Goal: Task Accomplishment & Management: Use online tool/utility

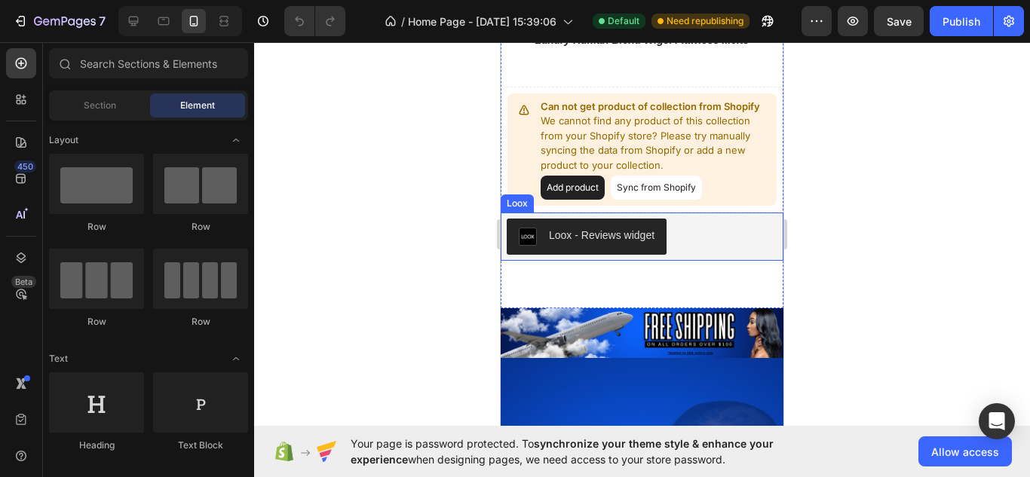
scroll to position [1183, 0]
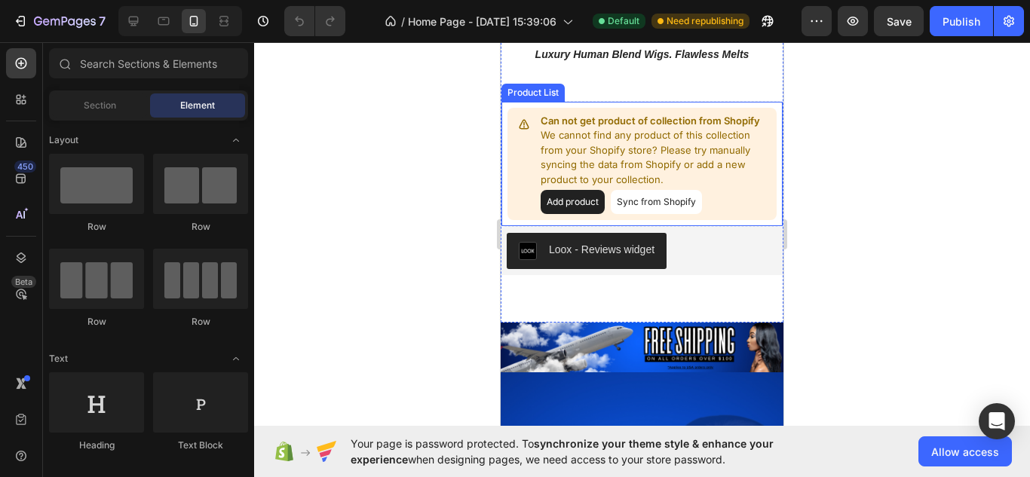
click at [648, 200] on button "Sync from Shopify" at bounding box center [656, 202] width 91 height 24
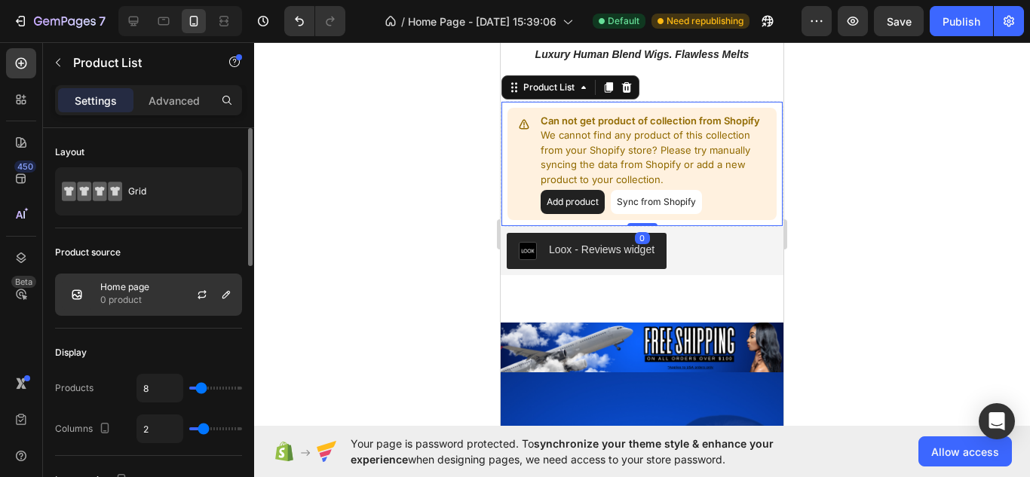
click at [185, 305] on div at bounding box center [208, 294] width 66 height 41
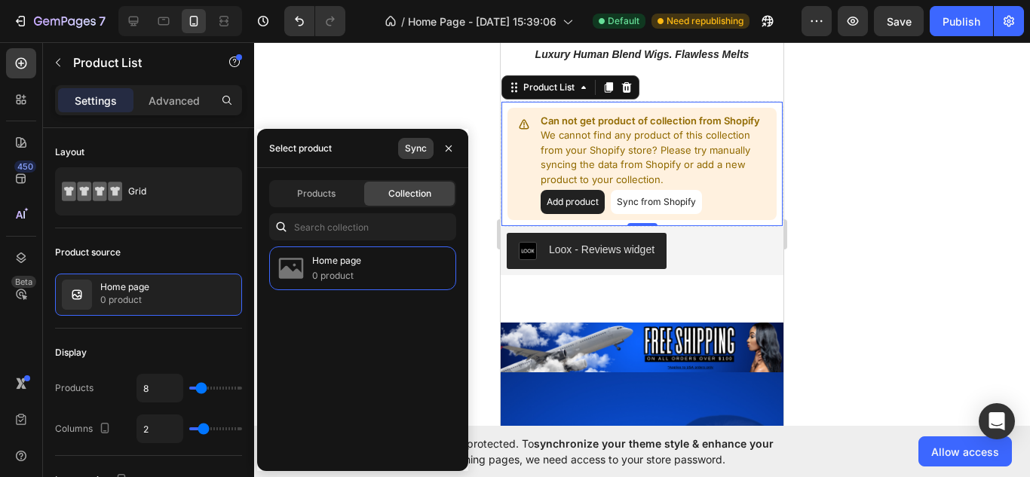
click at [421, 143] on div "Sync" at bounding box center [416, 149] width 22 height 14
click at [315, 196] on span "Products" at bounding box center [316, 194] width 38 height 14
type input "2"
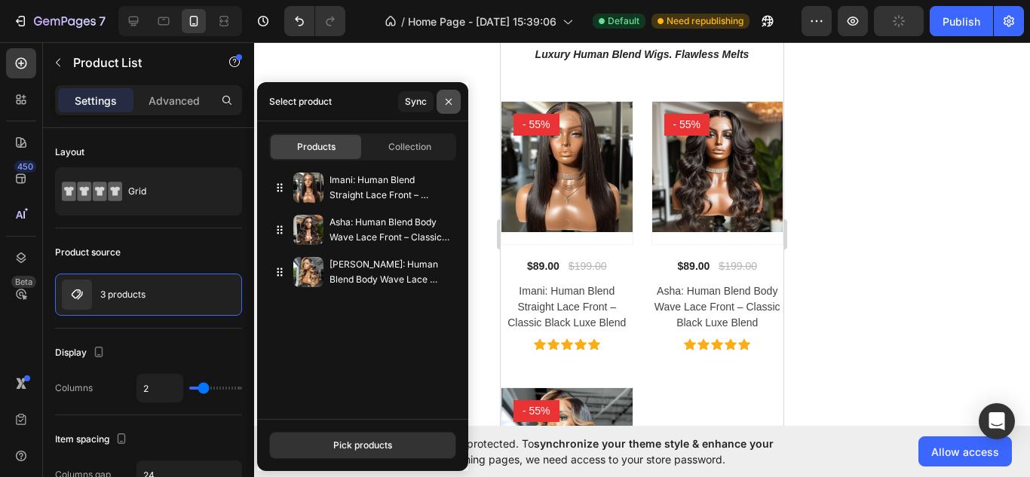
click at [443, 106] on icon "button" at bounding box center [448, 102] width 12 height 12
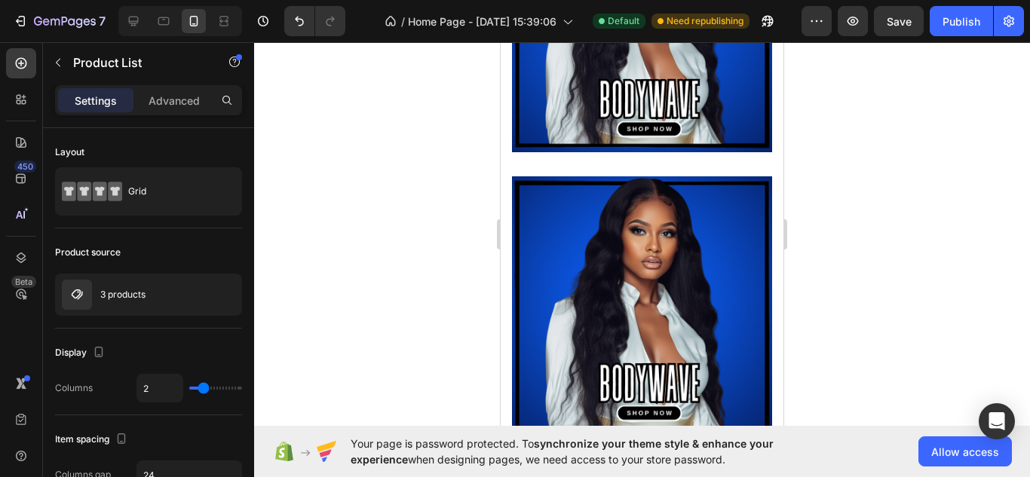
scroll to position [638, 0]
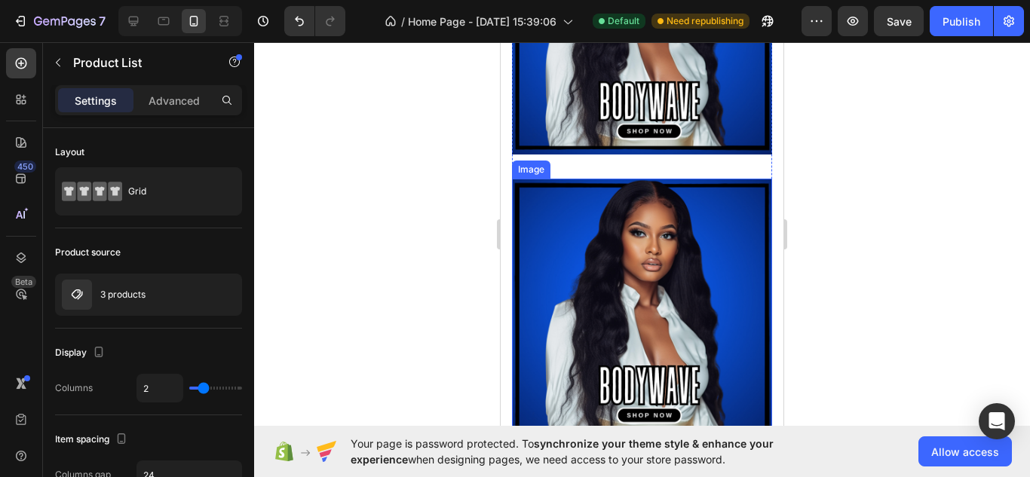
click at [666, 268] on img at bounding box center [642, 309] width 260 height 260
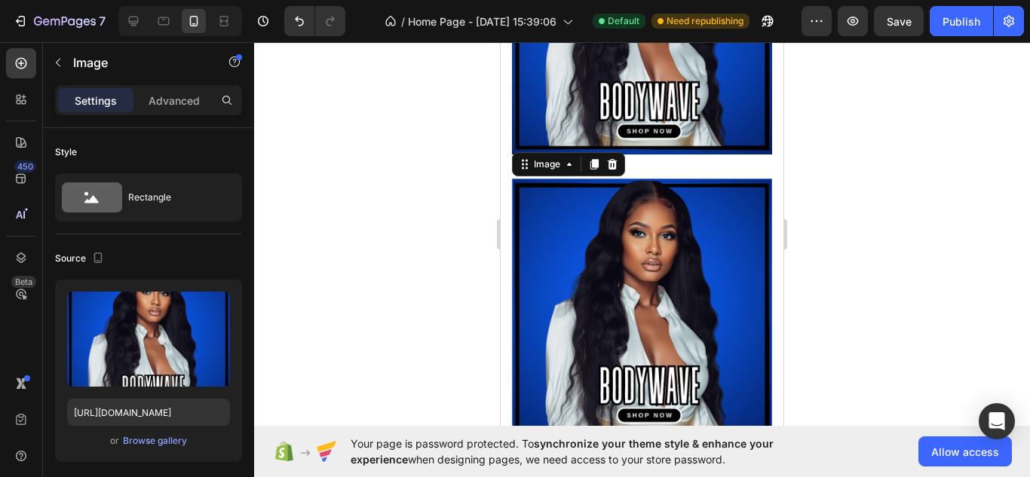
click at [666, 268] on img at bounding box center [642, 309] width 260 height 260
click at [614, 167] on icon at bounding box center [613, 164] width 10 height 11
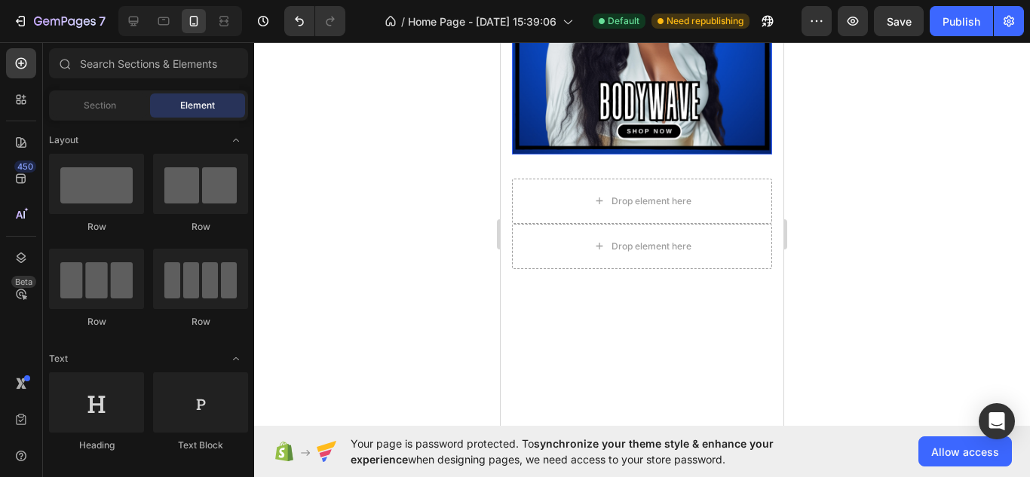
click at [674, 127] on img at bounding box center [642, 24] width 260 height 260
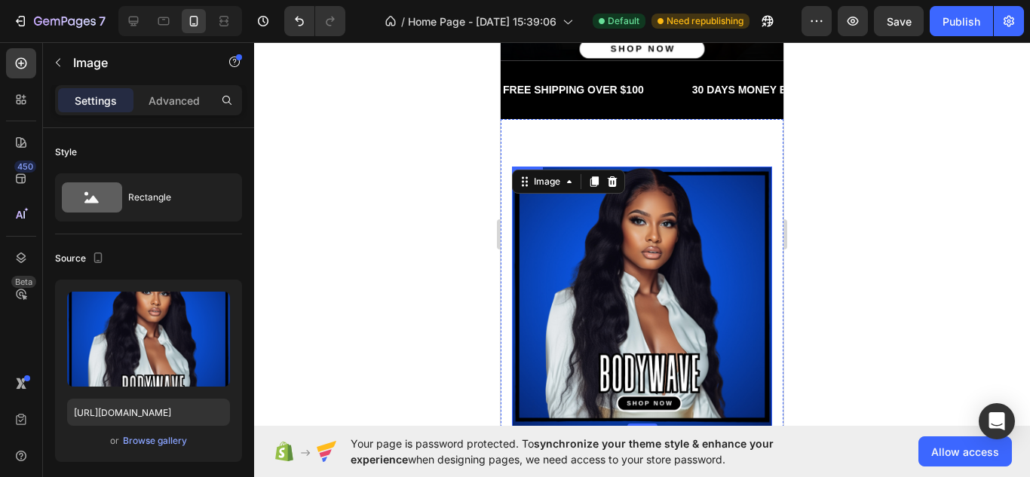
scroll to position [365, 0]
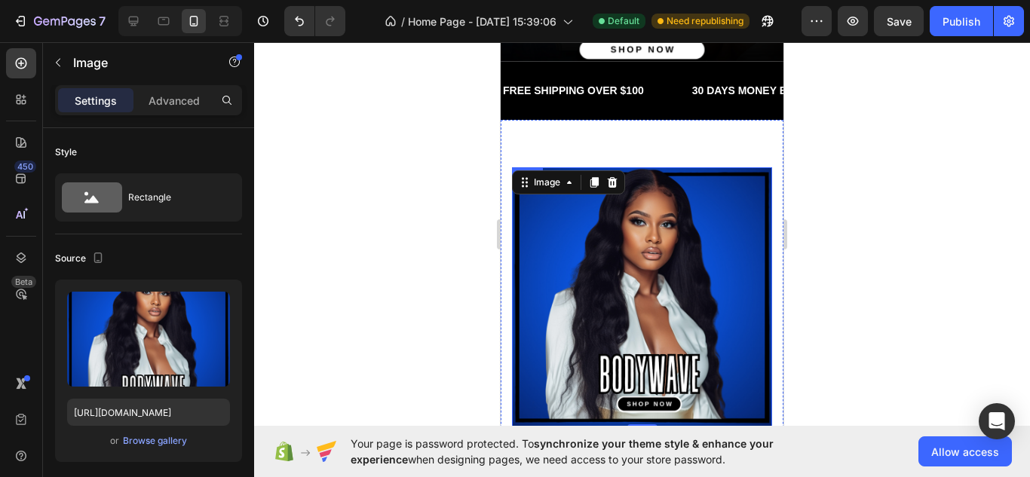
click at [628, 239] on img at bounding box center [642, 297] width 260 height 260
click at [571, 273] on img at bounding box center [642, 297] width 260 height 260
click at [615, 183] on icon at bounding box center [613, 182] width 10 height 11
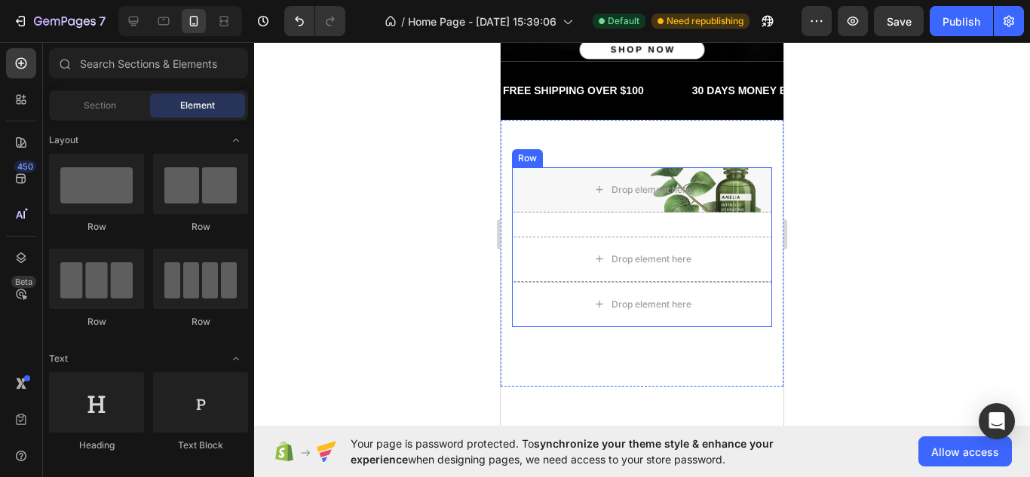
click at [571, 226] on div "Drop element here Hero Banner" at bounding box center [642, 201] width 260 height 69
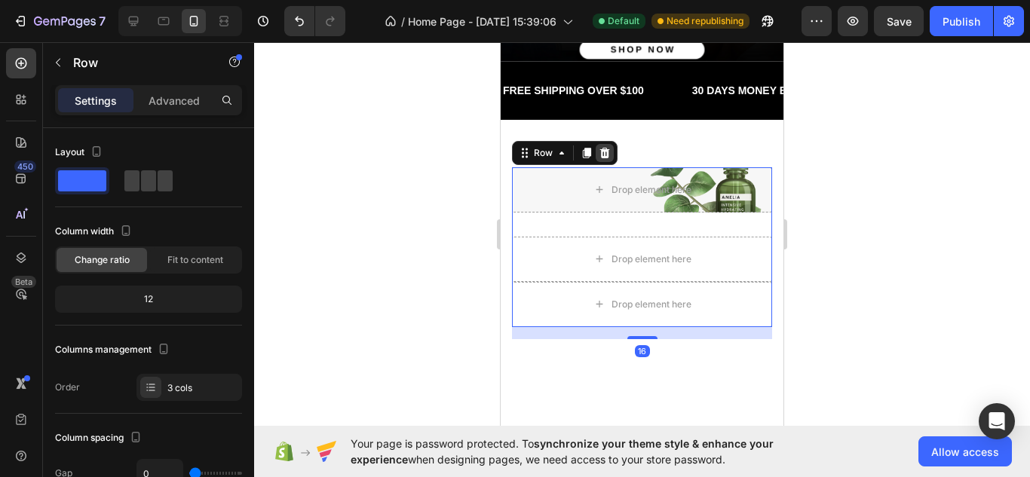
click at [607, 155] on icon at bounding box center [605, 153] width 10 height 11
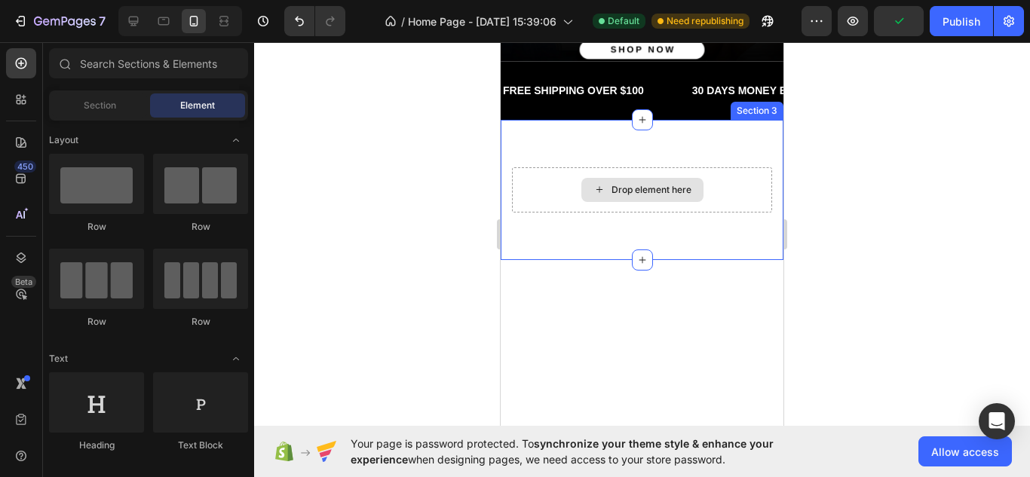
click at [597, 179] on div "Drop element here" at bounding box center [642, 190] width 122 height 24
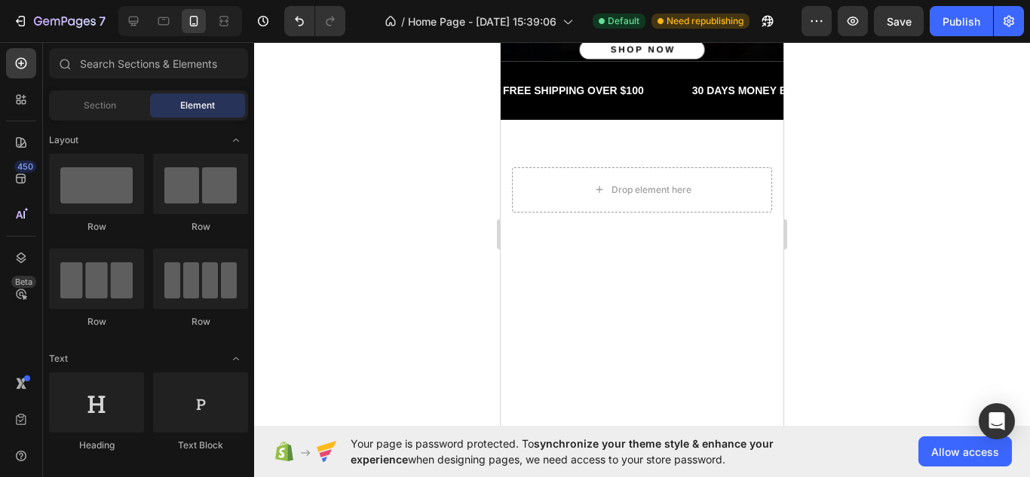
click at [387, 203] on div at bounding box center [642, 259] width 776 height 435
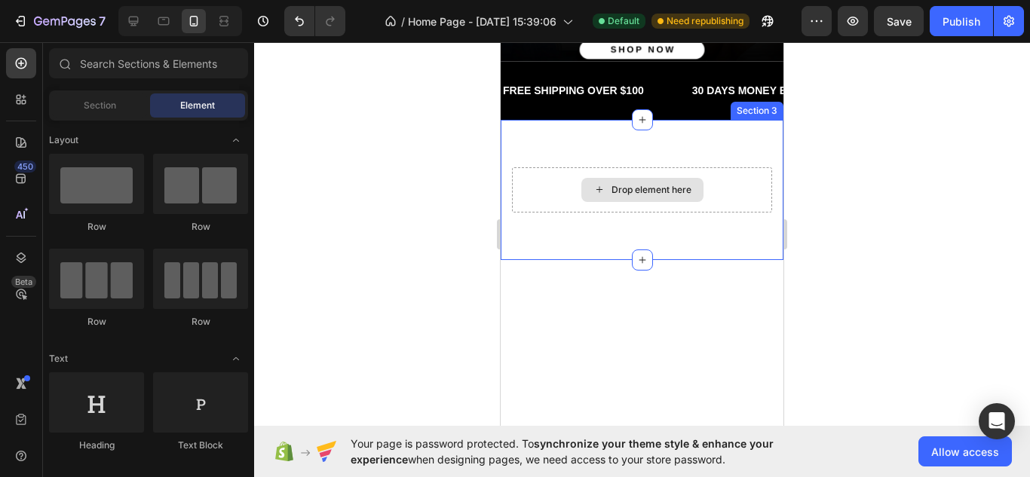
click at [540, 208] on div "Drop element here" at bounding box center [642, 189] width 260 height 45
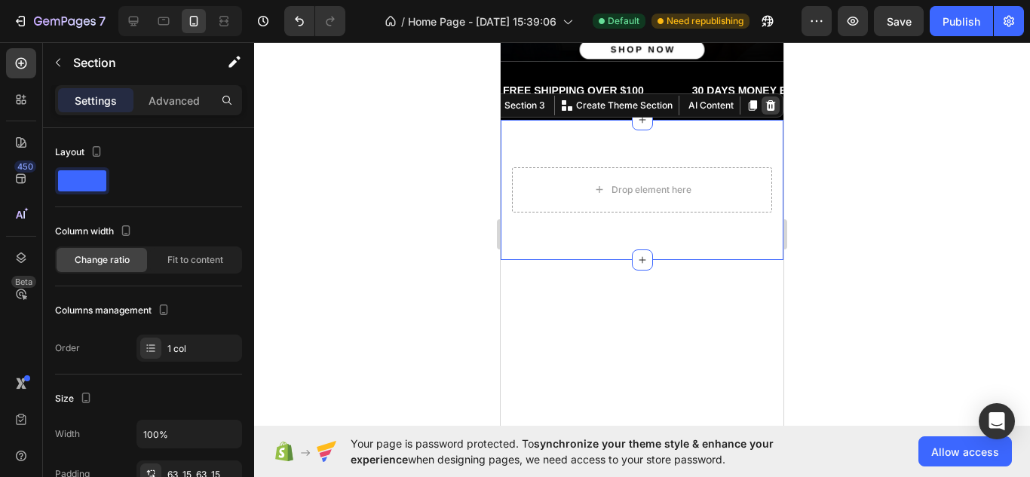
click at [773, 110] on icon at bounding box center [771, 105] width 10 height 11
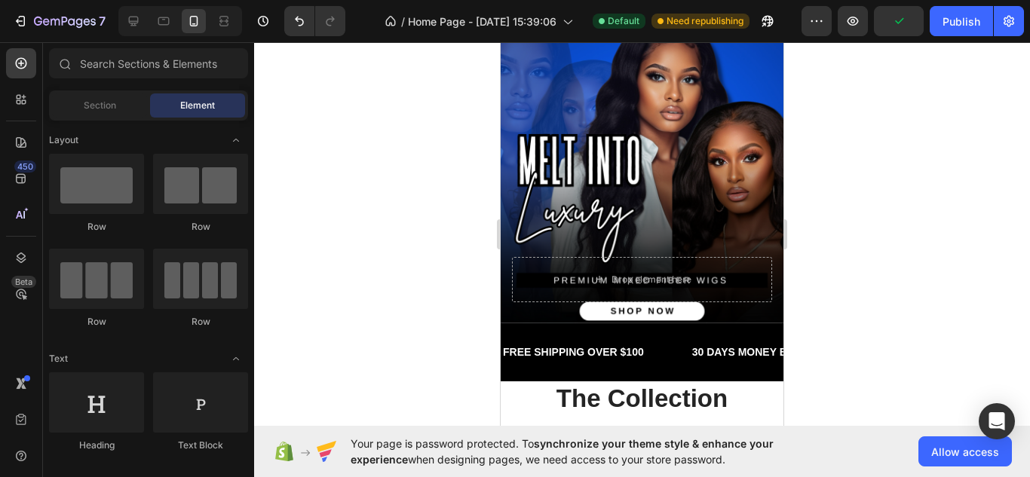
scroll to position [212, 0]
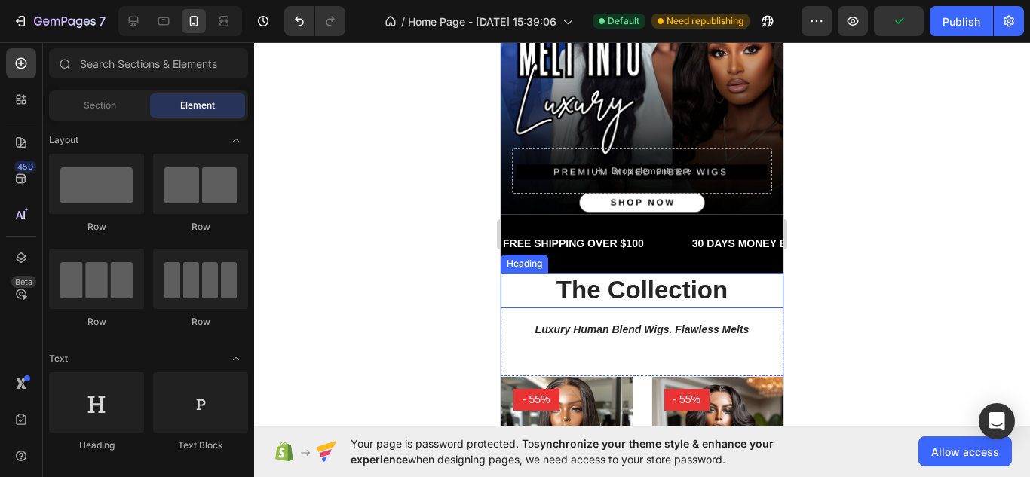
click at [541, 290] on h2 "The Collection" at bounding box center [641, 290] width 283 height 35
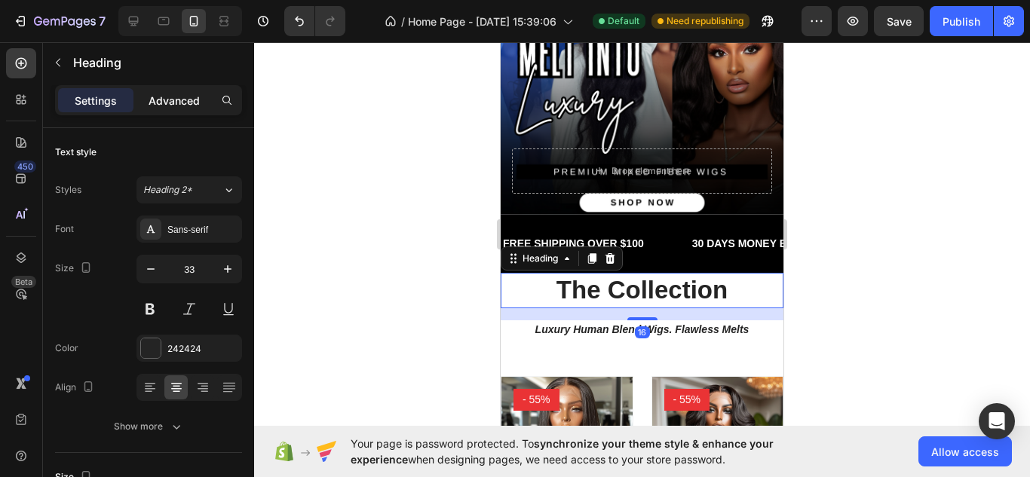
click at [175, 107] on p "Advanced" at bounding box center [173, 101] width 51 height 16
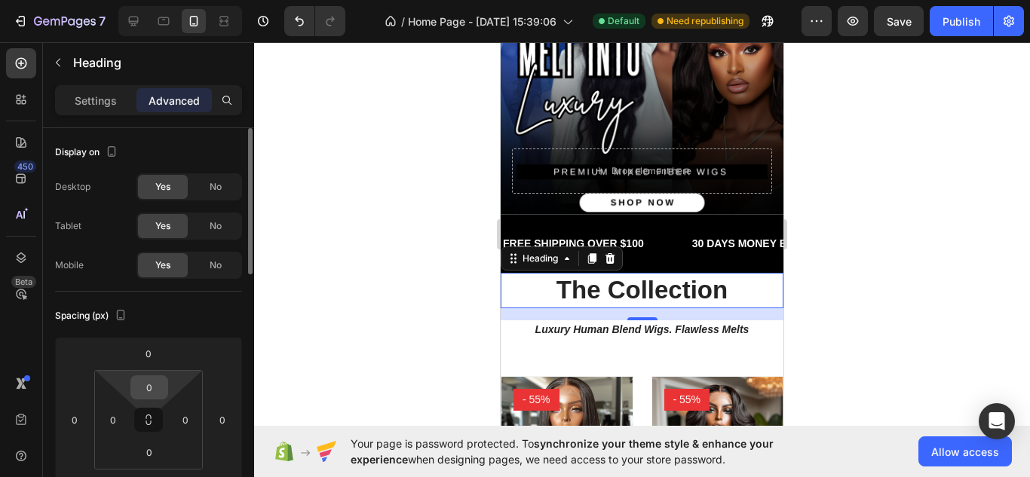
click at [158, 394] on input "0" at bounding box center [149, 387] width 30 height 23
type input "30"
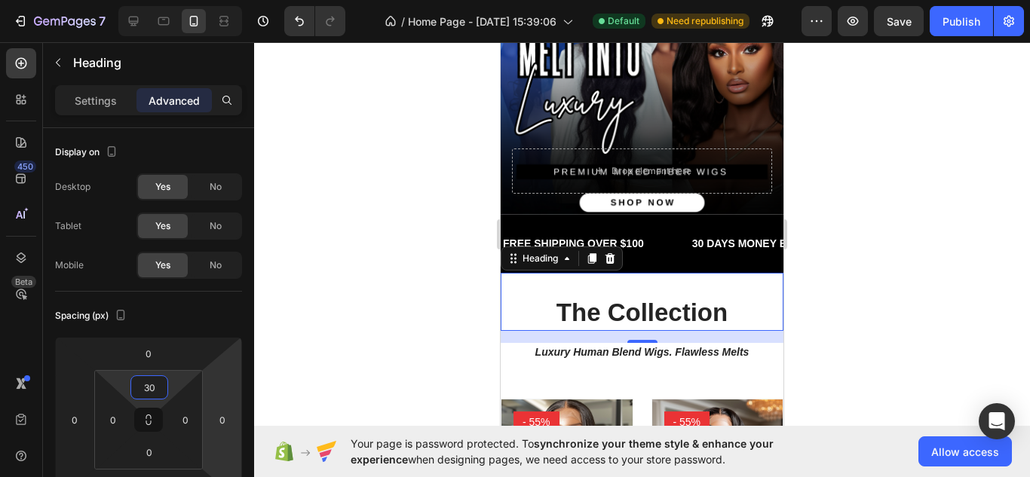
click at [411, 309] on div at bounding box center [642, 259] width 776 height 435
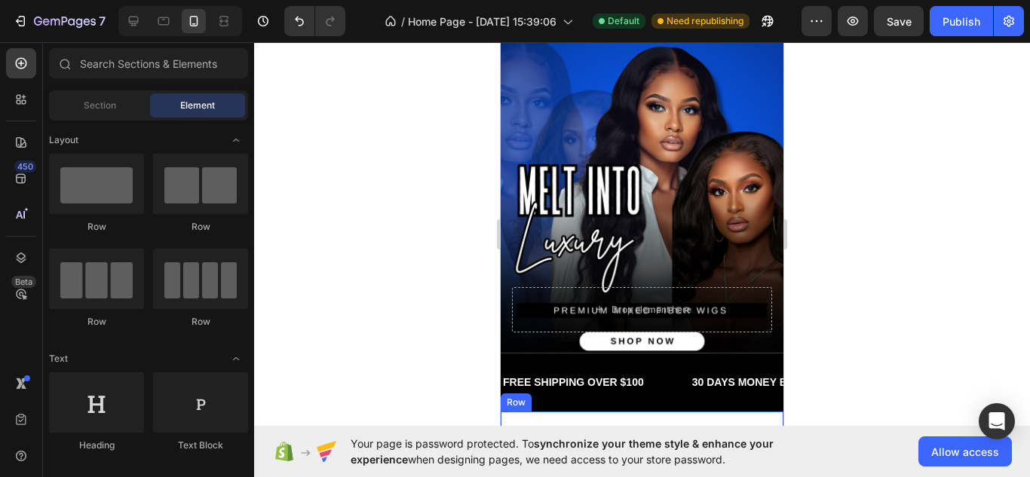
scroll to position [0, 0]
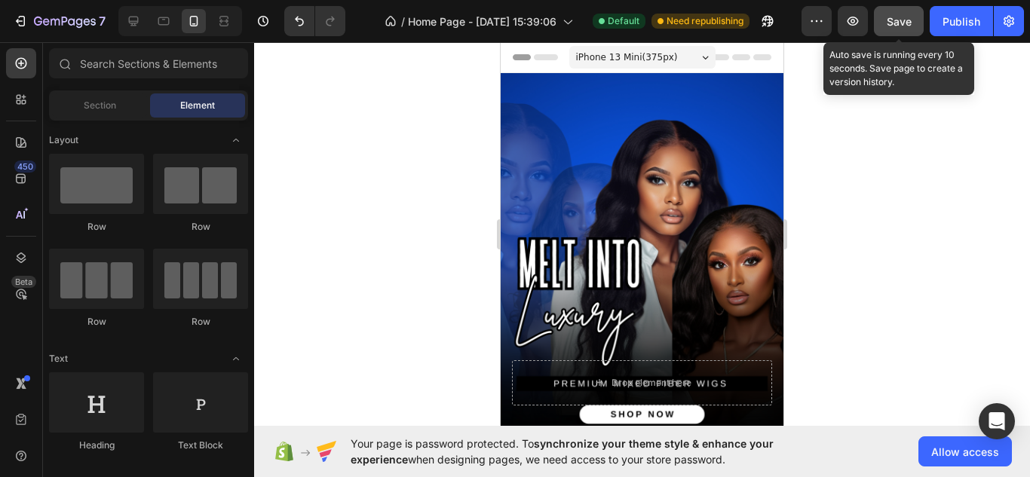
click at [904, 28] on div "Save" at bounding box center [898, 22] width 25 height 16
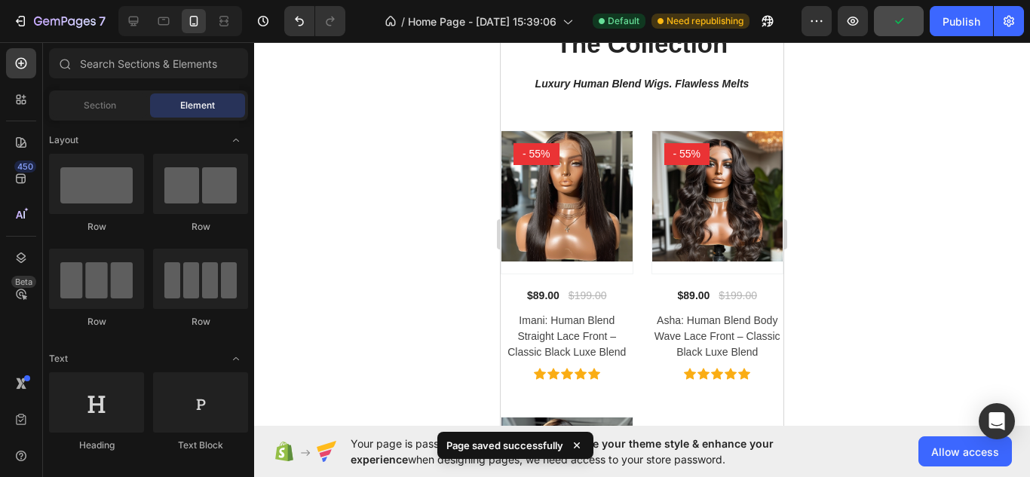
scroll to position [482, 0]
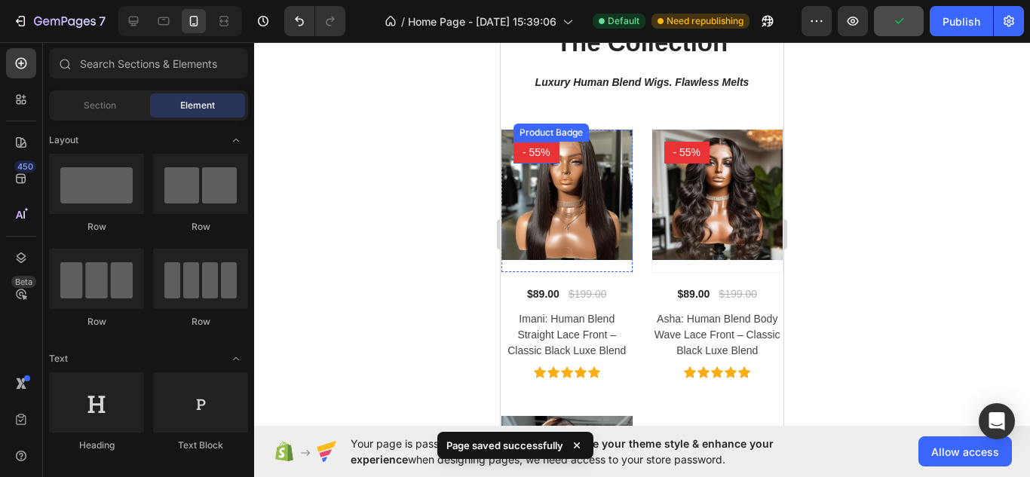
click at [520, 153] on pre "- 55%" at bounding box center [536, 153] width 46 height 22
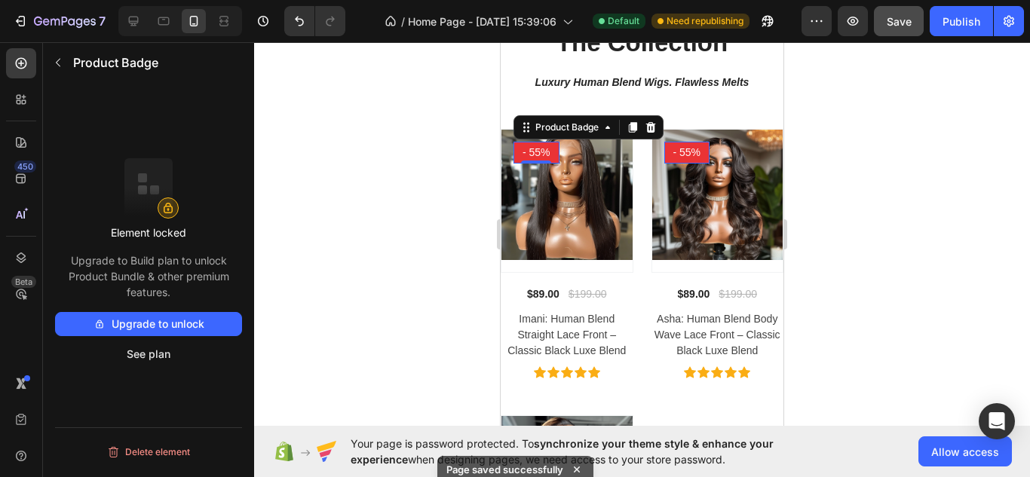
click at [309, 249] on div at bounding box center [642, 259] width 776 height 435
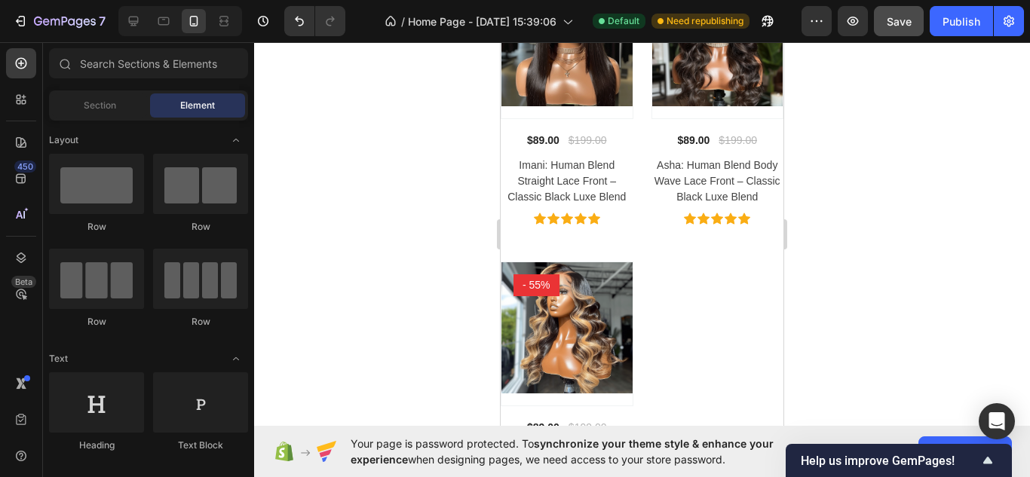
scroll to position [633, 0]
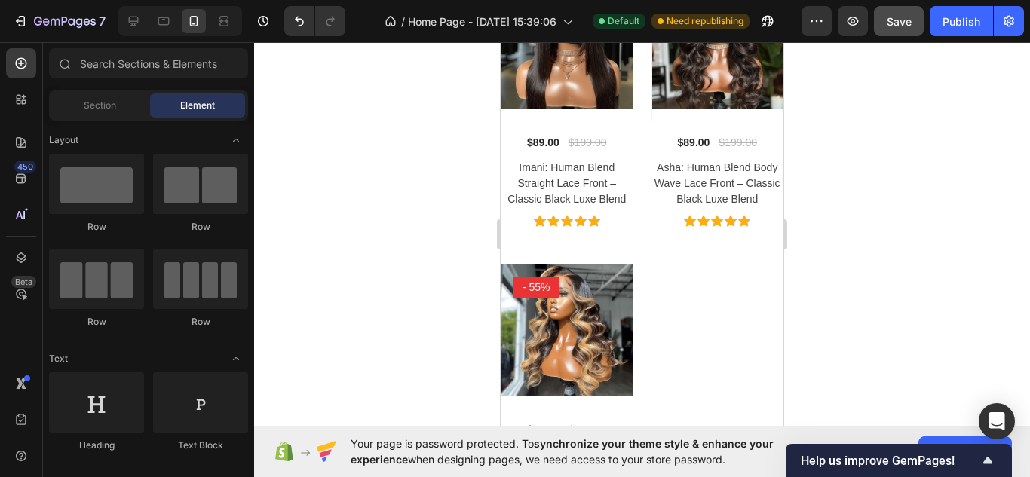
click at [656, 228] on div "Product Images - 55% Product Badge Row $89.00 (P) Price (P) Price $199.00 (P) P…" at bounding box center [641, 253] width 283 height 552
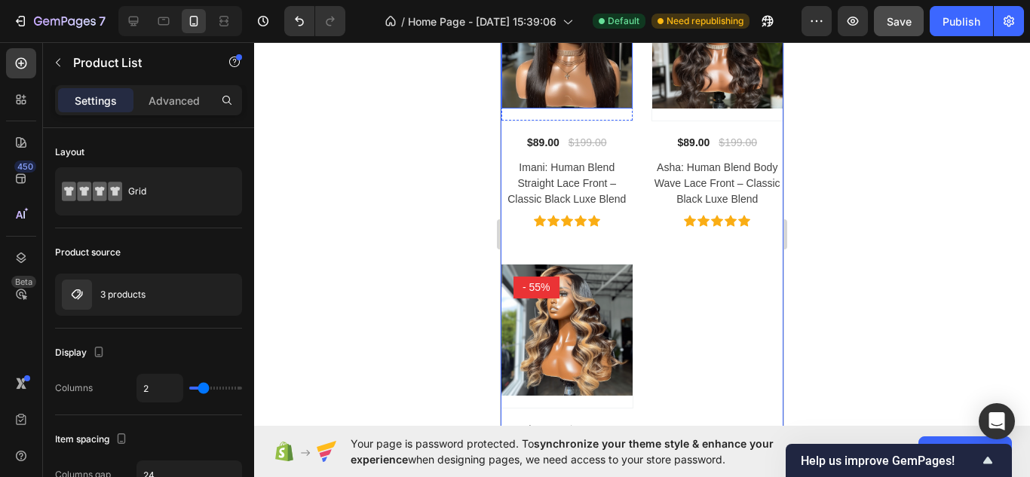
click at [582, 96] on img at bounding box center [566, 43] width 131 height 131
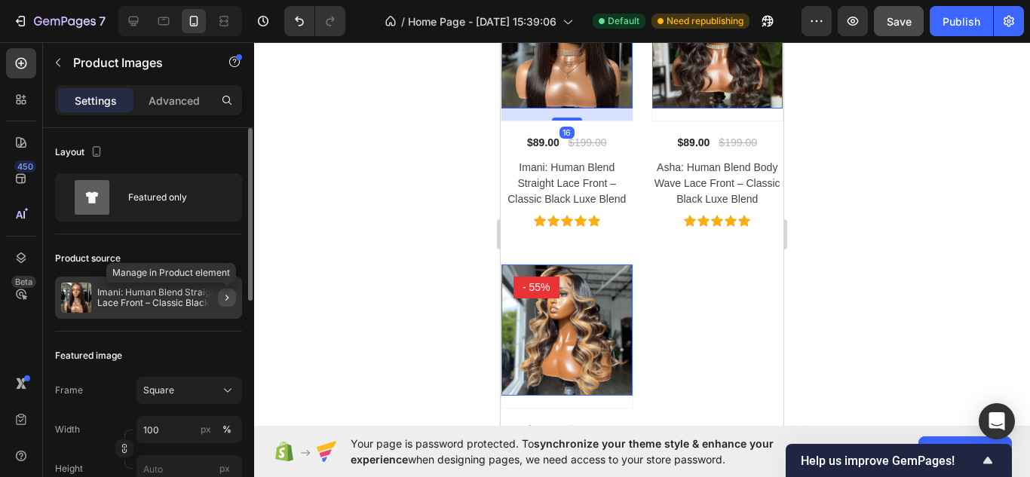
click at [222, 296] on icon "button" at bounding box center [227, 298] width 12 height 12
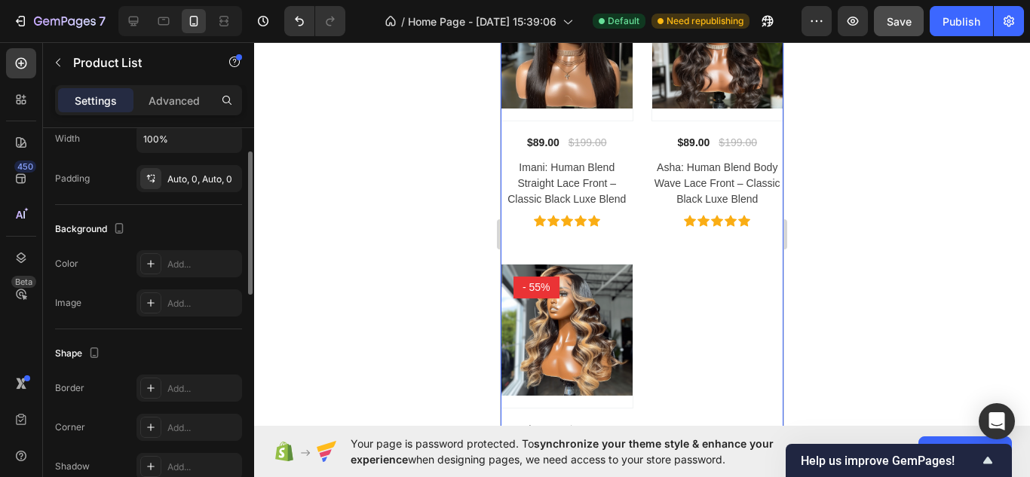
scroll to position [354, 0]
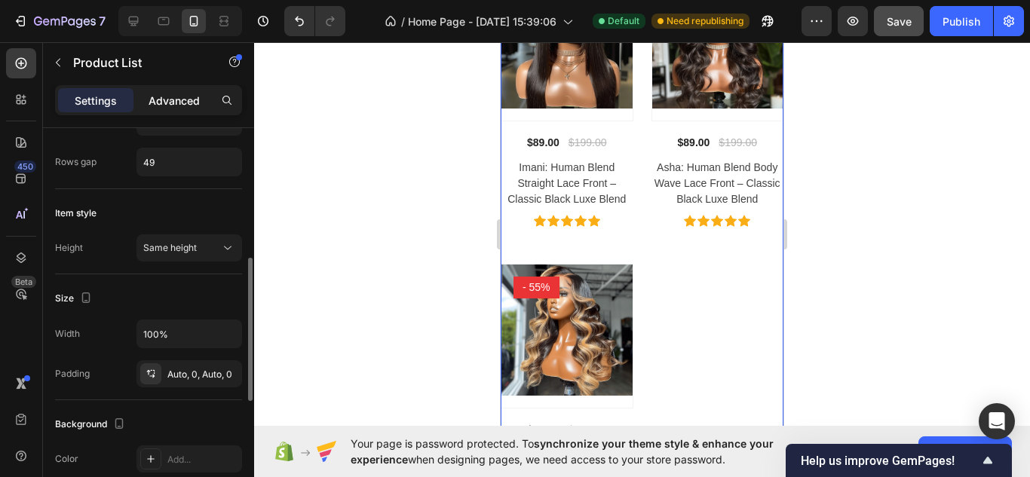
click at [177, 102] on p "Advanced" at bounding box center [173, 101] width 51 height 16
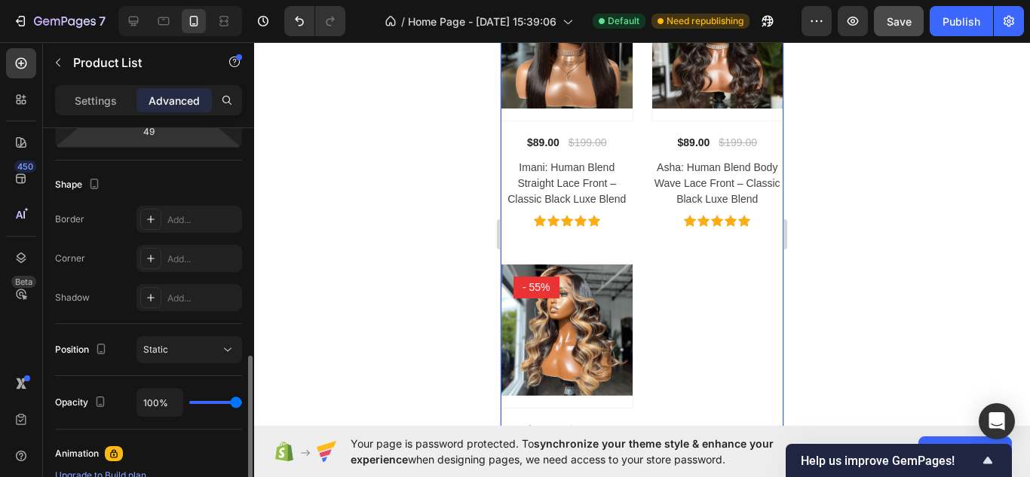
scroll to position [447, 0]
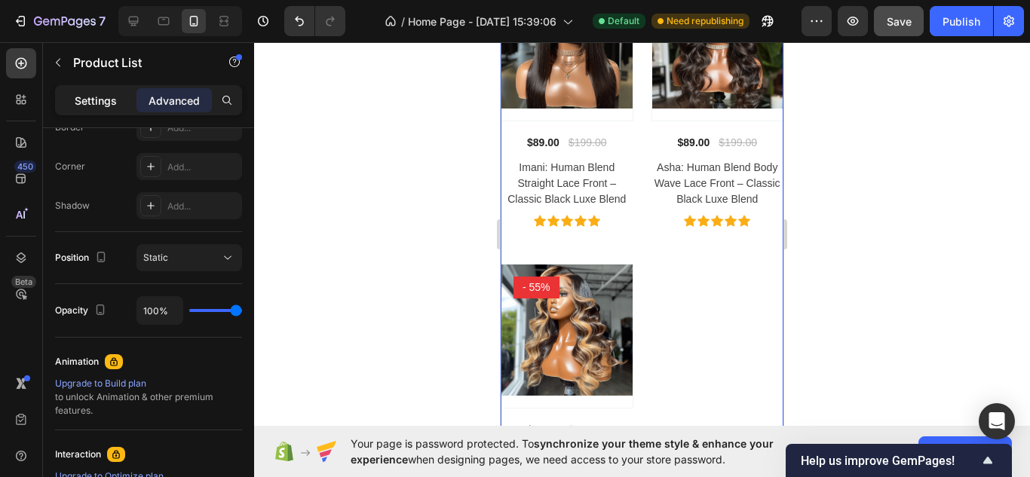
click at [112, 100] on p "Settings" at bounding box center [96, 101] width 42 height 16
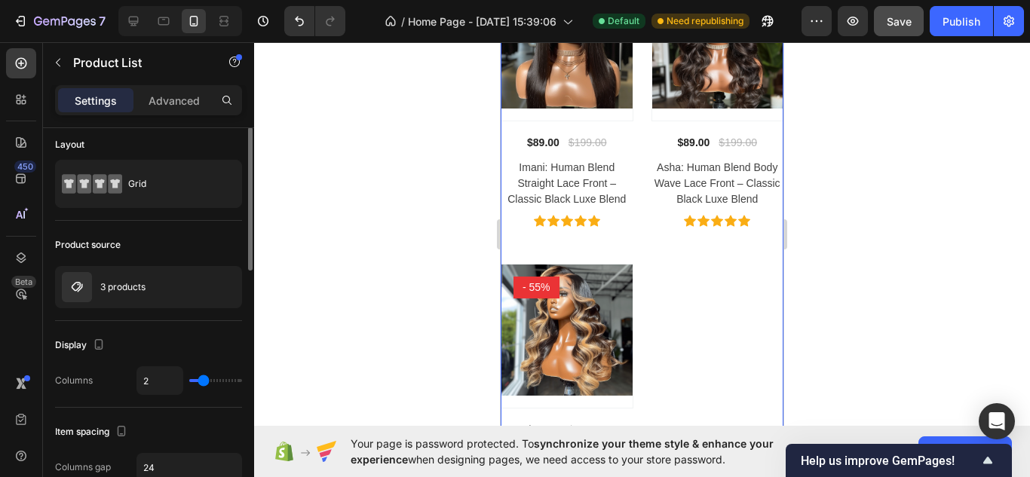
scroll to position [0, 0]
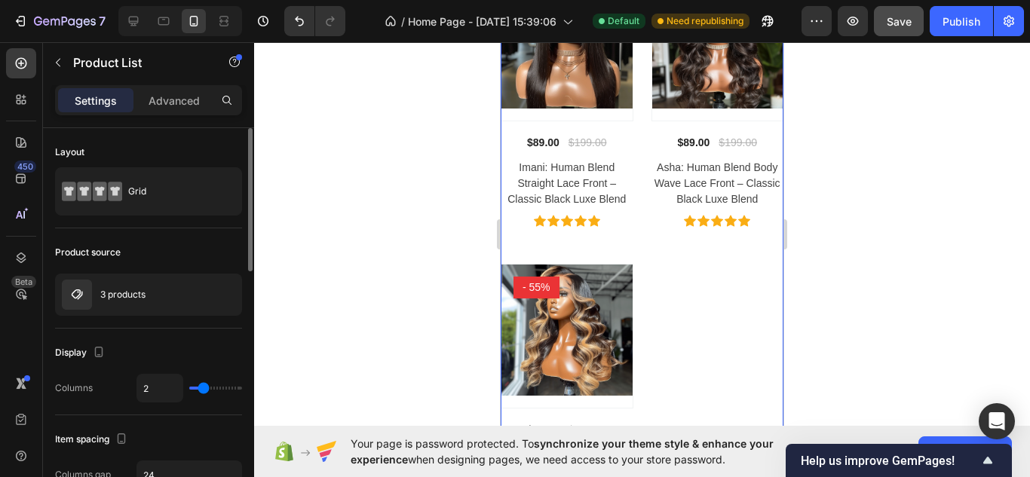
click at [145, 198] on div "Grid" at bounding box center [174, 191] width 92 height 35
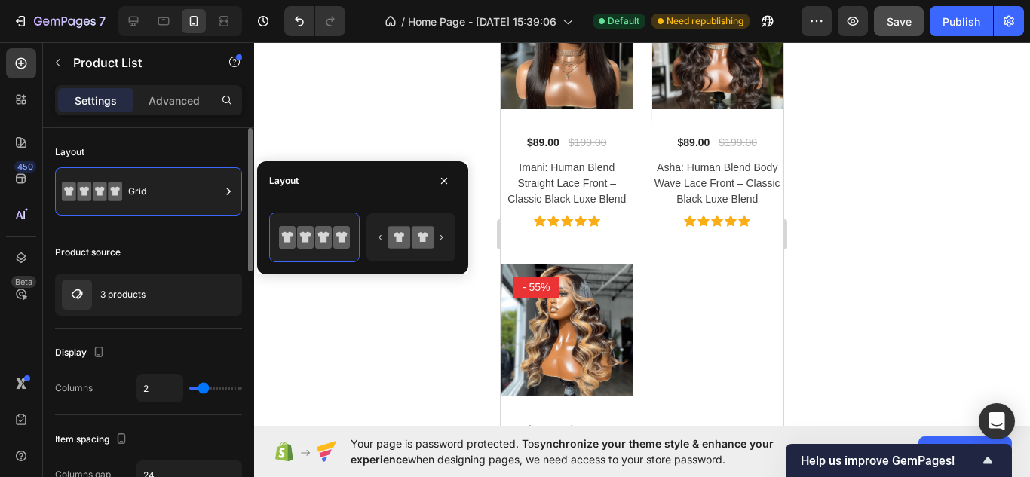
click at [145, 198] on div "Grid" at bounding box center [174, 191] width 92 height 35
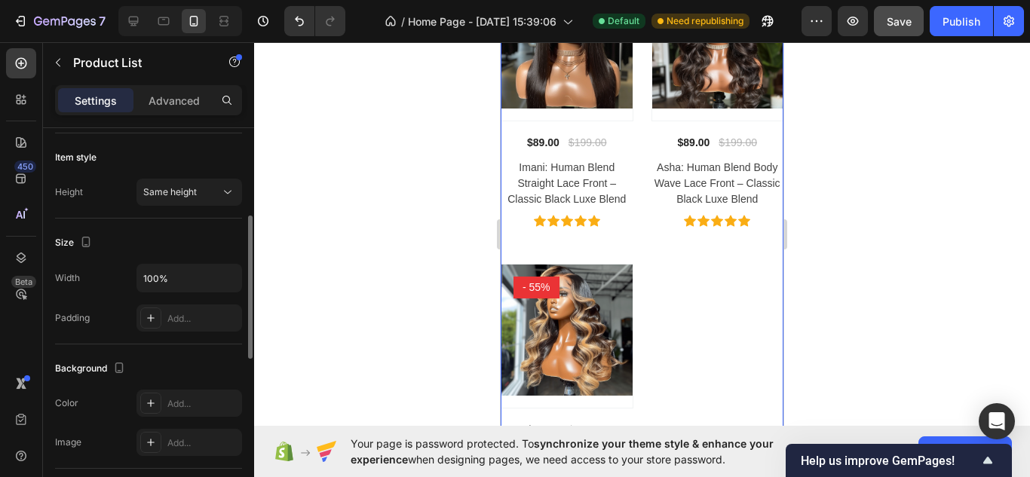
scroll to position [415, 0]
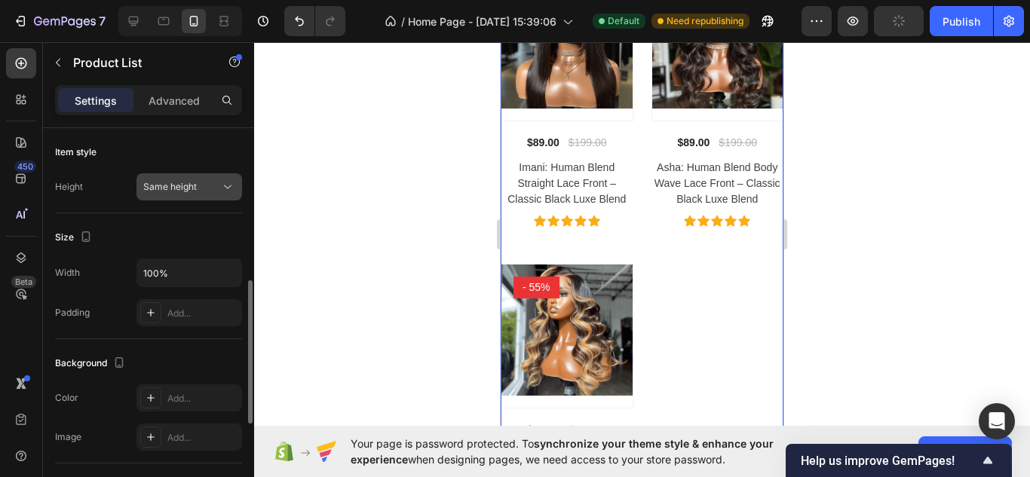
click at [165, 183] on span "Same height" at bounding box center [170, 186] width 54 height 11
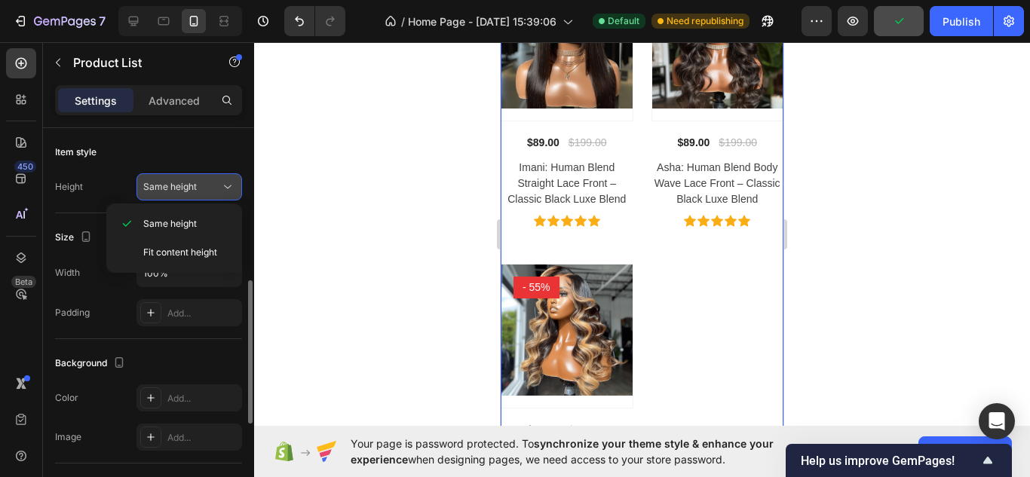
click at [165, 183] on span "Same height" at bounding box center [170, 186] width 54 height 11
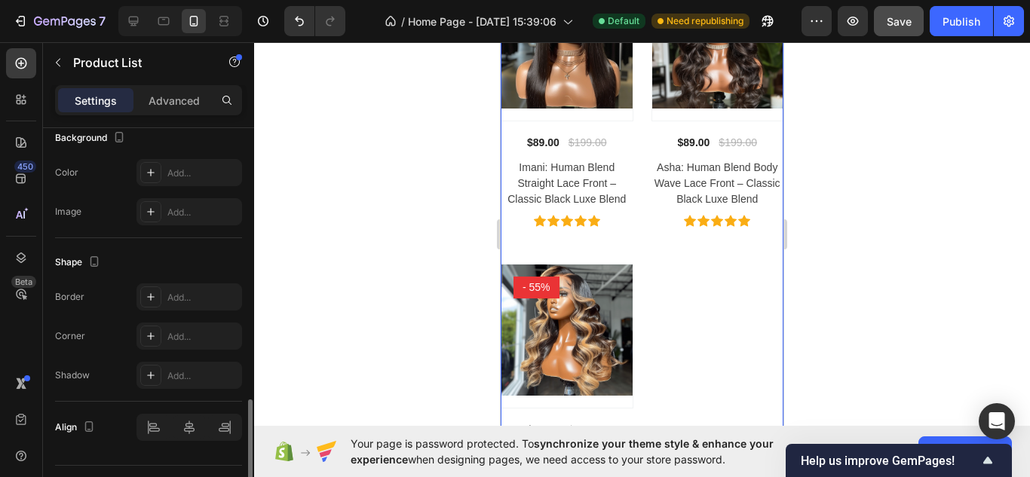
scroll to position [676, 0]
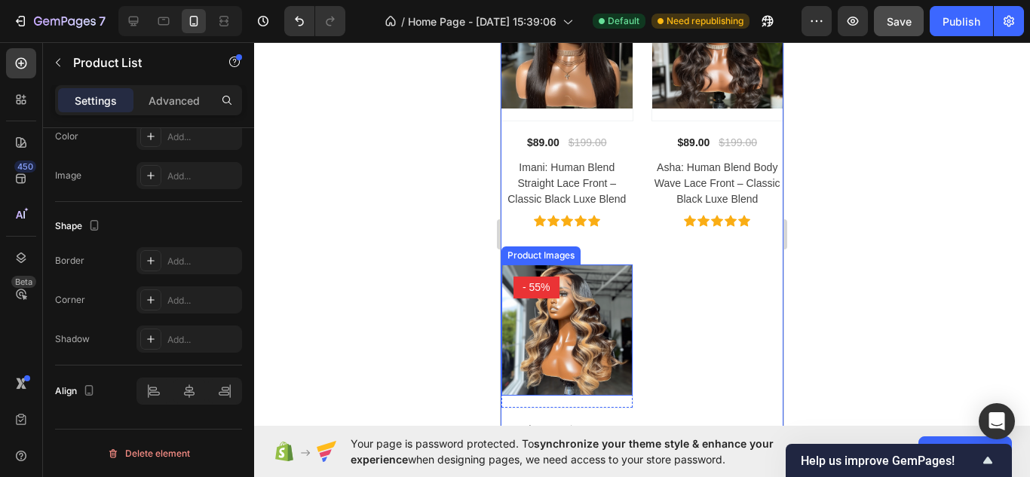
click at [573, 325] on img at bounding box center [566, 330] width 131 height 131
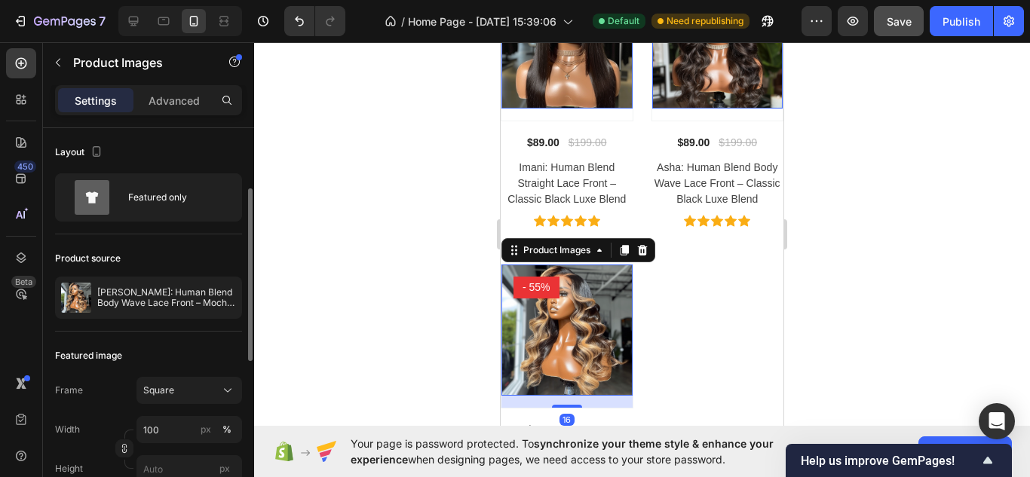
scroll to position [54, 0]
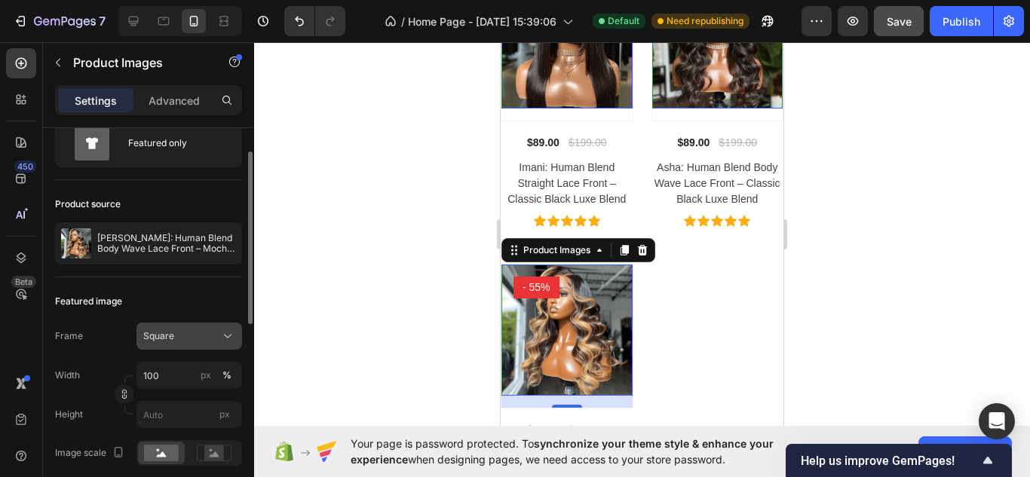
click at [180, 323] on button "Square" at bounding box center [189, 336] width 106 height 27
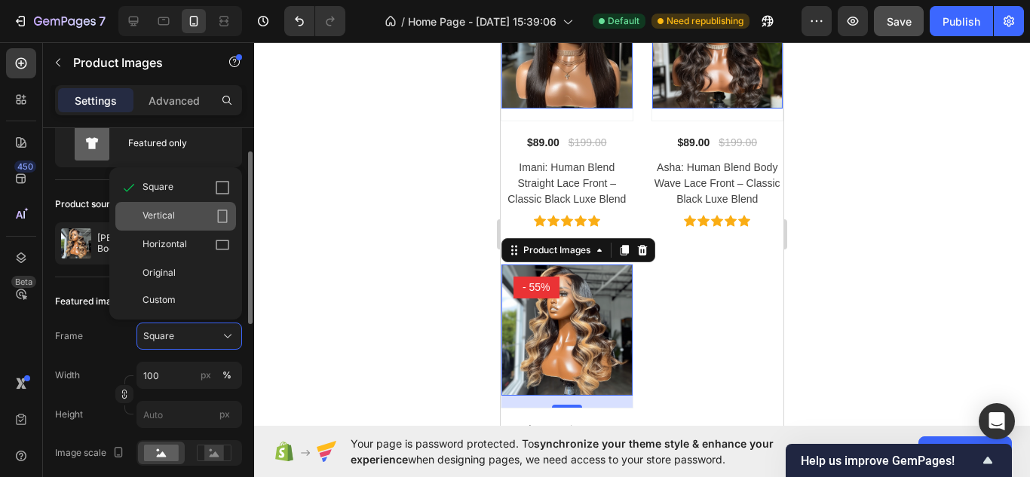
click at [194, 227] on div "Vertical" at bounding box center [175, 216] width 121 height 29
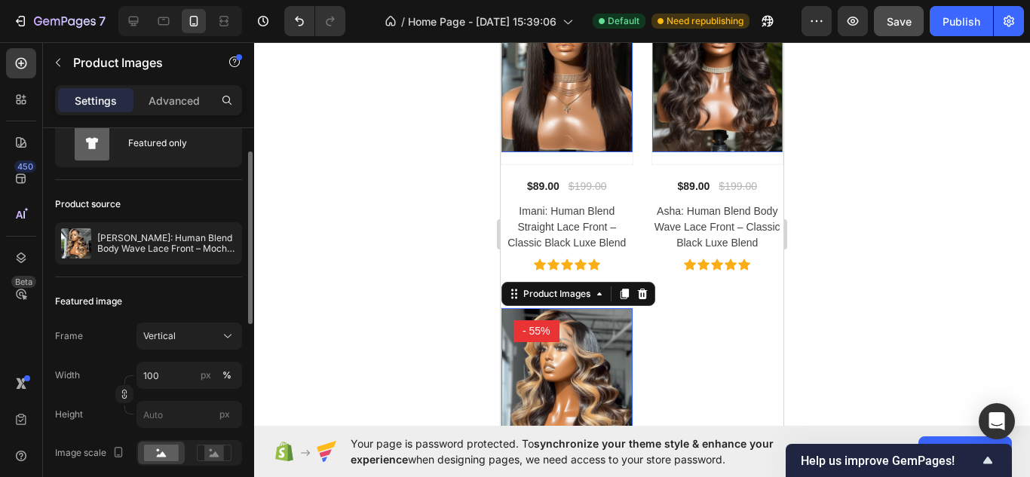
click at [435, 194] on div at bounding box center [642, 259] width 776 height 435
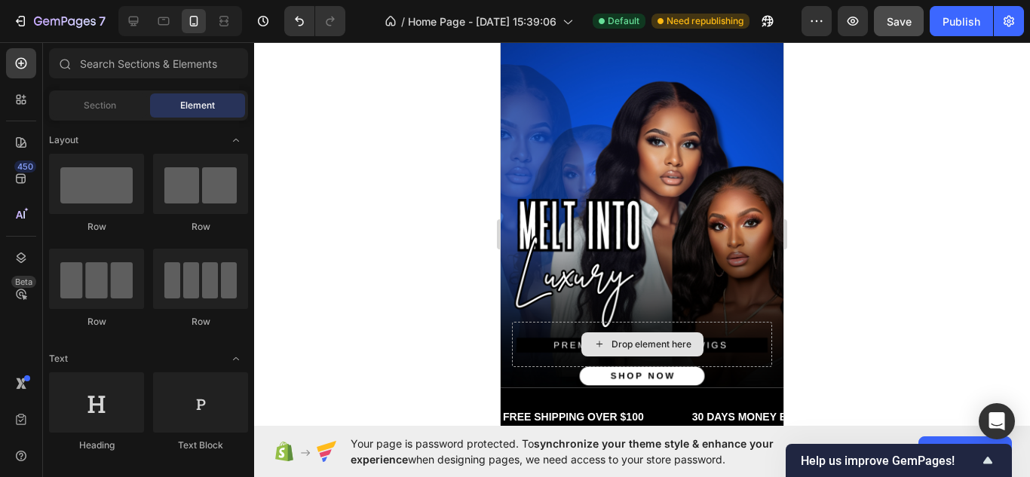
scroll to position [0, 0]
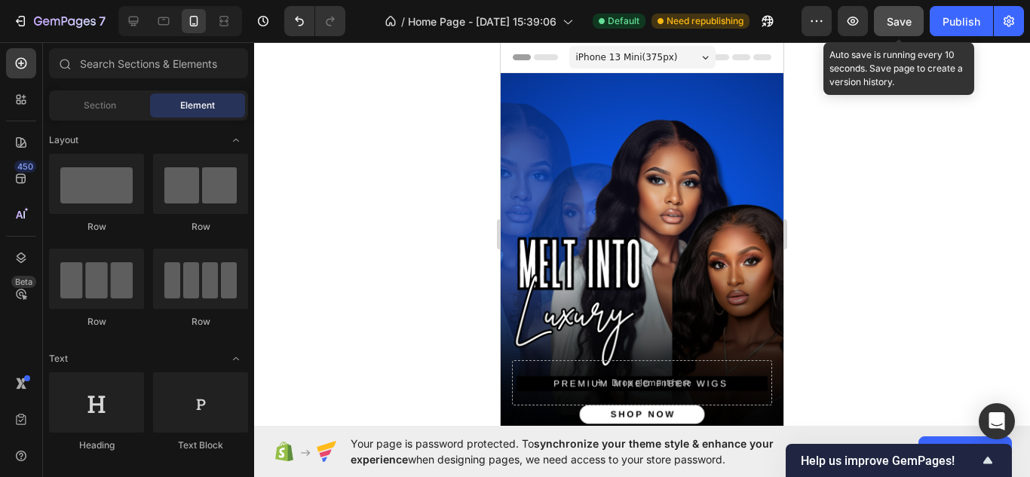
click at [901, 31] on button "Save" at bounding box center [899, 21] width 50 height 30
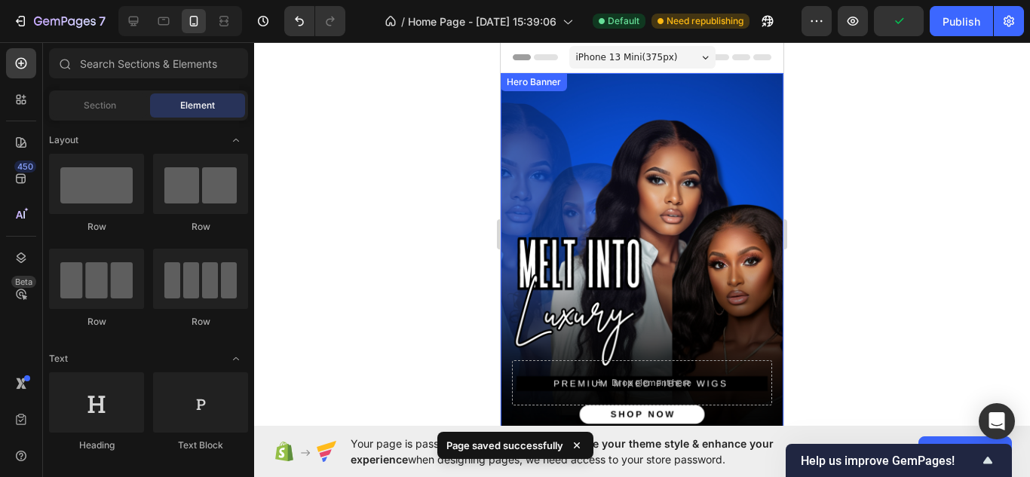
click at [703, 116] on div "Background Image" at bounding box center [641, 250] width 283 height 354
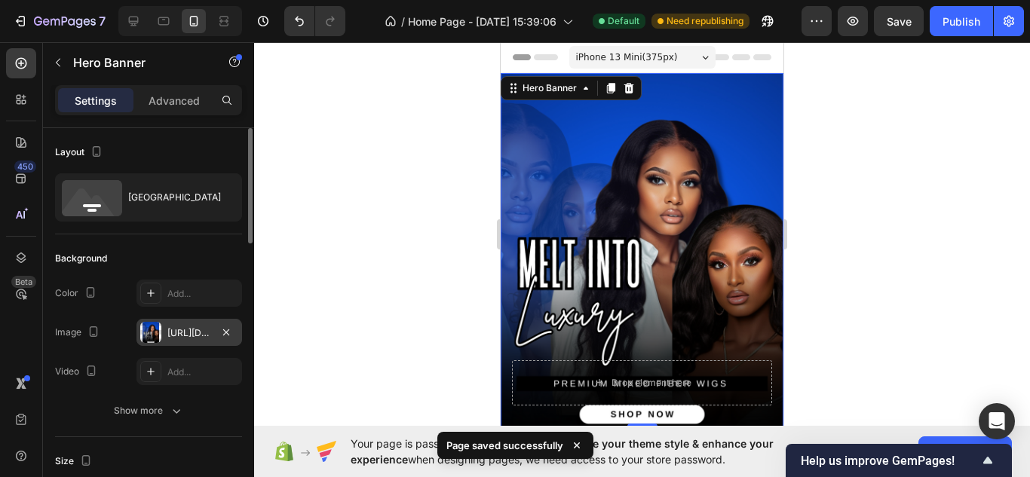
click at [182, 334] on div "https://cdn.shopify.com/s/files/1/0685/6900/6122/files/gempages_586461936326017…" at bounding box center [189, 333] width 44 height 14
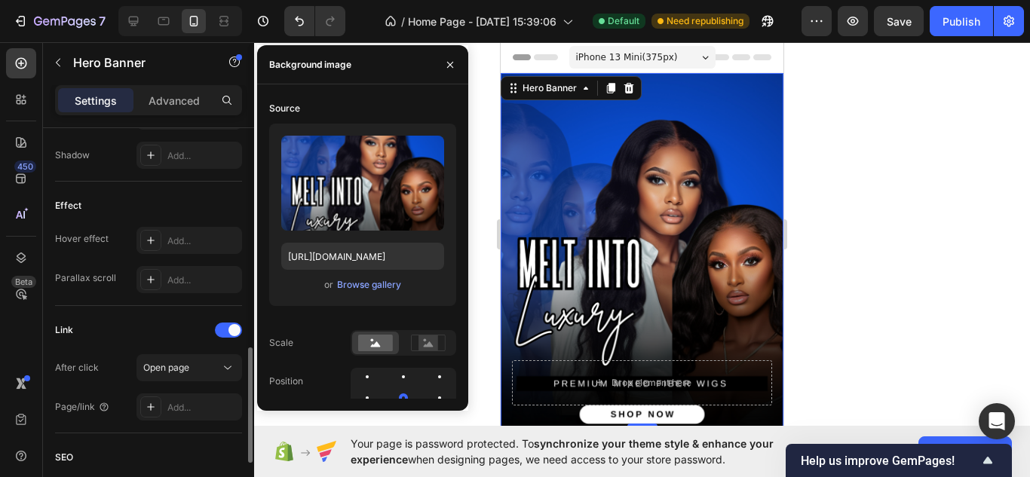
scroll to position [768, 0]
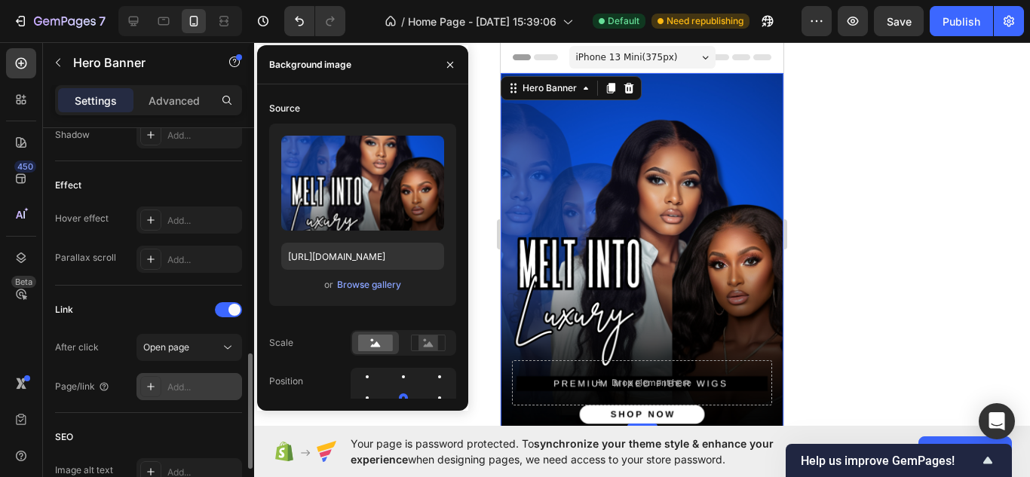
click at [158, 385] on div at bounding box center [150, 386] width 21 height 21
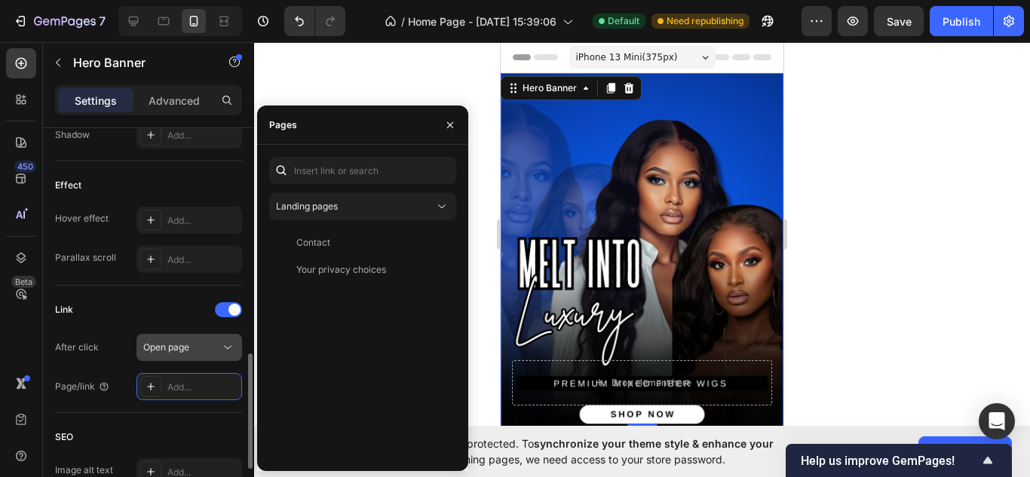
click at [197, 356] on button "Open page" at bounding box center [189, 347] width 106 height 27
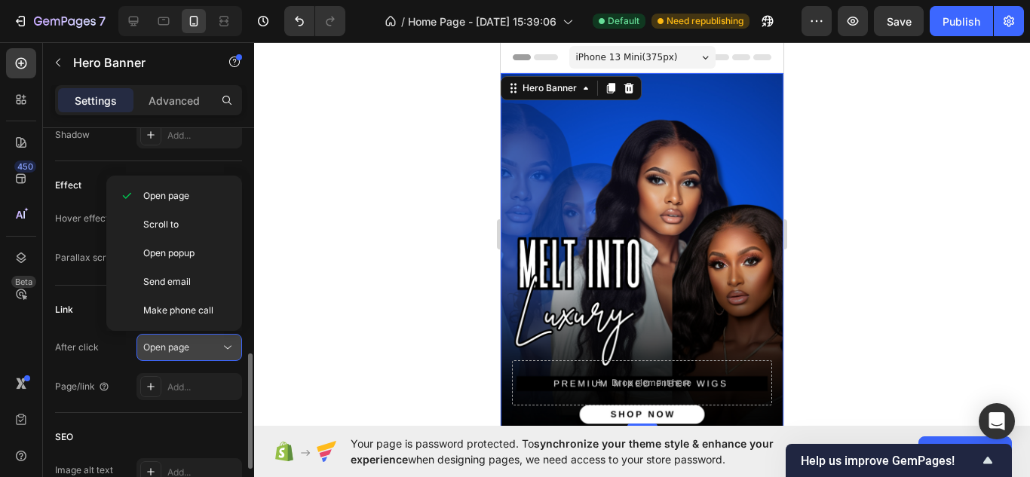
click at [197, 356] on button "Open page" at bounding box center [189, 347] width 106 height 27
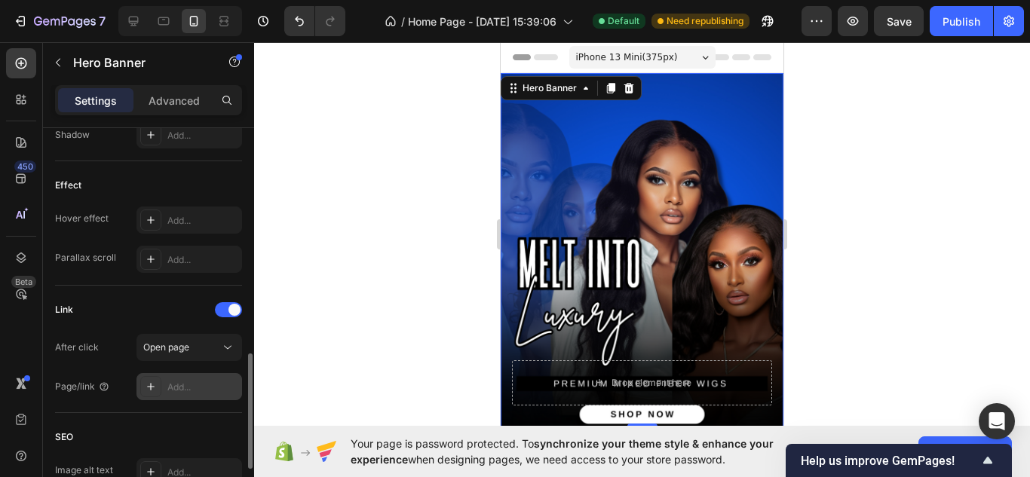
click at [183, 383] on div "Add..." at bounding box center [202, 388] width 71 height 14
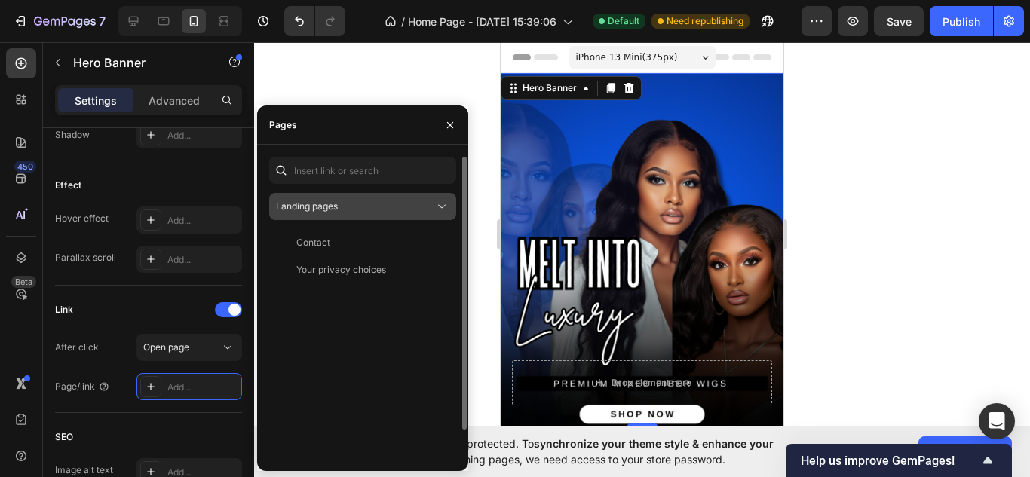
click at [377, 200] on div "Landing pages" at bounding box center [355, 207] width 158 height 14
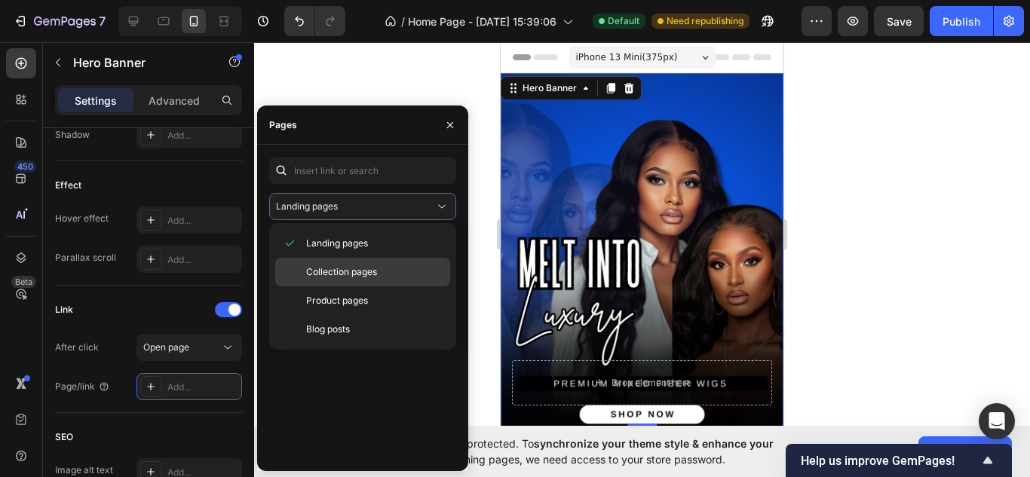
click at [360, 279] on div "Collection pages" at bounding box center [362, 272] width 175 height 29
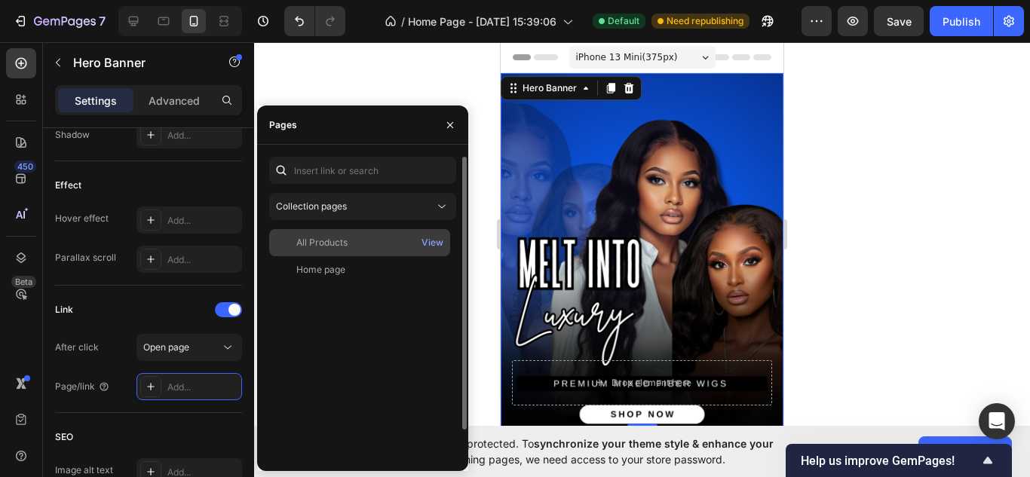
click at [344, 244] on div "All Products" at bounding box center [321, 243] width 51 height 14
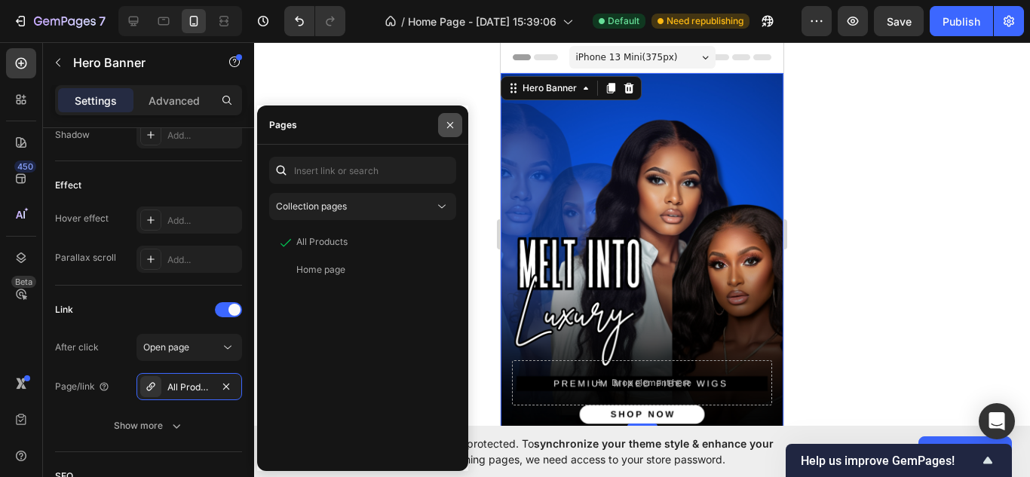
click at [447, 132] on button "button" at bounding box center [450, 125] width 24 height 24
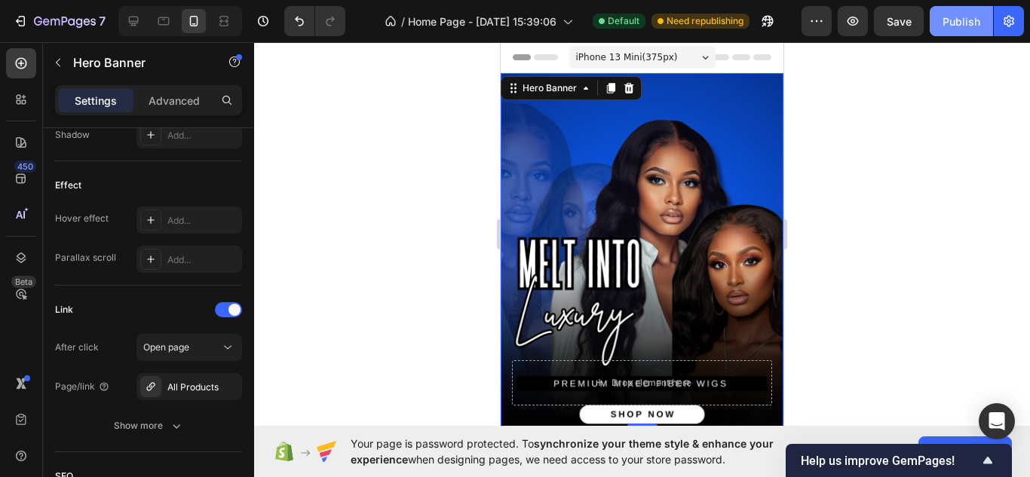
click at [947, 28] on div "Publish" at bounding box center [961, 22] width 38 height 16
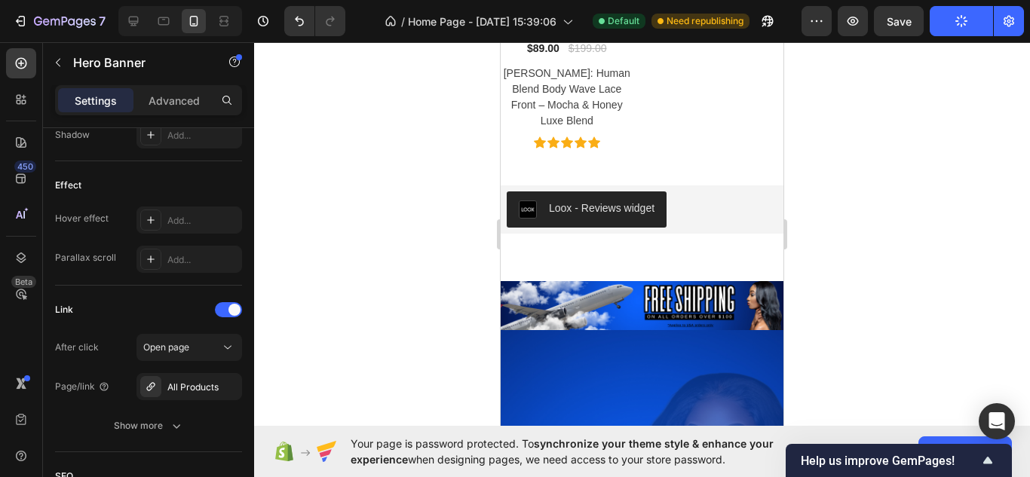
scroll to position [1109, 0]
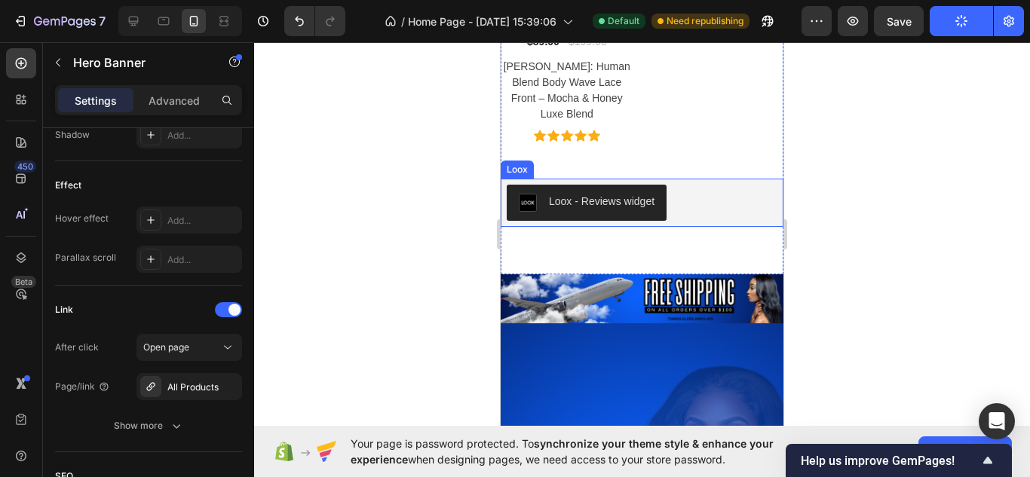
click at [704, 195] on div "Loox - Reviews widget" at bounding box center [642, 203] width 271 height 36
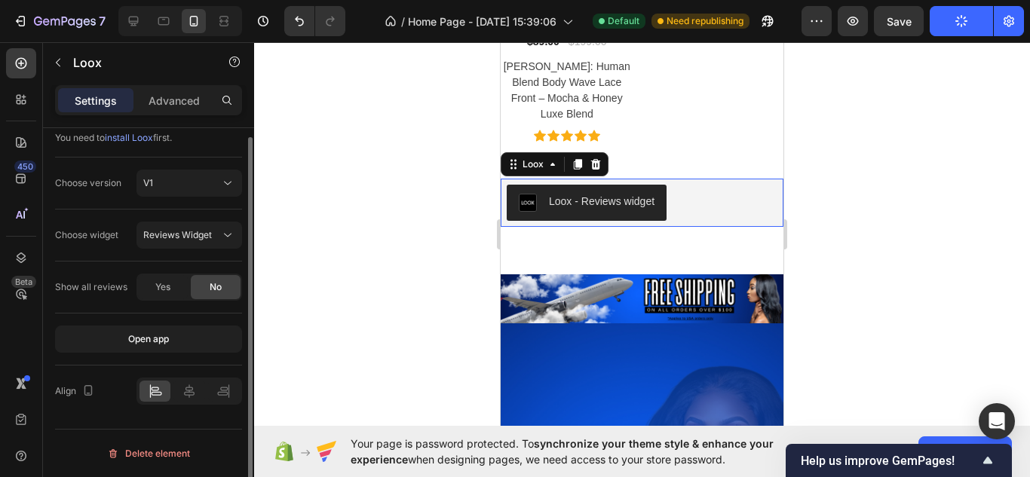
scroll to position [0, 0]
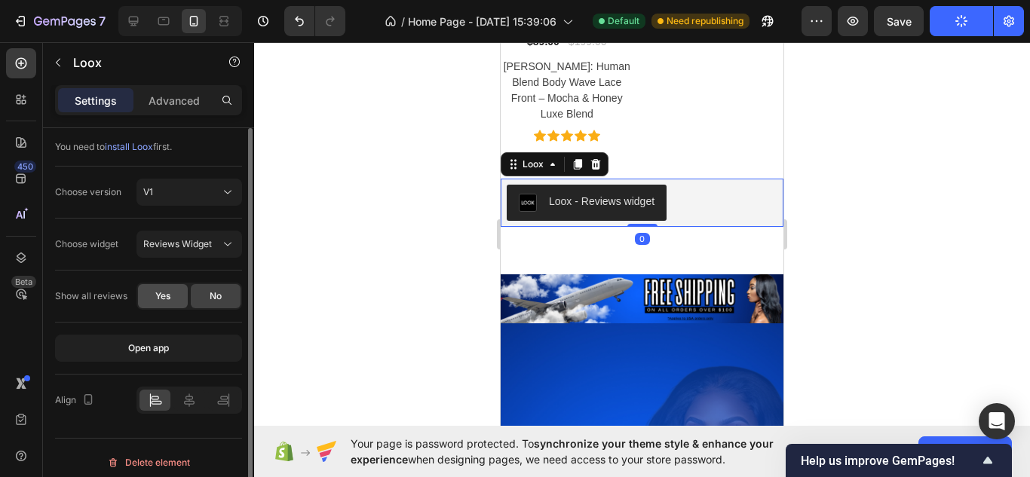
click at [170, 299] on div "Yes" at bounding box center [163, 296] width 50 height 24
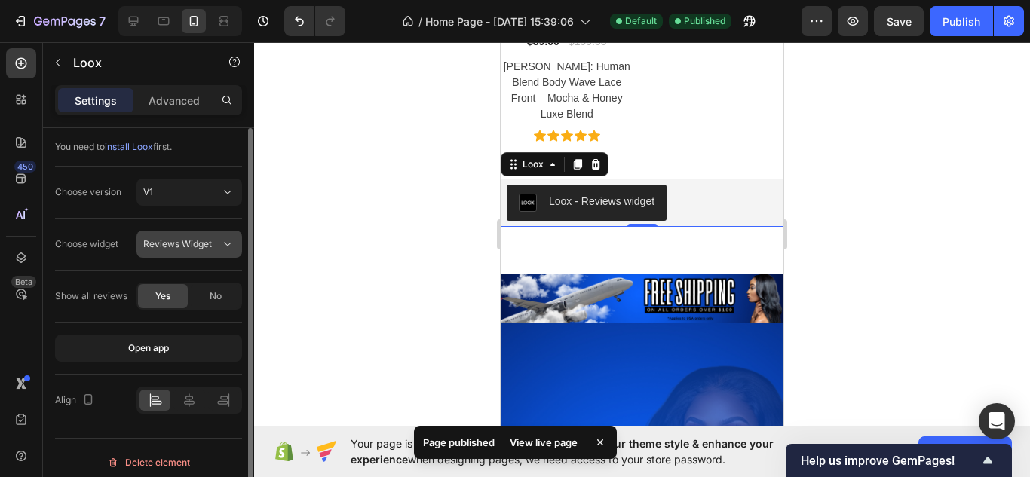
click at [183, 243] on span "Reviews Widget" at bounding box center [177, 243] width 69 height 11
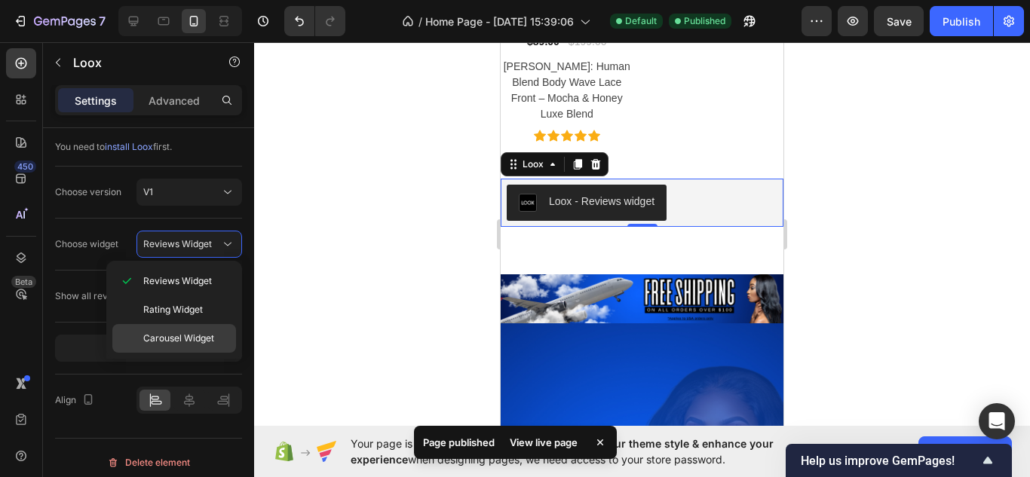
click at [179, 341] on span "Carousel Widget" at bounding box center [178, 339] width 71 height 14
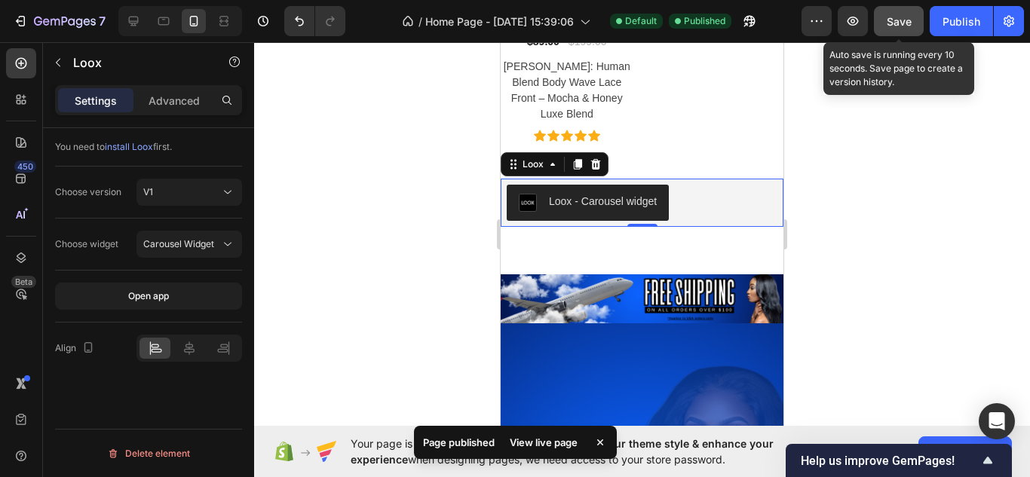
click at [919, 26] on button "Save" at bounding box center [899, 21] width 50 height 30
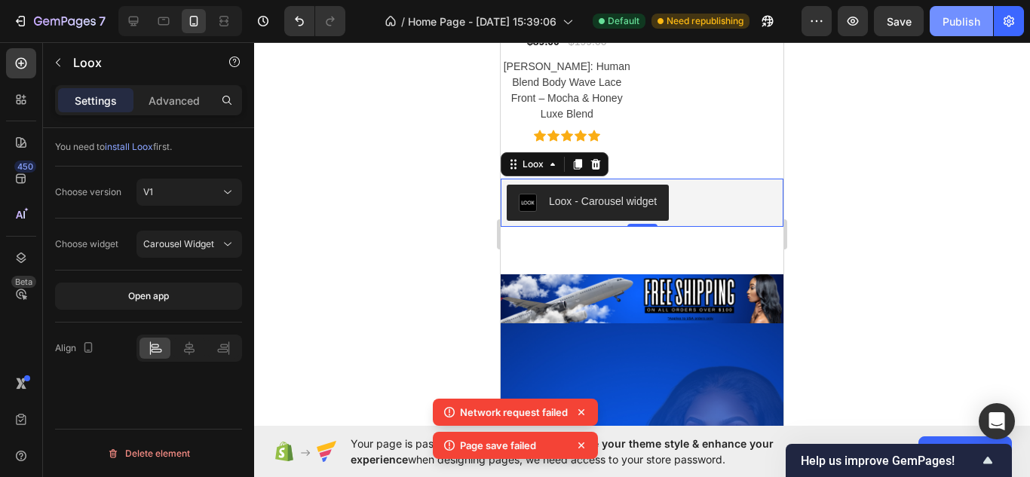
click at [969, 20] on div "Publish" at bounding box center [961, 22] width 38 height 16
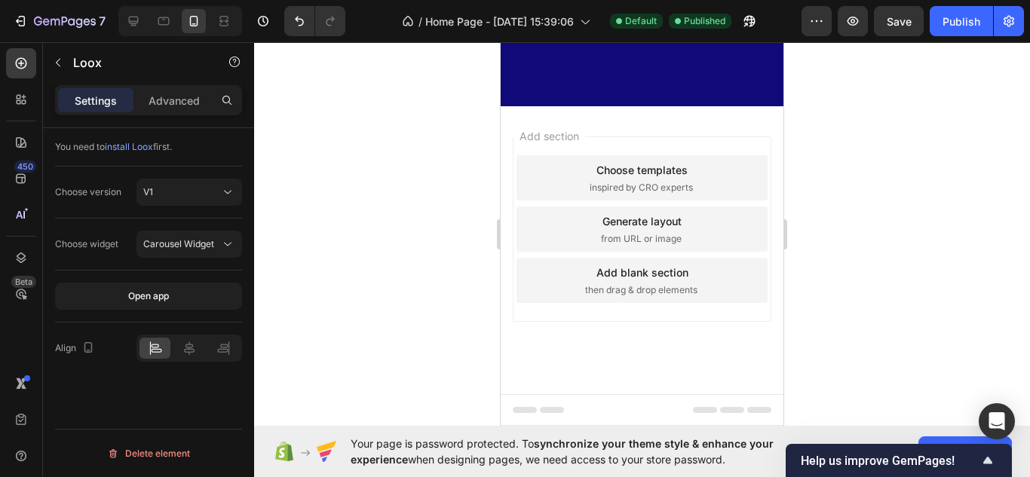
scroll to position [373, 0]
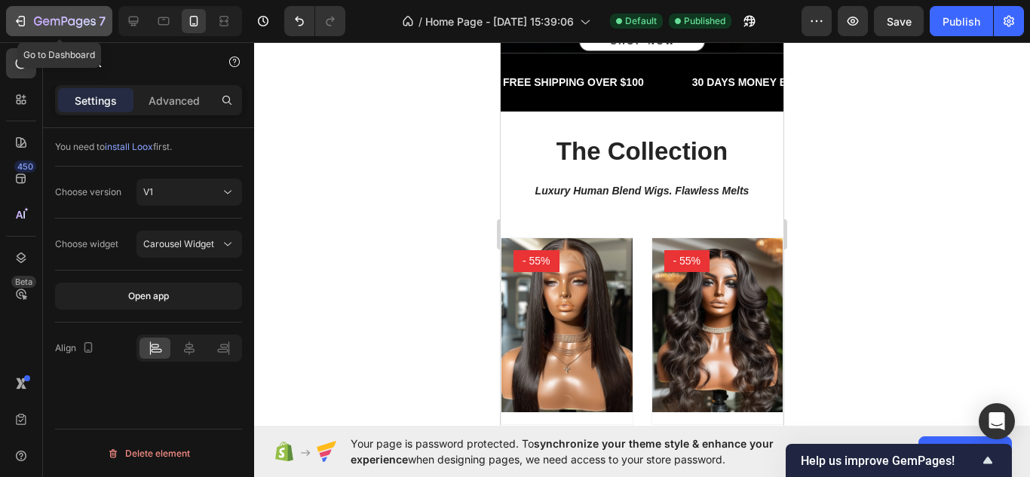
click at [84, 26] on icon "button" at bounding box center [65, 22] width 62 height 13
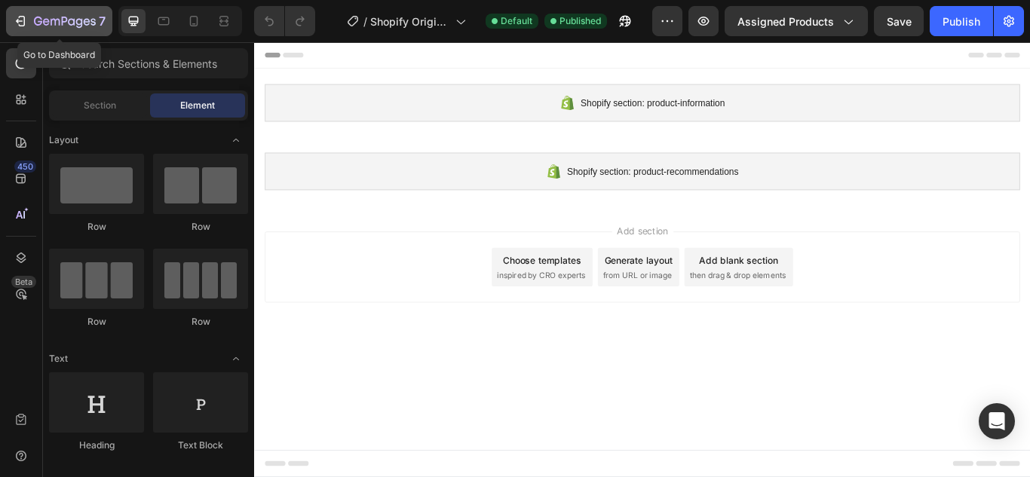
click at [29, 20] on div "7" at bounding box center [59, 21] width 93 height 18
click at [6, 27] on button "7" at bounding box center [59, 21] width 106 height 30
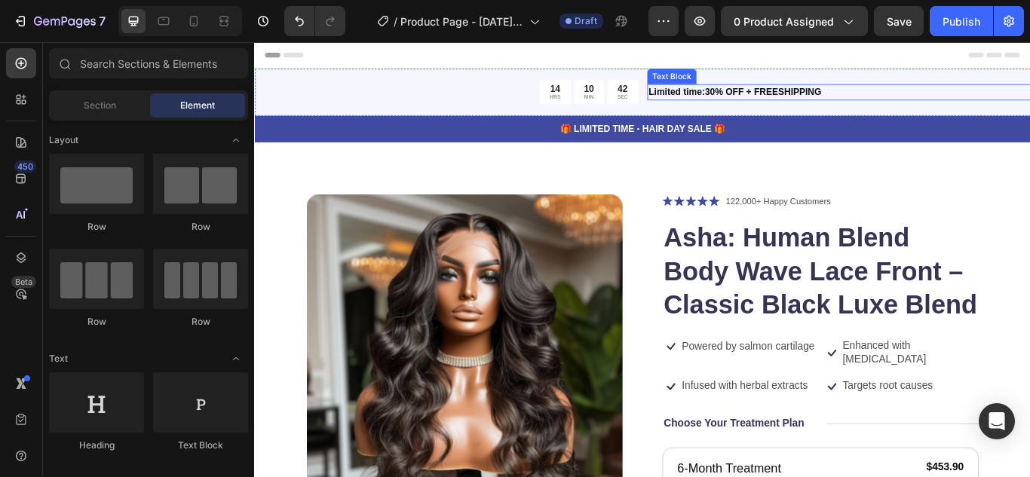
click at [788, 99] on p "Limited time:30% OFF + FREESHIPPING" at bounding box center [935, 101] width 444 height 16
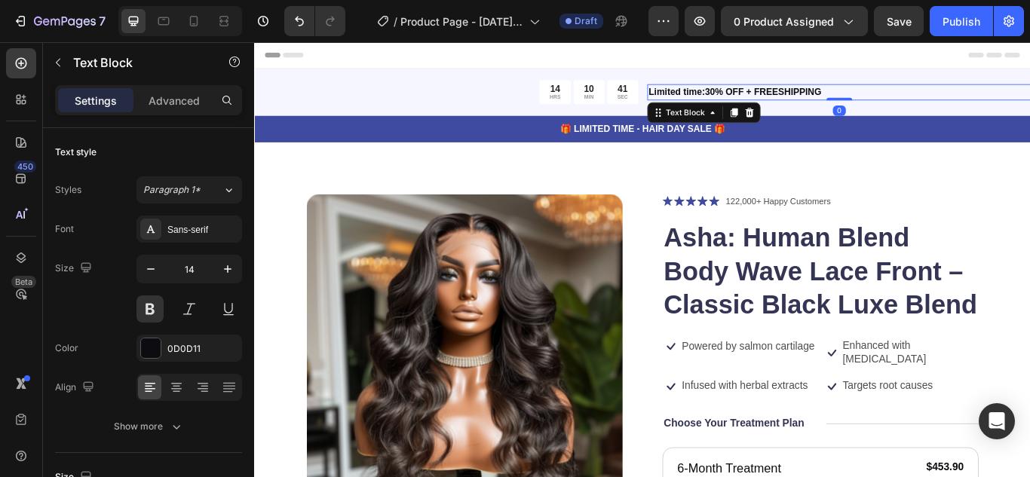
click at [788, 99] on p "Limited time:30% OFF + FREESHIPPING" at bounding box center [935, 101] width 444 height 16
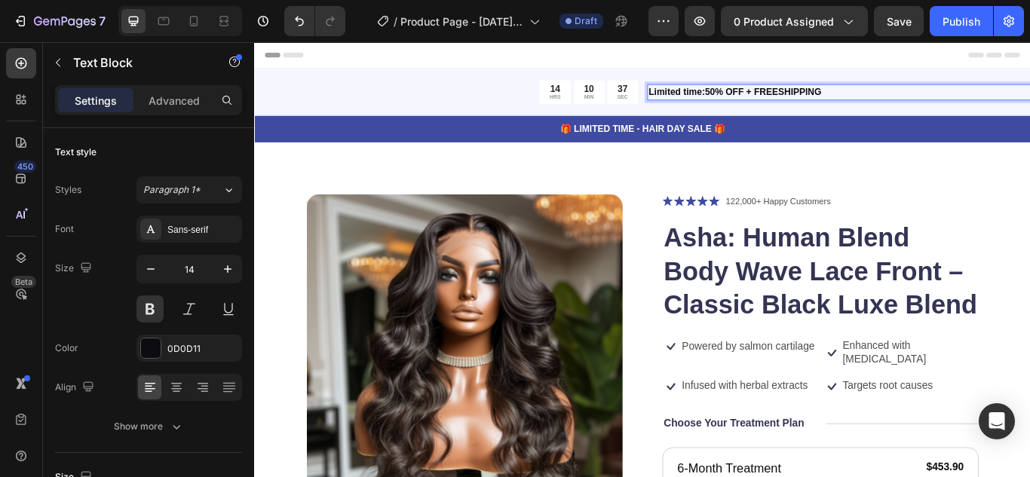
drag, startPoint x: 832, startPoint y: 97, endPoint x: 889, endPoint y: 103, distance: 57.5
click at [889, 103] on p "Limited time:50% OFF + FREESHIPPING" at bounding box center [935, 101] width 444 height 16
click at [923, 102] on p "Limited time:50% OFF + FREESHIPPING" at bounding box center [935, 101] width 444 height 16
click at [852, 142] on p "🎁 LIMITED TIME - HAIR DAY SALE 🎁" at bounding box center [706, 144] width 901 height 16
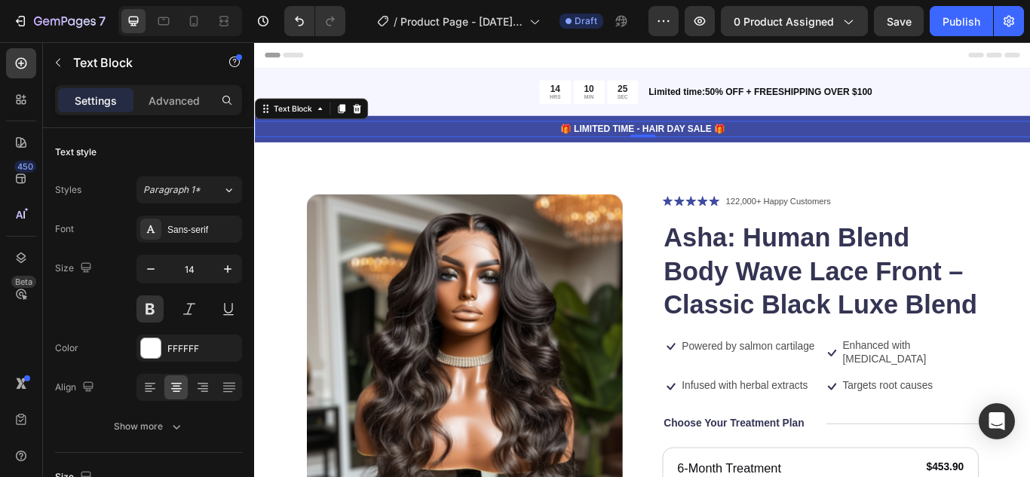
click at [720, 140] on p "🎁 LIMITED TIME - HAIR DAY SALE 🎁" at bounding box center [706, 144] width 901 height 16
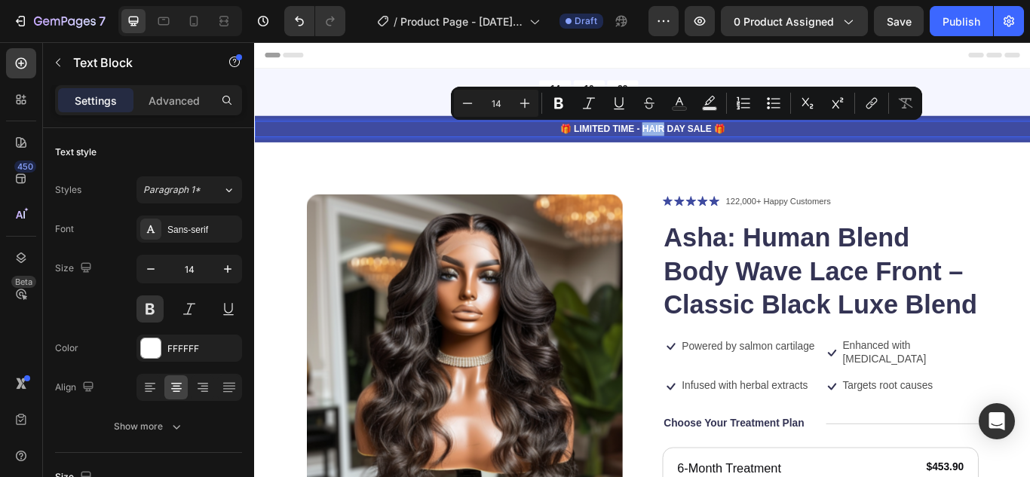
click at [751, 140] on p "🎁 LIMITED TIME - HAIR DAY SALE 🎁" at bounding box center [706, 144] width 901 height 16
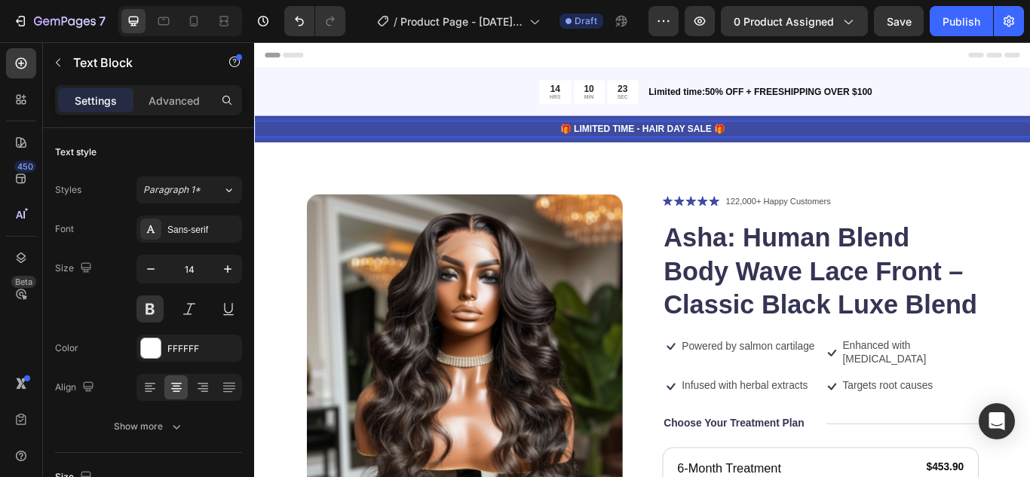
click at [751, 140] on p "🎁 LIMITED TIME - HAIR DAY SALE 🎁" at bounding box center [706, 144] width 901 height 16
click at [654, 137] on p "🎁 LIMITED TIME SALE 🎁" at bounding box center [706, 144] width 901 height 16
drag, startPoint x: 744, startPoint y: 139, endPoint x: 773, endPoint y: 150, distance: 30.5
click at [773, 150] on p "🎁 SALE-LIMITED TIME SALE 🎁" at bounding box center [706, 144] width 901 height 16
click at [822, 228] on p "122,000+ Happy Customers" at bounding box center [864, 228] width 122 height 15
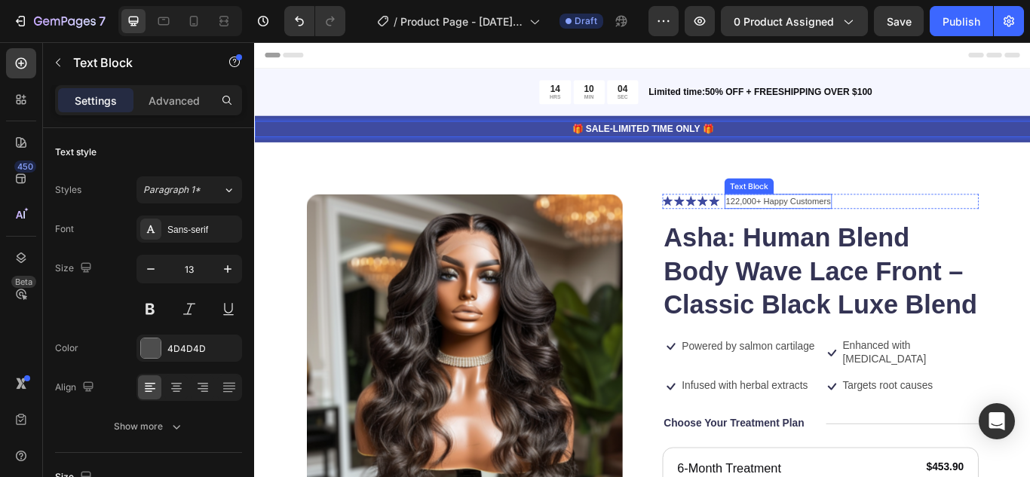
click at [822, 228] on p "122,000+ Happy Customers" at bounding box center [864, 228] width 122 height 15
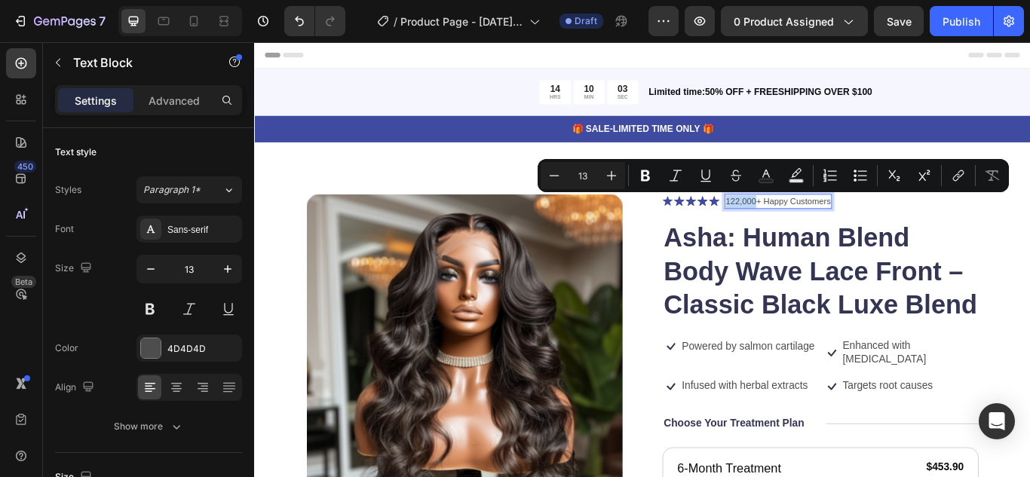
click at [820, 228] on p "122,000+ Happy Customers" at bounding box center [864, 228] width 122 height 15
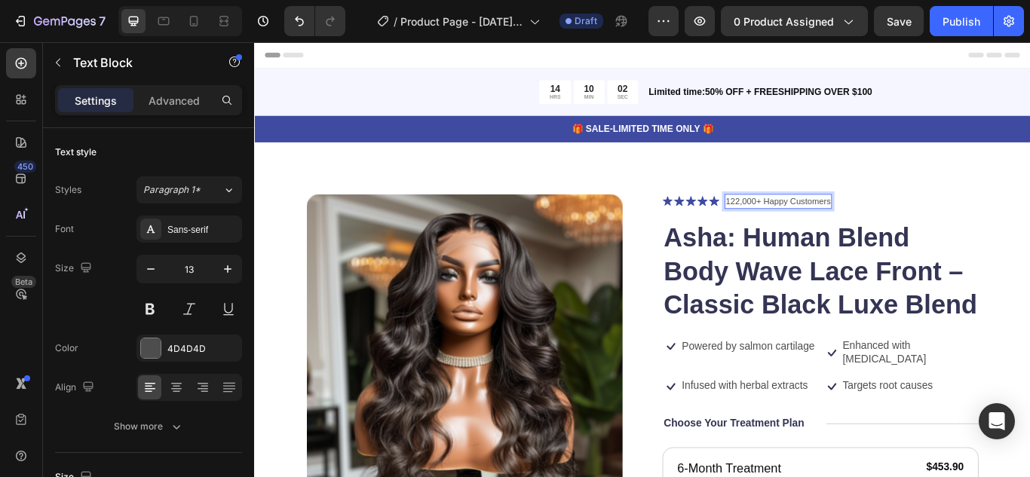
click at [816, 227] on p "122,000+ Happy Customers" at bounding box center [864, 228] width 122 height 15
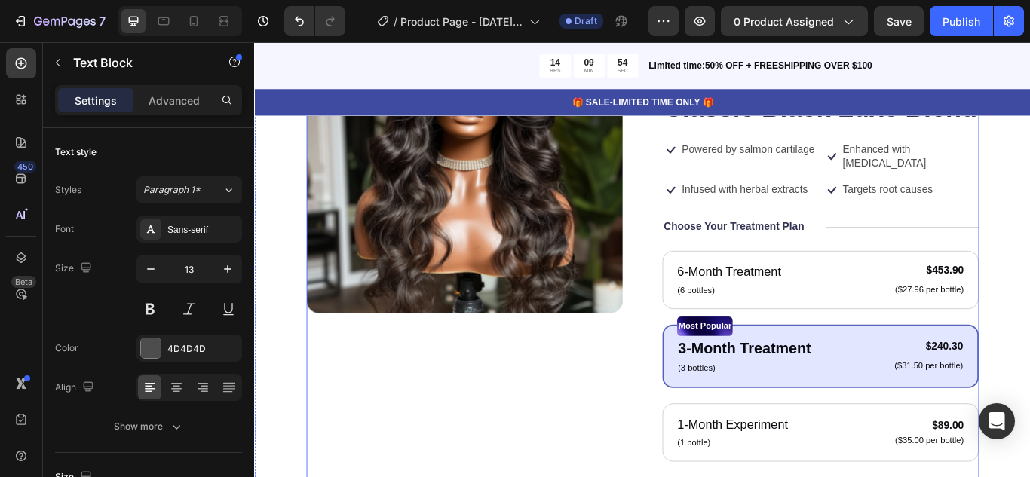
scroll to position [266, 0]
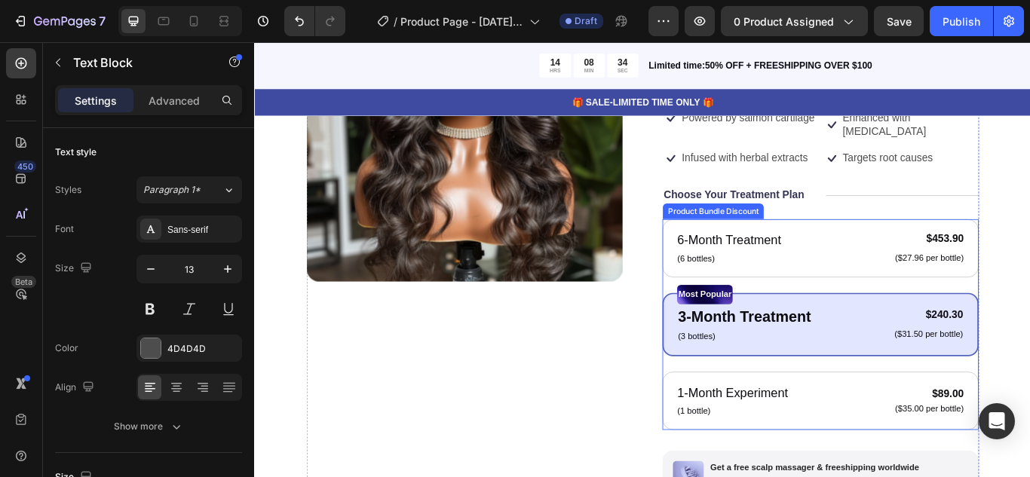
click at [739, 309] on div "6-Month Treatment Text Block (6 bottles) Text Block $453.90 Product Price Produ…" at bounding box center [914, 372] width 369 height 246
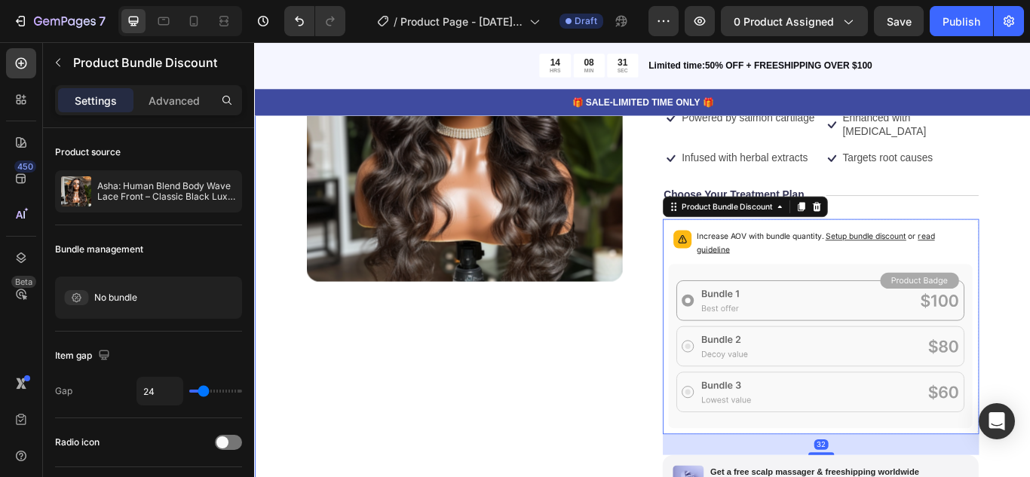
click at [1029, 180] on div "Product Images Icon Icon Icon Icon Icon Icon List 7,000+ Happy Customers Text B…" at bounding box center [706, 373] width 904 height 960
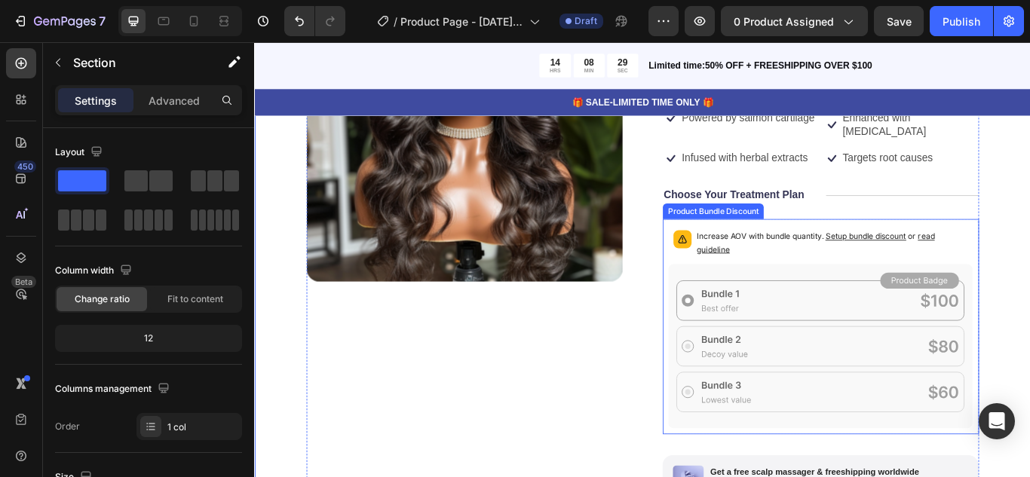
click at [924, 256] on div "Increase AOV with bundle quantity. Setup bundle discount or read guideline" at bounding box center [913, 278] width 355 height 45
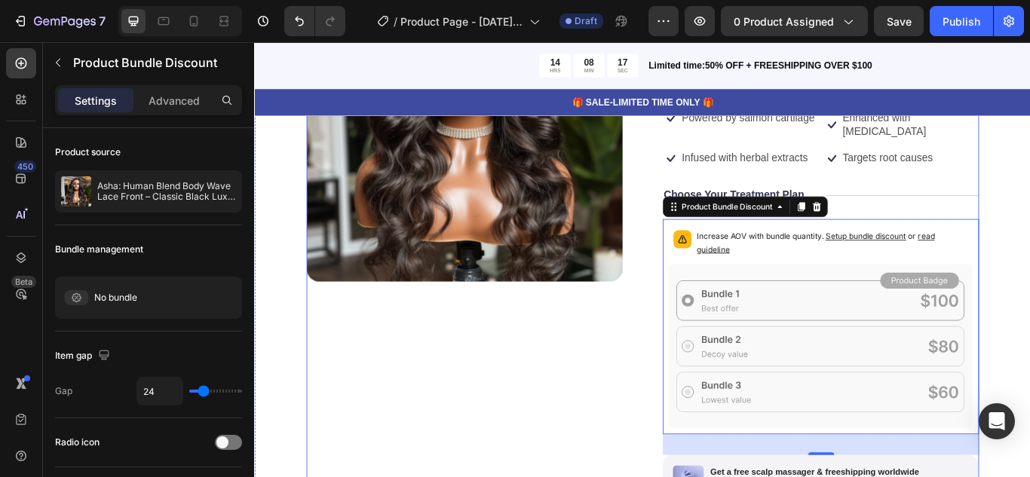
click at [610, 433] on div "Product Images" at bounding box center [498, 365] width 369 height 824
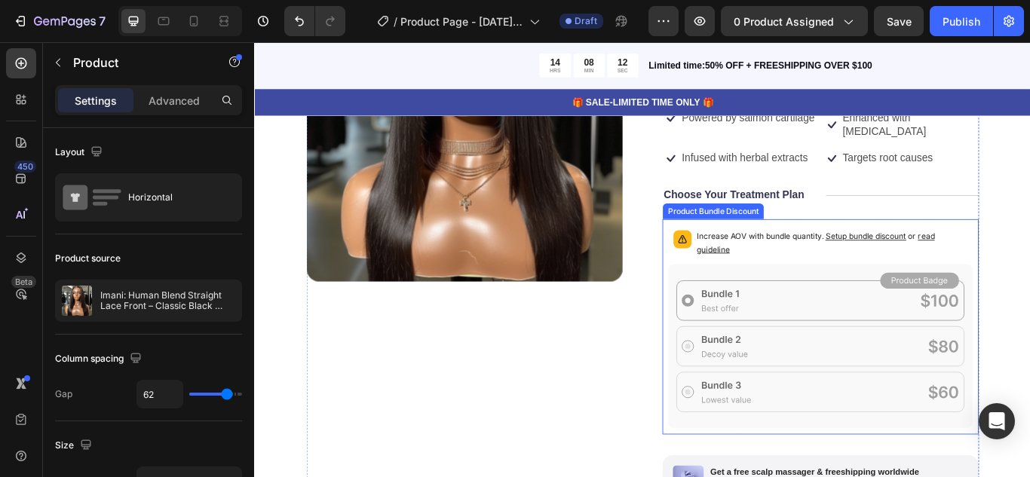
click at [964, 263] on span "Setup bundle discount" at bounding box center [967, 268] width 94 height 11
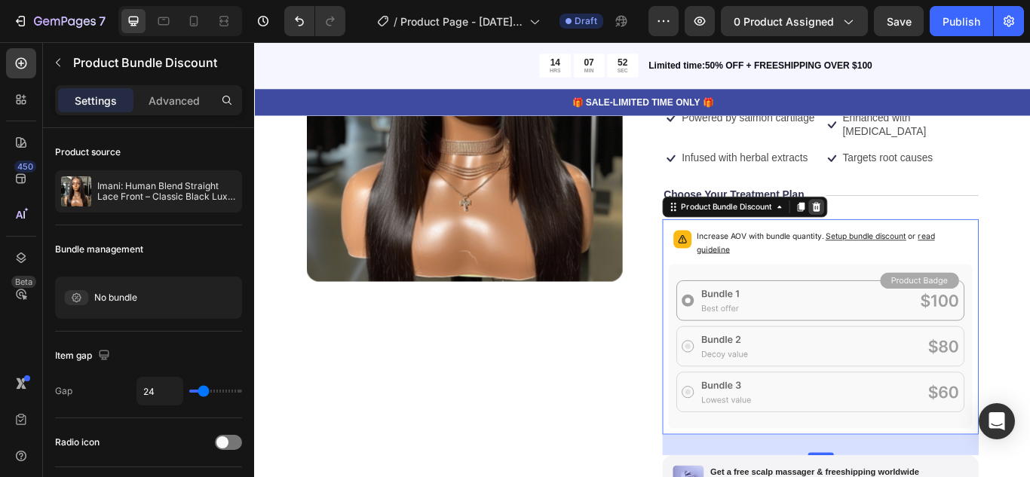
click at [917, 225] on div at bounding box center [909, 234] width 18 height 18
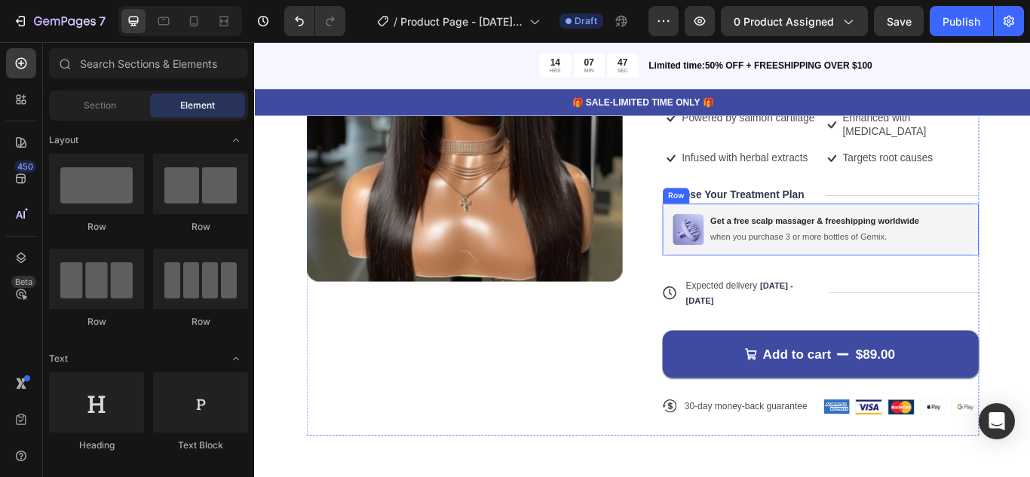
click at [1029, 245] on div "Image Get a free scalp massager & freeshipping worldwide Text Block when you pu…" at bounding box center [914, 261] width 369 height 60
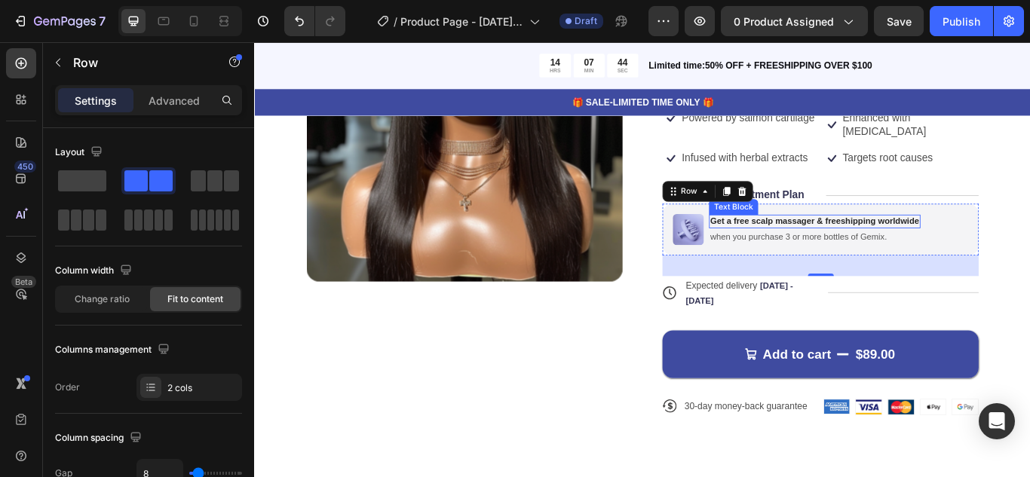
click at [893, 245] on p "Get a free scalp massager & freeshipping worldwide" at bounding box center [906, 251] width 243 height 13
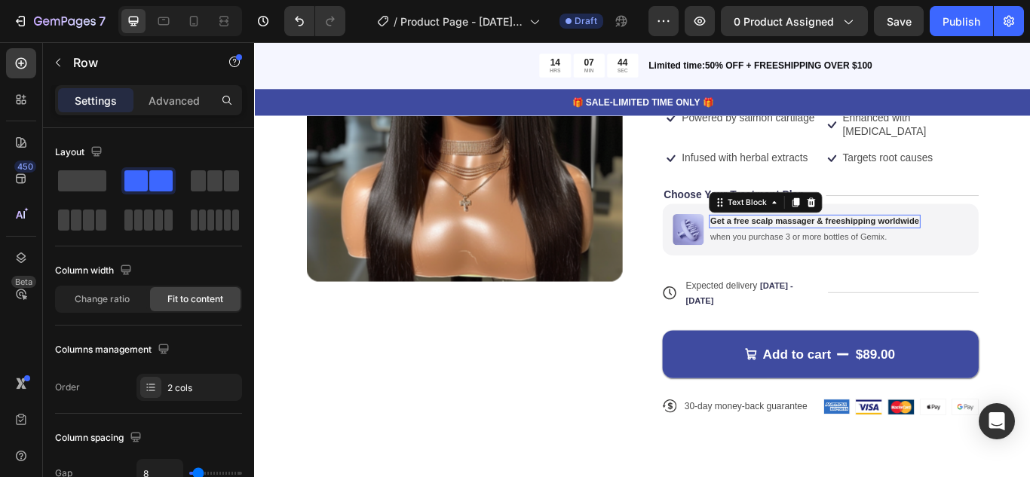
click at [893, 245] on p "Get a free scalp massager & freeshipping worldwide" at bounding box center [906, 251] width 243 height 13
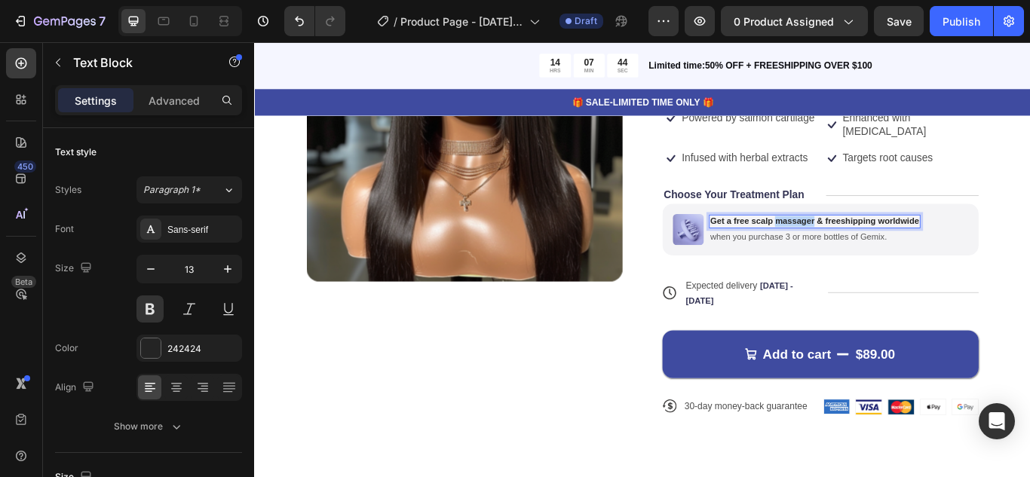
click at [893, 245] on p "Get a free scalp massager & freeshipping worldwide" at bounding box center [906, 251] width 243 height 13
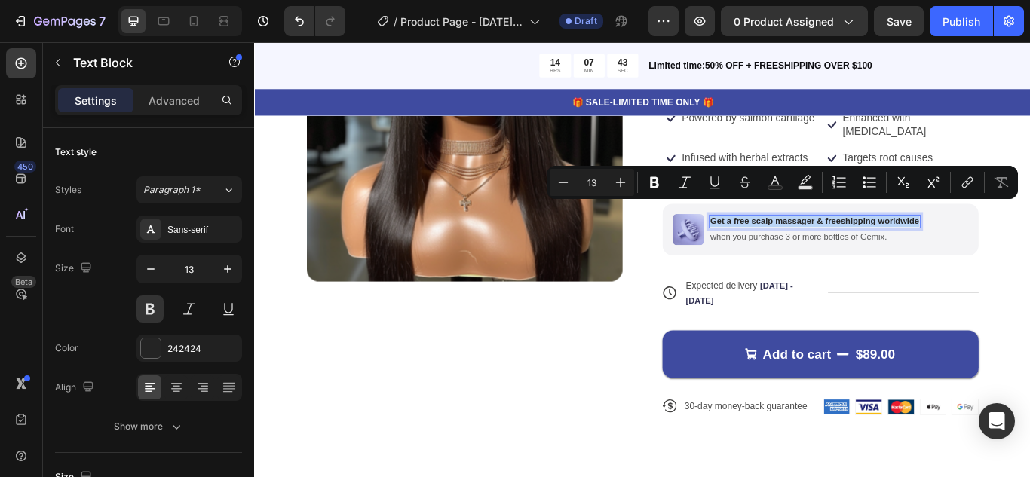
click at [893, 245] on p "Get a free scalp massager & freeshipping worldwide" at bounding box center [906, 251] width 243 height 13
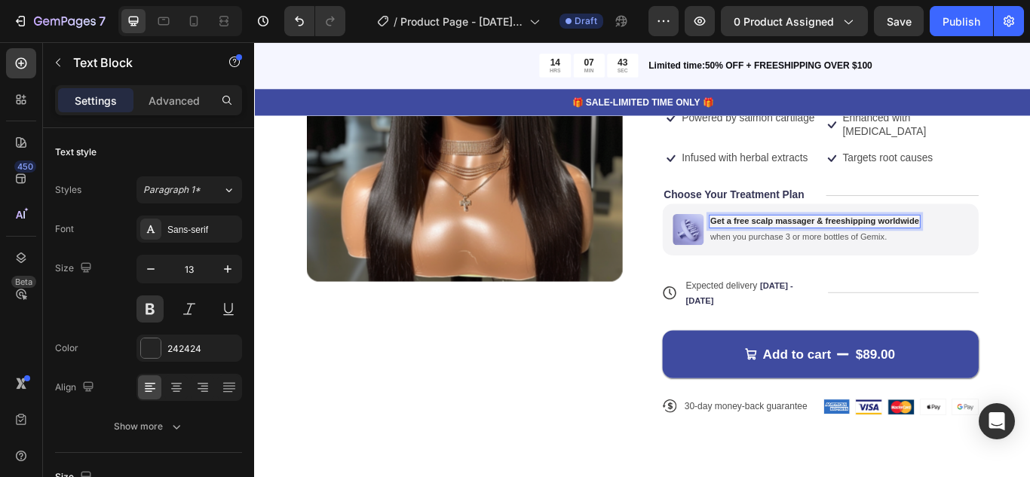
click at [893, 245] on p "Get a free scalp massager & freeshipping worldwide" at bounding box center [906, 251] width 243 height 13
click at [894, 245] on p "Get a free brush & freeshipping worldwide" at bounding box center [888, 251] width 206 height 13
click at [758, 244] on img at bounding box center [760, 261] width 36 height 36
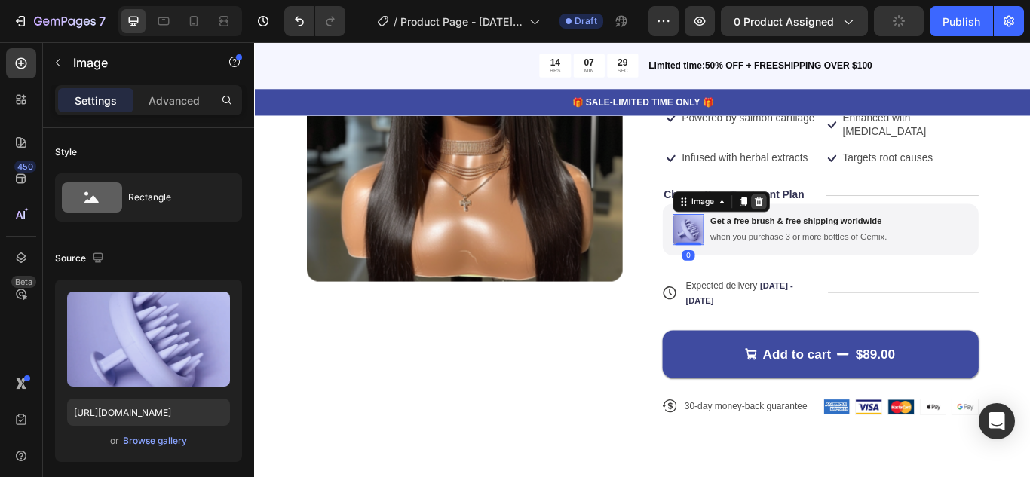
click at [846, 222] on icon at bounding box center [842, 227] width 10 height 11
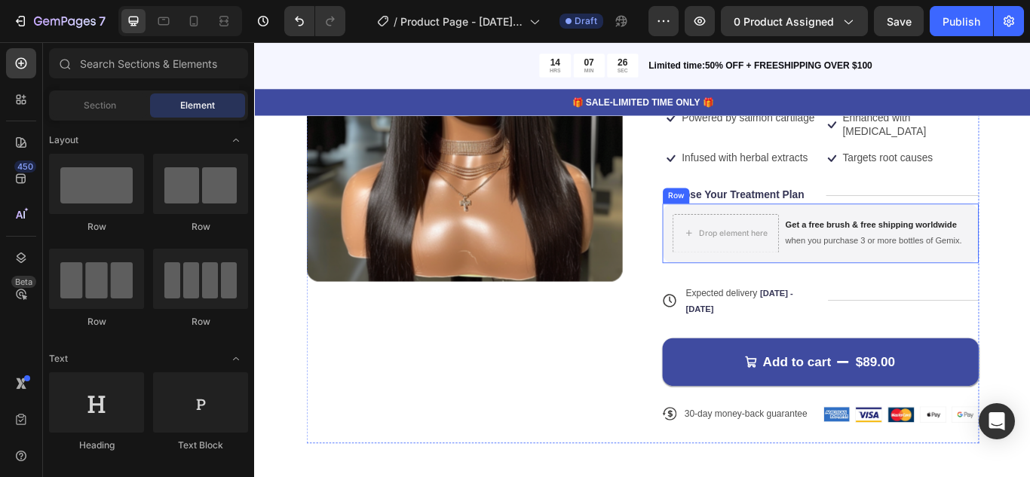
click at [811, 276] on div "Drop element here Get a free brush & free shipping worldwide Text Block when yo…" at bounding box center [914, 265] width 369 height 69
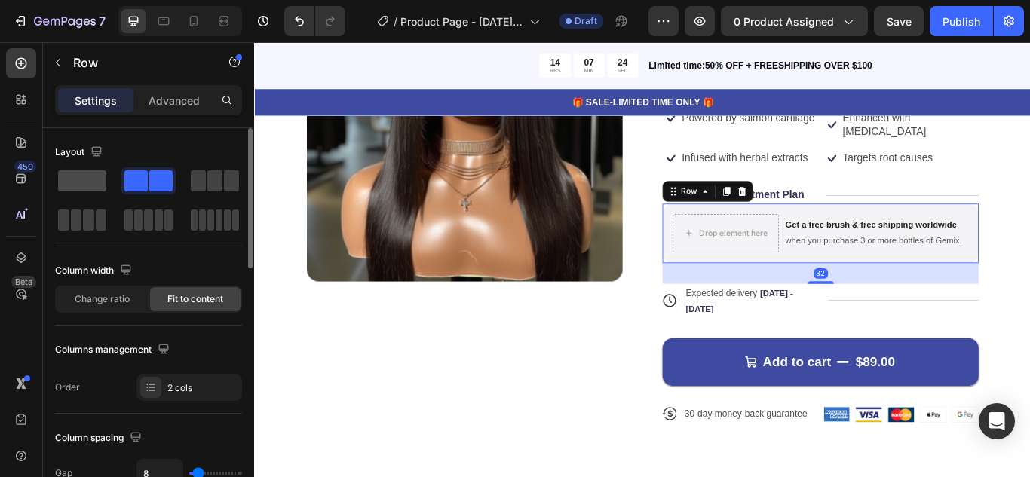
click at [95, 174] on span at bounding box center [82, 180] width 48 height 21
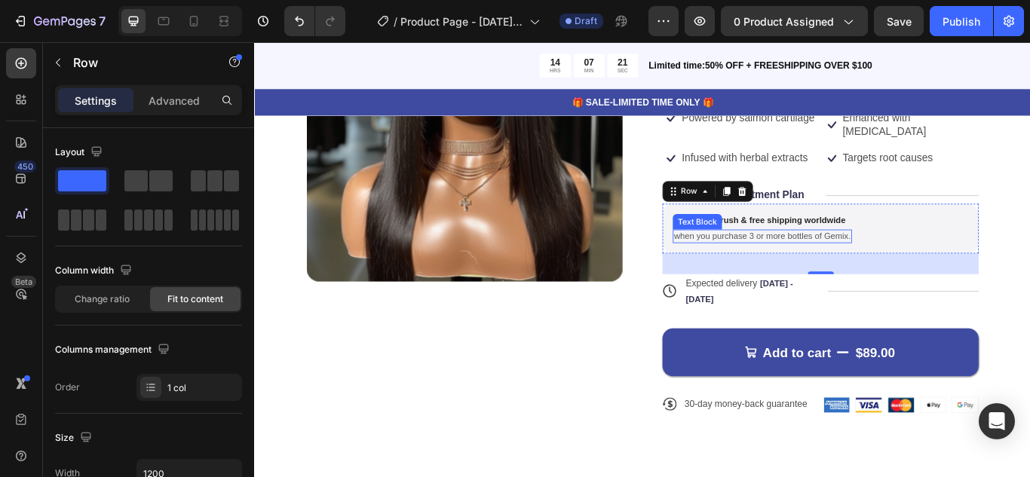
click at [837, 262] on p "when you purchase 3 or more bottles of Gemix." at bounding box center [846, 268] width 206 height 13
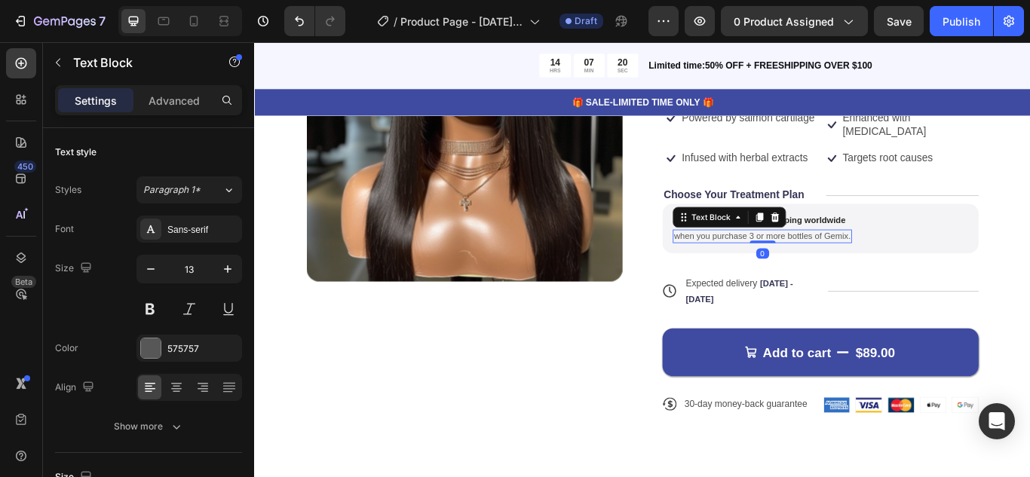
click at [835, 262] on p "when you purchase 3 or more bottles of Gemix." at bounding box center [846, 268] width 206 height 13
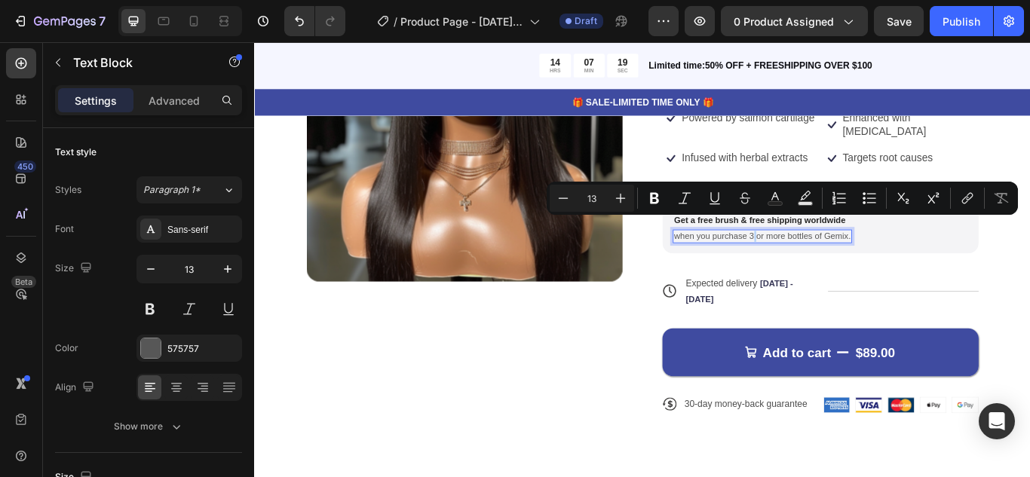
click at [835, 262] on p "when you purchase 3 or more bottles of Gemix." at bounding box center [846, 268] width 206 height 13
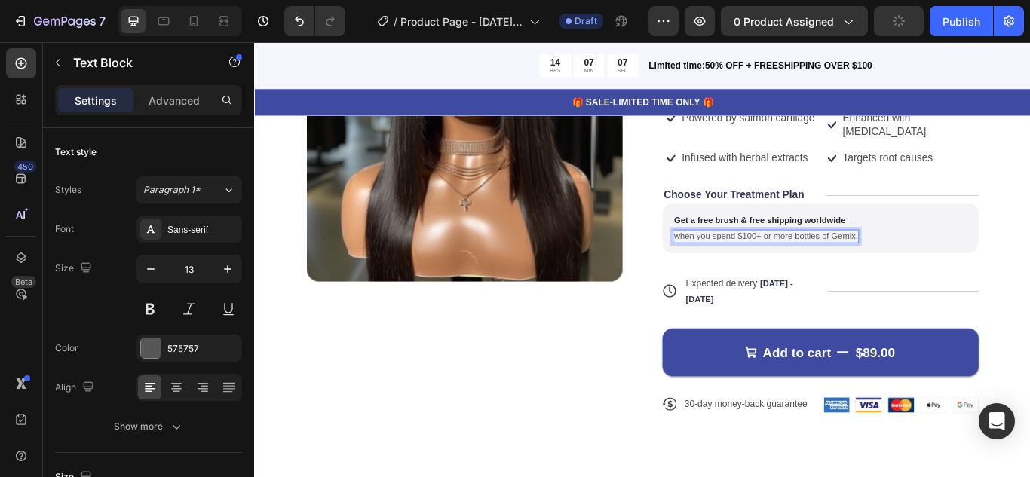
drag, startPoint x: 846, startPoint y: 253, endPoint x: 953, endPoint y: 259, distance: 107.2
click at [953, 262] on p "when you spend $100+ or more bottles of Gemix." at bounding box center [850, 268] width 214 height 13
drag, startPoint x: 957, startPoint y: 255, endPoint x: 851, endPoint y: 256, distance: 106.3
click at [851, 262] on p "when you spend $100+ or more bottles of Gemix." at bounding box center [850, 268] width 214 height 13
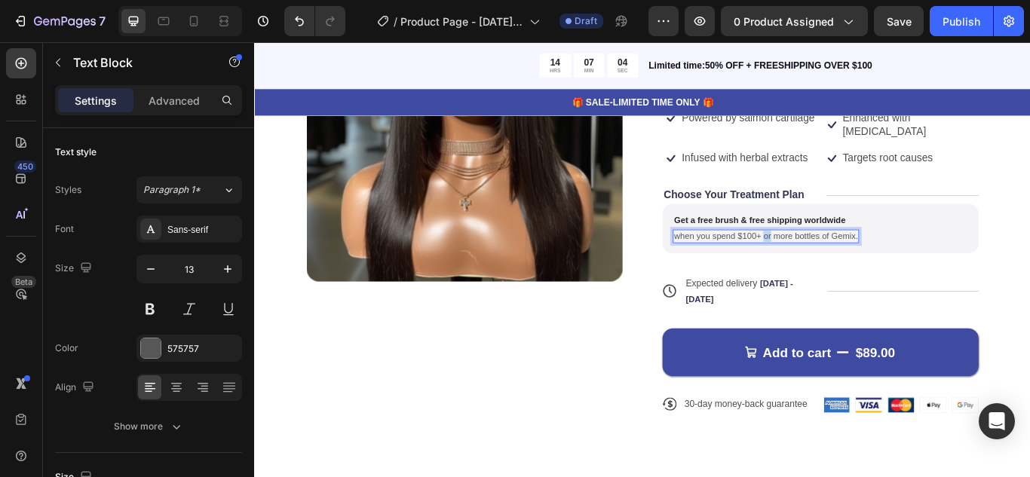
click at [851, 262] on p "when you spend $100+ or more bottles of Gemix." at bounding box center [850, 268] width 214 height 13
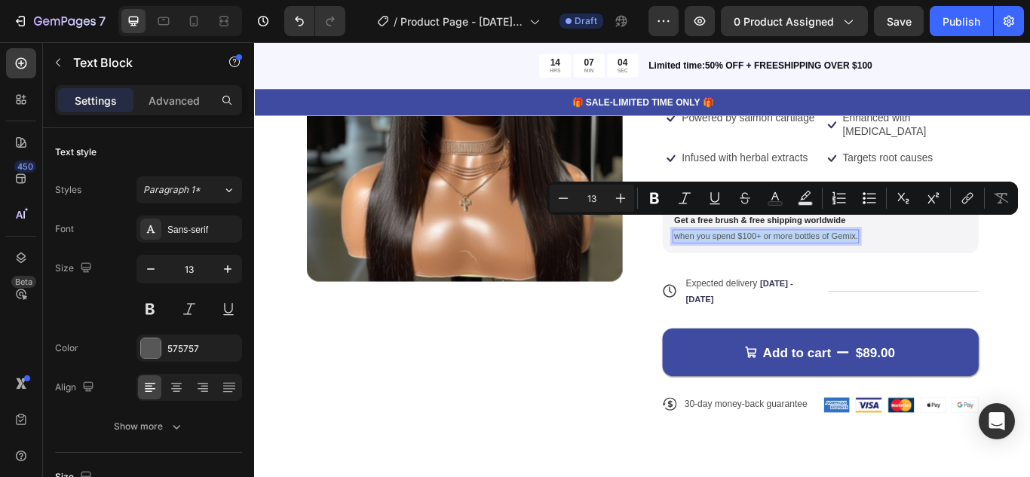
click at [851, 262] on p "when you spend $100+ or more bottles of Gemix." at bounding box center [850, 268] width 214 height 13
drag, startPoint x: 851, startPoint y: 256, endPoint x: 963, endPoint y: 262, distance: 111.7
click at [963, 262] on div "Get a free brush & free shipping worldwide Text Block when you spend $100+ or m…" at bounding box center [914, 260] width 369 height 59
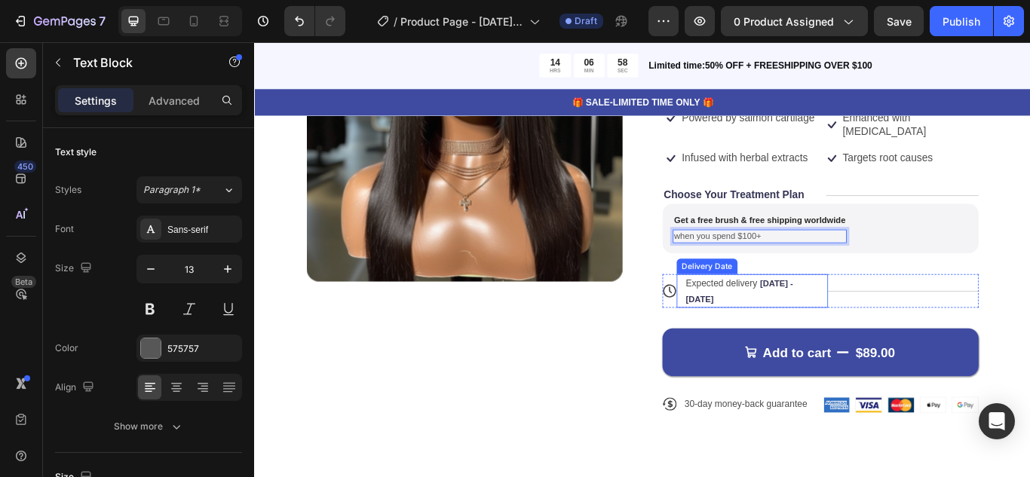
click at [840, 317] on span "Expected delivery" at bounding box center [799, 323] width 84 height 12
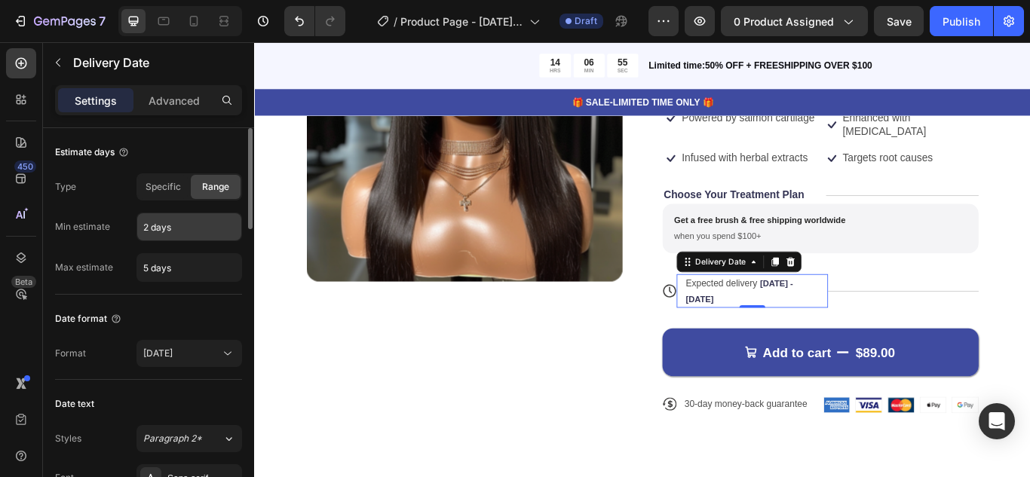
click at [180, 234] on input "2 days" at bounding box center [189, 226] width 104 height 27
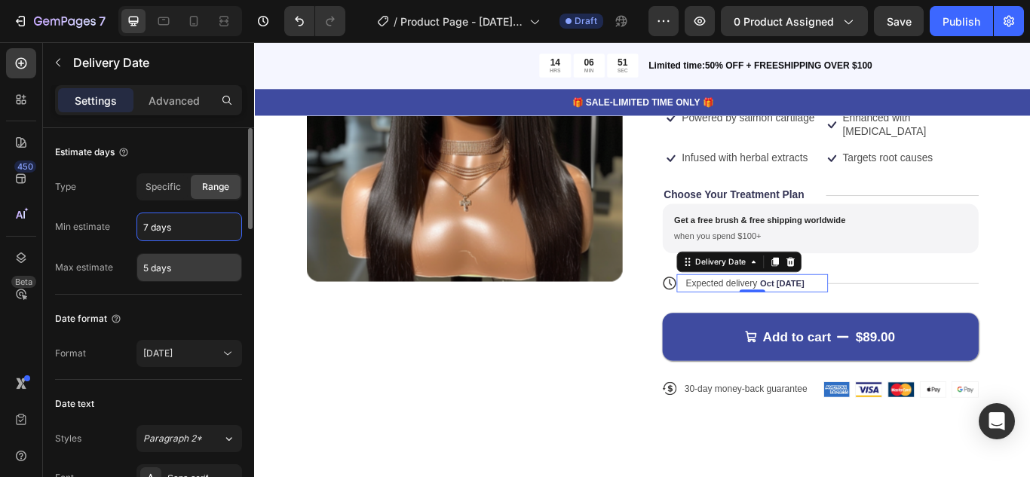
type input "7 days"
click at [149, 269] on input "5 days" at bounding box center [189, 267] width 104 height 27
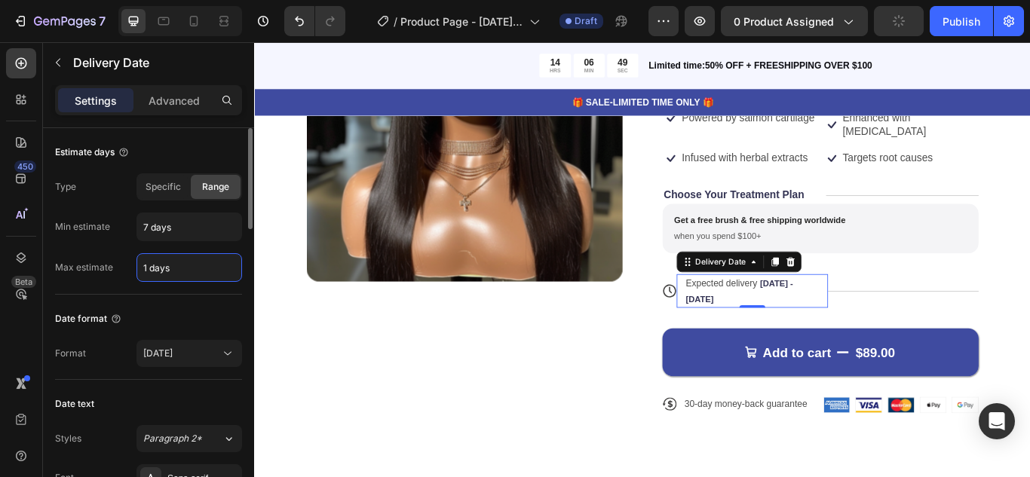
type input "11 days"
click at [455, 450] on div "Product Images" at bounding box center [498, 226] width 369 height 546
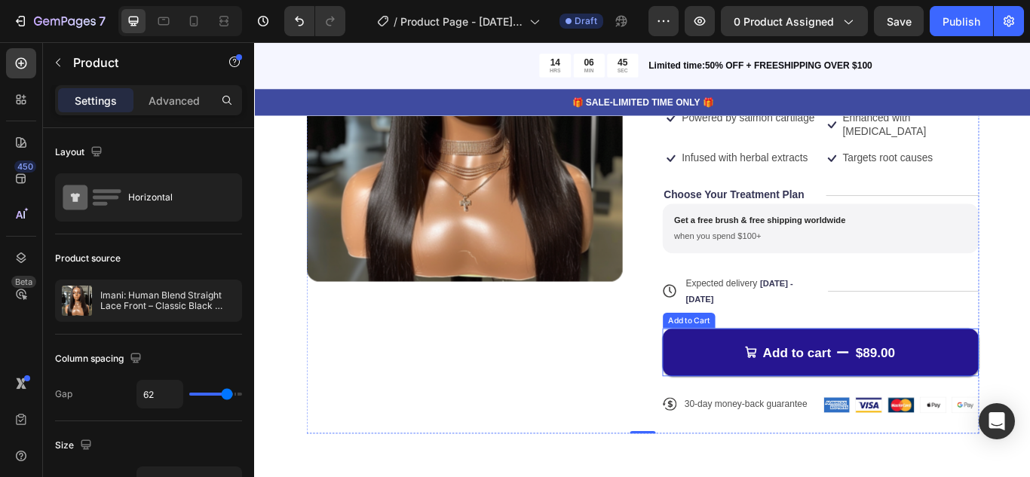
click at [757, 389] on button "Add to cart $89.00" at bounding box center [914, 404] width 369 height 56
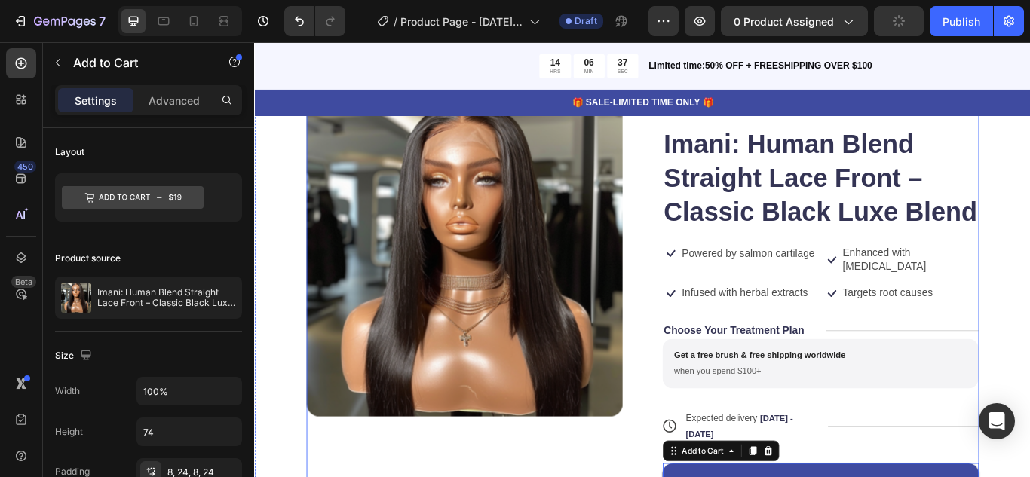
scroll to position [64, 0]
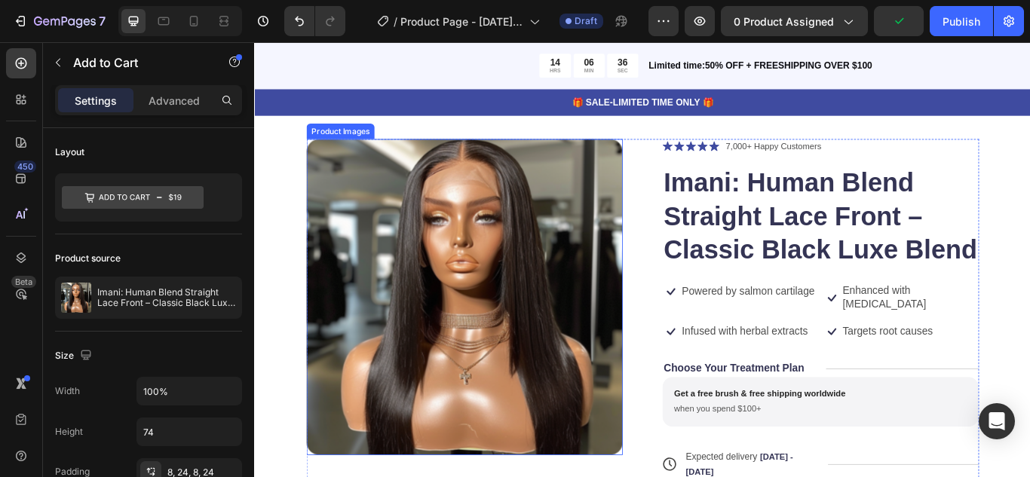
click at [563, 378] on img at bounding box center [498, 339] width 369 height 369
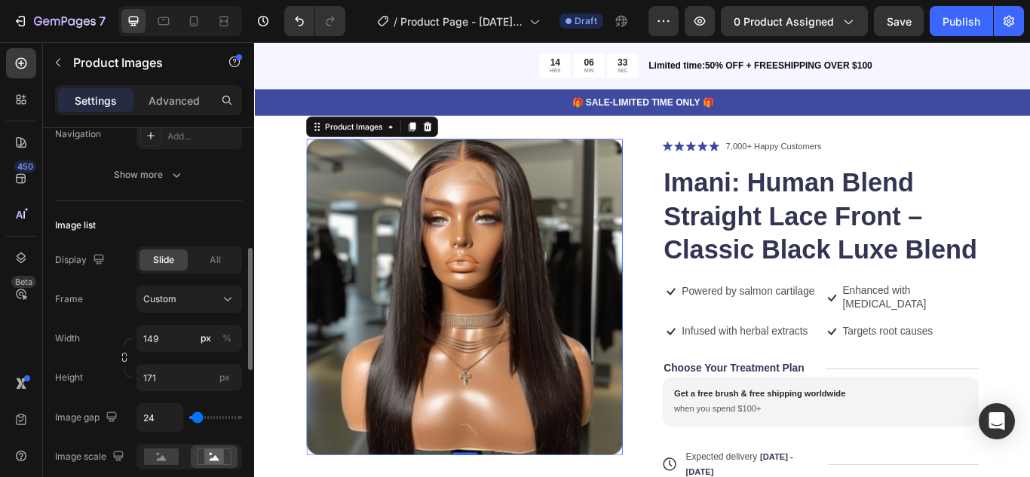
scroll to position [378, 0]
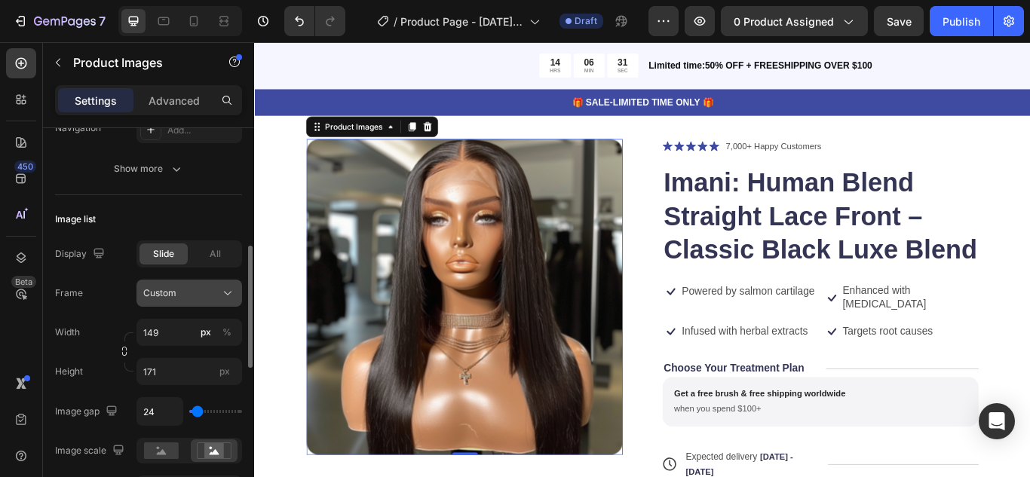
click at [177, 301] on button "Custom" at bounding box center [189, 293] width 106 height 27
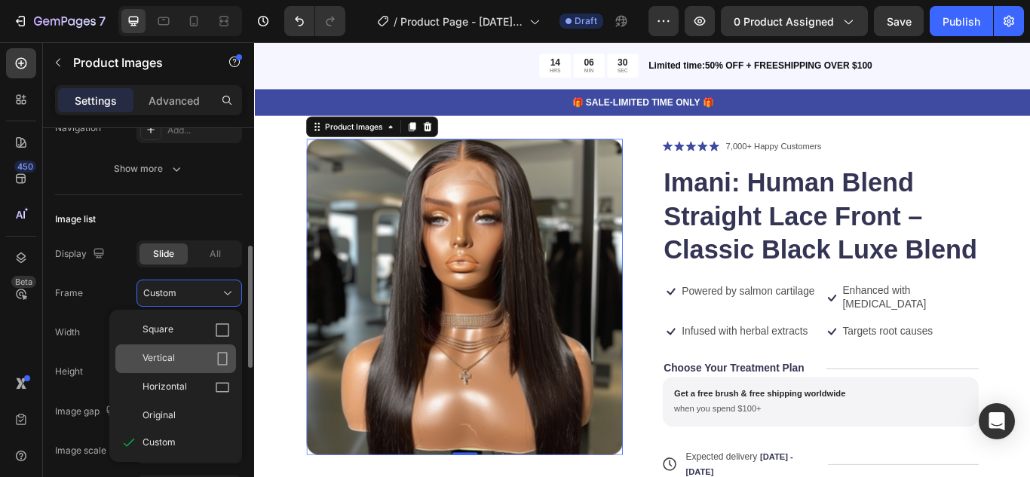
click at [171, 351] on span "Vertical" at bounding box center [158, 358] width 32 height 15
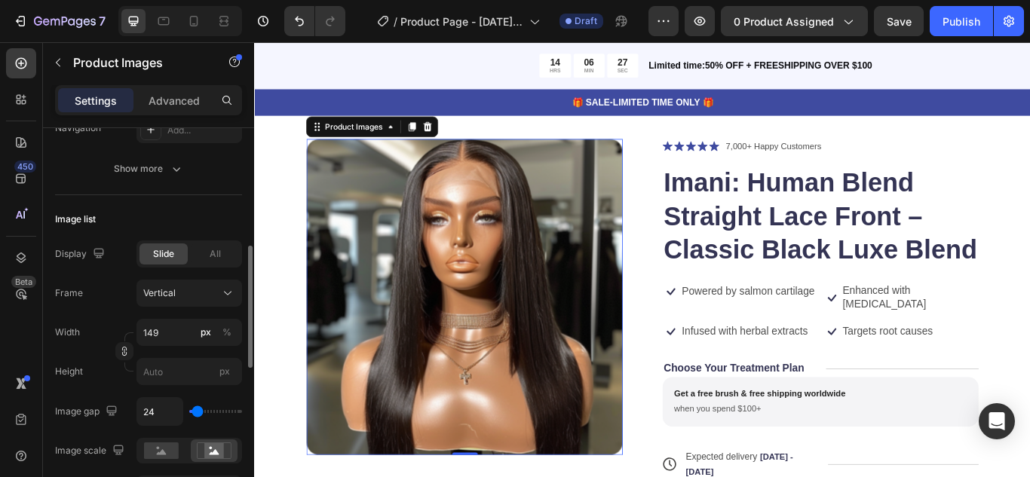
click at [424, 326] on img at bounding box center [498, 339] width 369 height 369
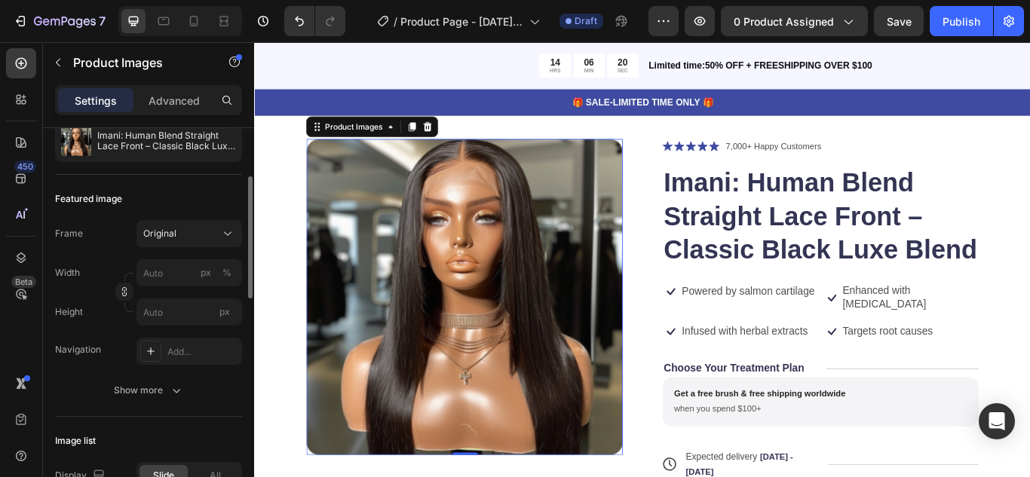
scroll to position [0, 0]
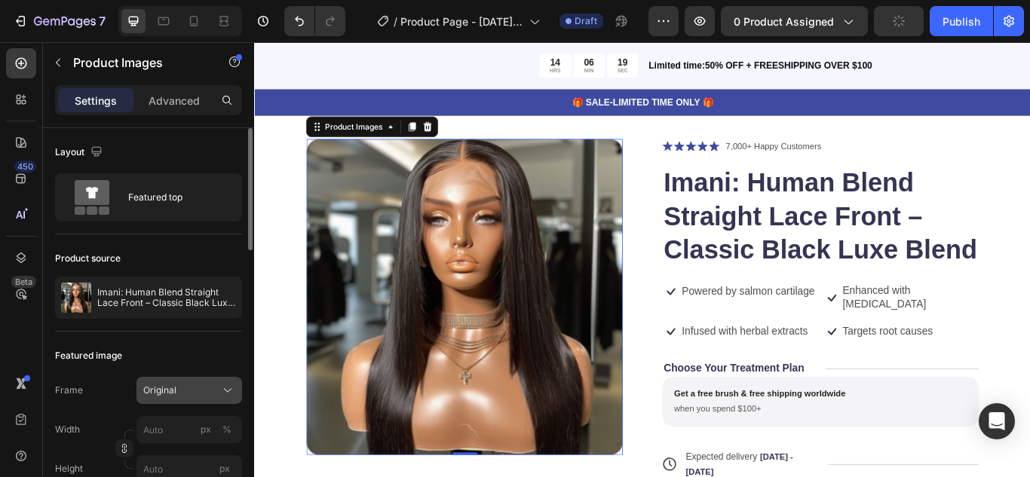
click at [148, 390] on span "Original" at bounding box center [159, 391] width 33 height 14
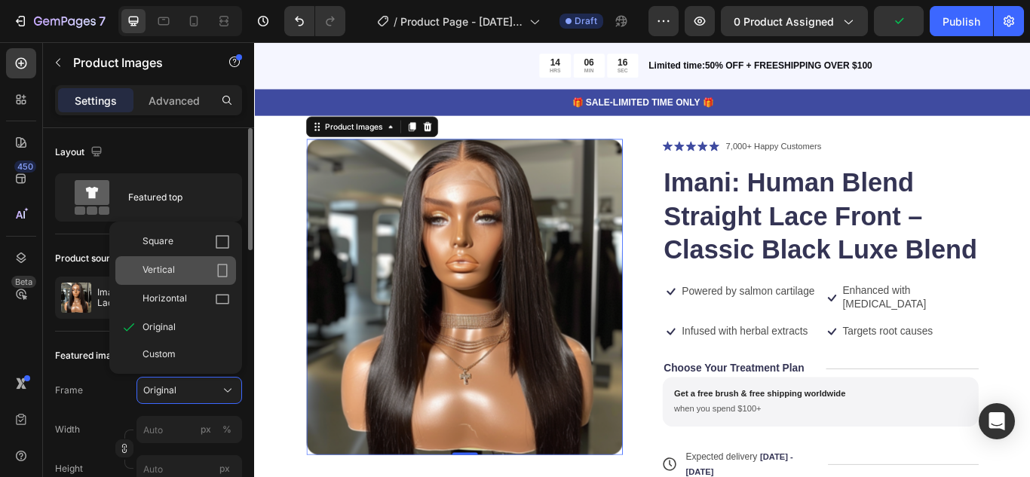
click at [203, 275] on div "Vertical" at bounding box center [185, 270] width 87 height 15
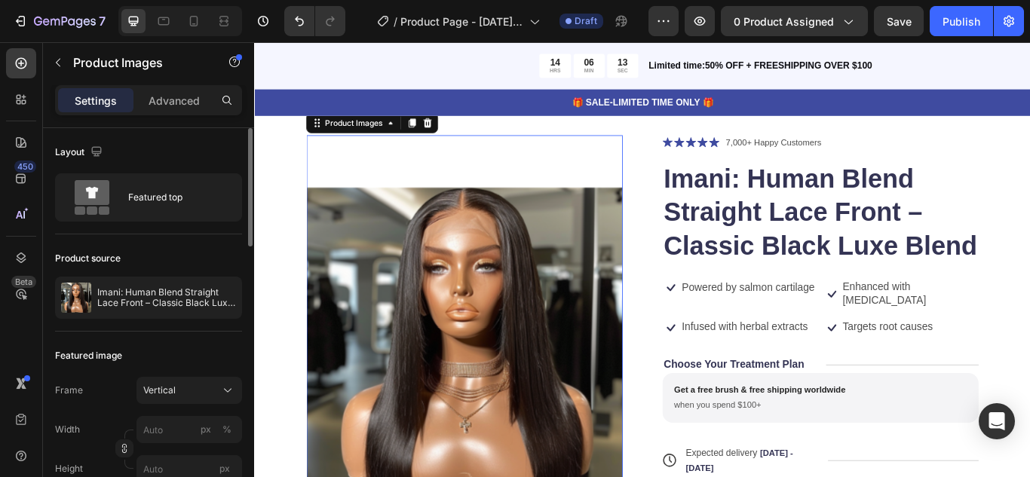
scroll to position [46, 0]
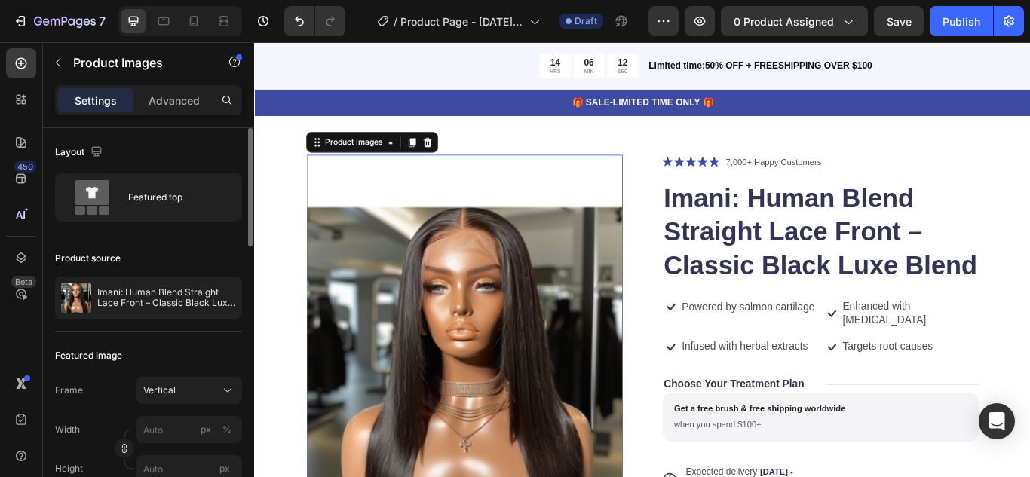
click at [430, 320] on img at bounding box center [498, 418] width 369 height 491
click at [672, 137] on div "Product Images 0 Icon Icon Icon Icon Icon Icon List 7,000+ Happy Customers Text…" at bounding box center [706, 454] width 904 height 682
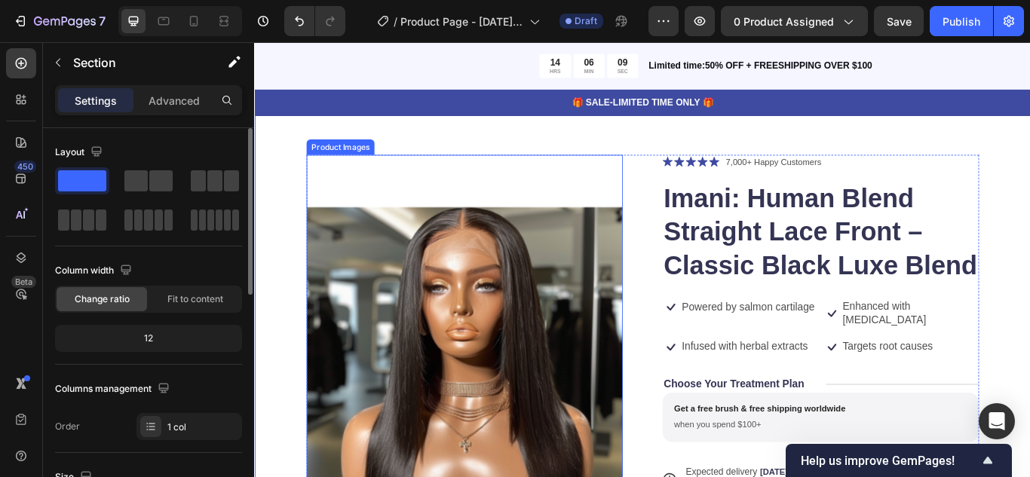
click at [605, 232] on img at bounding box center [498, 418] width 369 height 491
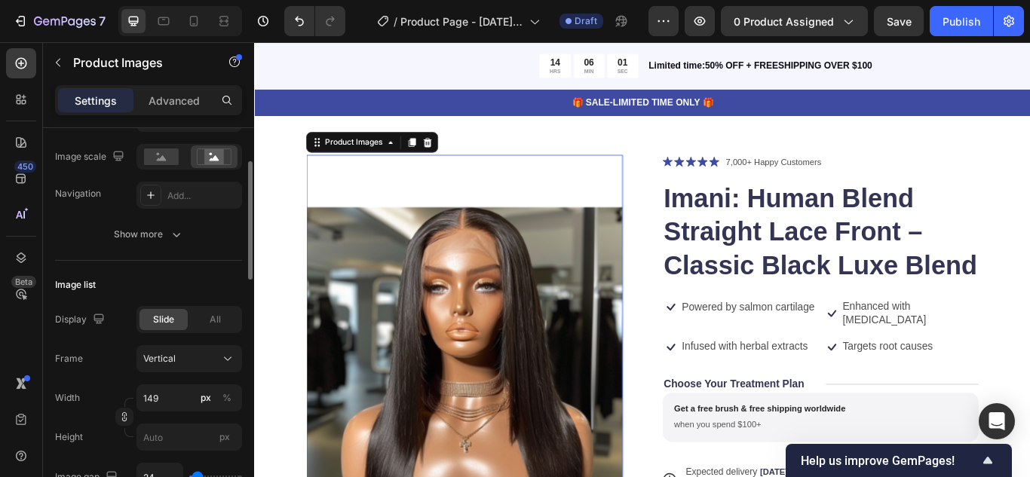
scroll to position [358, 0]
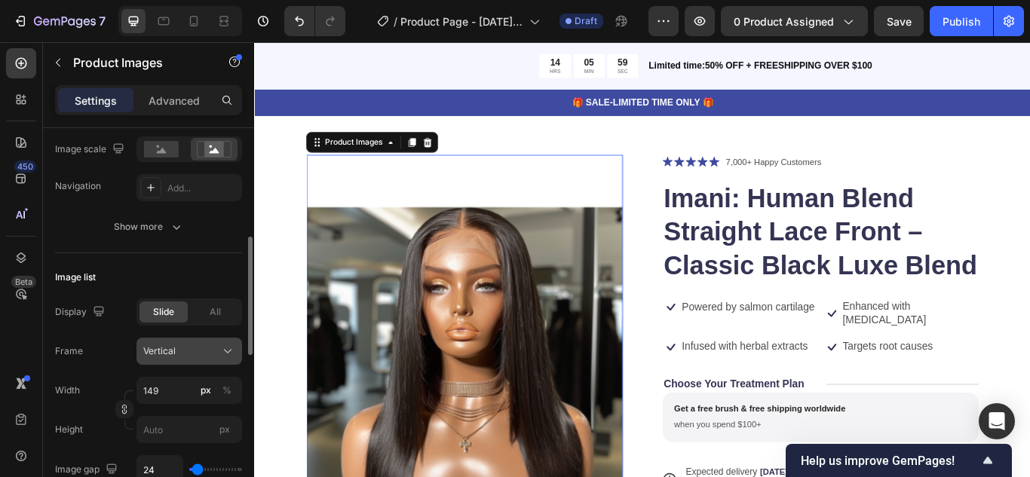
click at [165, 348] on span "Vertical" at bounding box center [159, 351] width 32 height 14
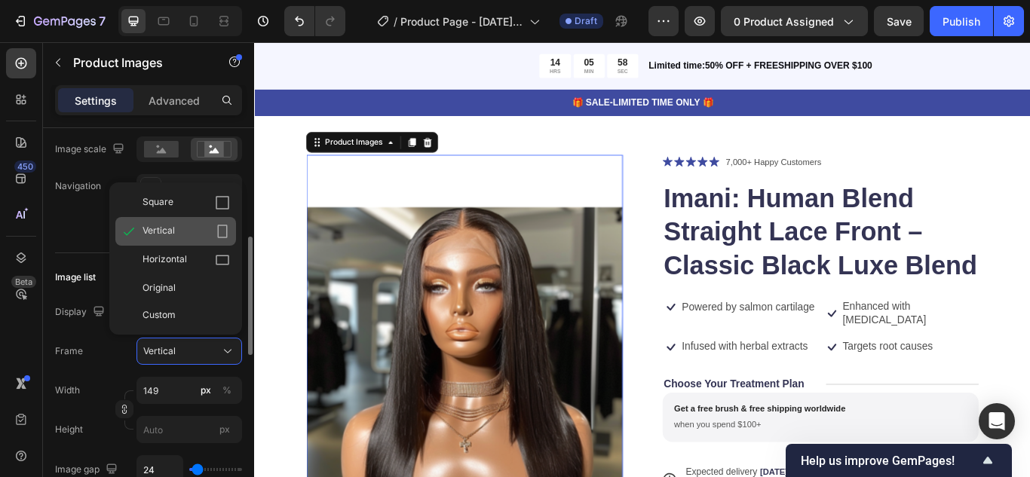
click at [203, 236] on div "Vertical" at bounding box center [185, 231] width 87 height 15
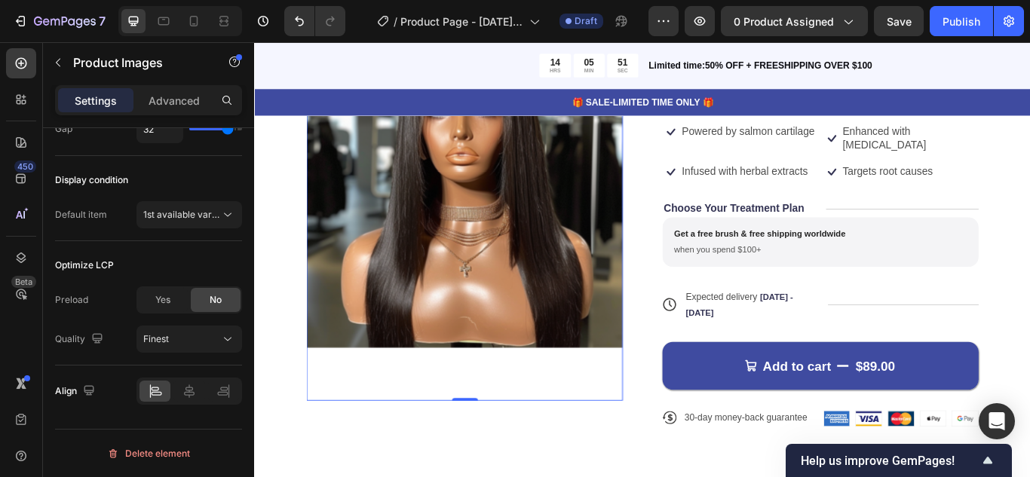
scroll to position [0, 0]
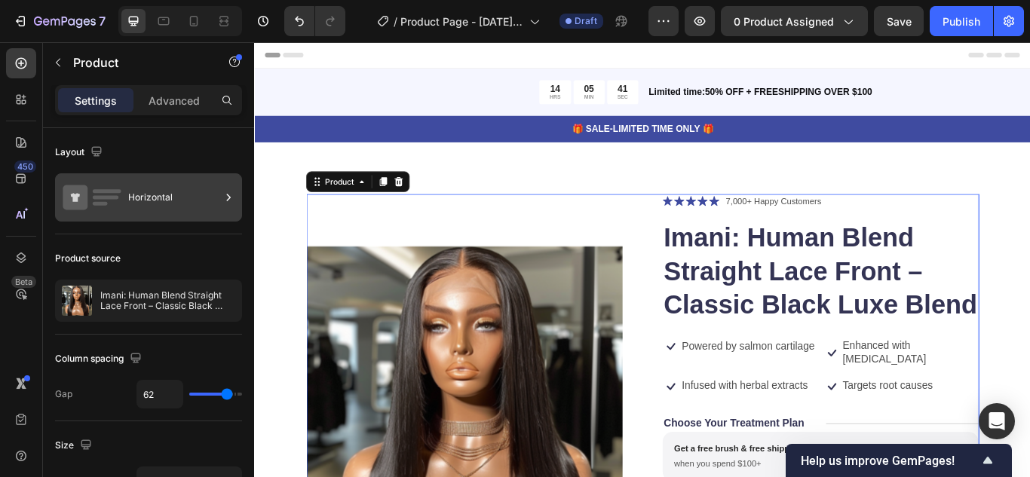
click at [160, 217] on div "Horizontal" at bounding box center [148, 197] width 187 height 48
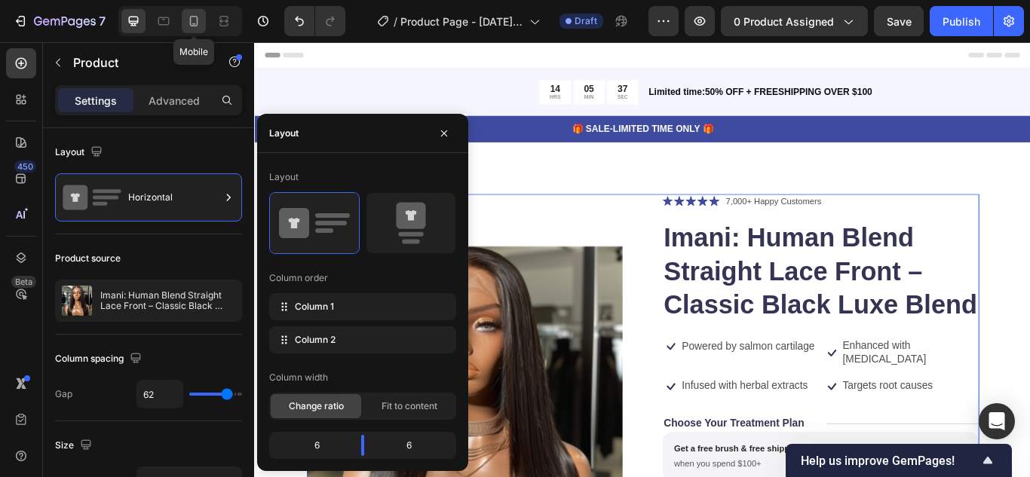
click at [194, 28] on icon at bounding box center [193, 21] width 15 height 15
type input "0"
type input "100%"
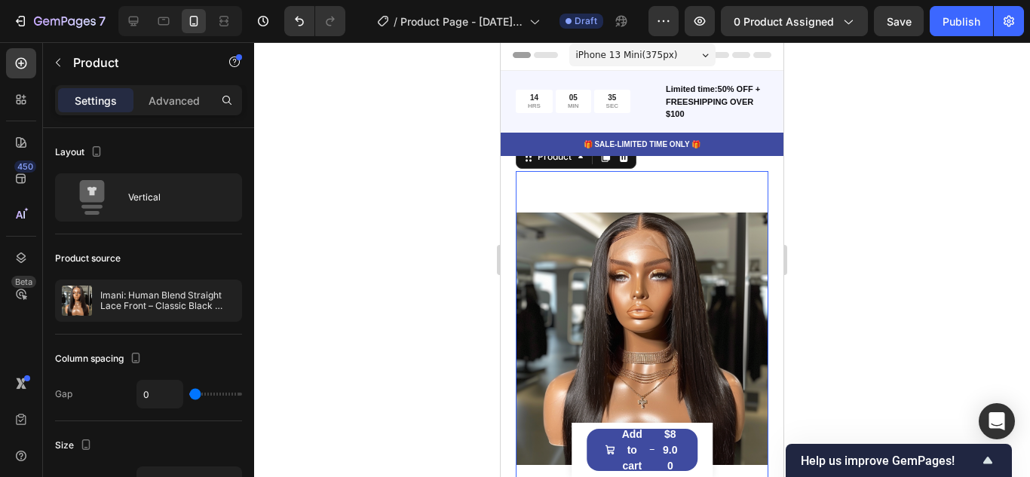
scroll to position [78, 0]
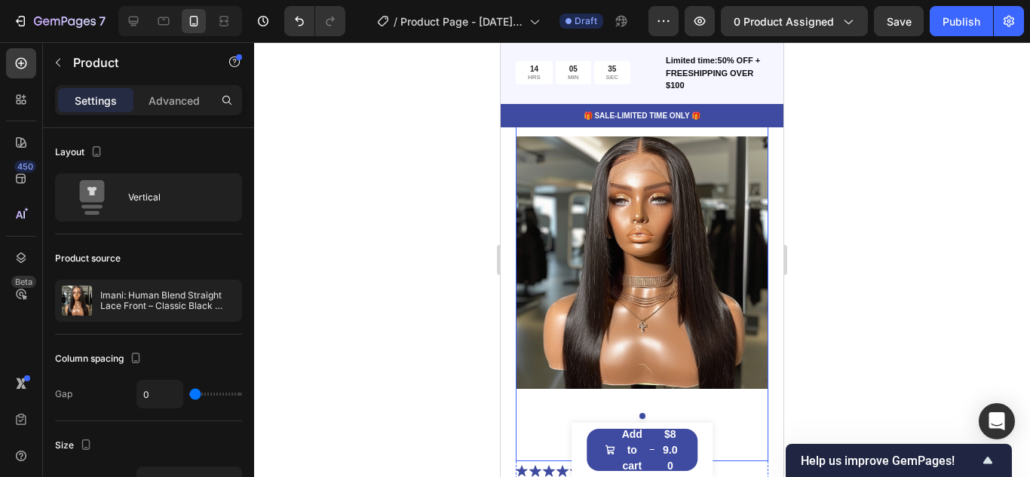
click at [630, 234] on img at bounding box center [642, 263] width 253 height 337
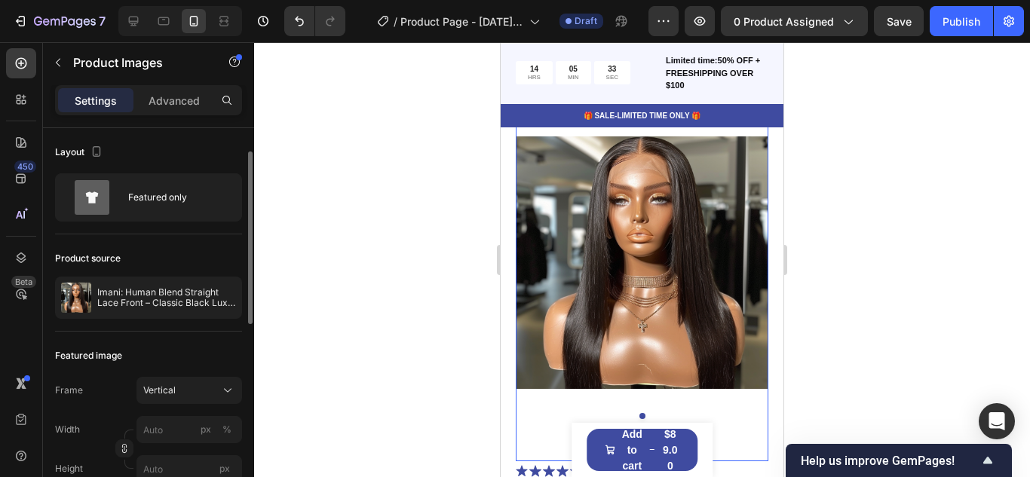
scroll to position [23, 0]
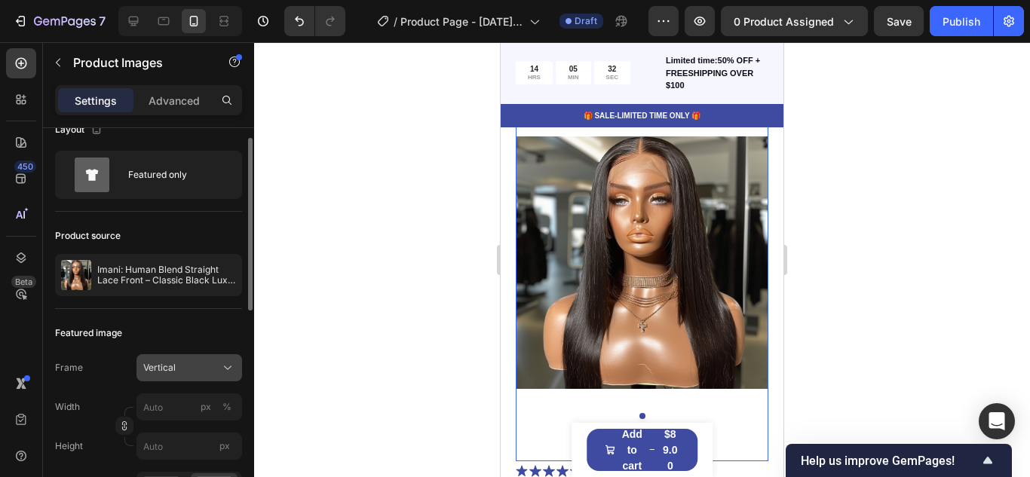
click at [197, 369] on div "Vertical" at bounding box center [180, 368] width 74 height 14
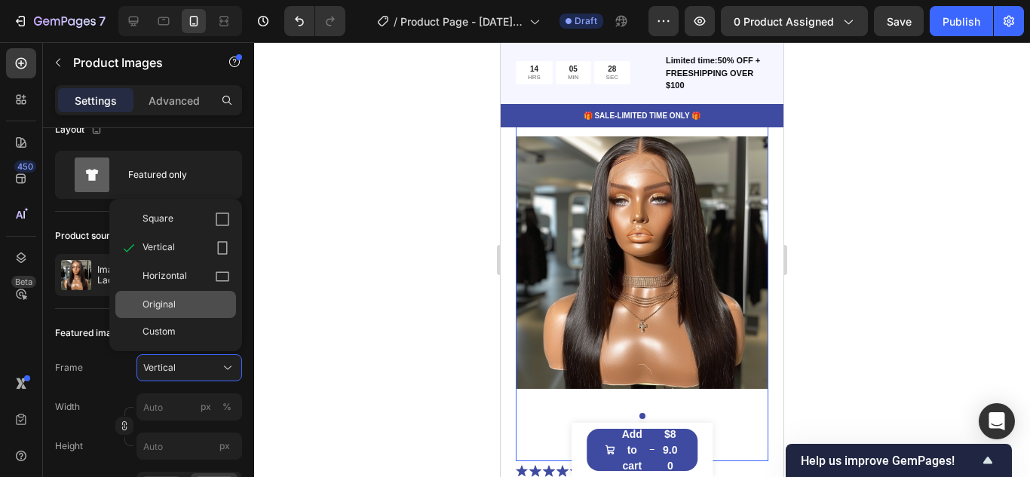
click at [184, 310] on div "Original" at bounding box center [185, 305] width 87 height 14
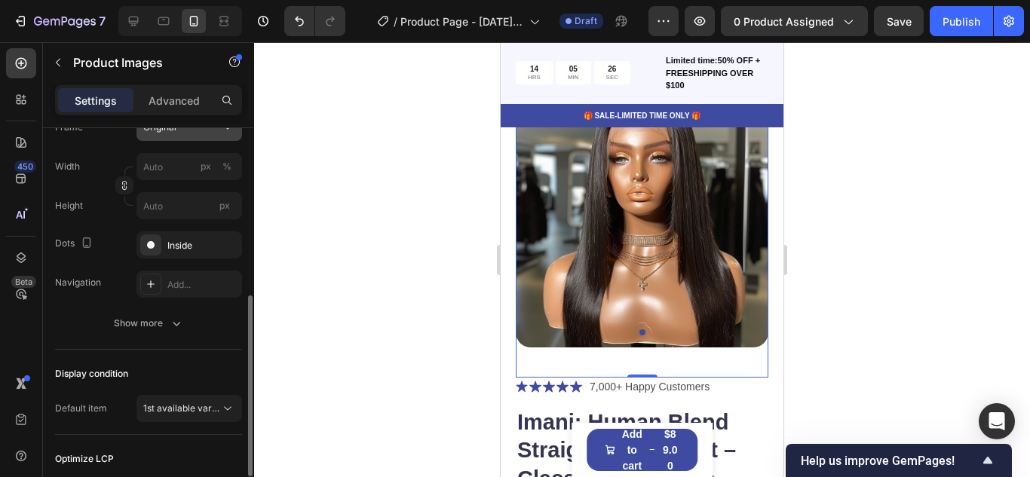
scroll to position [297, 0]
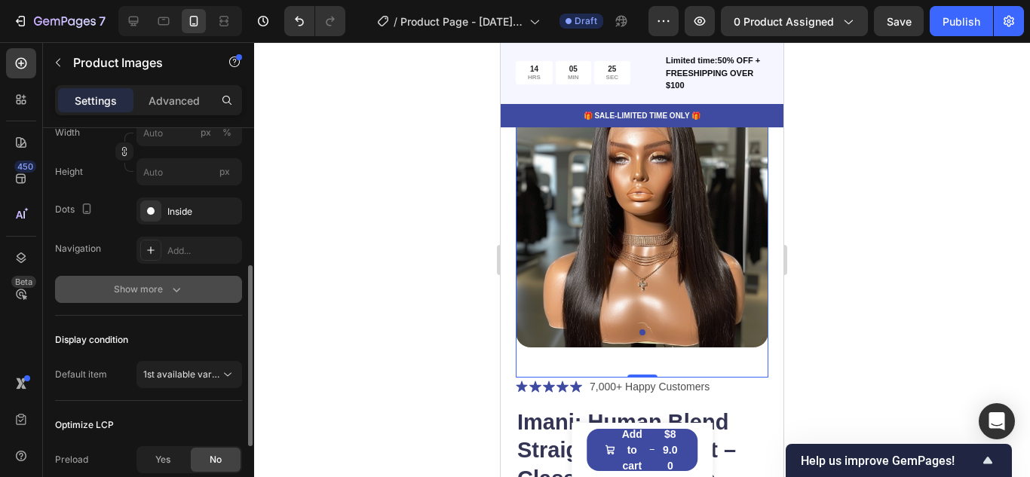
click at [145, 283] on div "Show more" at bounding box center [149, 289] width 70 height 15
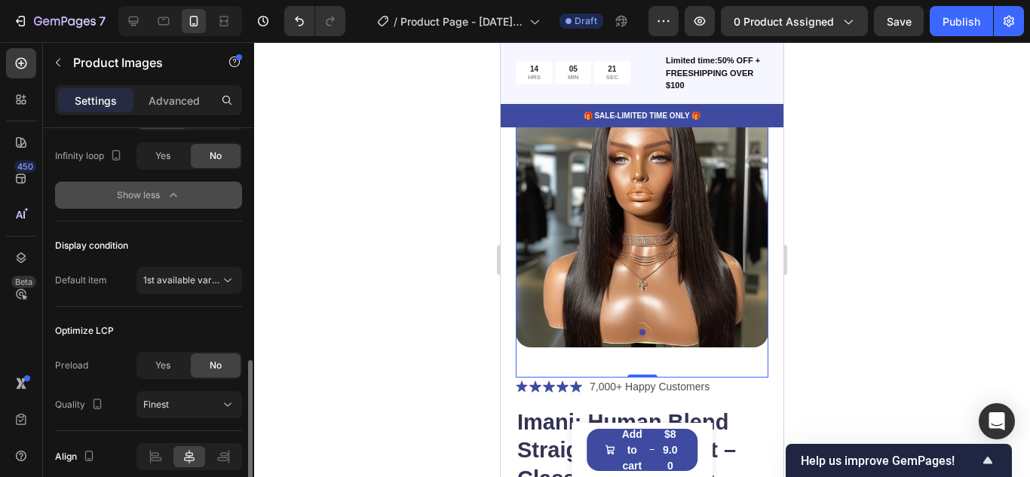
scroll to position [733, 0]
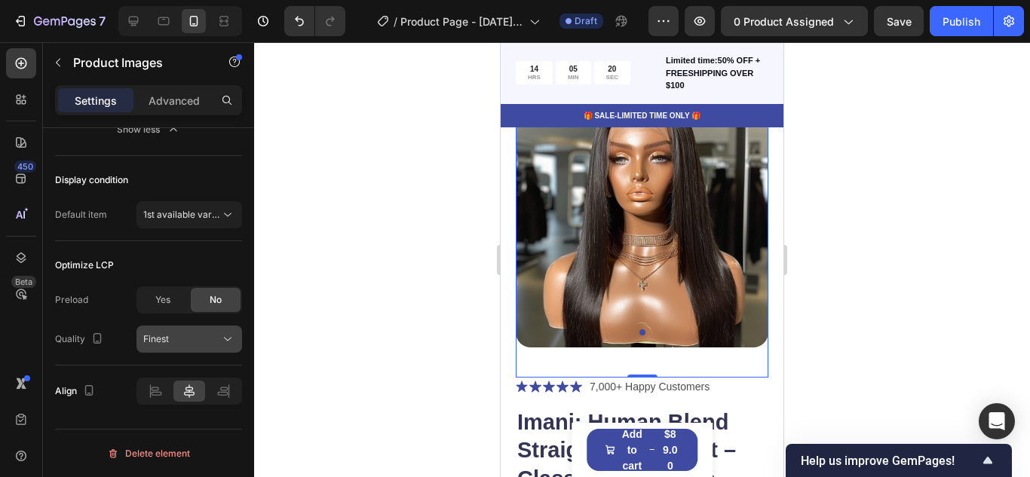
click at [163, 340] on span "Finest" at bounding box center [156, 338] width 26 height 11
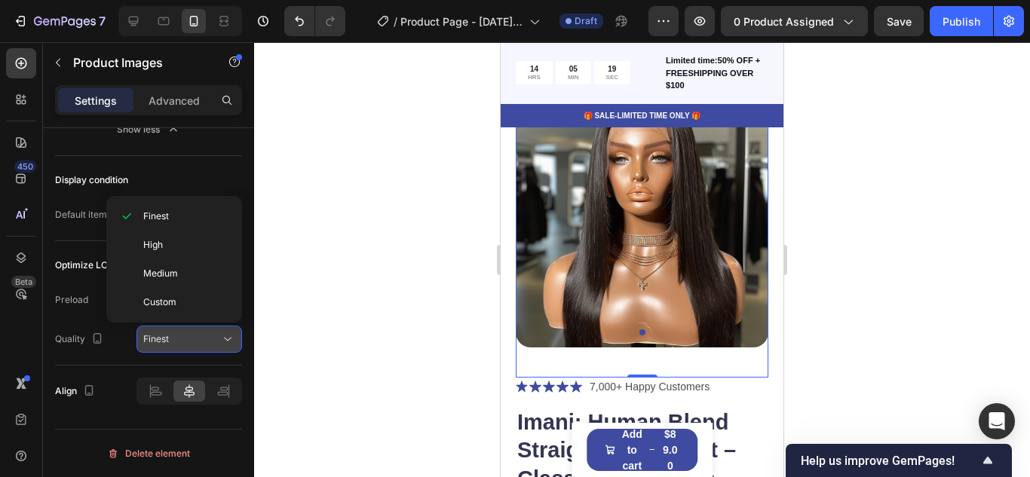
click at [163, 340] on span "Finest" at bounding box center [156, 338] width 26 height 11
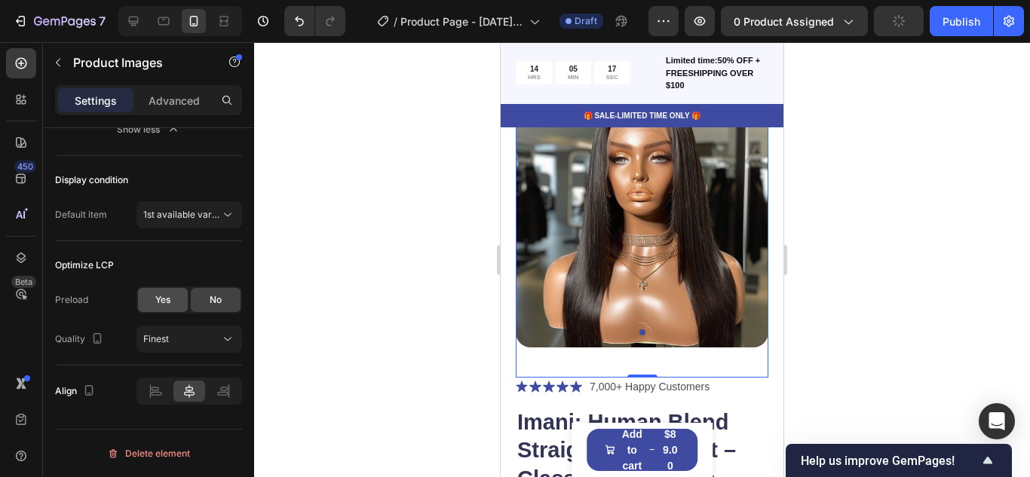
click at [164, 304] on span "Yes" at bounding box center [162, 300] width 15 height 14
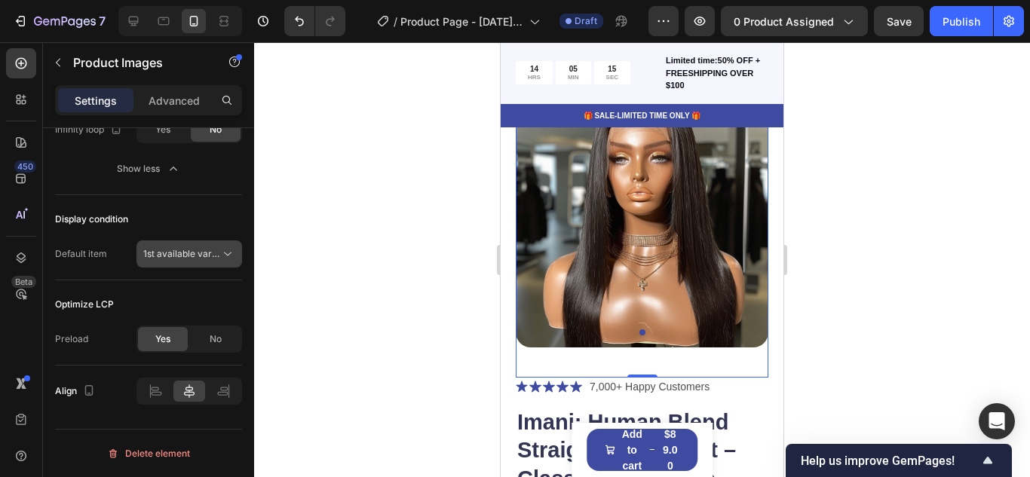
scroll to position [228, 0]
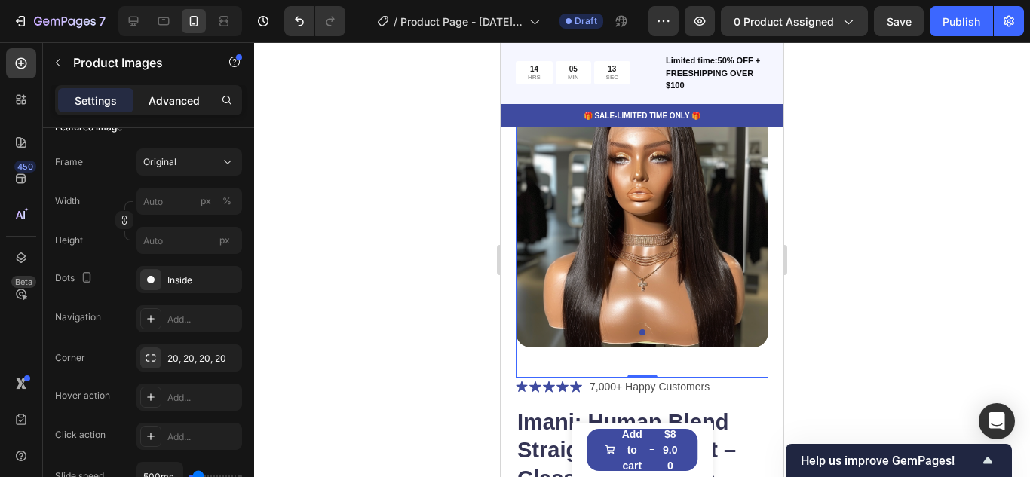
click at [178, 105] on p "Advanced" at bounding box center [173, 101] width 51 height 16
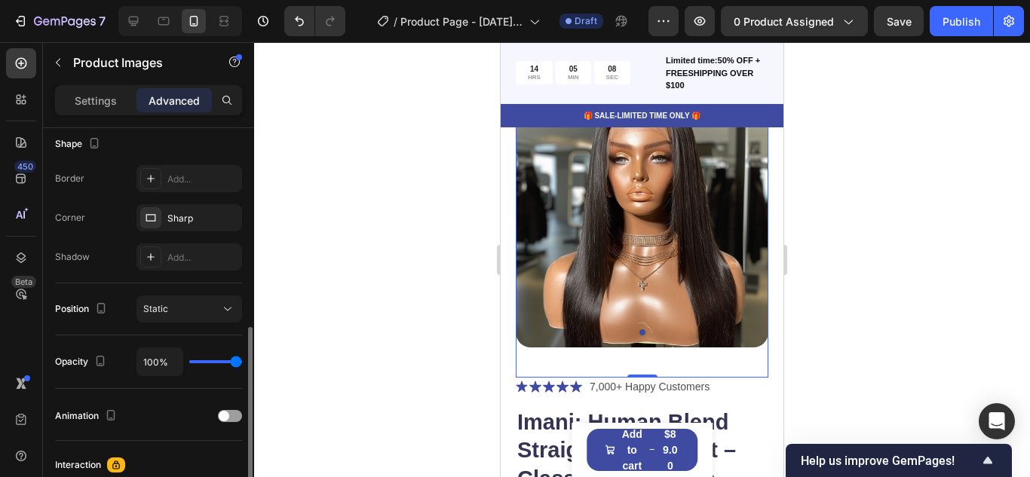
scroll to position [428, 0]
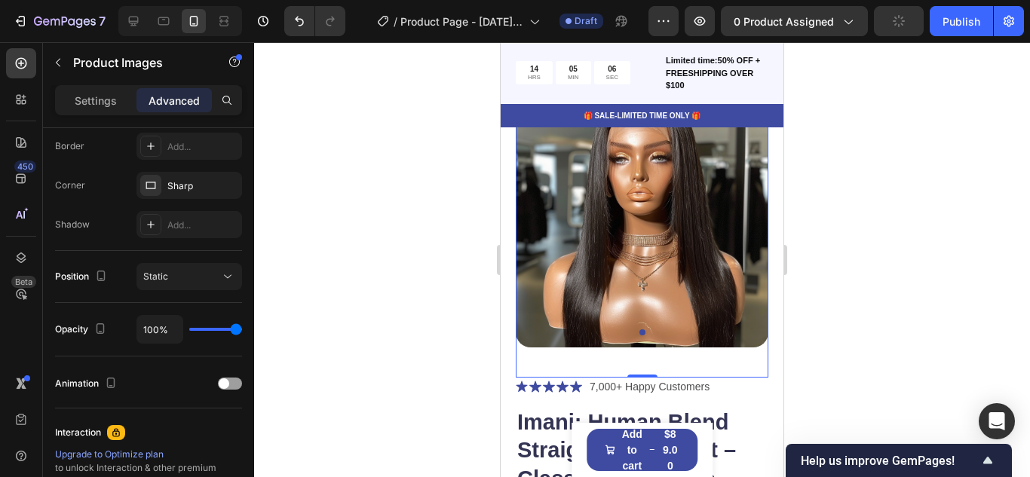
click at [650, 162] on img at bounding box center [642, 221] width 253 height 253
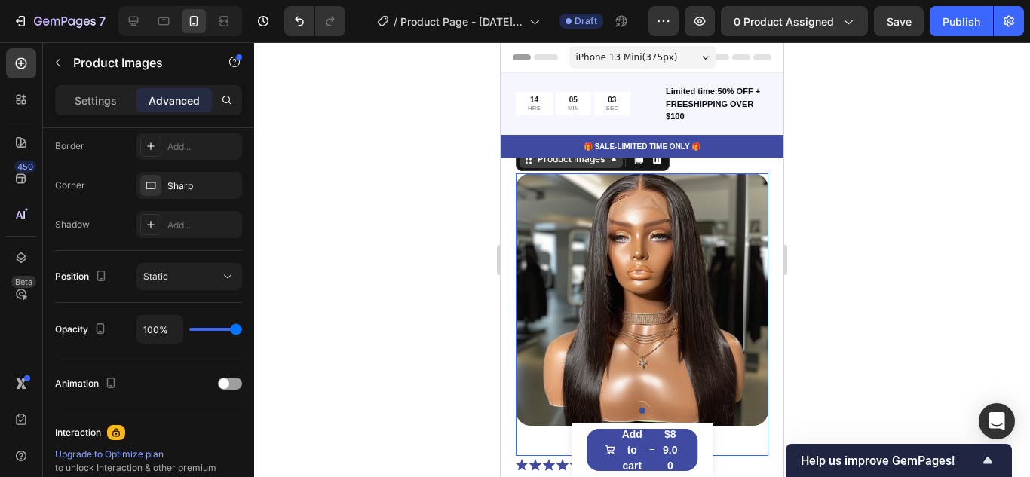
click at [556, 165] on div "Product Images" at bounding box center [570, 159] width 73 height 14
click at [103, 94] on p "Settings" at bounding box center [96, 101] width 42 height 16
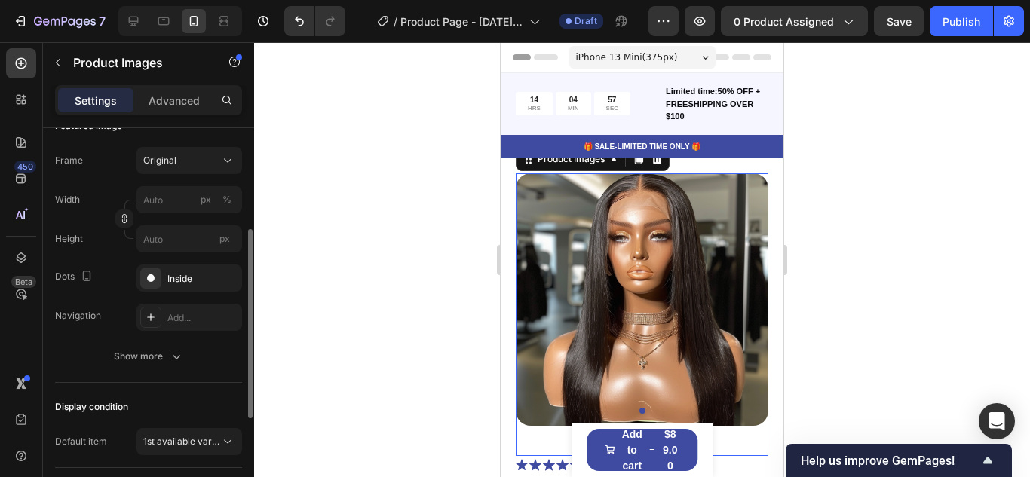
scroll to position [99, 0]
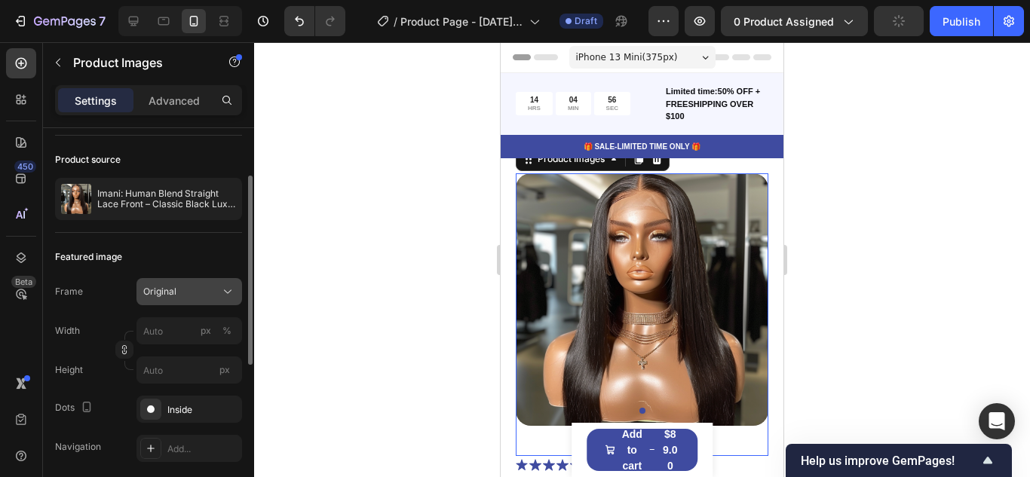
click at [161, 283] on button "Original" at bounding box center [189, 291] width 106 height 27
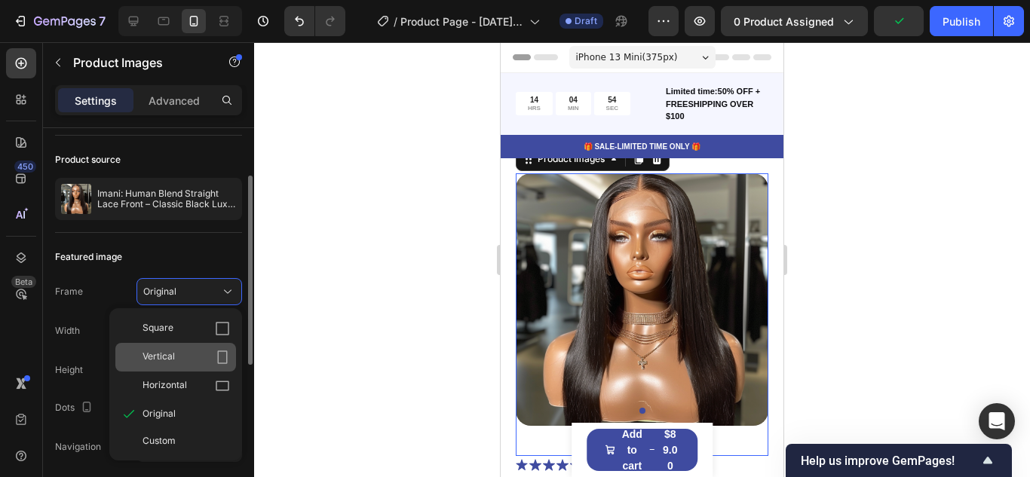
click at [157, 362] on span "Vertical" at bounding box center [158, 357] width 32 height 15
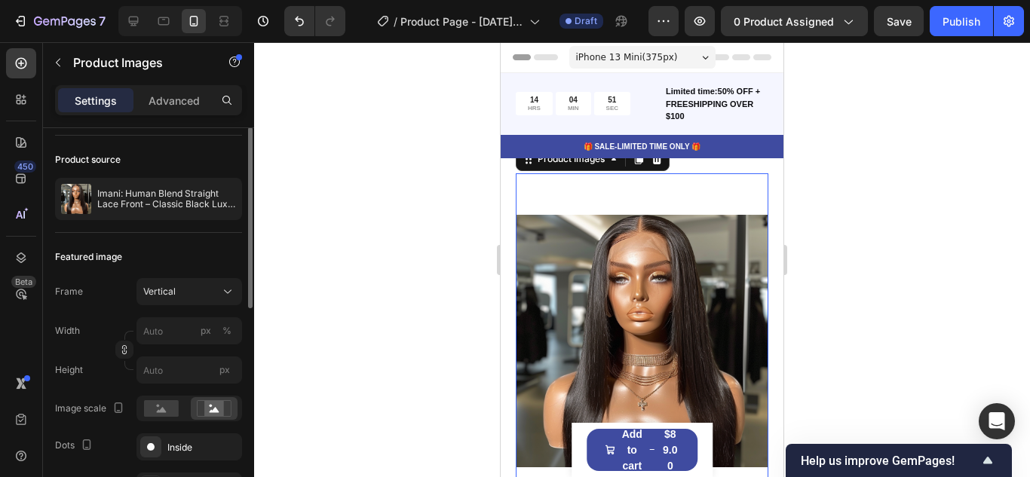
scroll to position [0, 0]
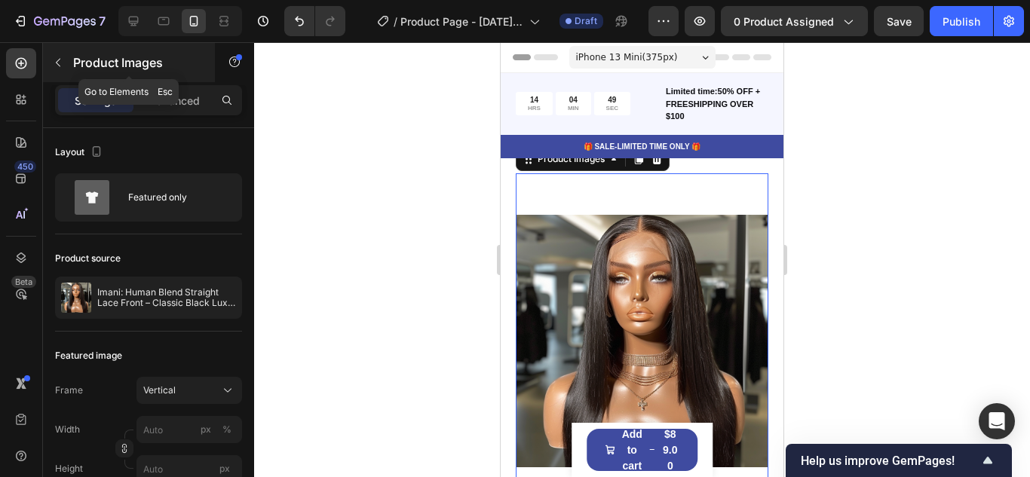
click at [60, 60] on icon "button" at bounding box center [58, 63] width 12 height 12
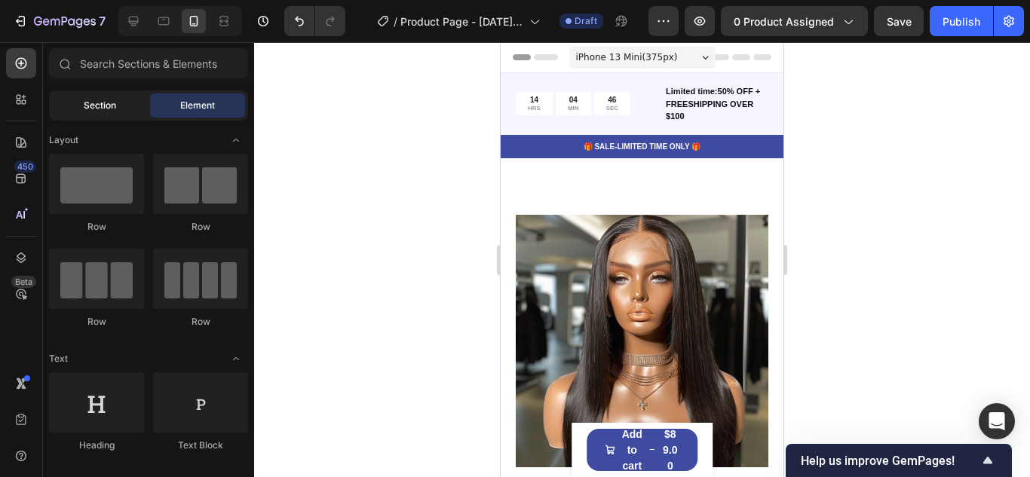
click at [93, 100] on span "Section" at bounding box center [100, 106] width 32 height 14
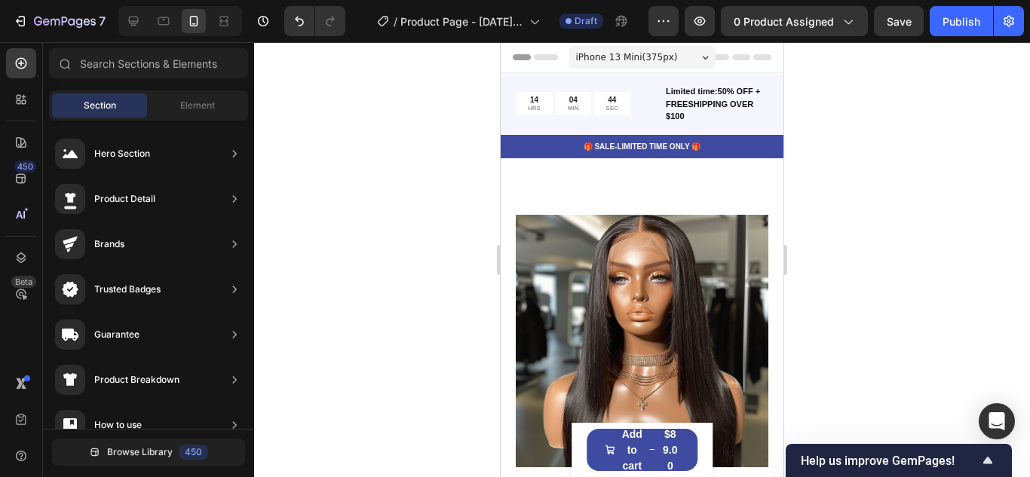
click at [832, 99] on div at bounding box center [642, 259] width 776 height 435
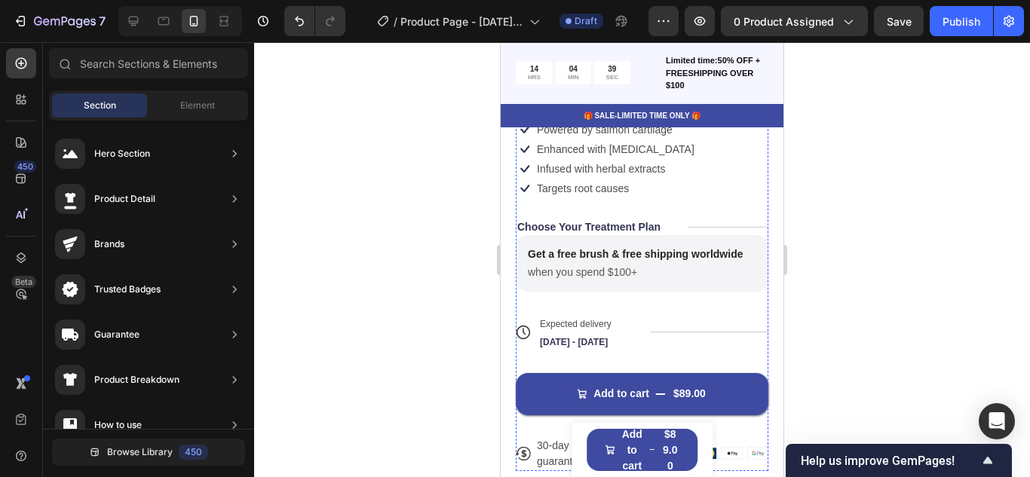
scroll to position [585, 0]
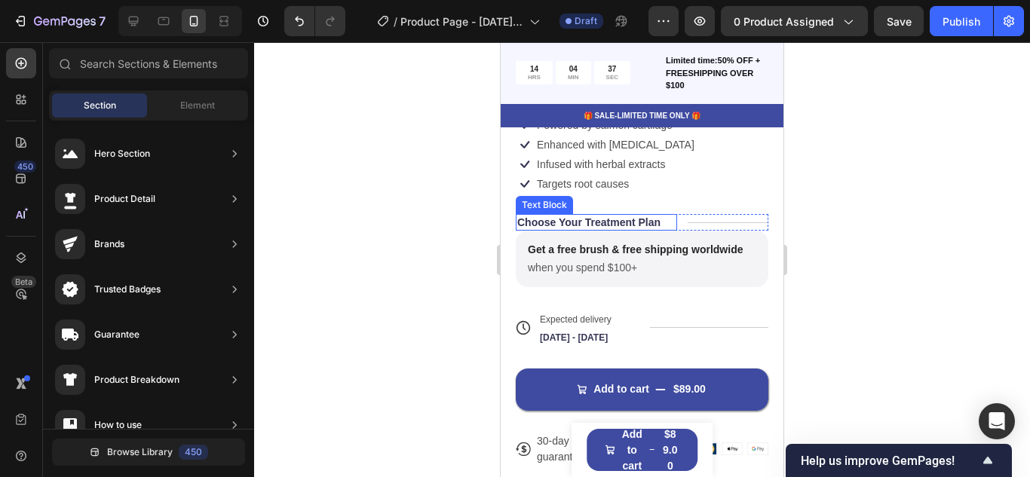
click at [598, 222] on p "Choose Your Treatment Plan" at bounding box center [588, 223] width 143 height 14
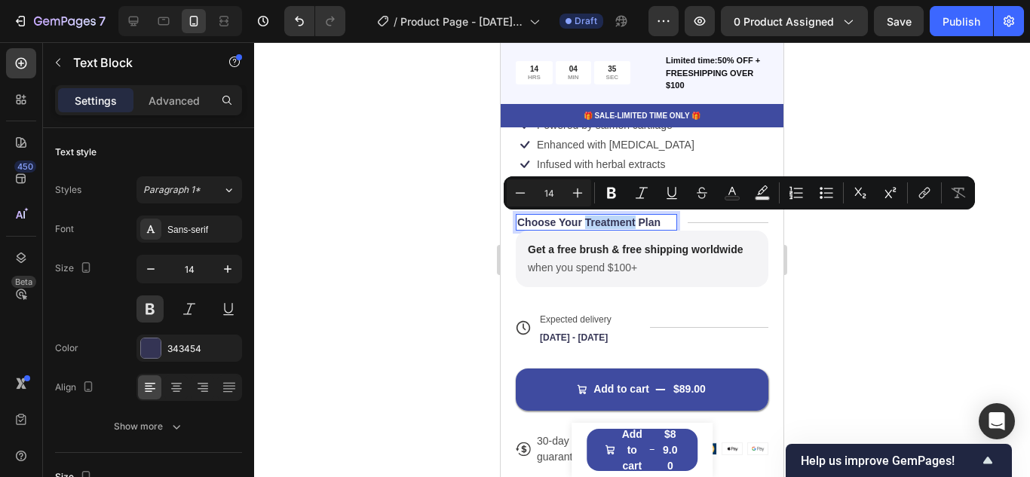
click at [543, 220] on p "Choose Your Treatment Plan" at bounding box center [588, 223] width 143 height 14
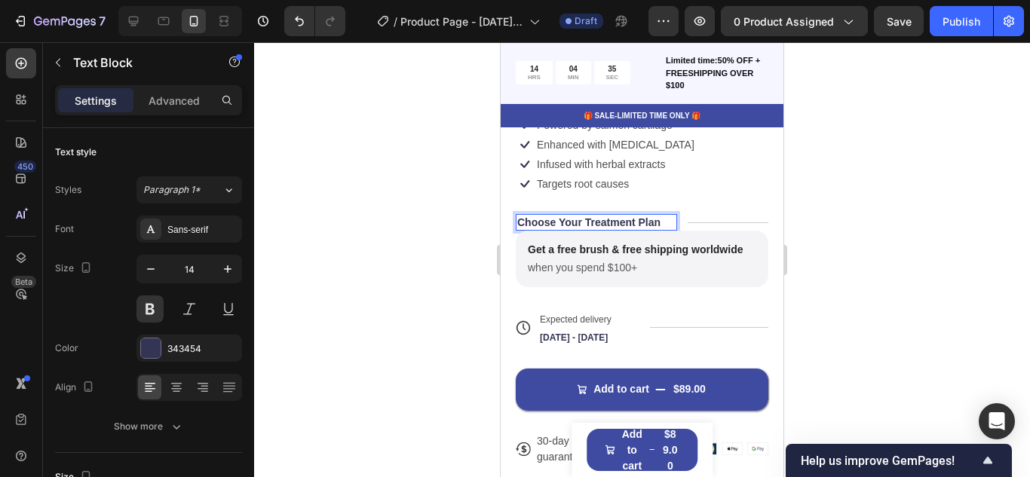
click at [543, 220] on p "Choose Your Treatment Plan" at bounding box center [588, 223] width 143 height 14
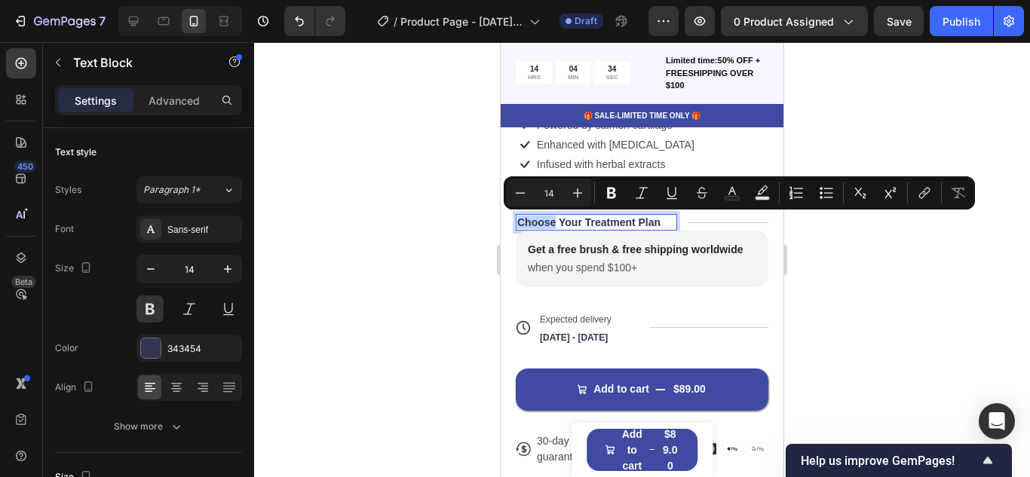
click at [543, 220] on p "Choose Your Treatment Plan" at bounding box center [588, 223] width 143 height 14
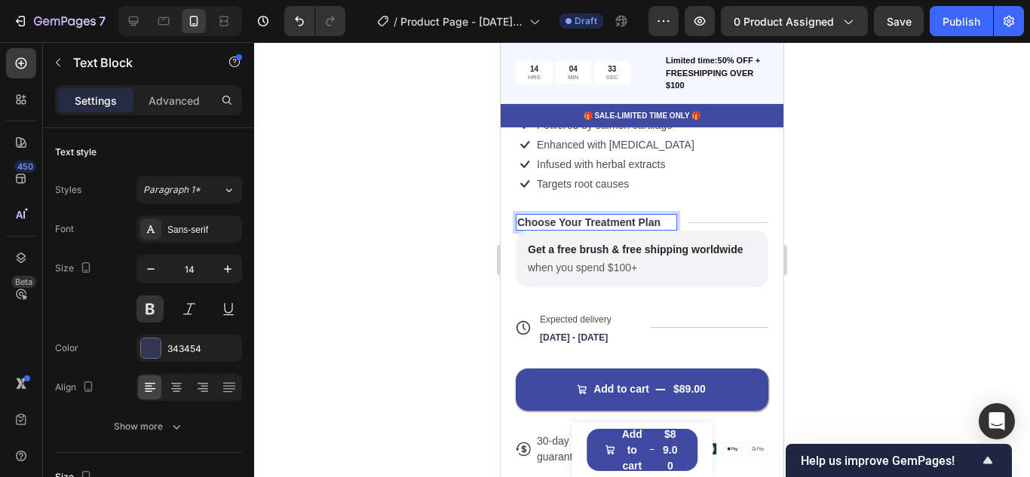
drag, startPoint x: 521, startPoint y: 221, endPoint x: 653, endPoint y: 215, distance: 132.8
click at [653, 216] on p "Choose Your Treatment Plan" at bounding box center [588, 223] width 143 height 14
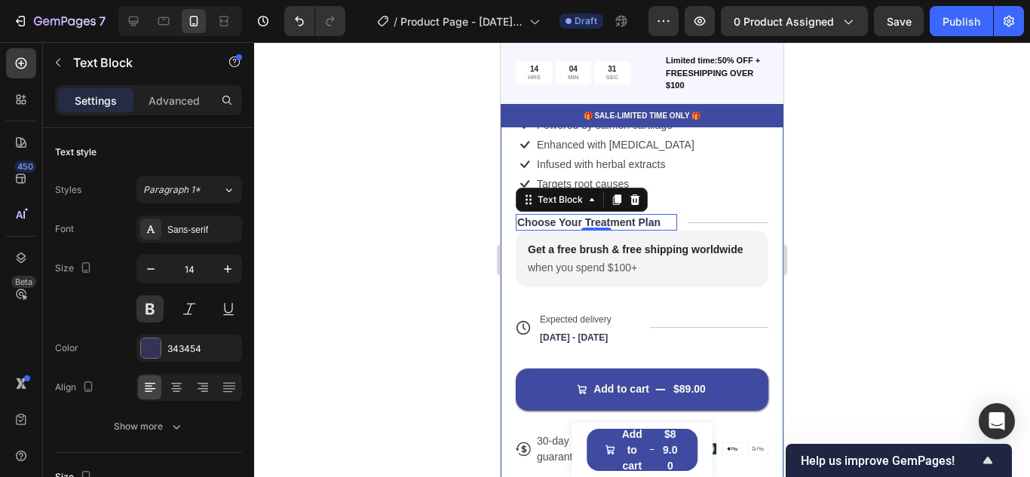
drag, startPoint x: 667, startPoint y: 220, endPoint x: 510, endPoint y: 216, distance: 157.6
click at [510, 216] on div "Product Images Icon Icon Icon Icon Icon Icon List 7,000+ Happy Customers Text B…" at bounding box center [641, 46] width 283 height 947
click at [524, 220] on p "Choose Your Treatment Plan" at bounding box center [588, 223] width 143 height 14
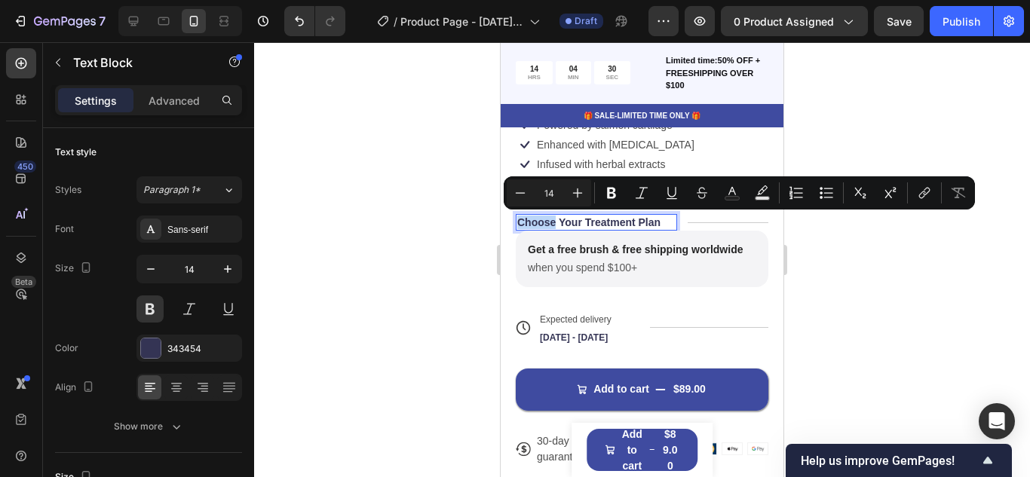
click at [524, 220] on p "Choose Your Treatment Plan" at bounding box center [588, 223] width 143 height 14
drag, startPoint x: 524, startPoint y: 220, endPoint x: 657, endPoint y: 217, distance: 133.4
click at [657, 217] on p "Choose Your Treatment Plan" at bounding box center [588, 223] width 143 height 14
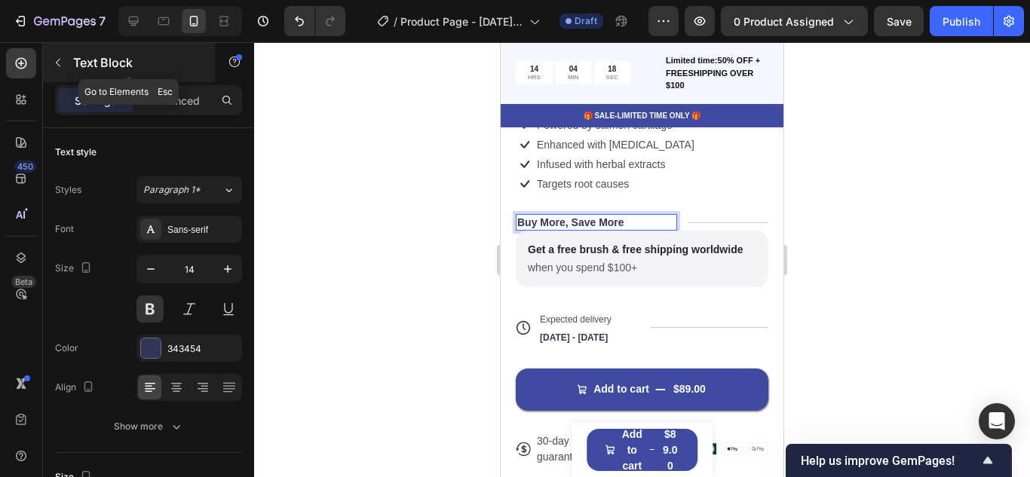
click at [60, 59] on icon "button" at bounding box center [58, 63] width 5 height 8
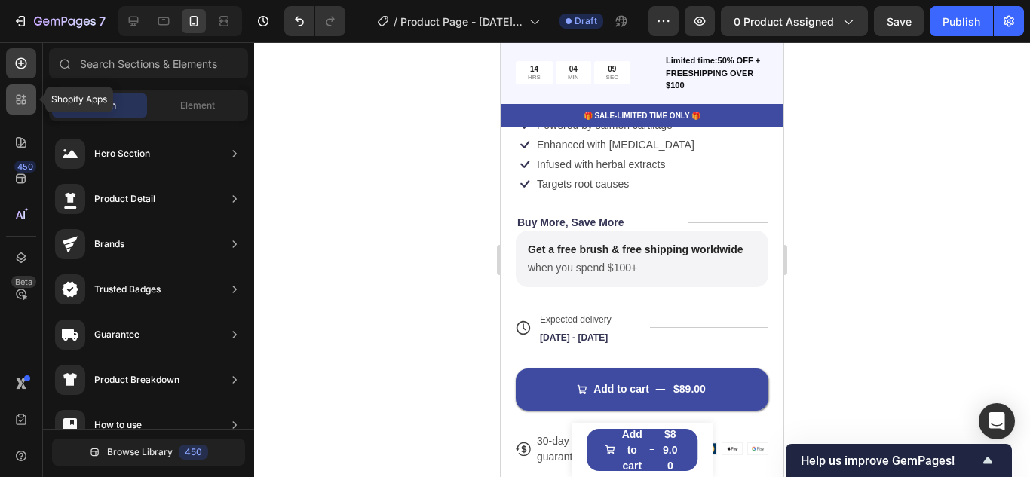
click at [30, 103] on div at bounding box center [21, 99] width 30 height 30
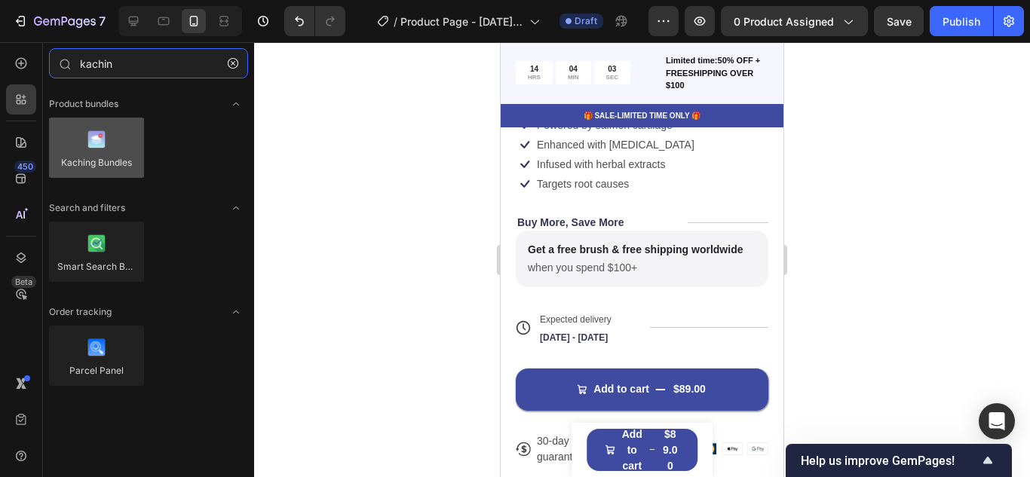
type input "kachin"
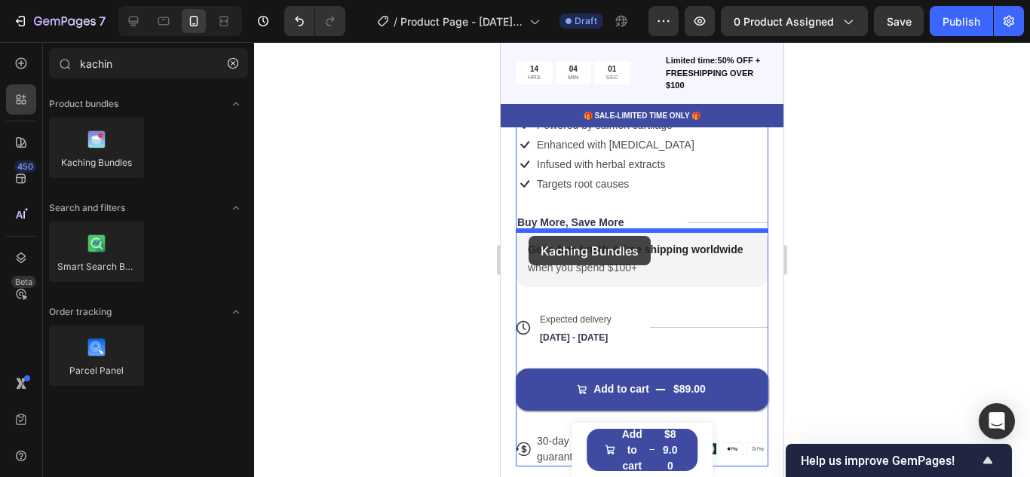
drag, startPoint x: 621, startPoint y: 188, endPoint x: 528, endPoint y: 236, distance: 104.2
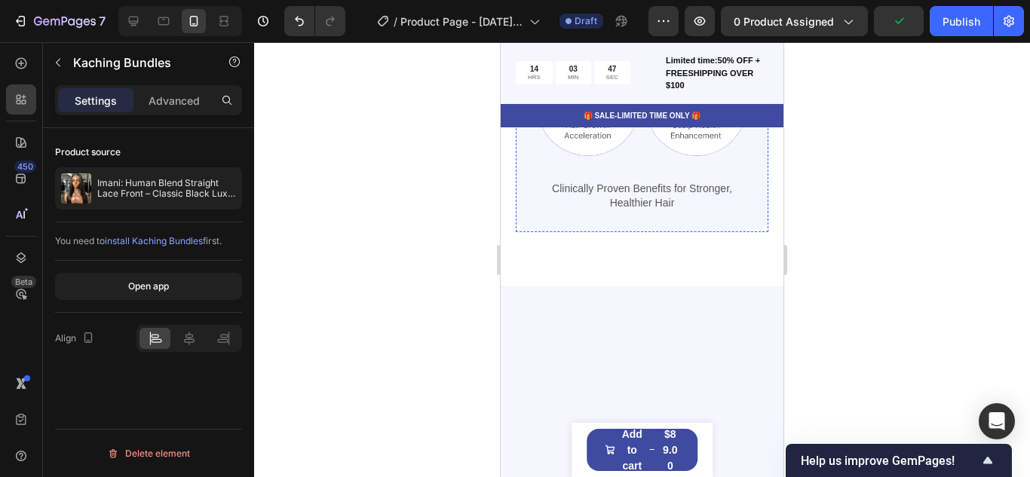
scroll to position [1414, 0]
click at [744, 183] on div "Image Image Row Image Image Row Clinically Proven Benefits for Stronger, Health…" at bounding box center [642, 62] width 253 height 322
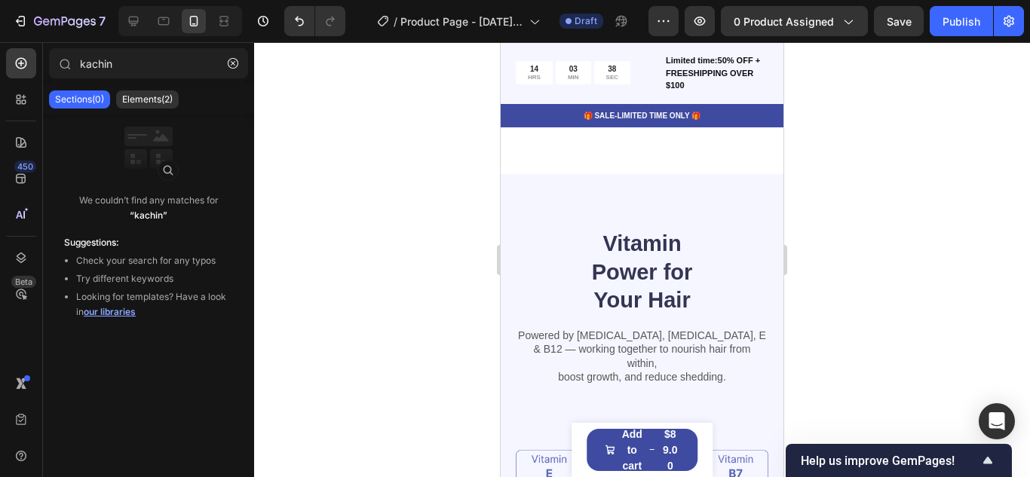
scroll to position [1501, 0]
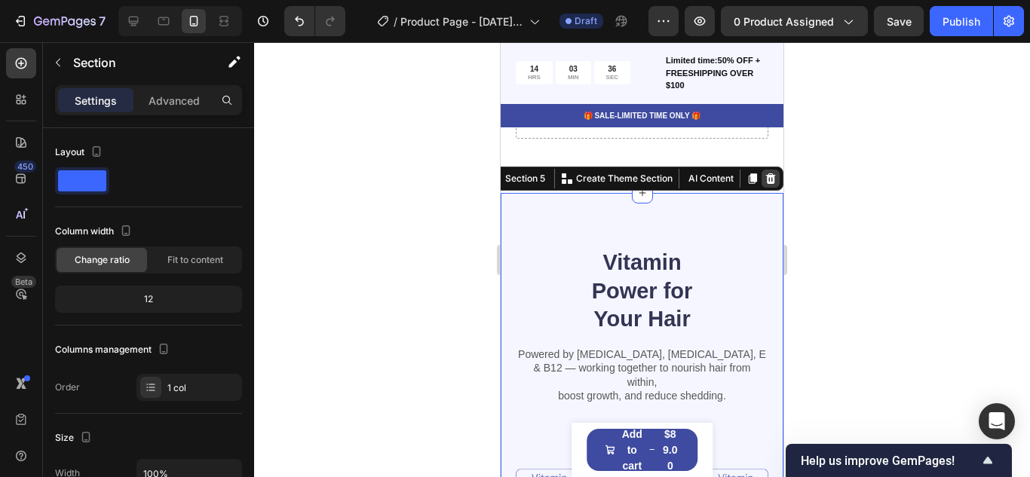
click at [773, 176] on icon at bounding box center [771, 178] width 10 height 11
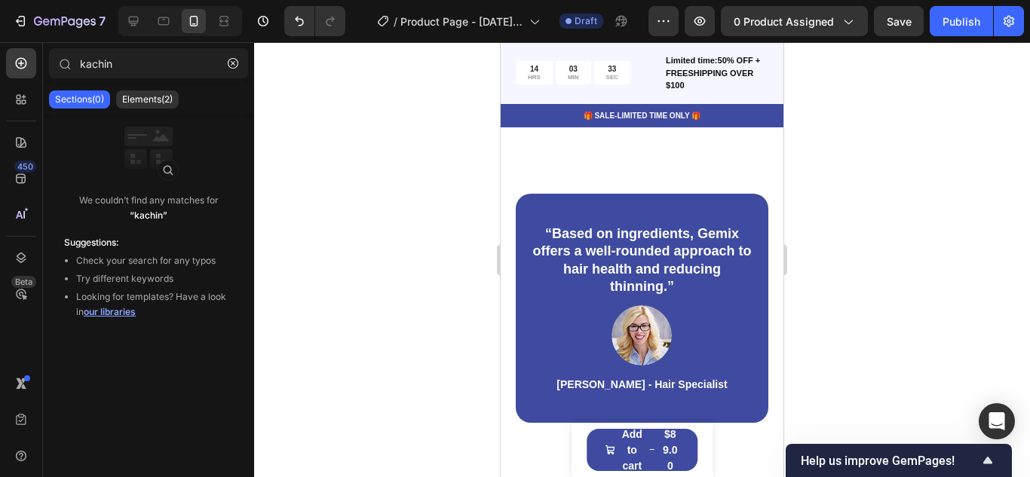
scroll to position [1533, 0]
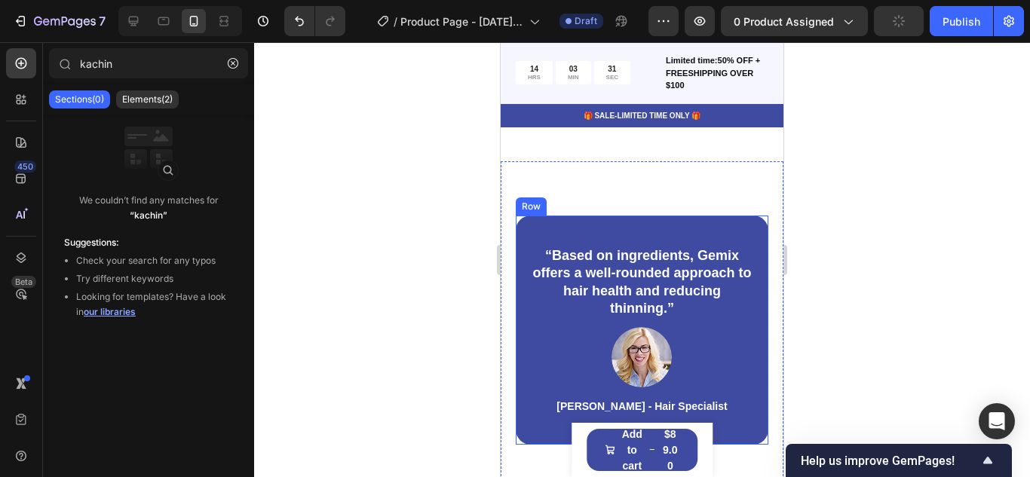
click at [741, 222] on div "“Based on ingredients, Gemix offers a well-rounded approach to hair health and …" at bounding box center [642, 330] width 253 height 229
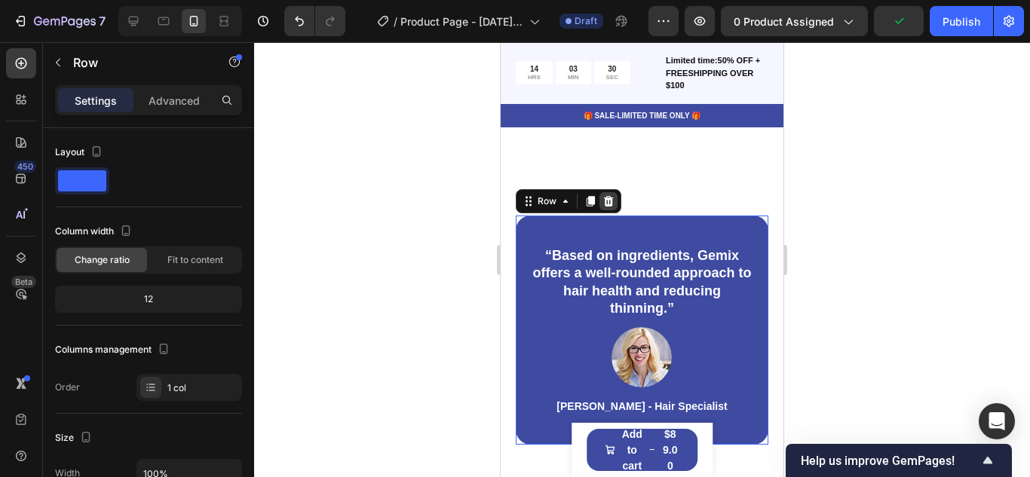
click at [612, 197] on icon at bounding box center [608, 201] width 12 height 12
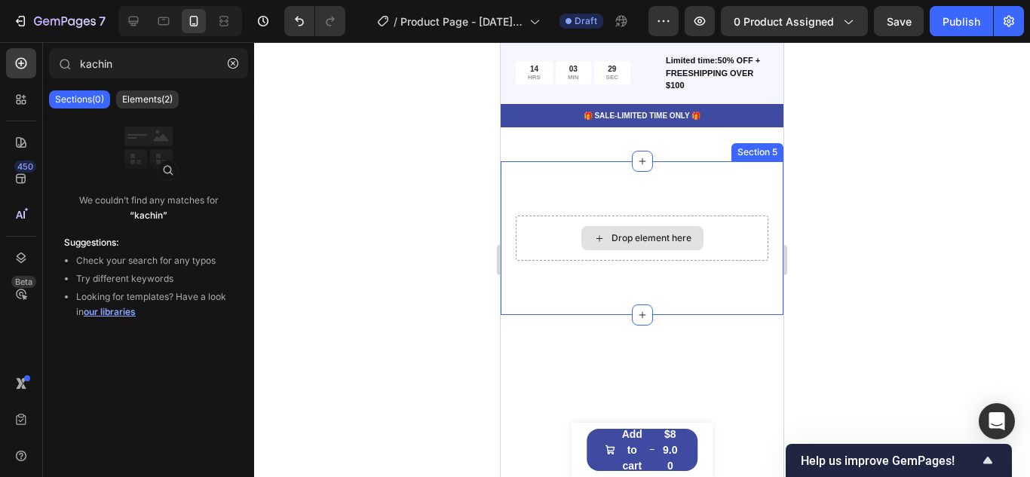
click at [592, 216] on div "Drop element here" at bounding box center [642, 238] width 253 height 45
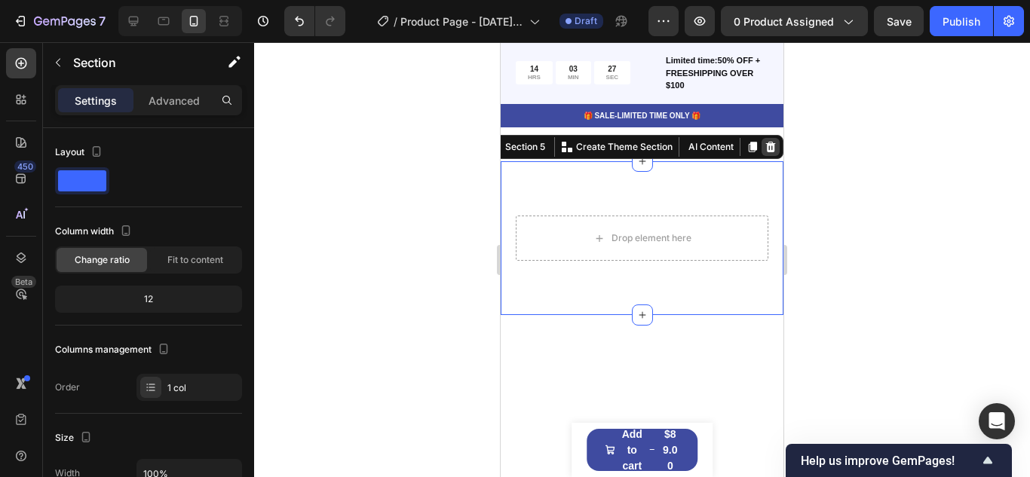
click at [774, 143] on icon at bounding box center [771, 147] width 10 height 11
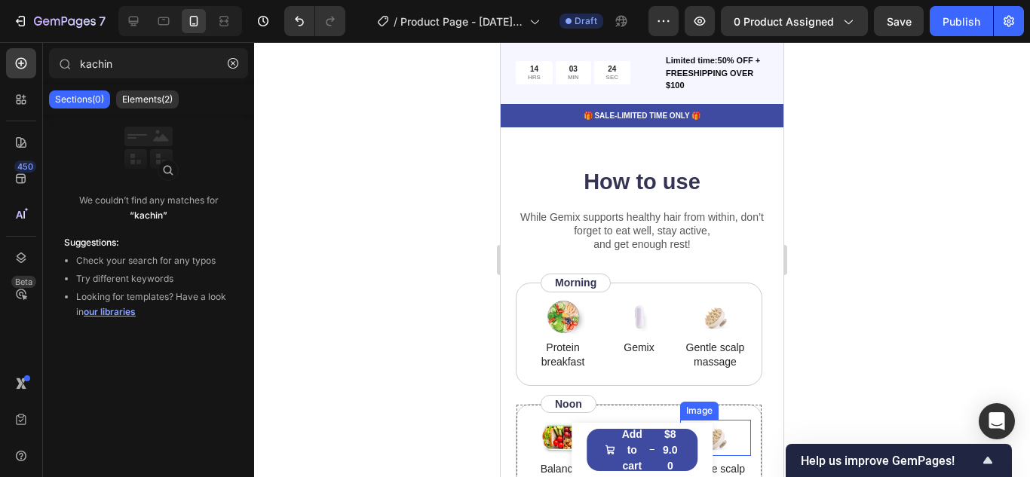
scroll to position [1526, 0]
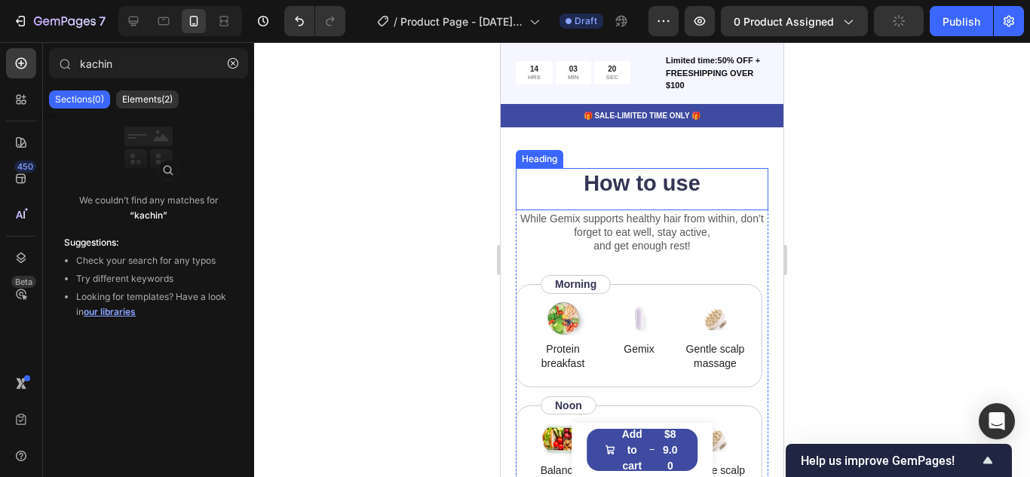
click at [767, 204] on div "How to use Heading" at bounding box center [642, 189] width 253 height 42
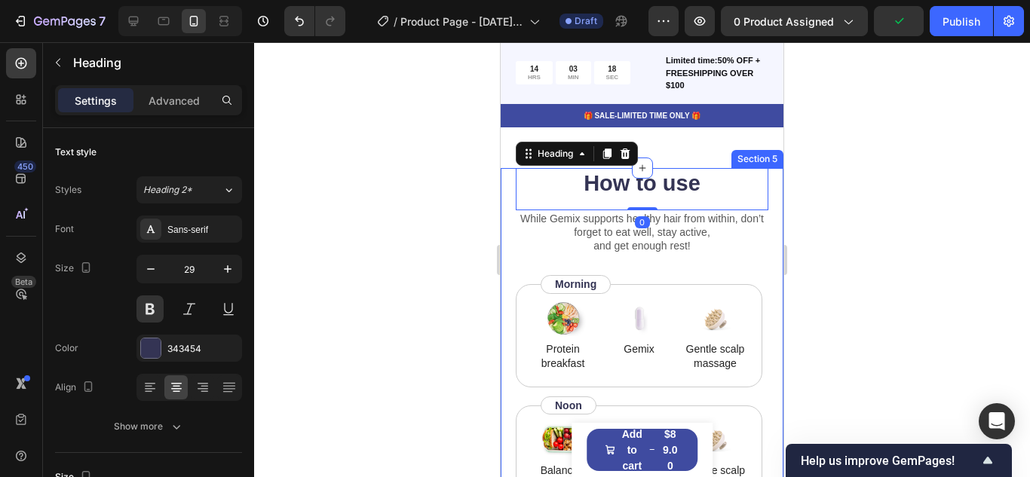
click at [768, 176] on div "How to use Heading 0 While Gemix supports healthy hair from within, don’t forge…" at bounding box center [641, 441] width 283 height 546
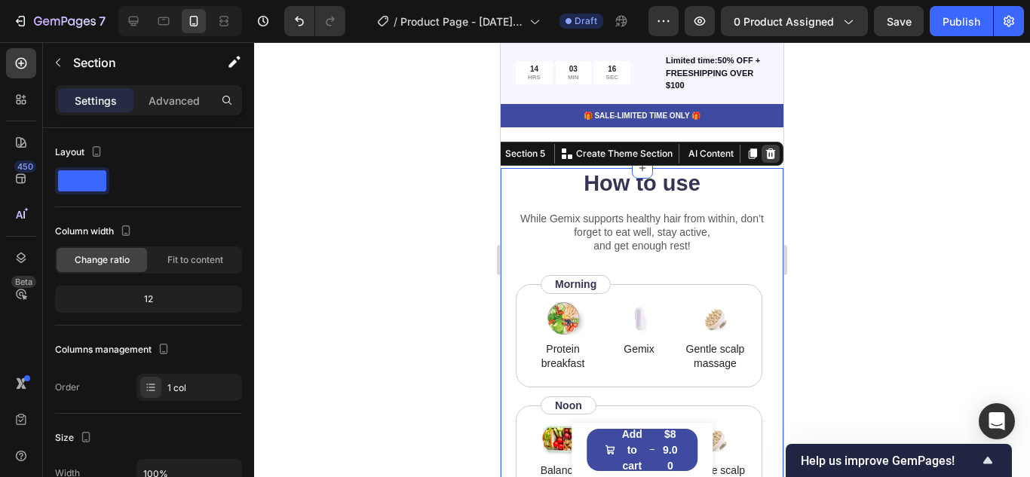
click at [772, 152] on icon at bounding box center [771, 153] width 10 height 11
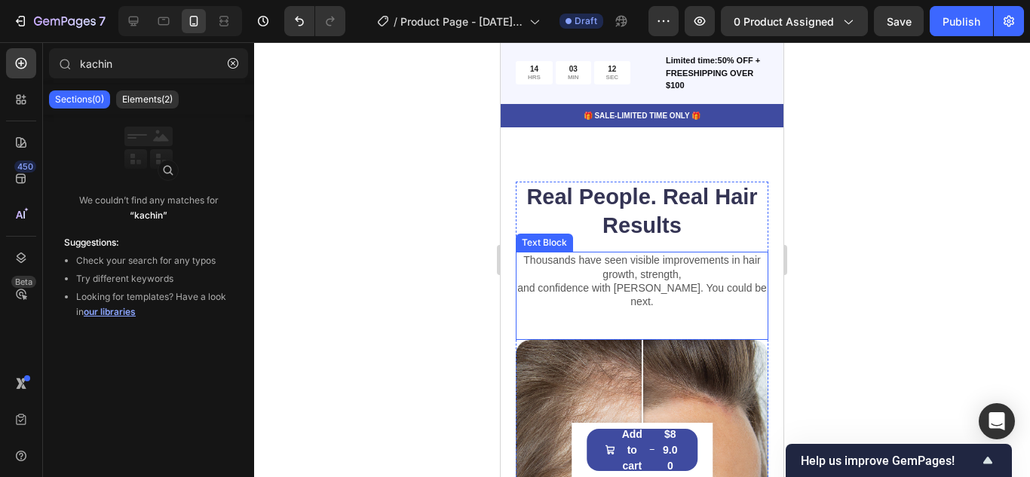
scroll to position [1511, 0]
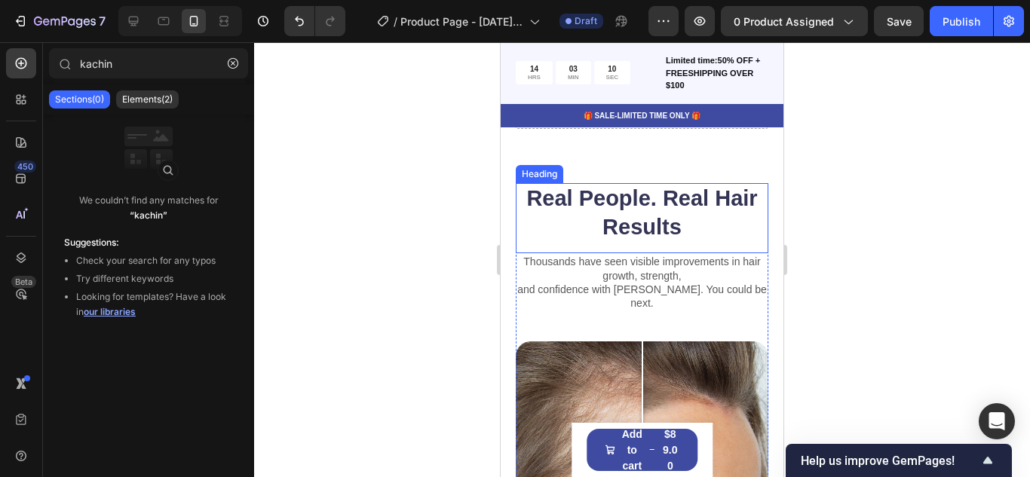
click at [754, 246] on div "Real People. Real Hair Results Heading" at bounding box center [642, 218] width 253 height 70
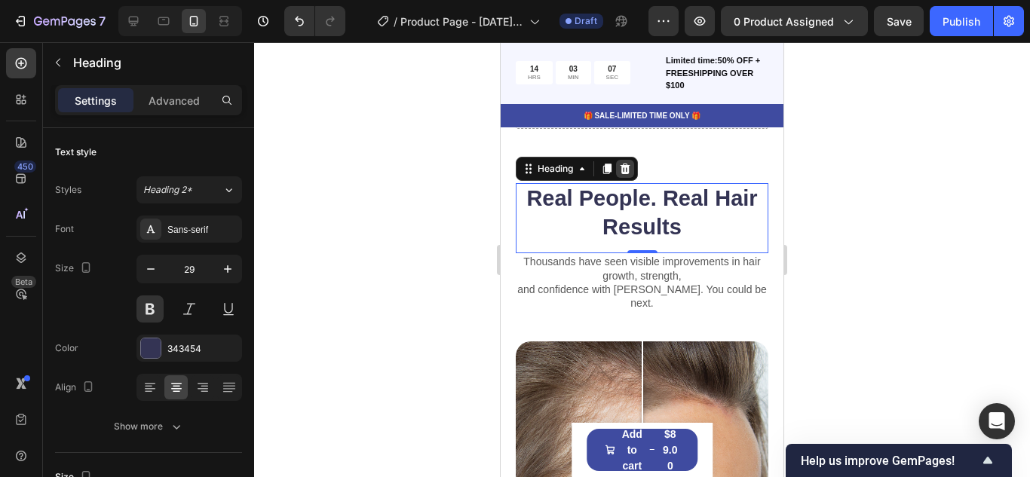
click at [626, 170] on icon at bounding box center [625, 169] width 12 height 12
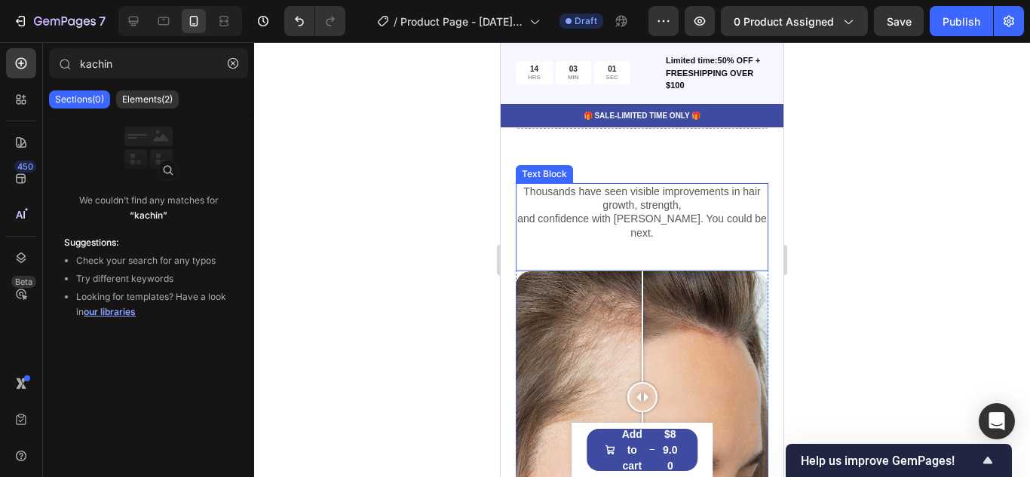
click at [721, 198] on p "Thousands have seen visible improvements in hair growth, strength," at bounding box center [641, 198] width 249 height 27
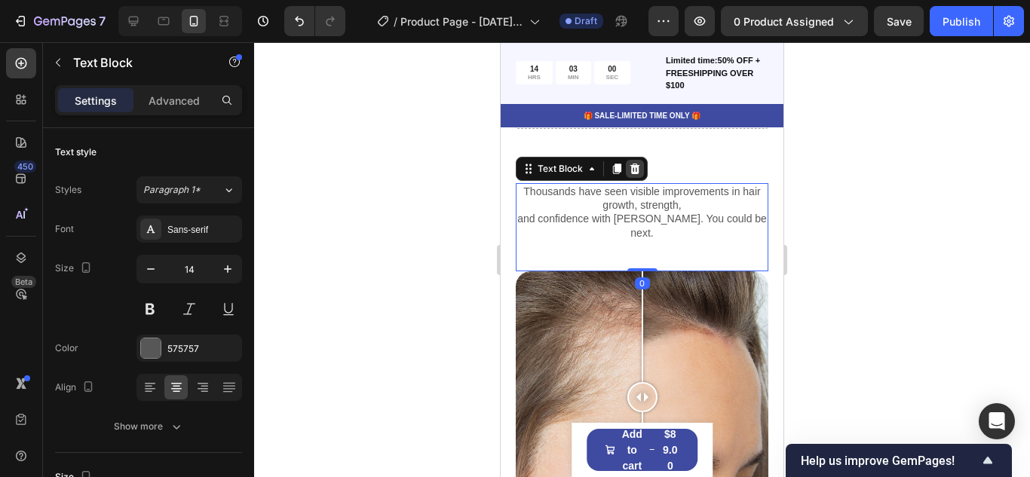
click at [636, 168] on icon at bounding box center [635, 169] width 10 height 11
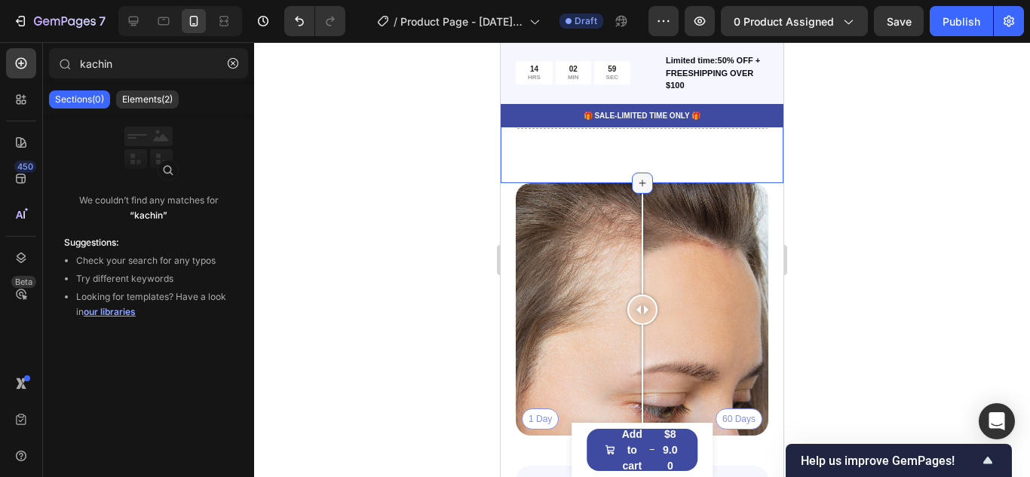
click at [644, 183] on icon at bounding box center [642, 183] width 12 height 12
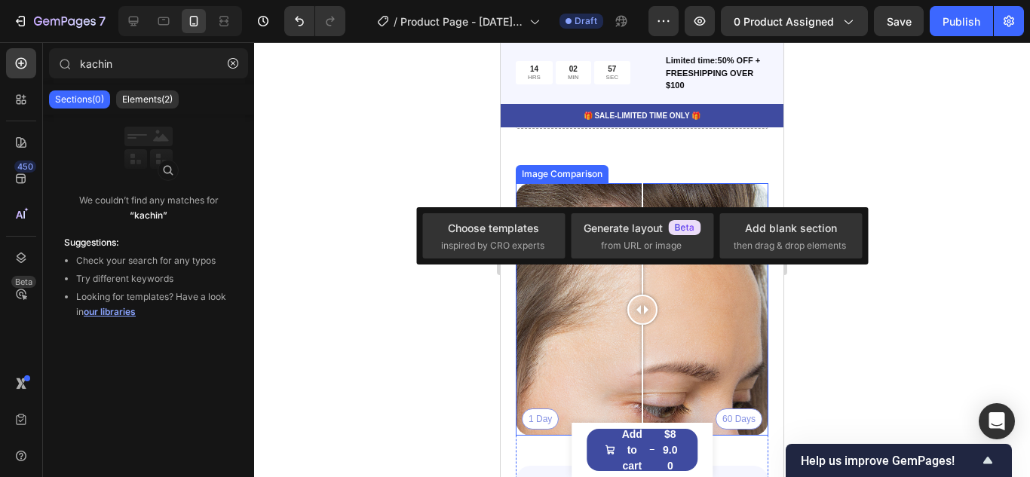
click at [699, 373] on div "1 Day 60 Days" at bounding box center [642, 309] width 253 height 253
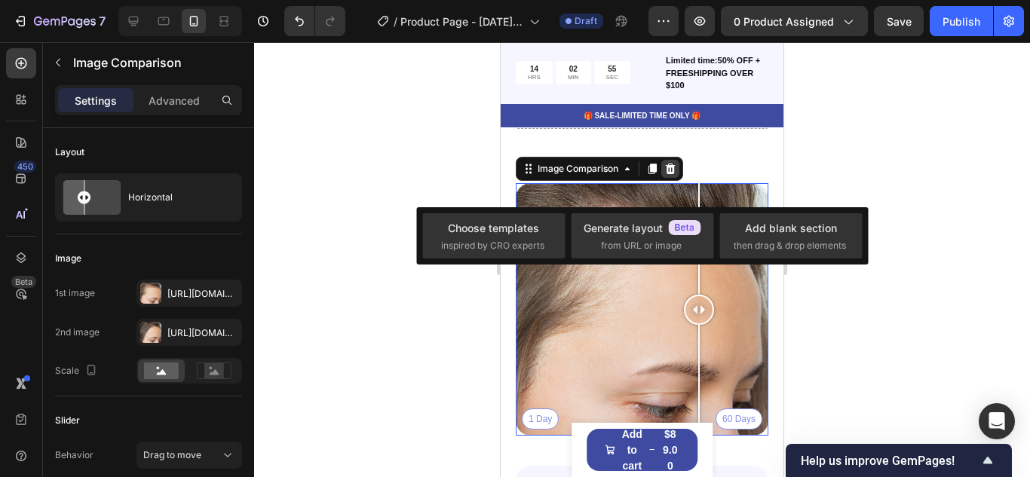
click at [674, 161] on div at bounding box center [670, 169] width 18 height 18
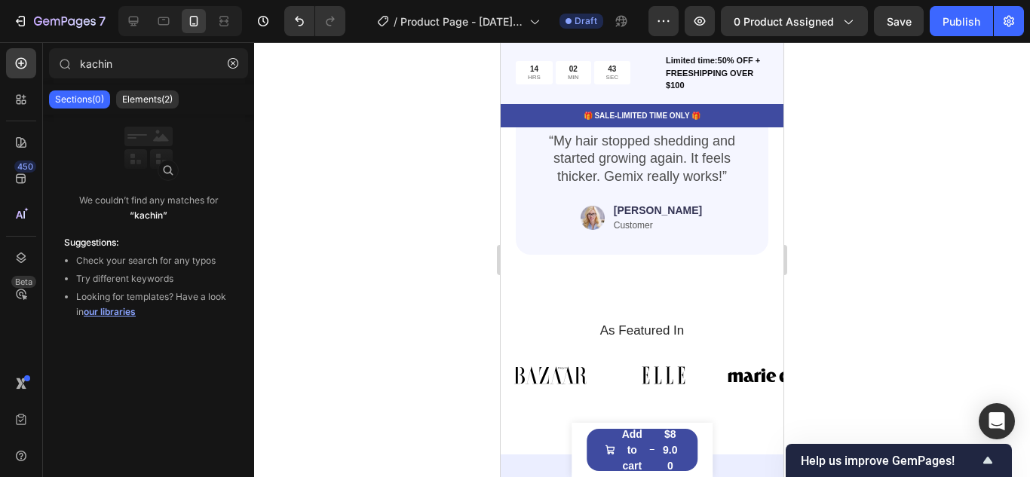
scroll to position [1686, 0]
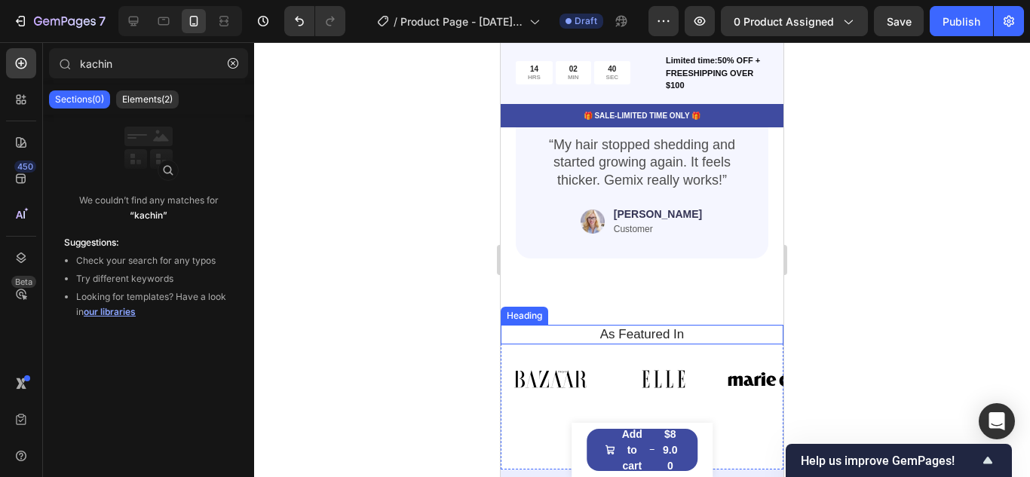
click at [754, 329] on h2 "As Featured In" at bounding box center [642, 335] width 260 height 20
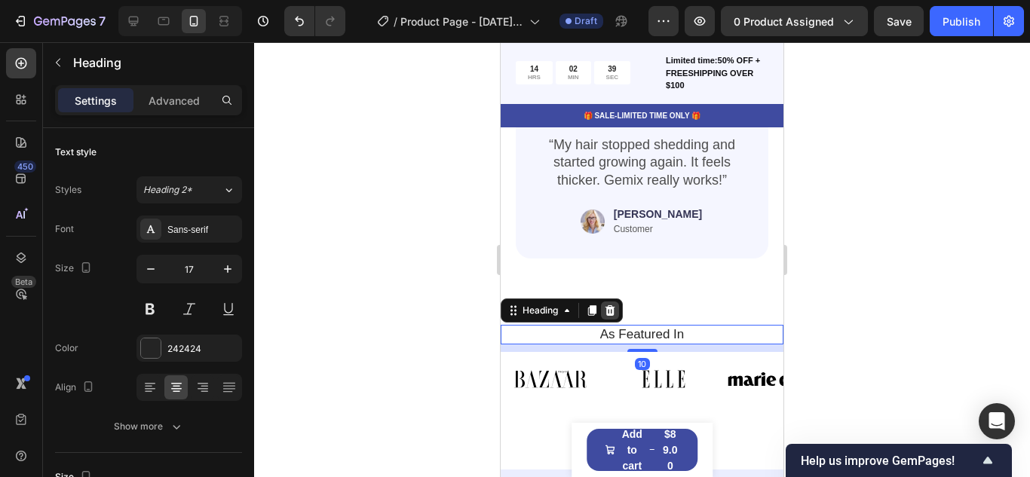
click at [603, 308] on div at bounding box center [610, 310] width 18 height 18
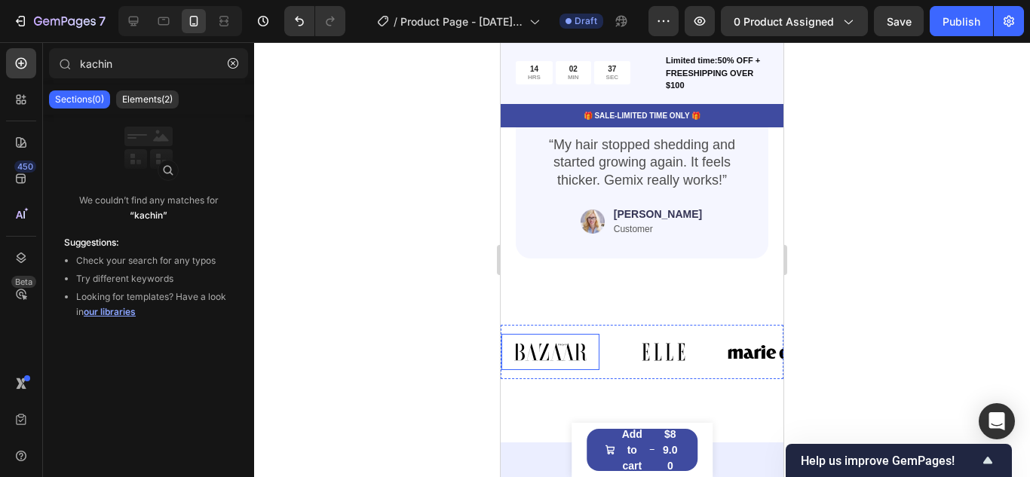
click at [596, 334] on img at bounding box center [550, 352] width 98 height 36
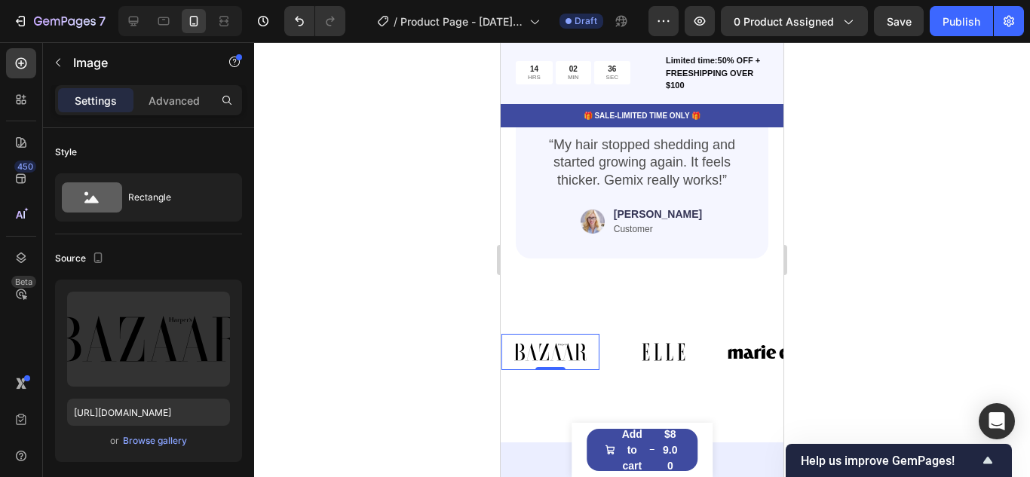
click at [446, 357] on div at bounding box center [642, 259] width 776 height 435
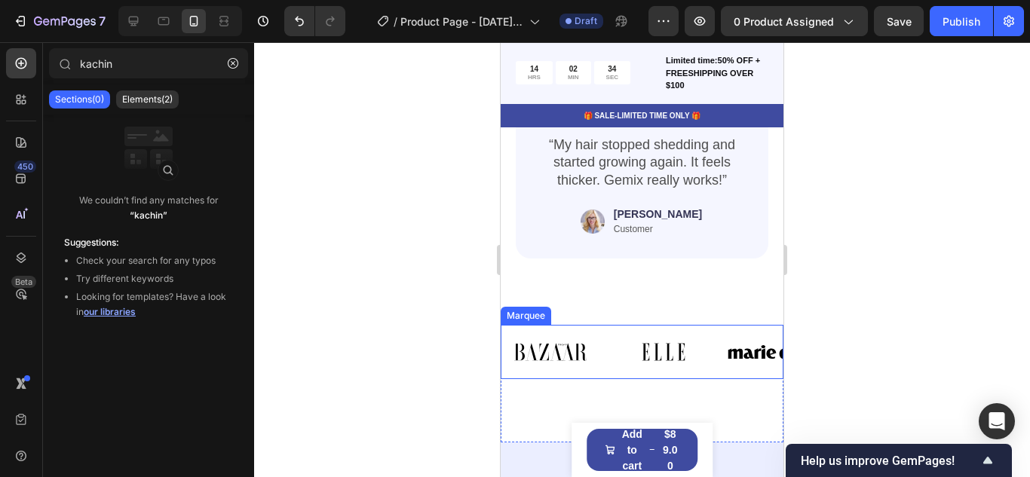
click at [741, 372] on div "Image Image Image Image Image Image Image Image Image Image Image Image Marquee" at bounding box center [641, 352] width 283 height 54
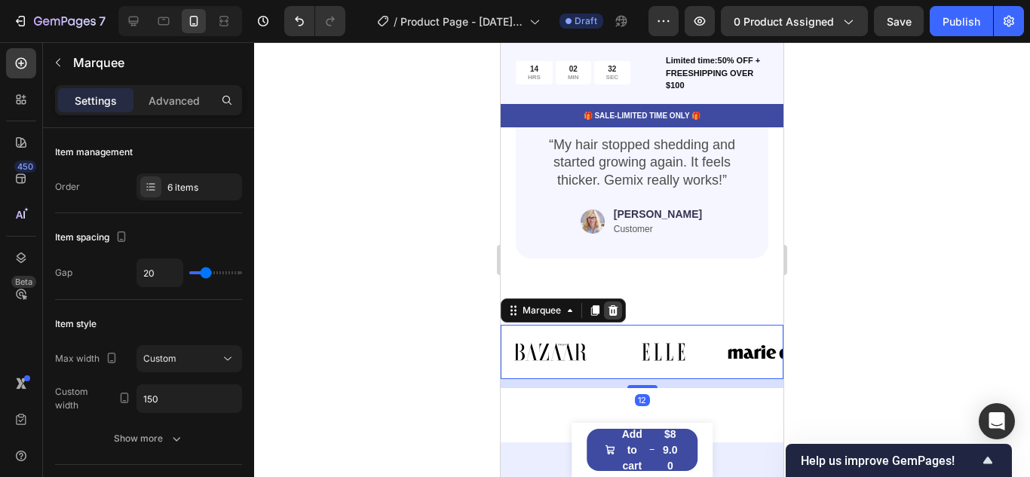
click at [609, 313] on icon at bounding box center [613, 310] width 10 height 11
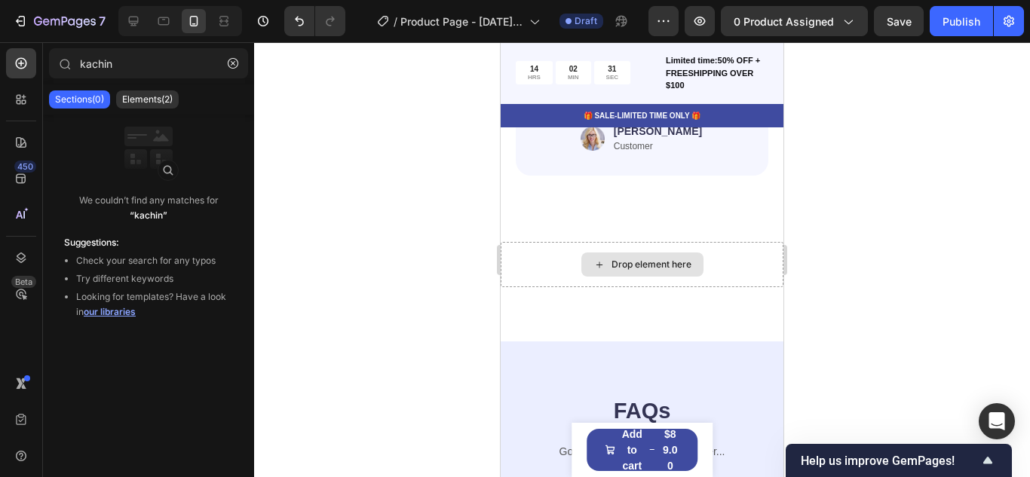
scroll to position [1774, 0]
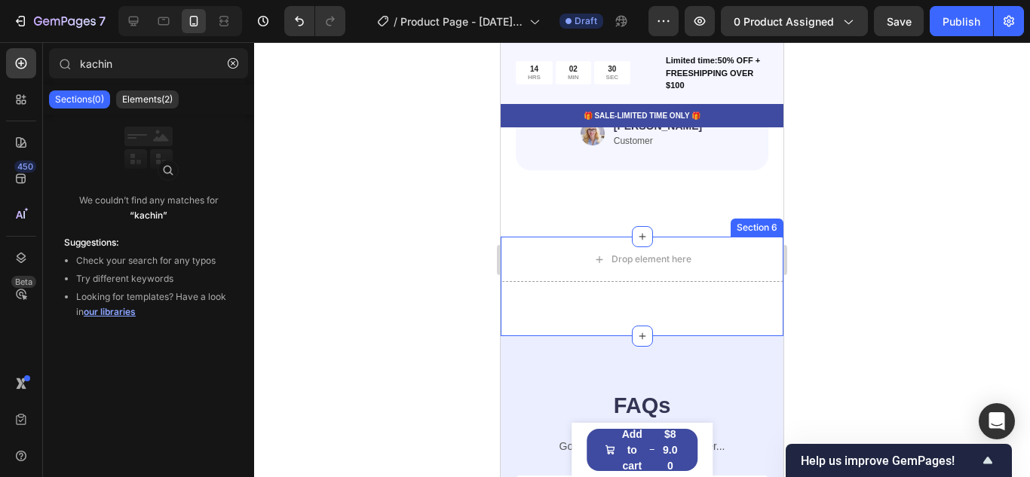
click at [584, 299] on div "Drop element here Section 6" at bounding box center [641, 286] width 283 height 99
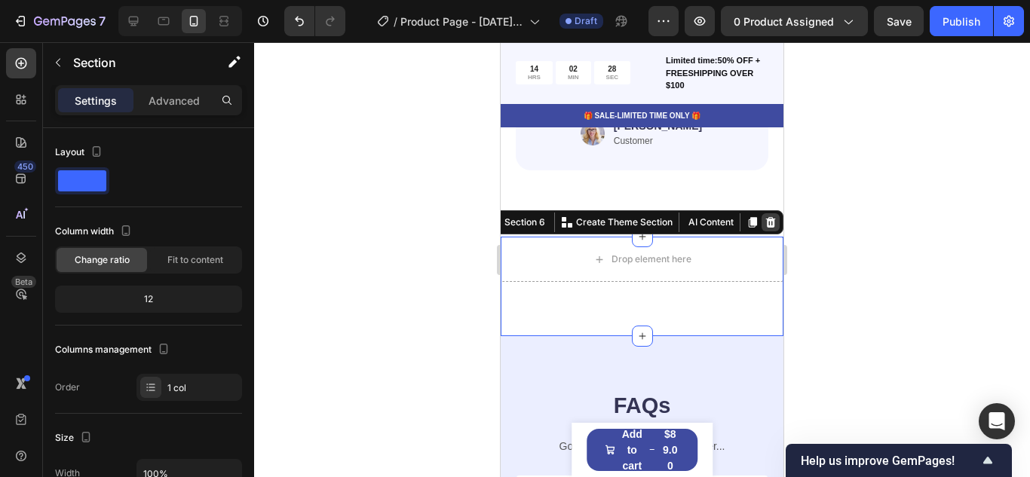
click at [770, 221] on icon at bounding box center [771, 222] width 10 height 11
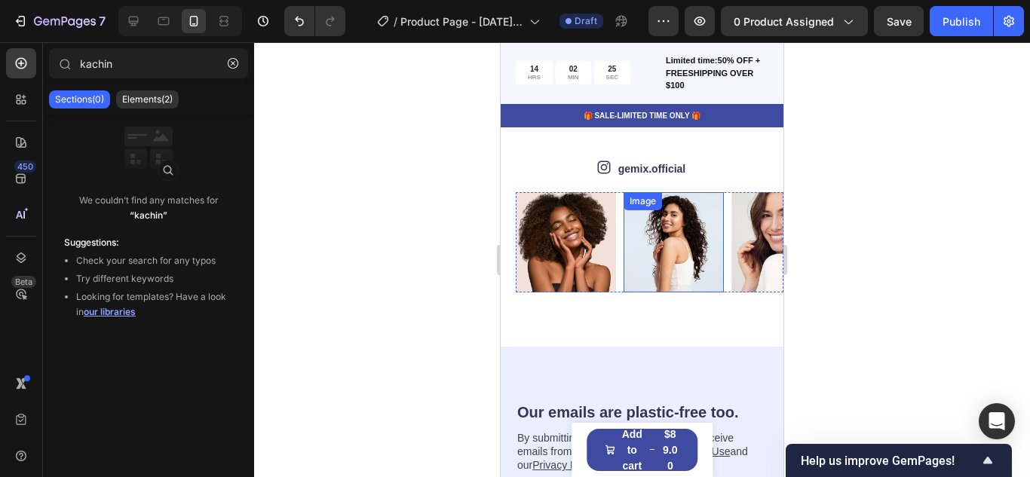
scroll to position [2414, 0]
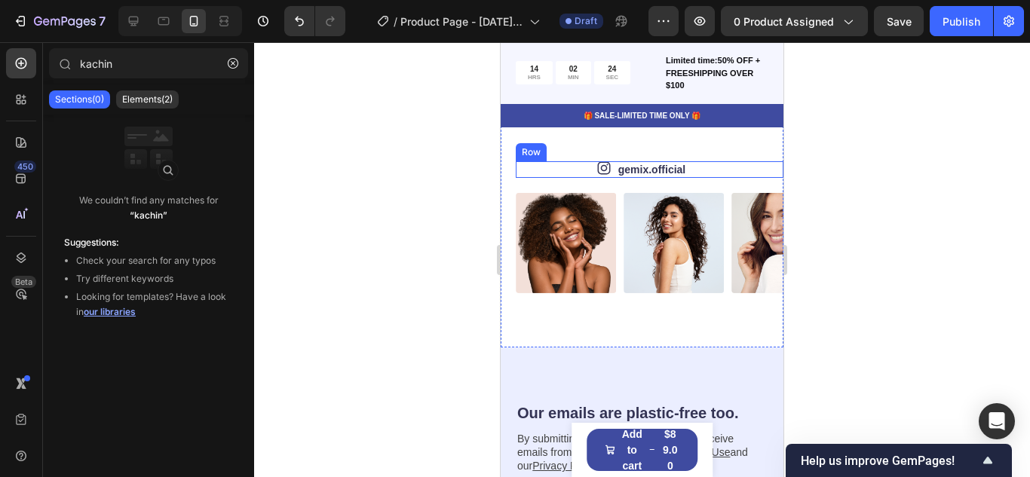
click at [700, 178] on div "Icon gemix.official Text Block Row" at bounding box center [650, 169] width 268 height 17
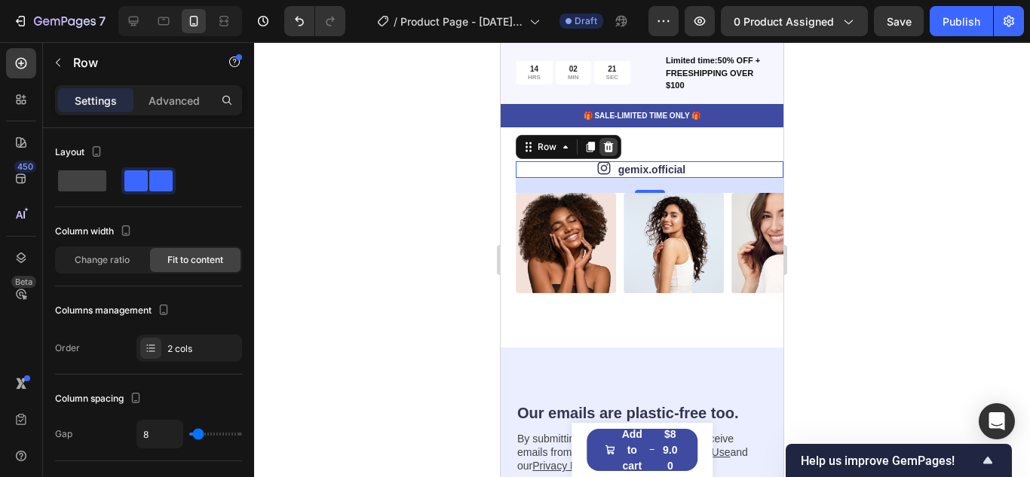
click at [609, 152] on icon at bounding box center [609, 146] width 10 height 11
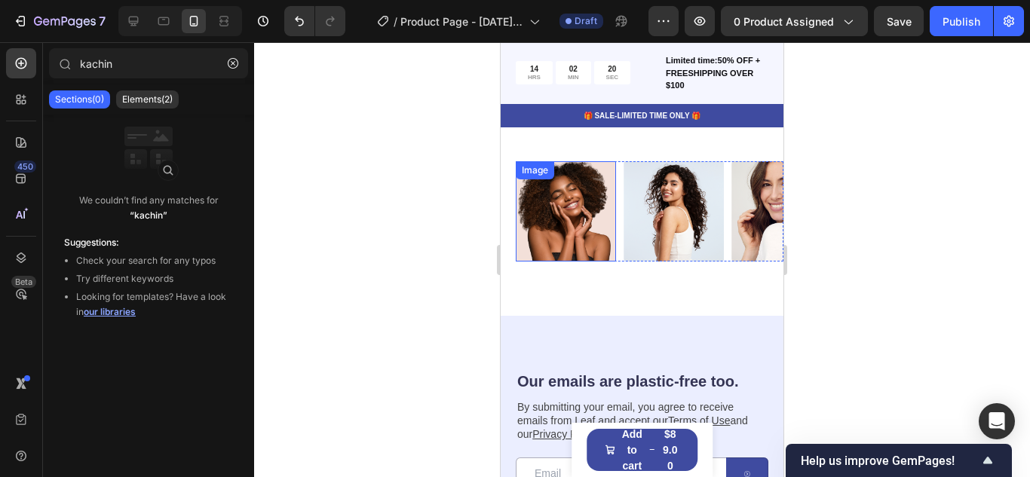
click at [601, 221] on img at bounding box center [566, 211] width 100 height 100
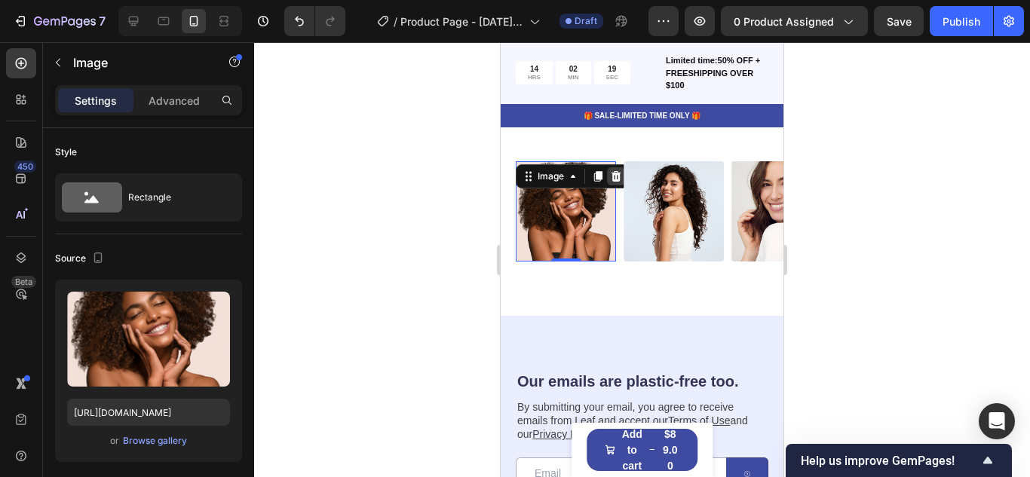
click at [616, 181] on icon at bounding box center [616, 175] width 10 height 11
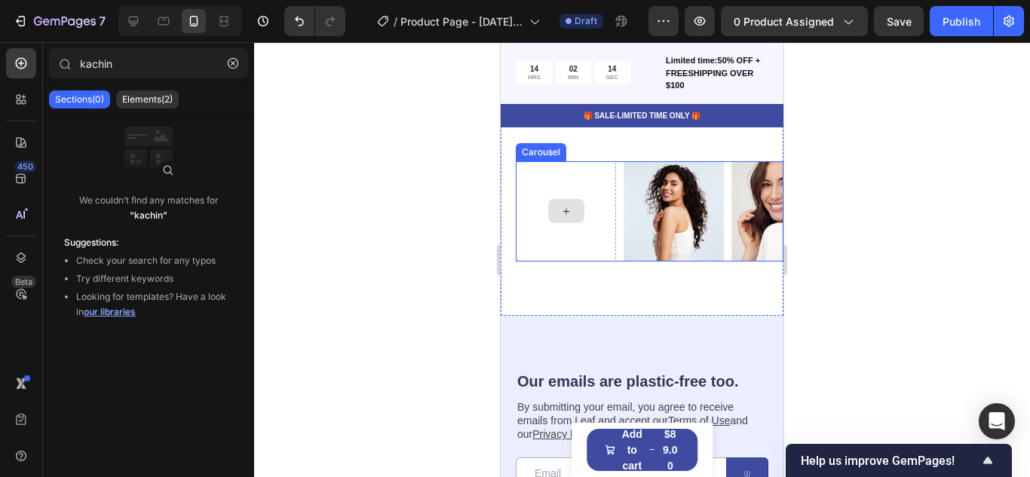
click at [595, 179] on div at bounding box center [566, 211] width 100 height 100
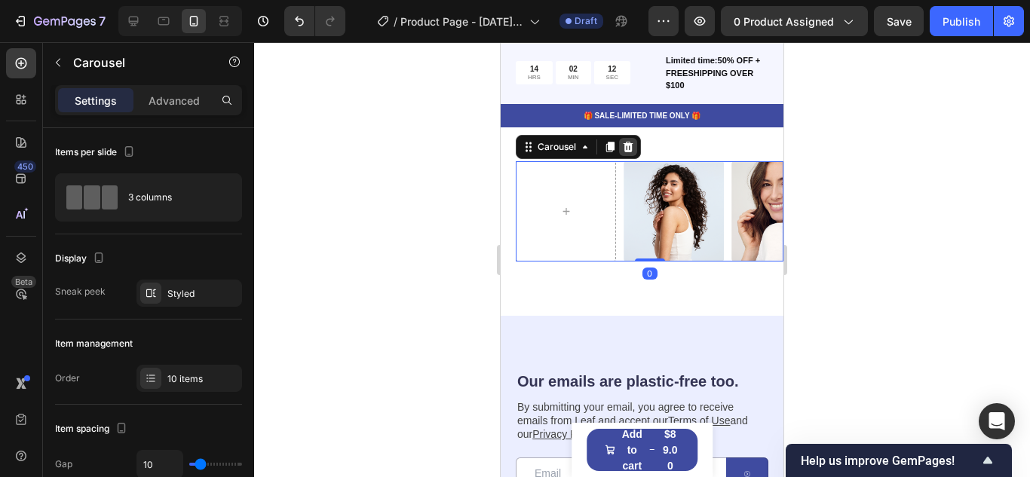
click at [630, 152] on icon at bounding box center [628, 146] width 10 height 11
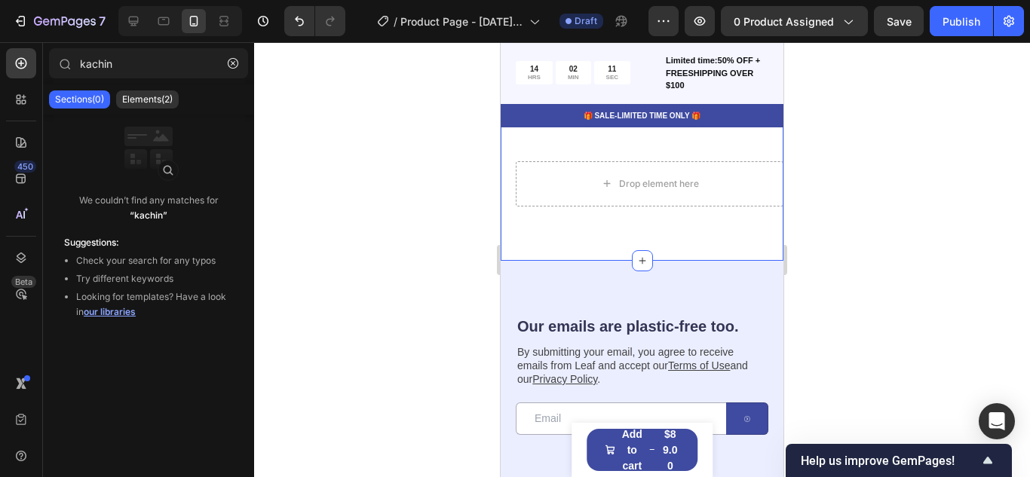
click at [614, 241] on div "Drop element here Section 7" at bounding box center [641, 184] width 283 height 154
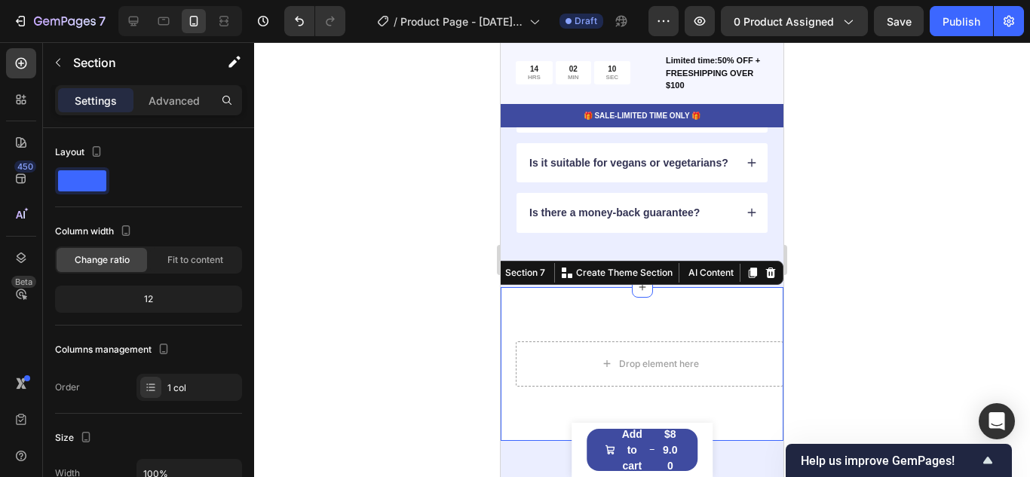
scroll to position [2217, 0]
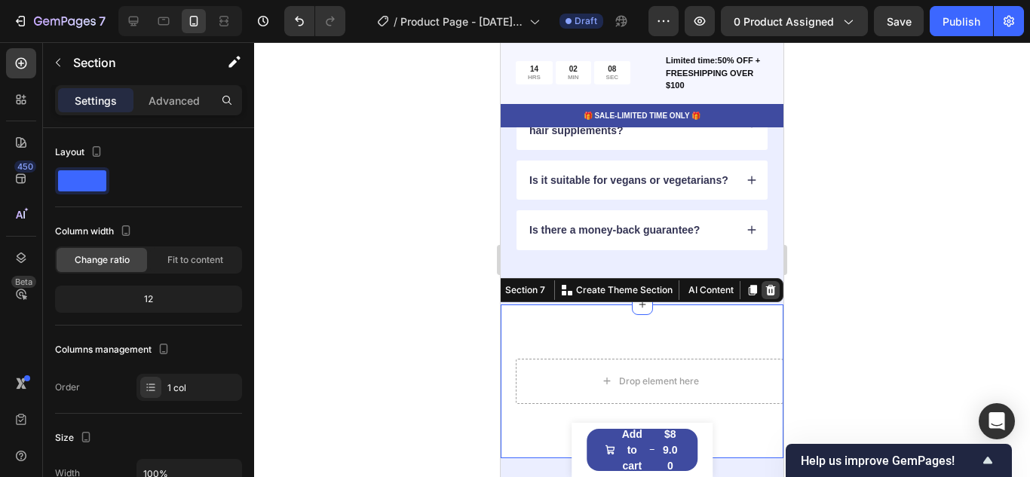
click at [773, 295] on icon at bounding box center [771, 289] width 10 height 11
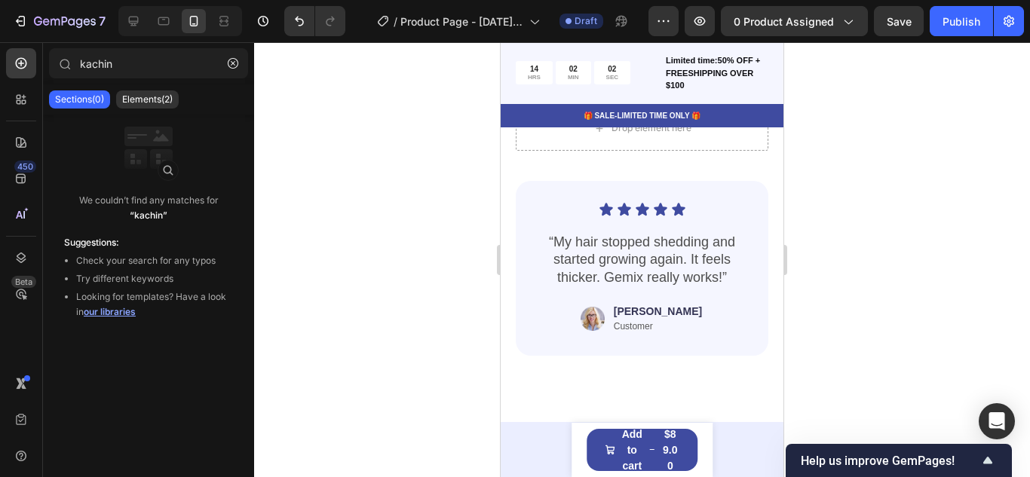
scroll to position [1587, 0]
click at [604, 325] on img at bounding box center [592, 321] width 24 height 32
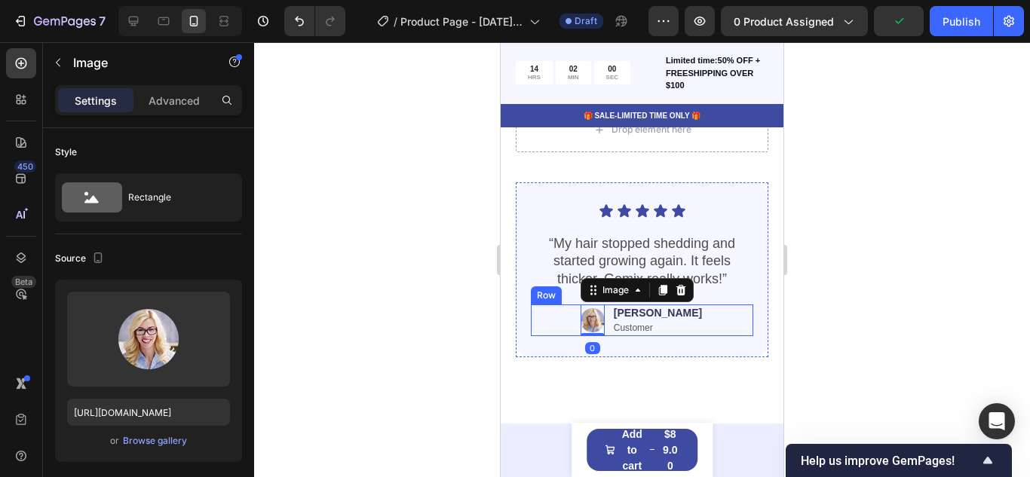
click at [705, 319] on div "Image 0 [PERSON_NAME] Text Block Customer Text Block Row" at bounding box center [642, 321] width 222 height 32
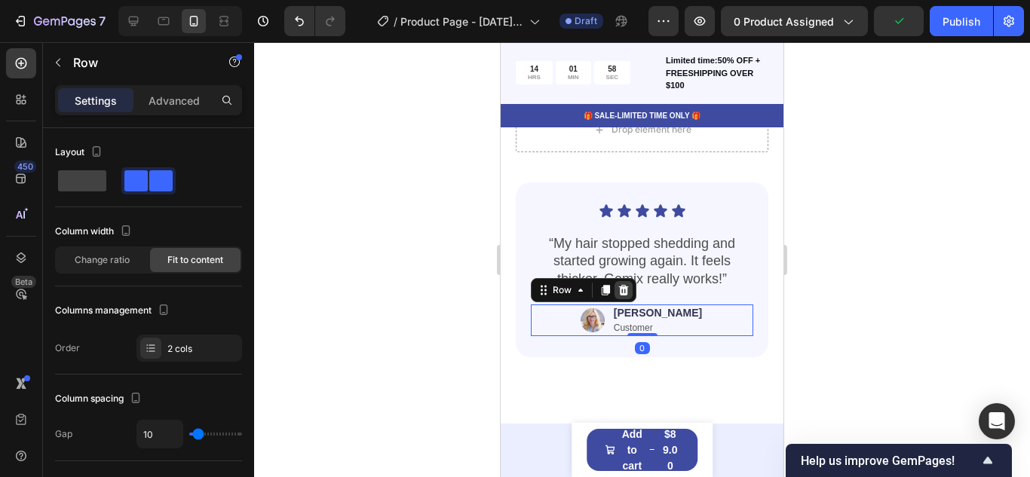
click at [628, 291] on icon at bounding box center [623, 290] width 12 height 12
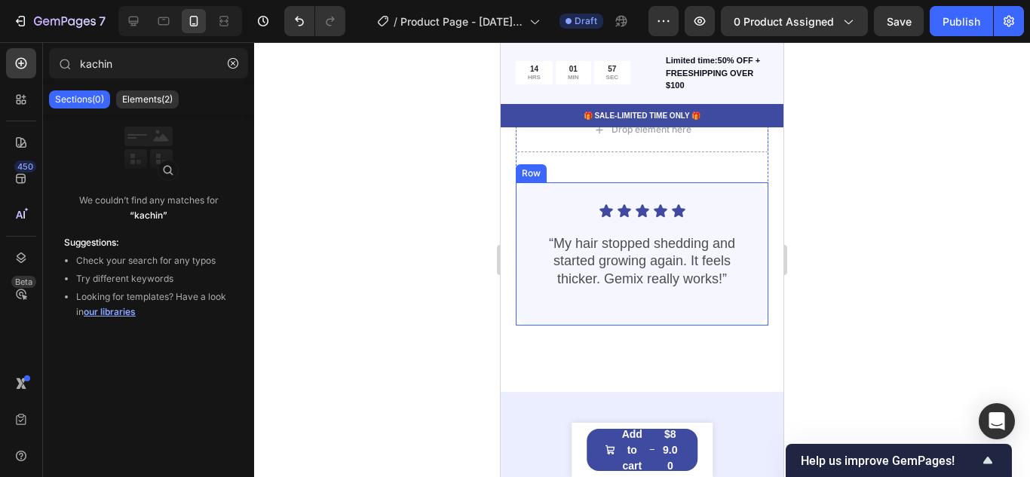
click at [546, 296] on div "Icon Icon Icon Icon Icon Icon List “My hair stopped shedding and started growin…" at bounding box center [642, 254] width 222 height 101
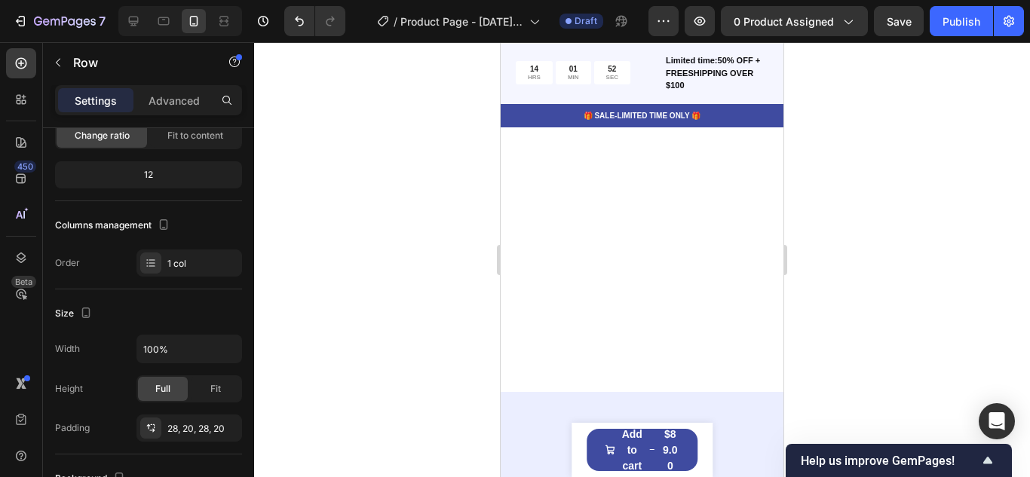
scroll to position [984, 0]
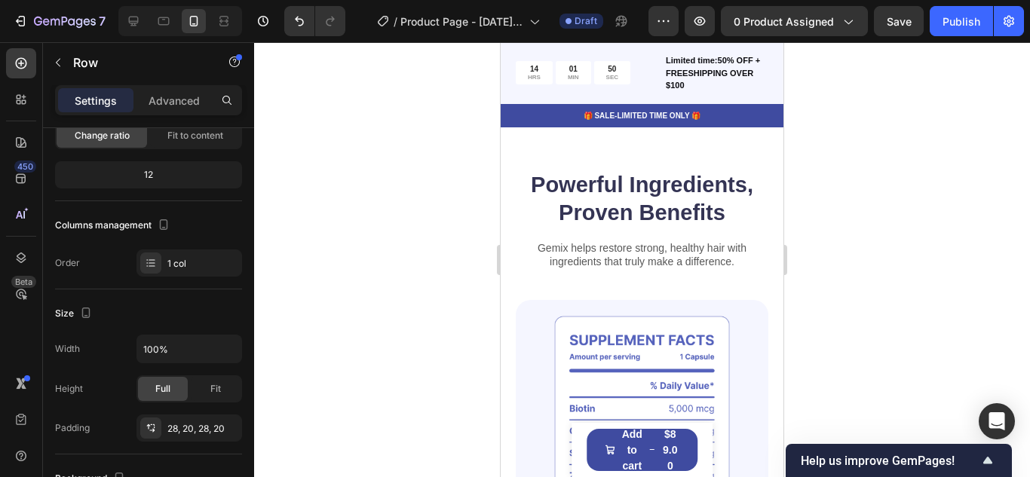
click at [412, 331] on div at bounding box center [642, 259] width 776 height 435
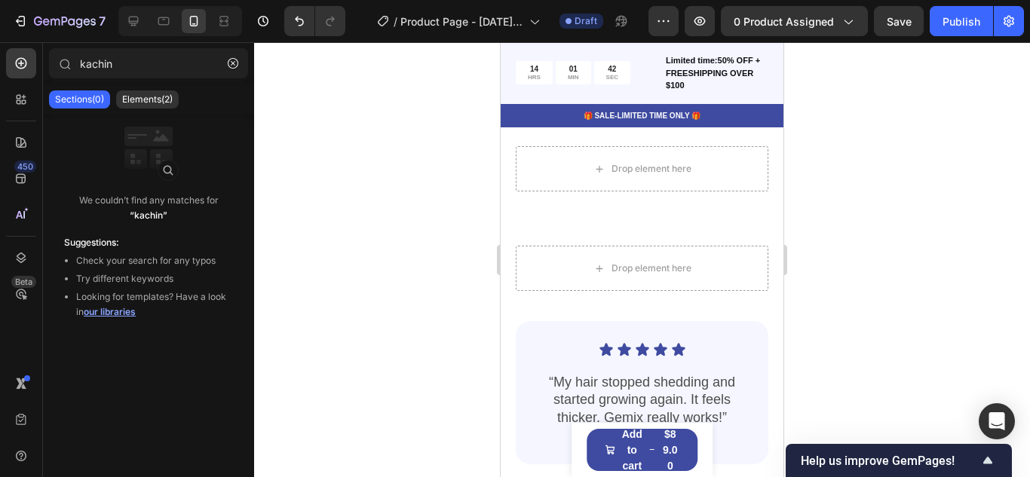
scroll to position [1452, 0]
click at [237, 61] on icon "button" at bounding box center [233, 63] width 11 height 11
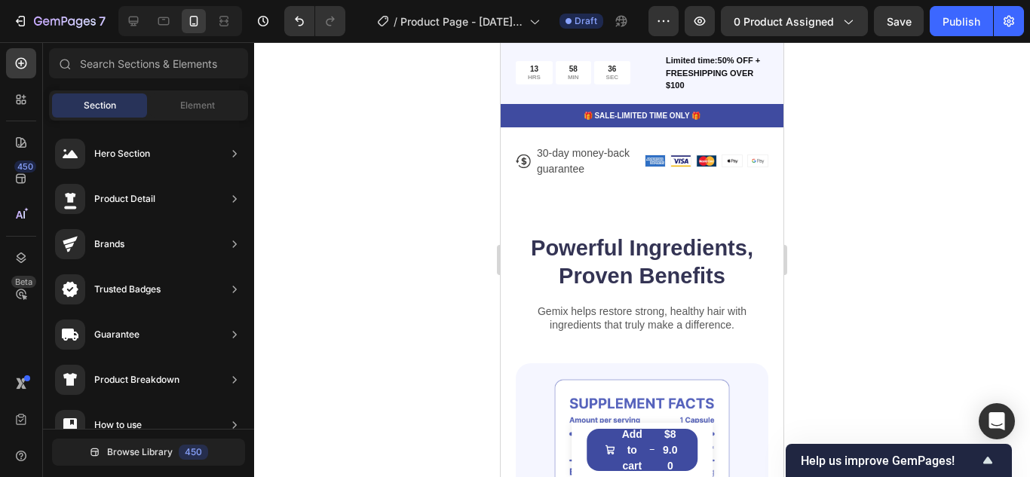
scroll to position [922, 0]
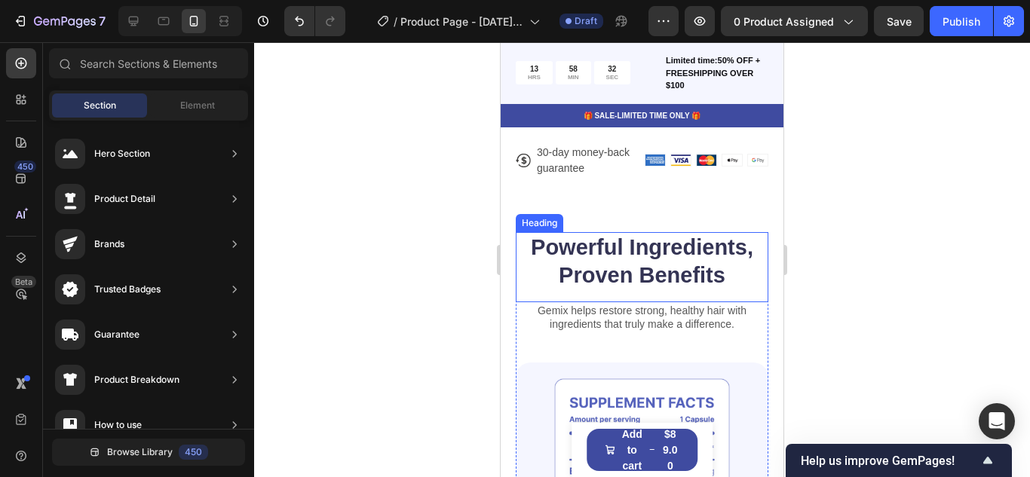
click at [672, 268] on h2 "Powerful Ingredients, Proven Benefits" at bounding box center [642, 262] width 253 height 60
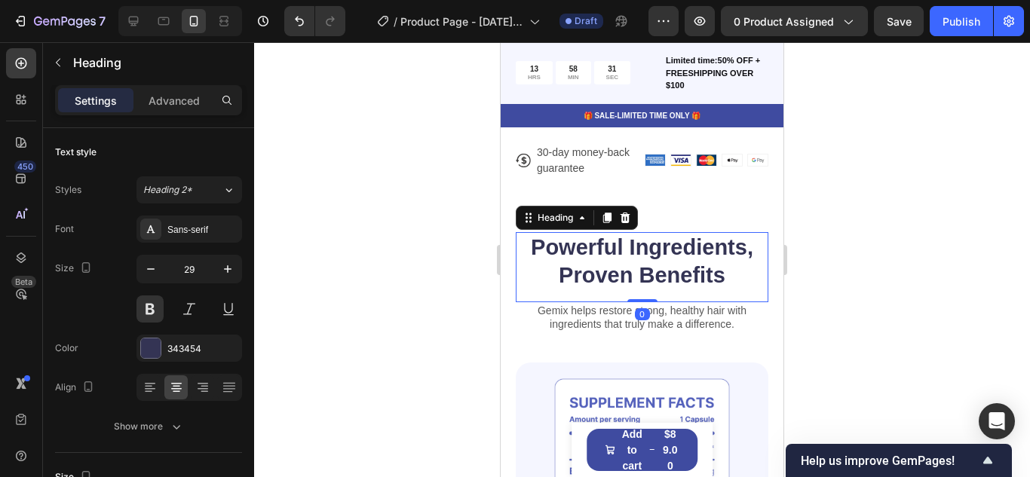
click at [672, 268] on h2 "Powerful Ingredients, Proven Benefits" at bounding box center [642, 262] width 253 height 60
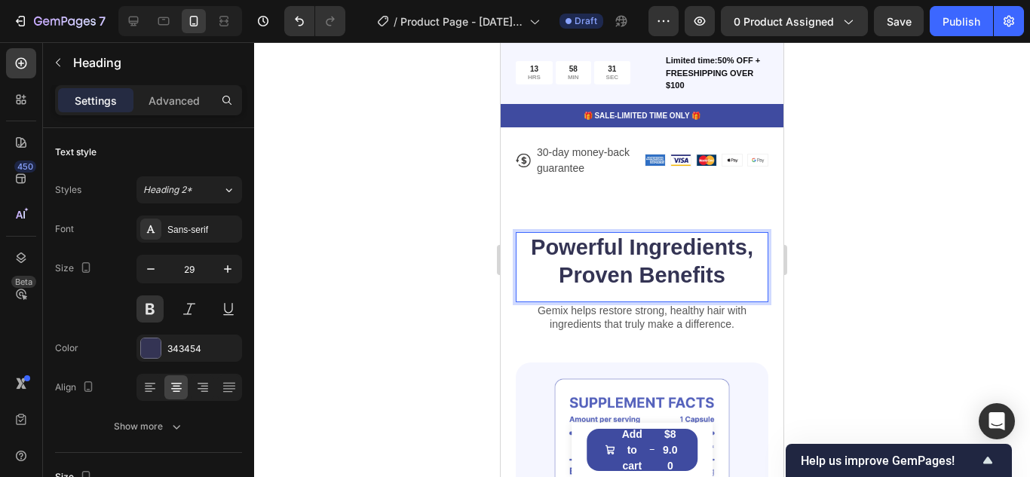
click at [672, 268] on p "Powerful Ingredients, Proven Benefits" at bounding box center [641, 262] width 249 height 57
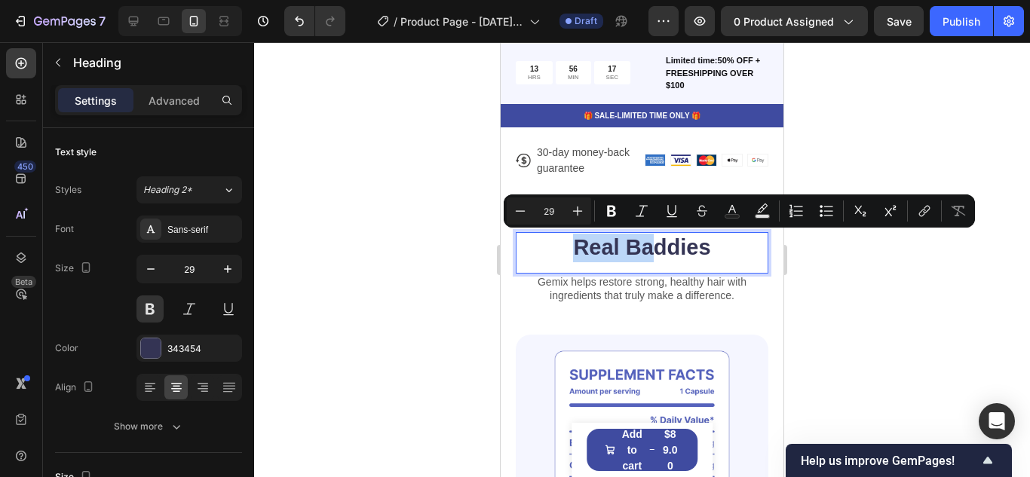
drag, startPoint x: 571, startPoint y: 249, endPoint x: 672, endPoint y: 238, distance: 101.6
click at [672, 238] on p "Real Baddies" at bounding box center [641, 248] width 249 height 29
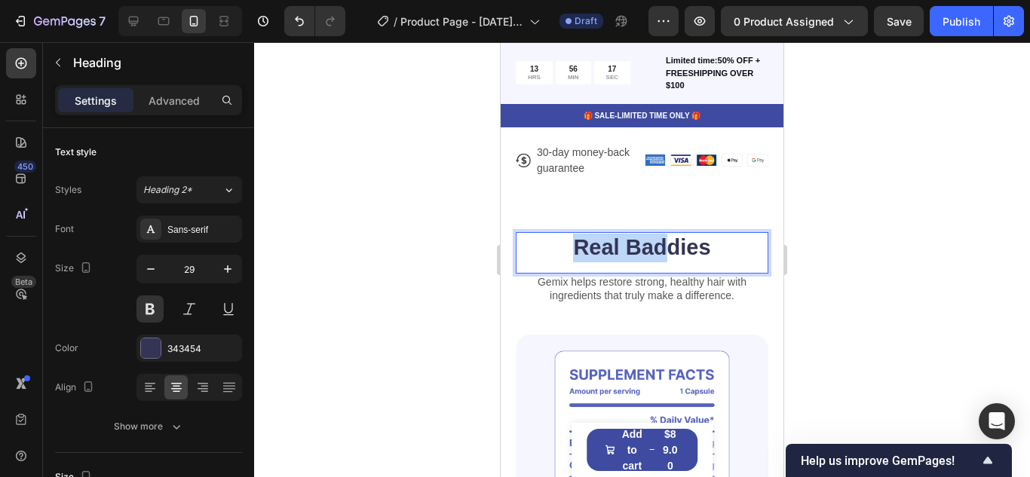
click at [672, 238] on p "Real Baddies" at bounding box center [641, 248] width 249 height 29
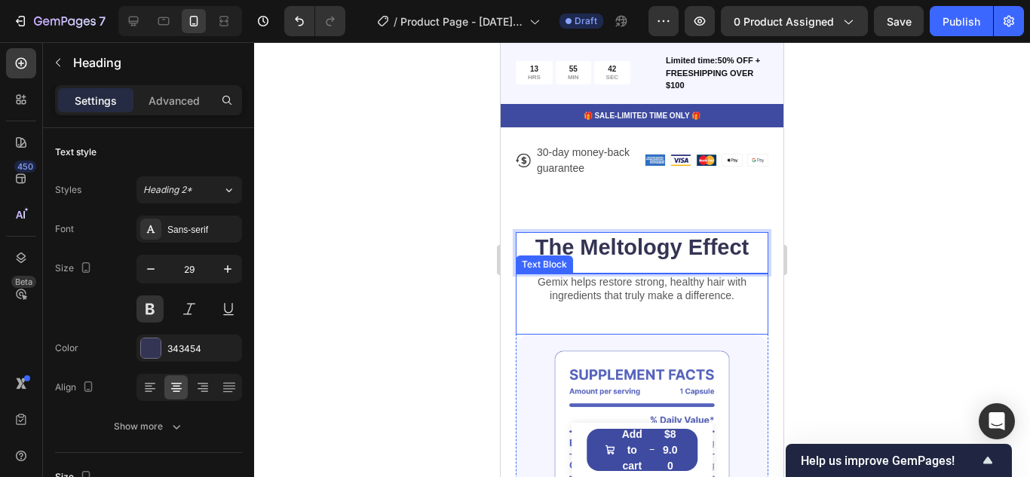
click at [620, 290] on p "Gemix helps restore strong, healthy hair with ingredients that truly make a dif…" at bounding box center [641, 288] width 249 height 27
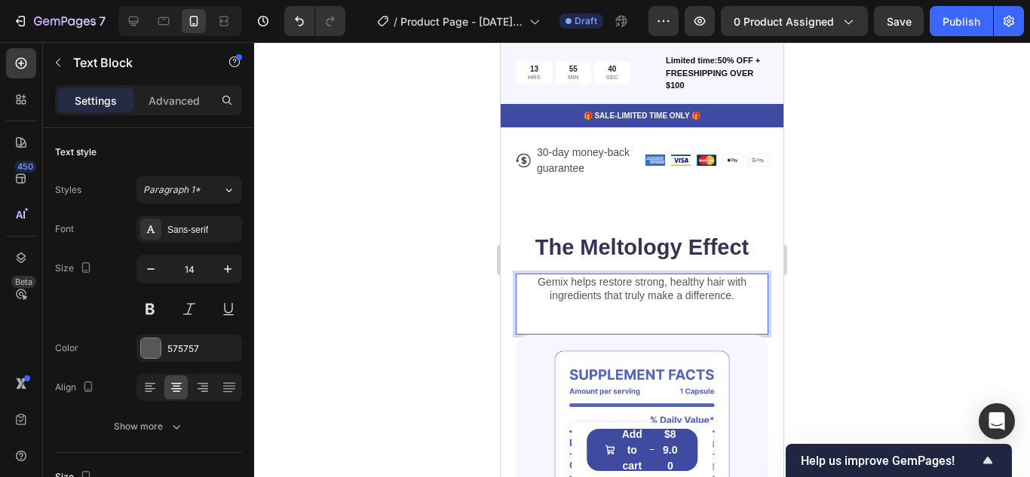
click at [559, 291] on p "Gemix helps restore strong, healthy hair with ingredients that truly make a dif…" at bounding box center [641, 288] width 249 height 27
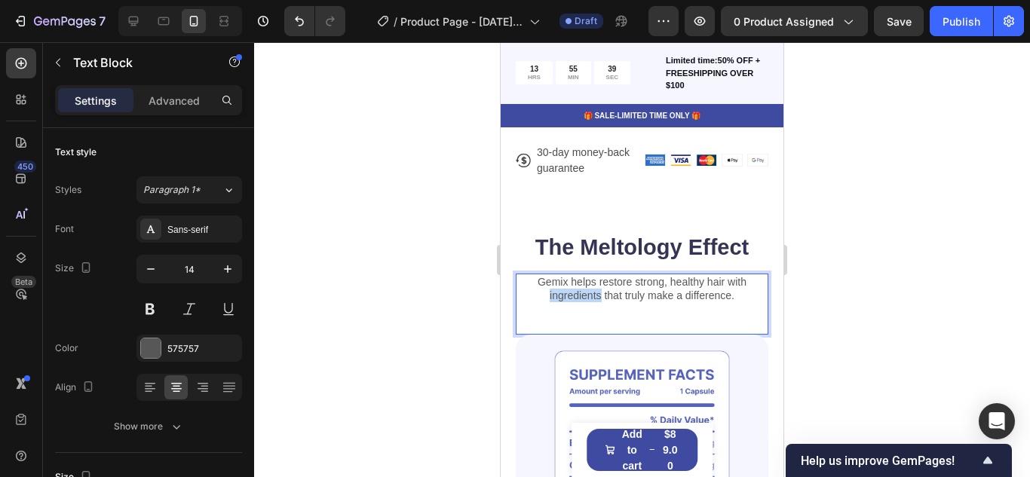
click at [559, 291] on p "Gemix helps restore strong, healthy hair with ingredients that truly make a dif…" at bounding box center [641, 288] width 249 height 27
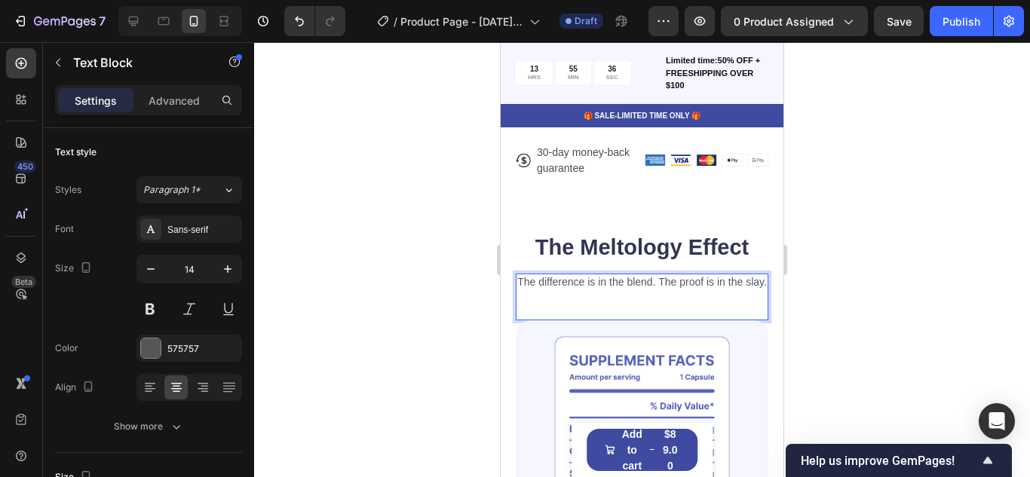
click at [583, 320] on div "The difference is in the blend. The proof is in the slay. Text Block 0" at bounding box center [642, 297] width 253 height 47
click at [620, 317] on div "The difference is in the blend. The proof is in the slay. Text Block 0" at bounding box center [642, 297] width 253 height 47
click at [665, 314] on div "The difference is in the blend. The proof is in the slay. Text Block 0" at bounding box center [642, 297] width 253 height 47
click at [874, 271] on div at bounding box center [642, 259] width 776 height 435
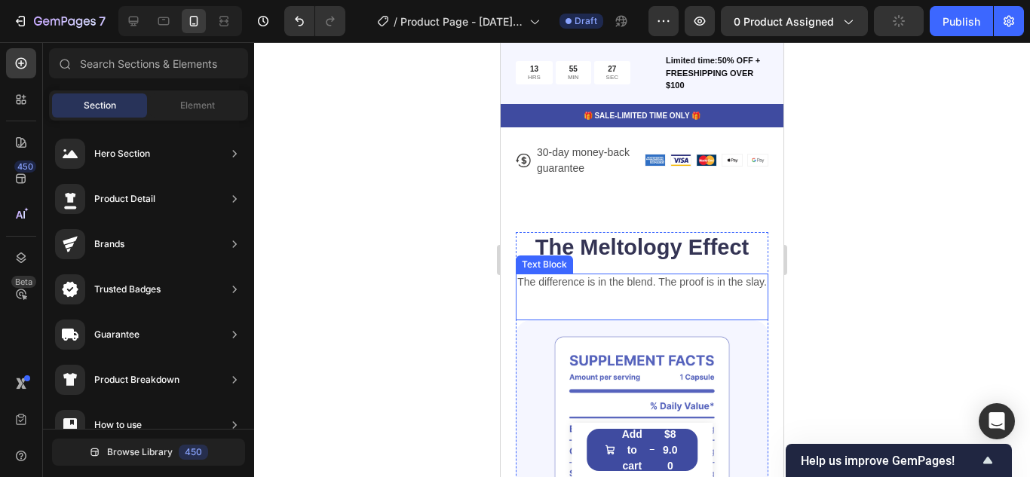
click at [653, 289] on p "The difference is in the blend. The proof is in the slay." at bounding box center [641, 282] width 249 height 14
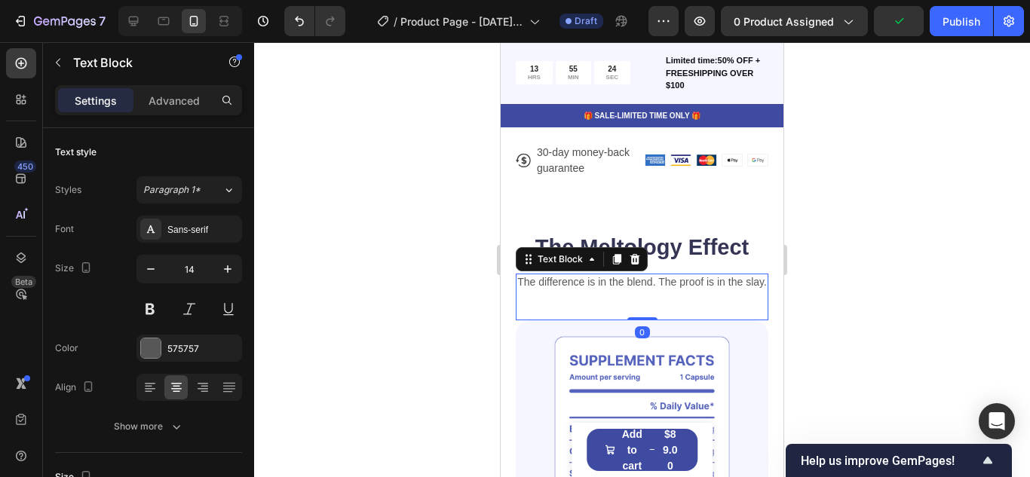
click at [886, 335] on div at bounding box center [642, 259] width 776 height 435
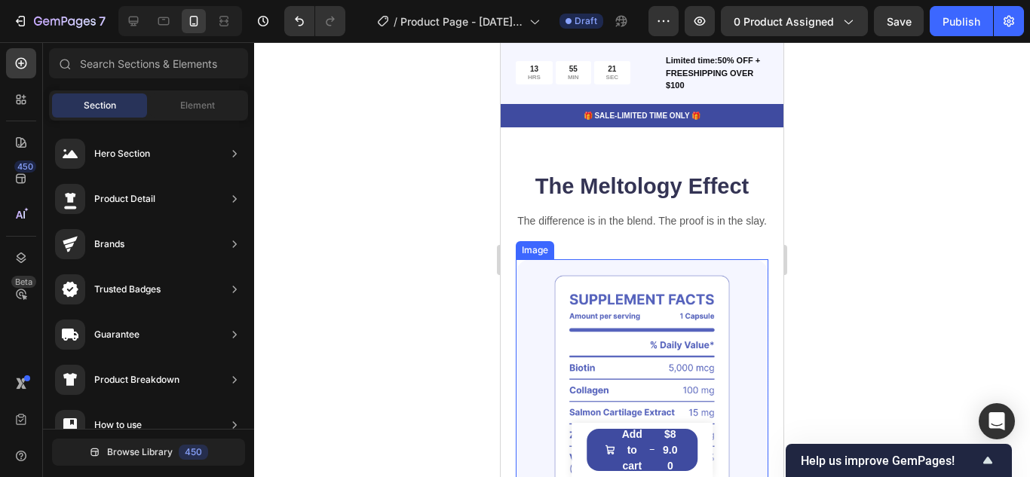
scroll to position [981, 0]
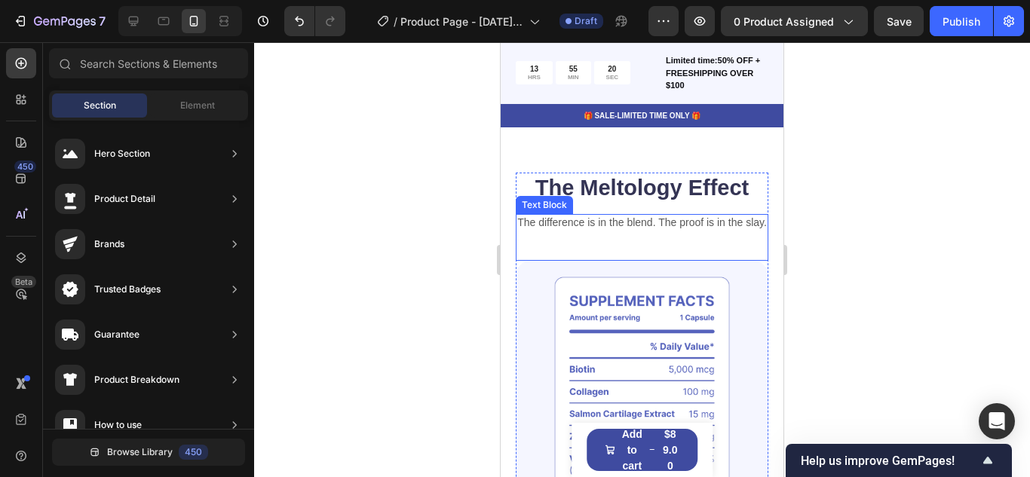
click at [538, 229] on p "The difference is in the blend. The proof is in the slay." at bounding box center [641, 223] width 249 height 14
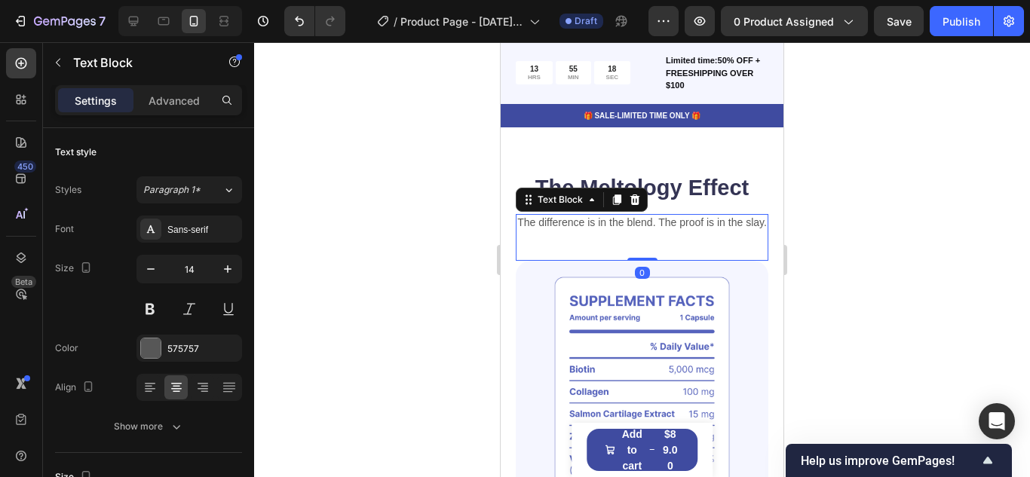
click at [336, 285] on div at bounding box center [642, 259] width 776 height 435
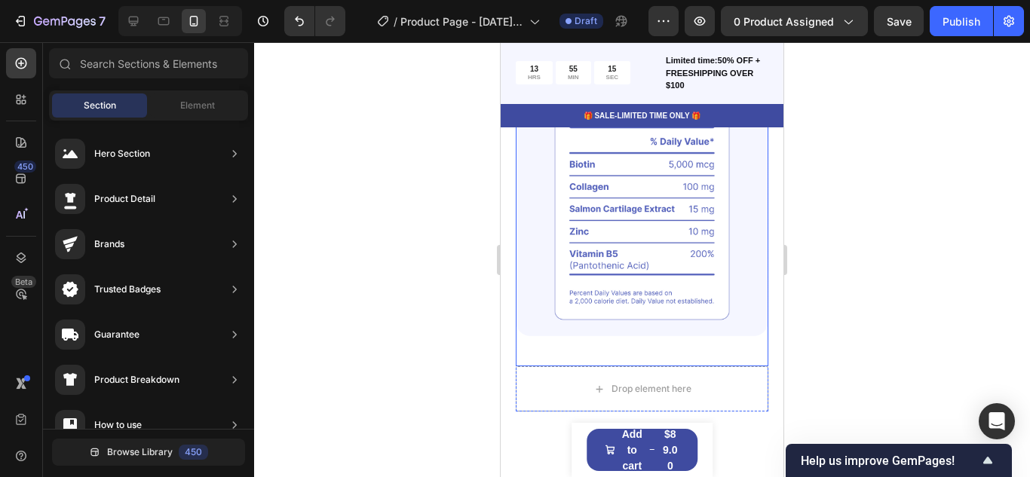
scroll to position [1099, 0]
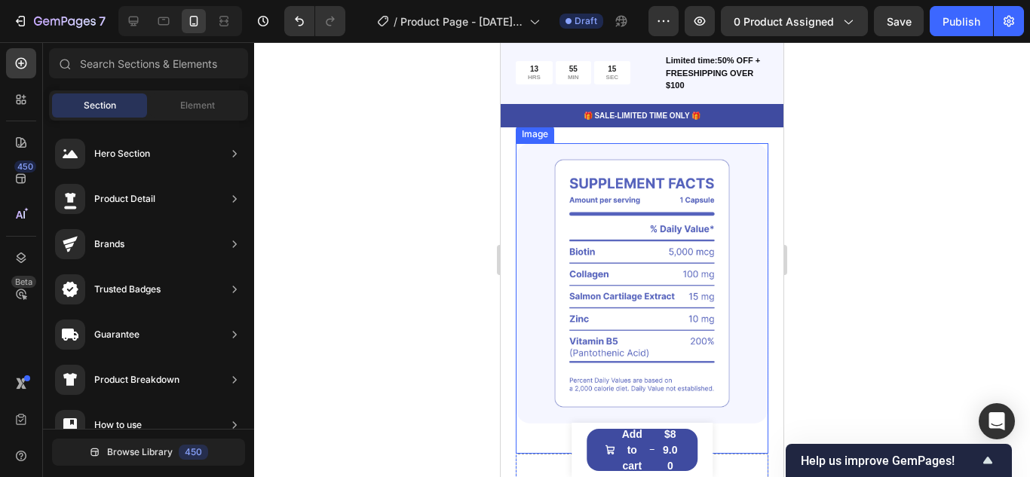
click at [566, 328] on img at bounding box center [642, 283] width 253 height 280
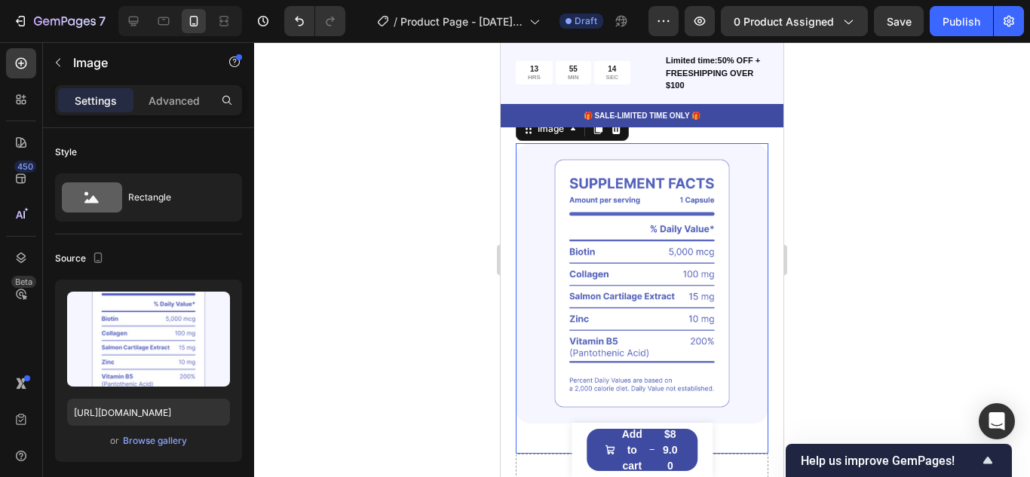
scroll to position [1000, 0]
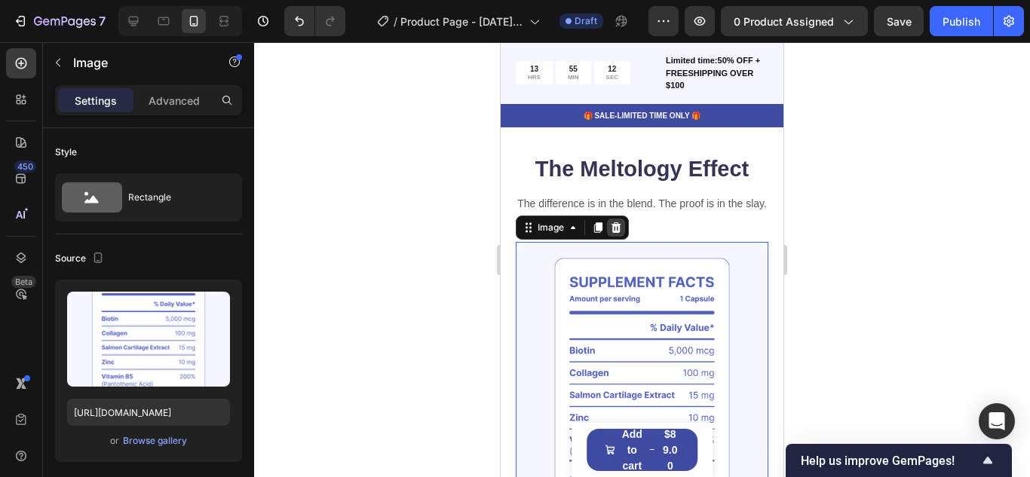
click at [617, 233] on icon at bounding box center [616, 227] width 10 height 11
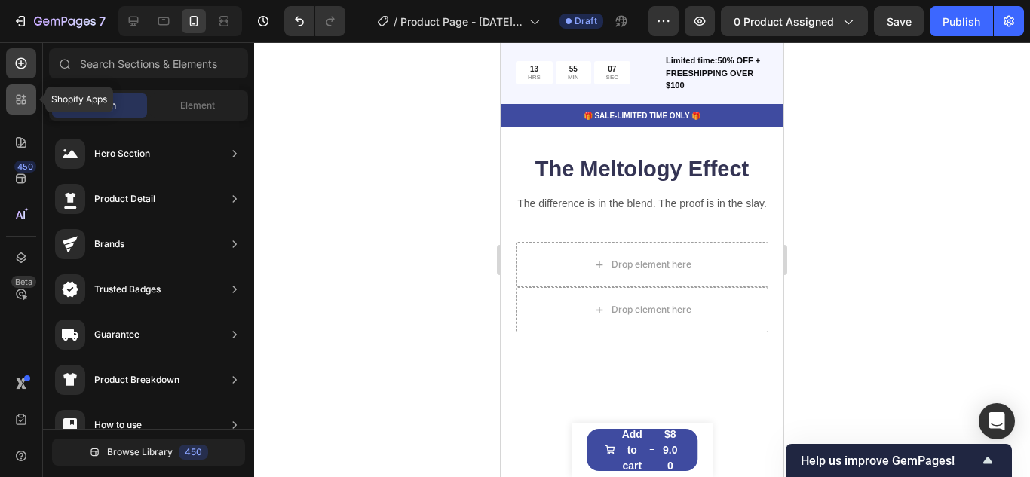
click at [15, 100] on icon at bounding box center [21, 99] width 15 height 15
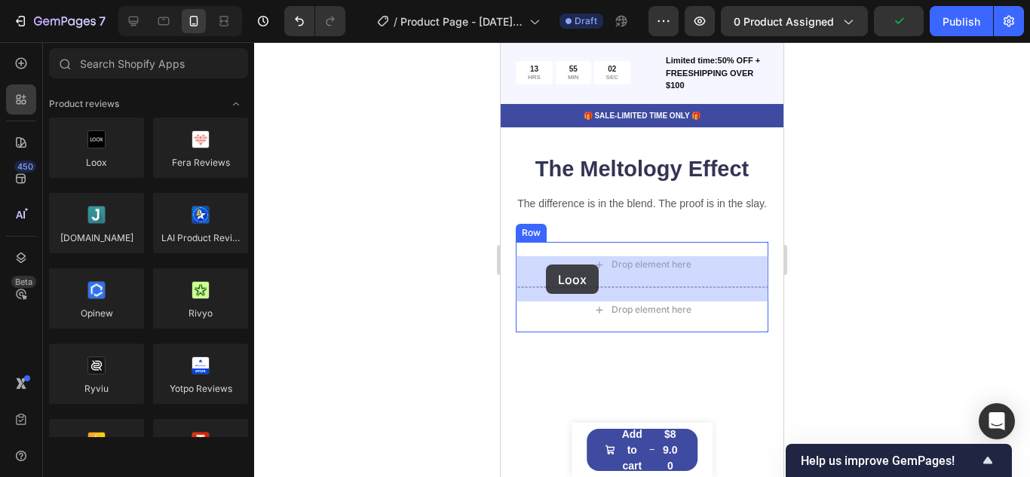
drag, startPoint x: 608, startPoint y: 169, endPoint x: 546, endPoint y: 265, distance: 114.4
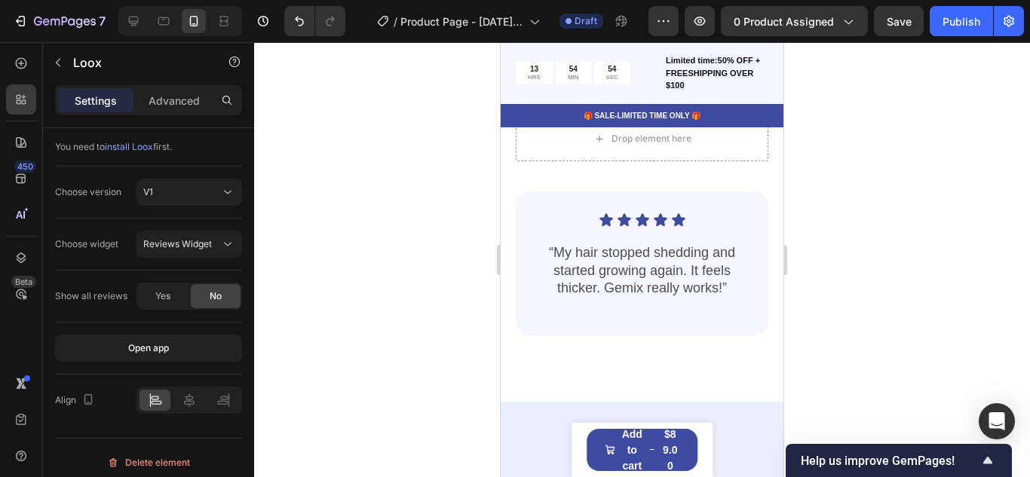
scroll to position [1045, 0]
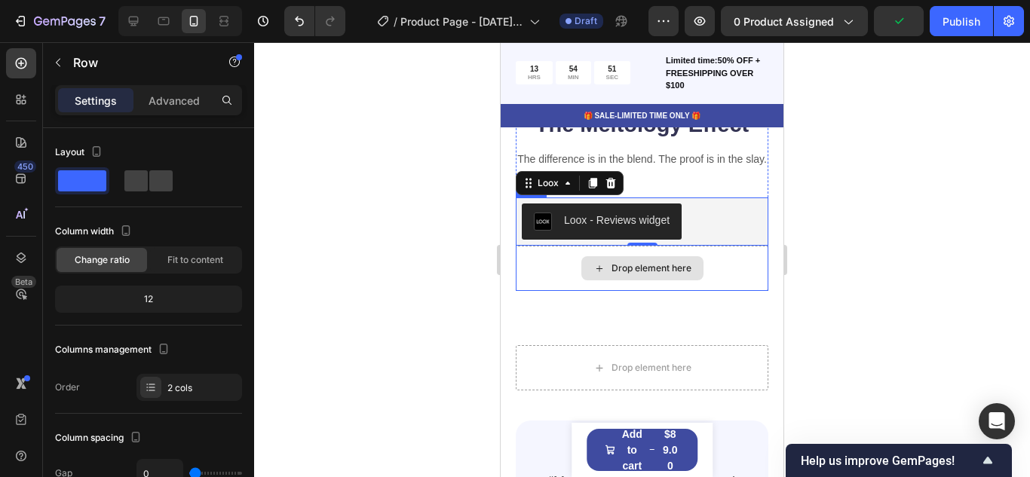
click at [648, 291] on div "Drop element here" at bounding box center [642, 268] width 253 height 45
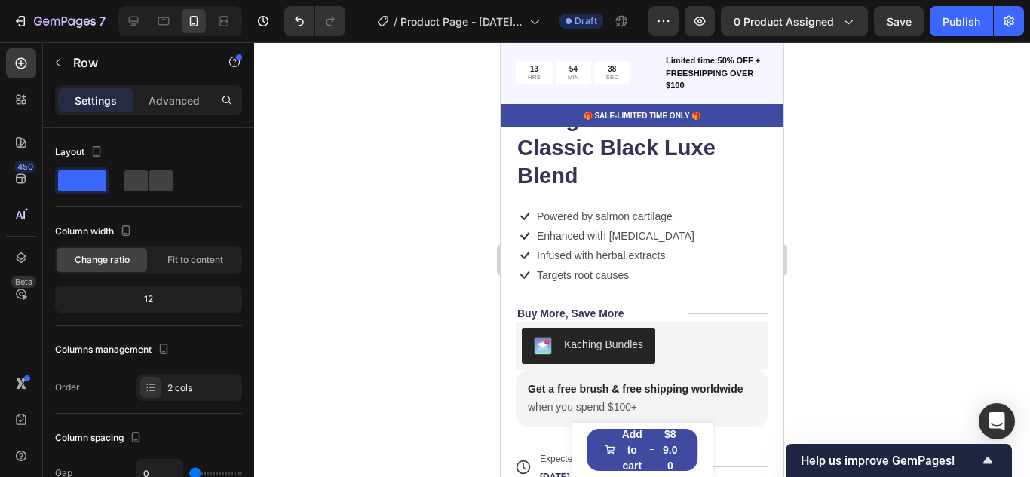
scroll to position [498, 0]
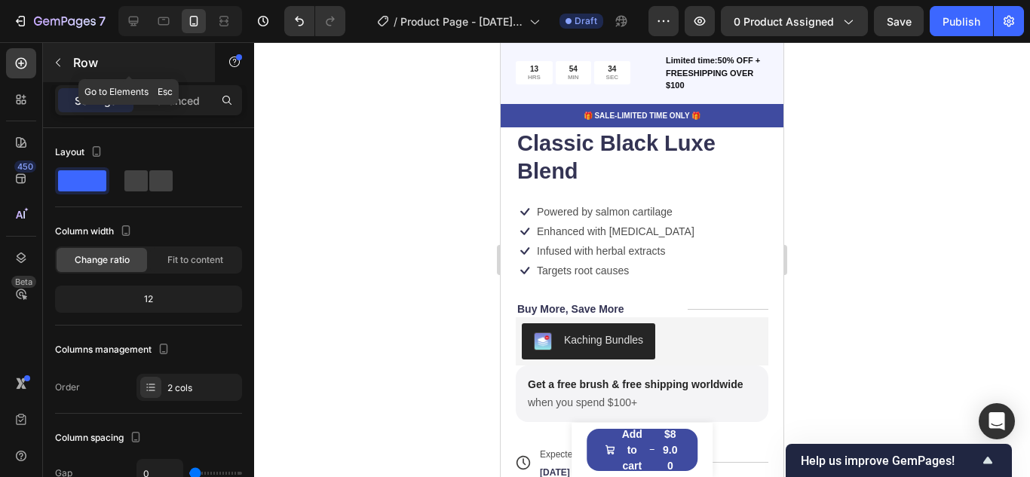
click at [54, 64] on icon "button" at bounding box center [58, 63] width 12 height 12
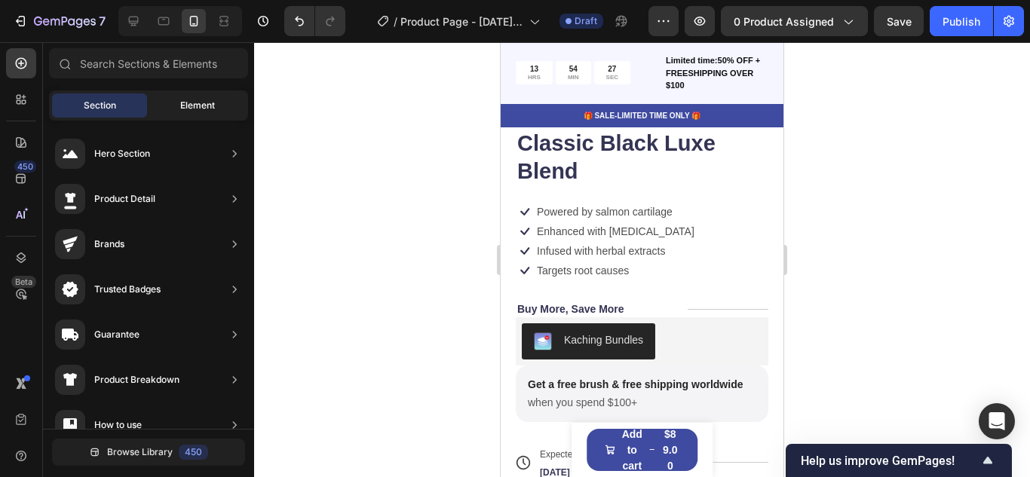
click at [184, 106] on span "Element" at bounding box center [197, 106] width 35 height 14
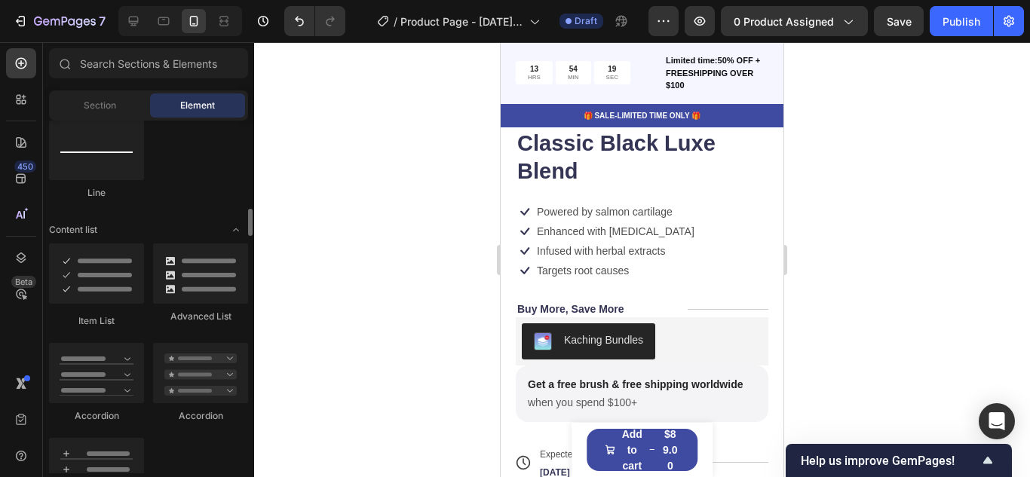
scroll to position [1097, 0]
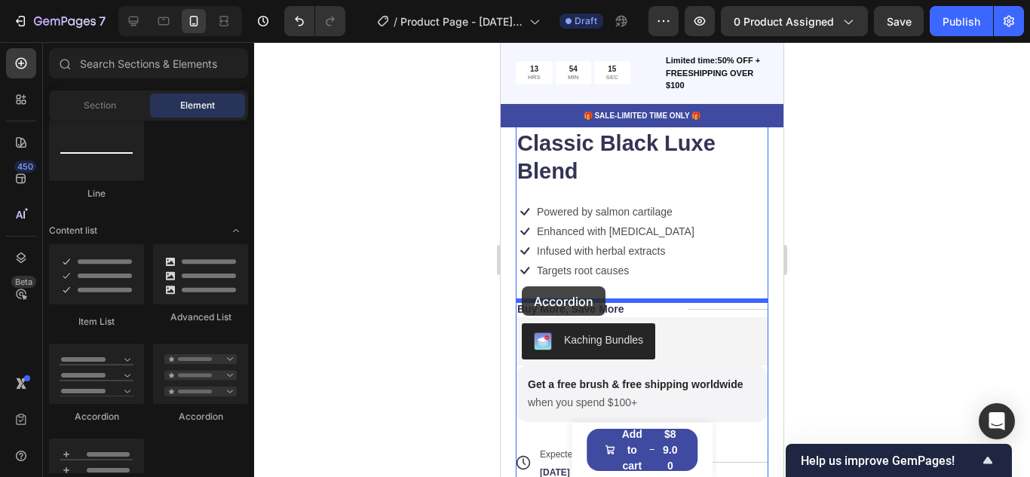
drag, startPoint x: 571, startPoint y: 394, endPoint x: 522, endPoint y: 286, distance: 118.4
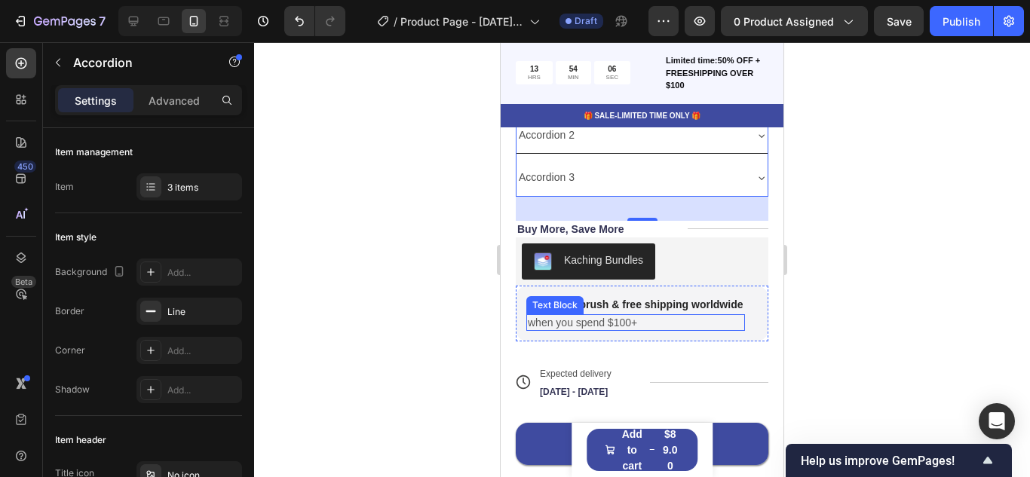
scroll to position [767, 0]
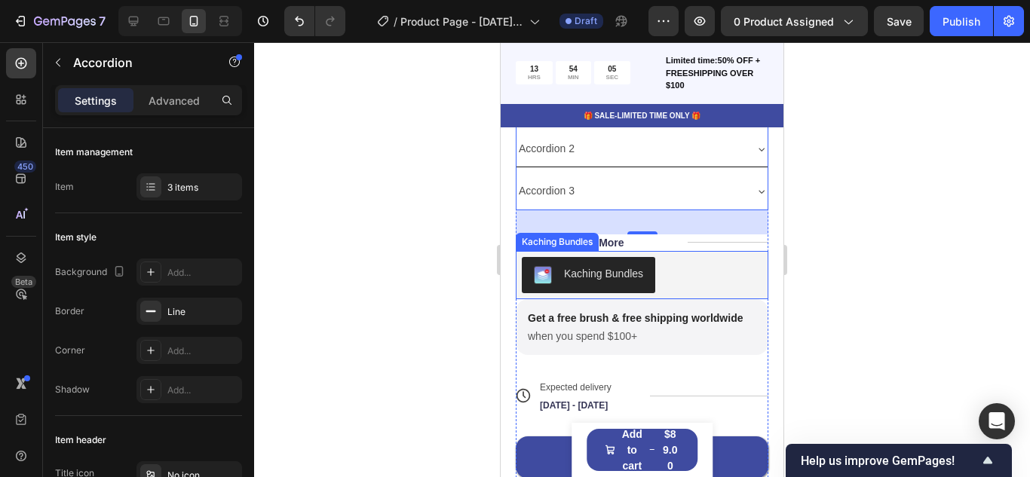
click at [704, 272] on div "Kaching Bundles" at bounding box center [642, 275] width 240 height 36
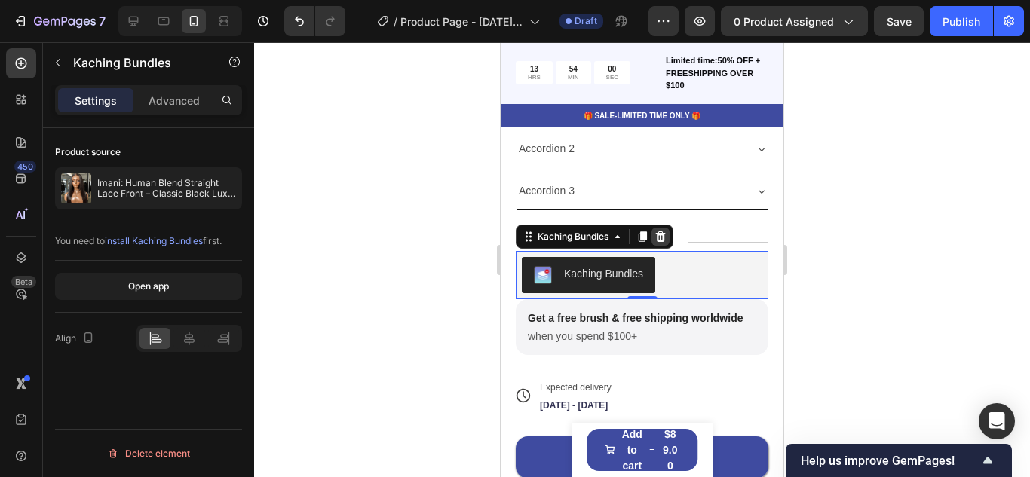
click at [666, 233] on icon at bounding box center [661, 236] width 10 height 11
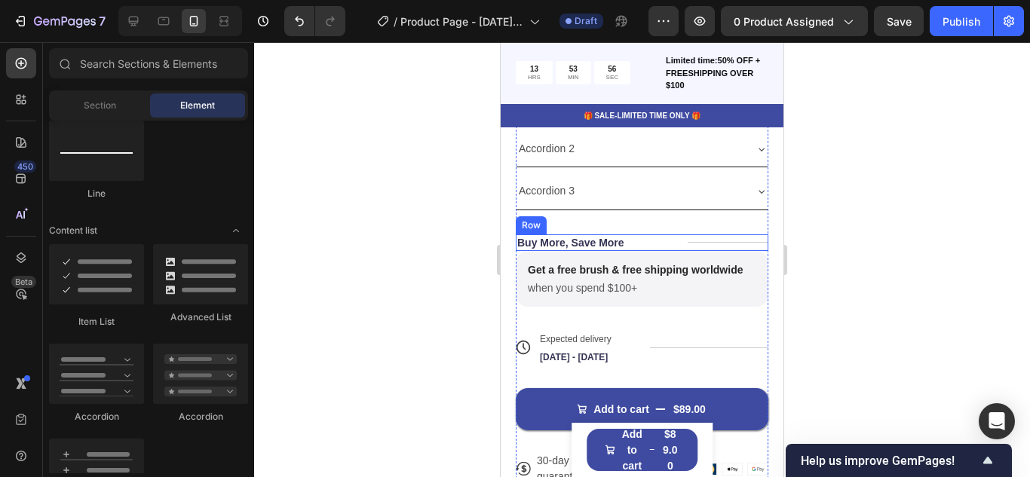
click at [693, 246] on div "Title Line" at bounding box center [727, 242] width 81 height 17
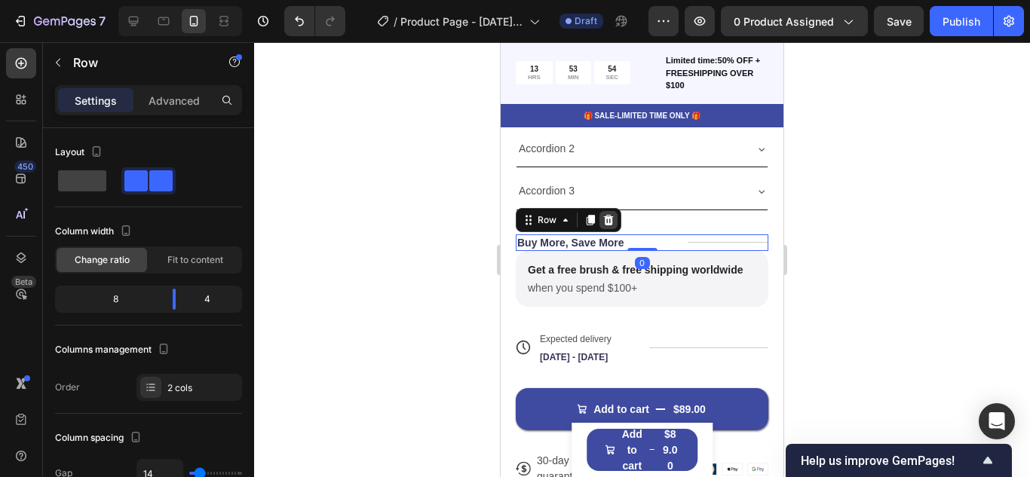
click at [610, 220] on icon at bounding box center [609, 219] width 10 height 11
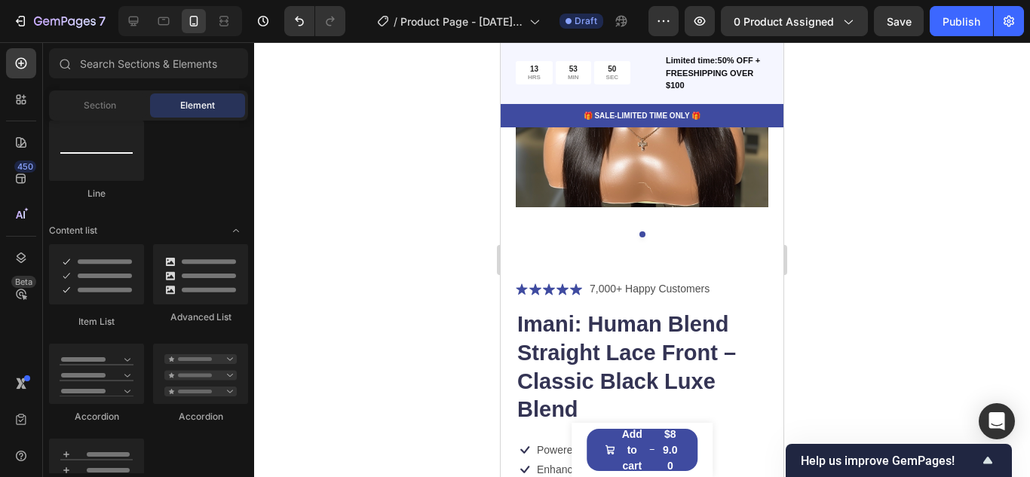
scroll to position [261, 0]
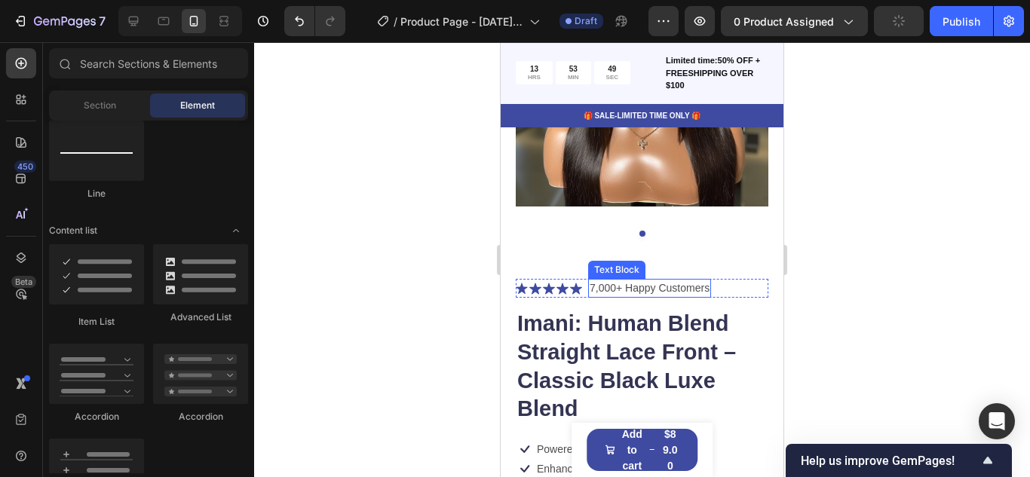
click at [687, 288] on p "7,000+ Happy Customers" at bounding box center [649, 288] width 120 height 16
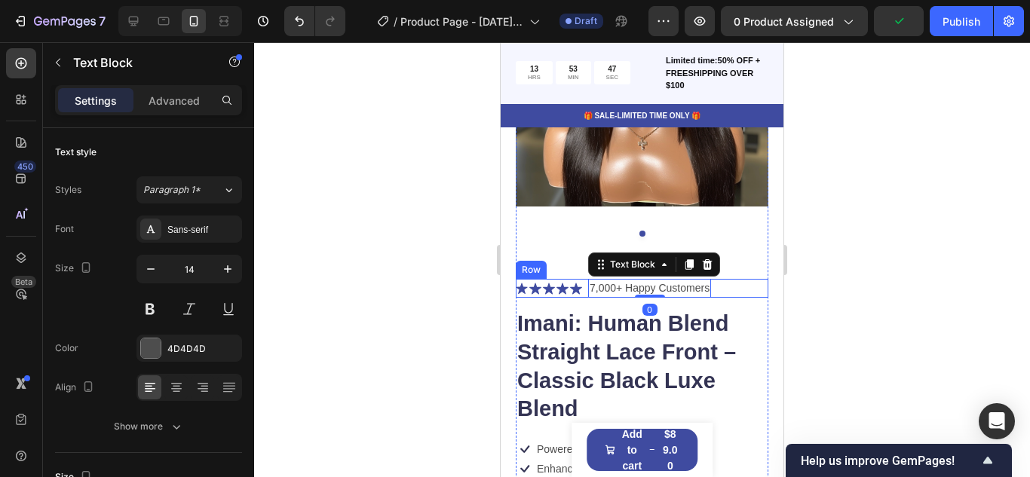
click at [736, 288] on div "Icon Icon Icon Icon Icon Icon List 7,000+ Happy Customers Text Block 0 Row" at bounding box center [642, 288] width 253 height 19
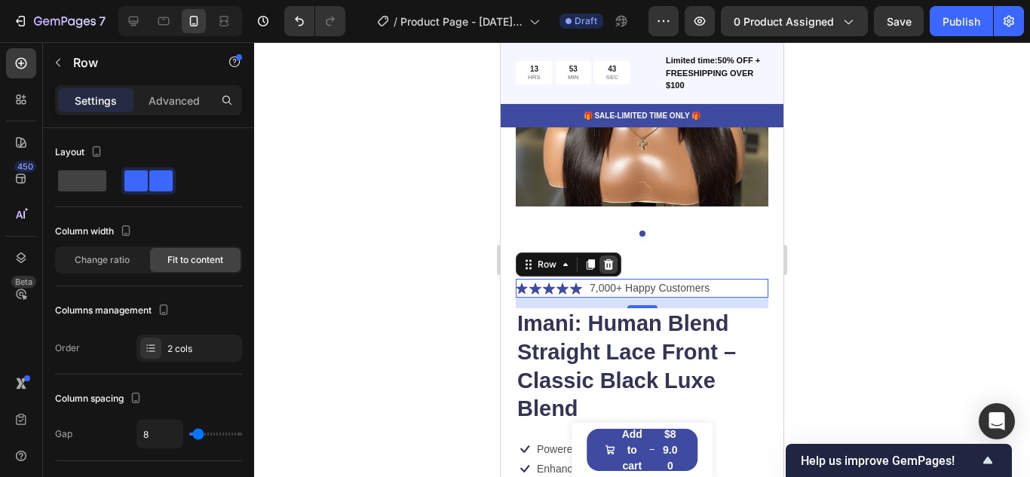
click at [609, 271] on div at bounding box center [608, 265] width 18 height 18
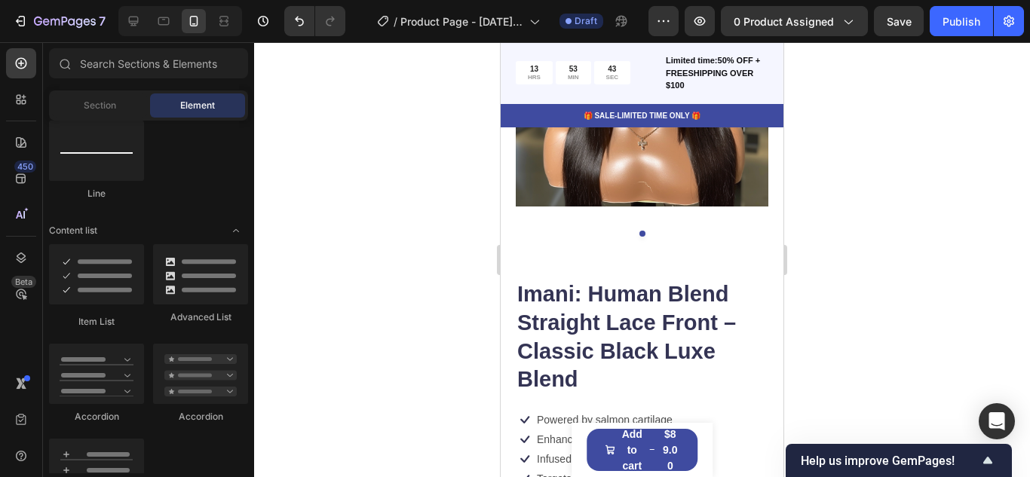
click at [609, 271] on div "Product Images" at bounding box center [642, 96] width 253 height 367
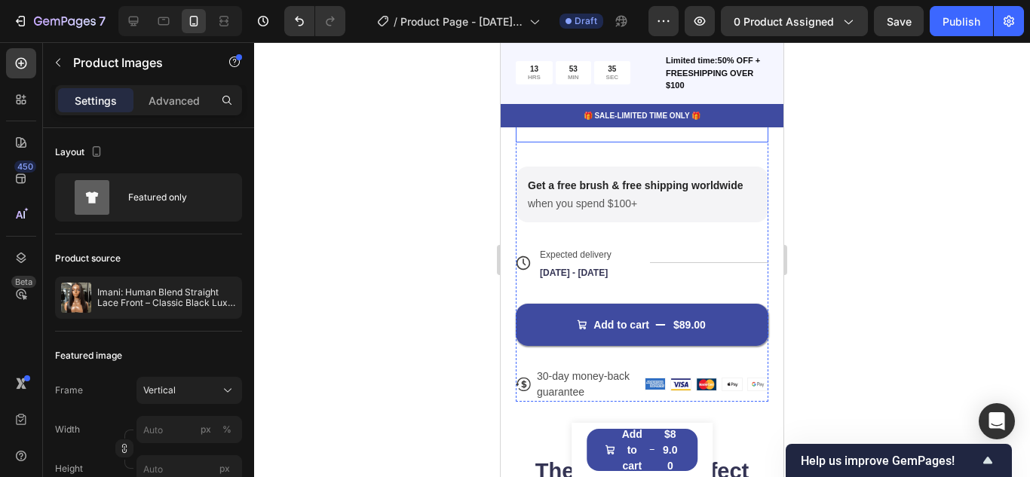
scroll to position [804, 0]
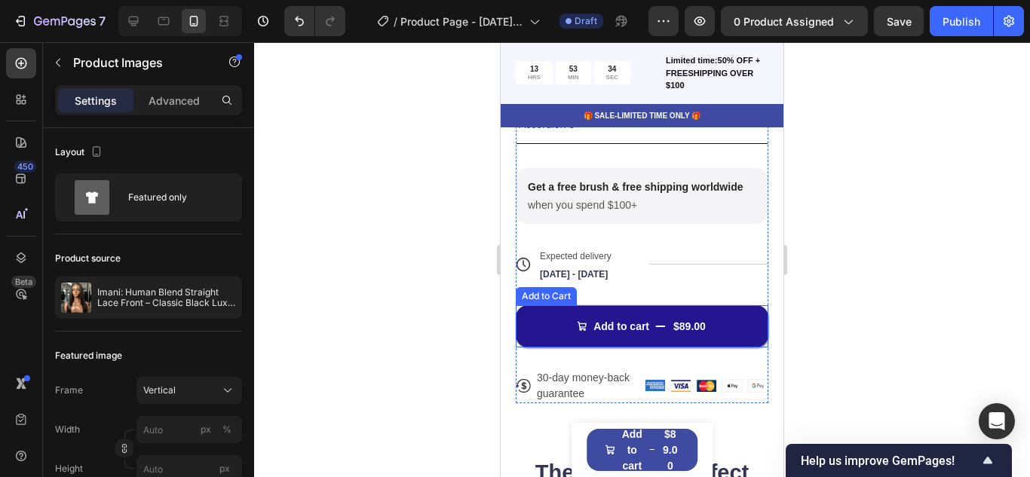
click at [543, 340] on button "Add to cart $89.00" at bounding box center [642, 326] width 253 height 42
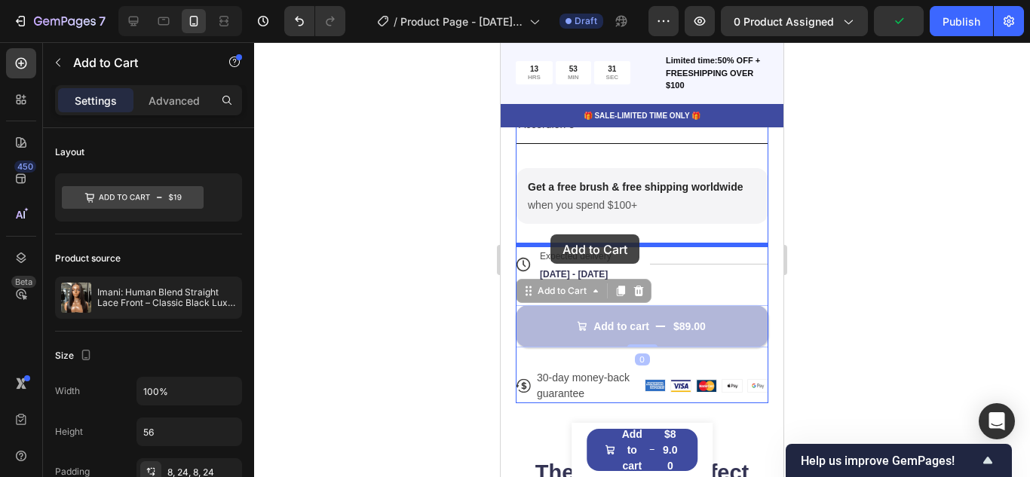
drag, startPoint x: 525, startPoint y: 291, endPoint x: 550, endPoint y: 234, distance: 61.8
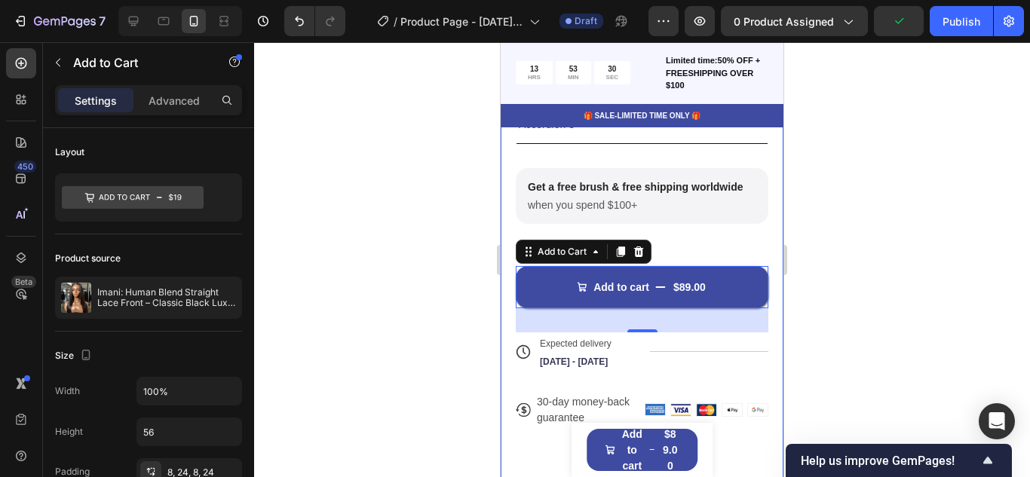
click at [848, 214] on div at bounding box center [642, 259] width 776 height 435
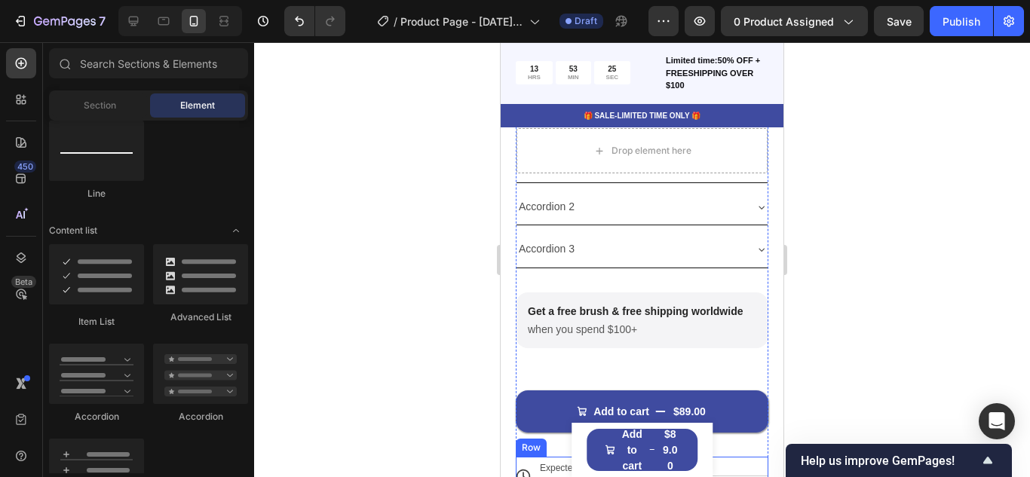
scroll to position [681, 0]
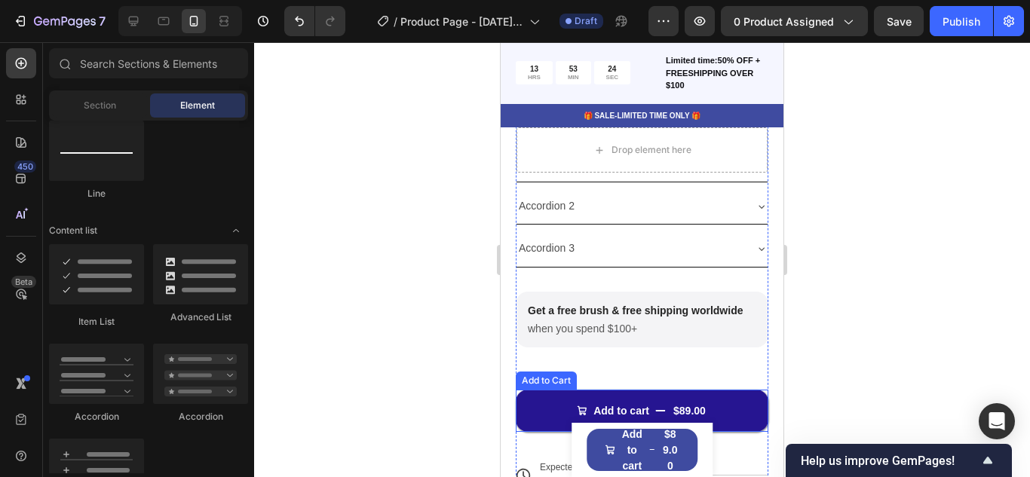
click at [645, 393] on button "Add to cart $89.00" at bounding box center [642, 411] width 253 height 42
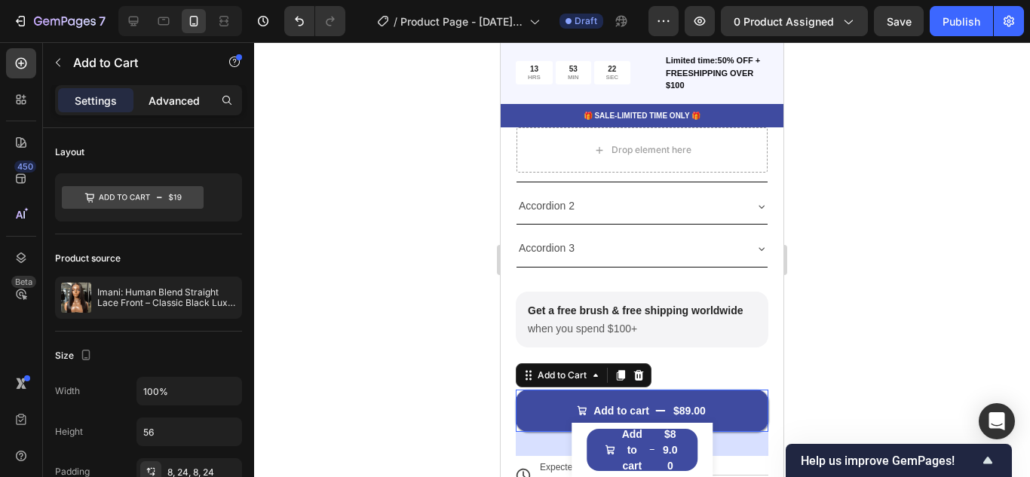
click at [176, 96] on p "Advanced" at bounding box center [173, 101] width 51 height 16
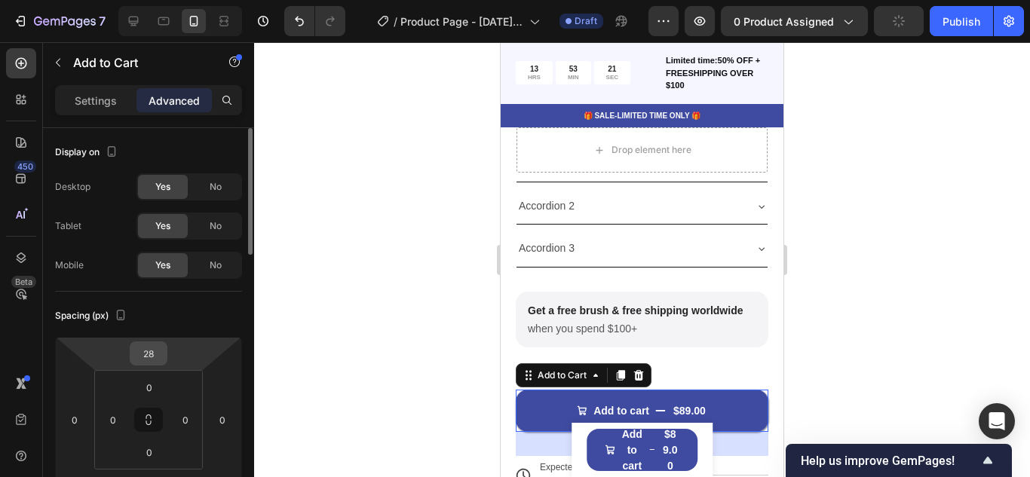
click at [153, 351] on input "28" at bounding box center [148, 353] width 30 height 23
type input "0"
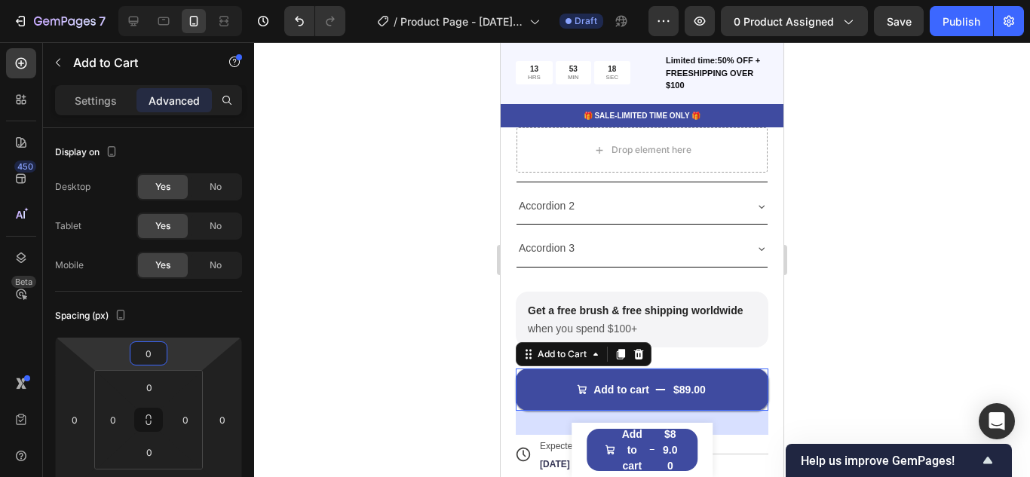
click at [461, 330] on div at bounding box center [642, 259] width 776 height 435
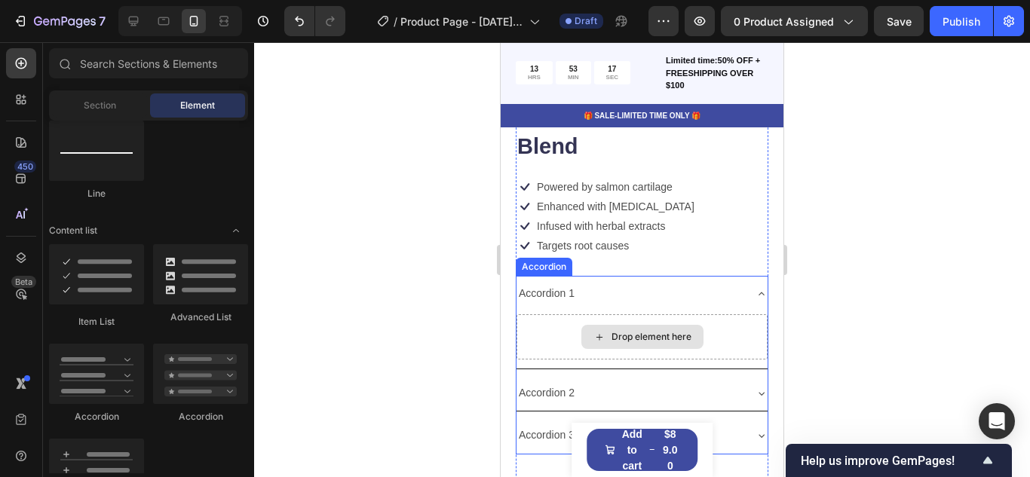
scroll to position [492, 0]
click at [658, 320] on div "Drop element here" at bounding box center [641, 338] width 251 height 45
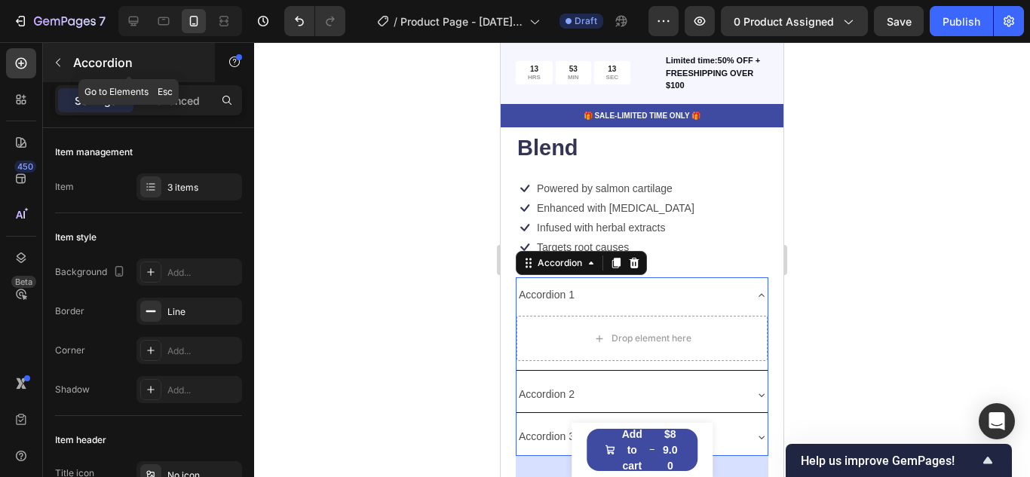
click at [66, 59] on button "button" at bounding box center [58, 63] width 24 height 24
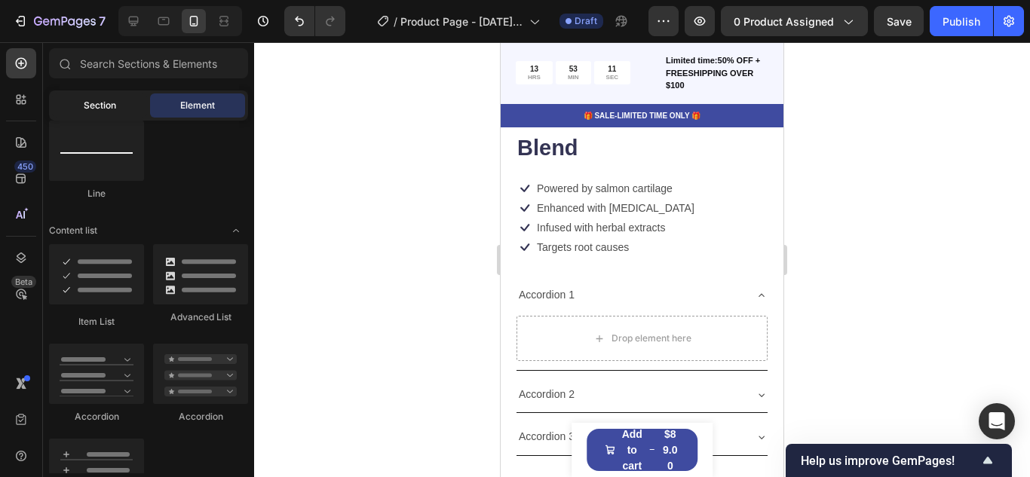
click at [96, 109] on span "Section" at bounding box center [100, 106] width 32 height 14
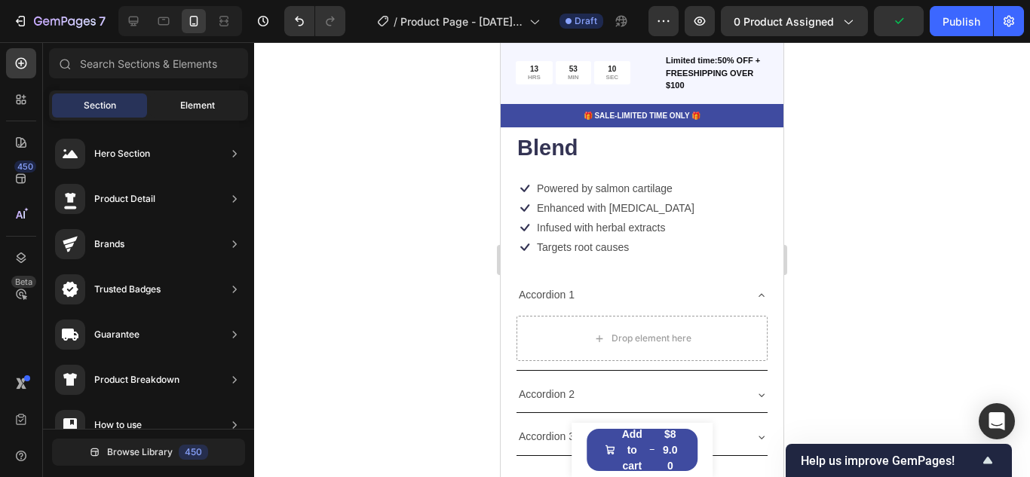
click at [188, 108] on span "Element" at bounding box center [197, 106] width 35 height 14
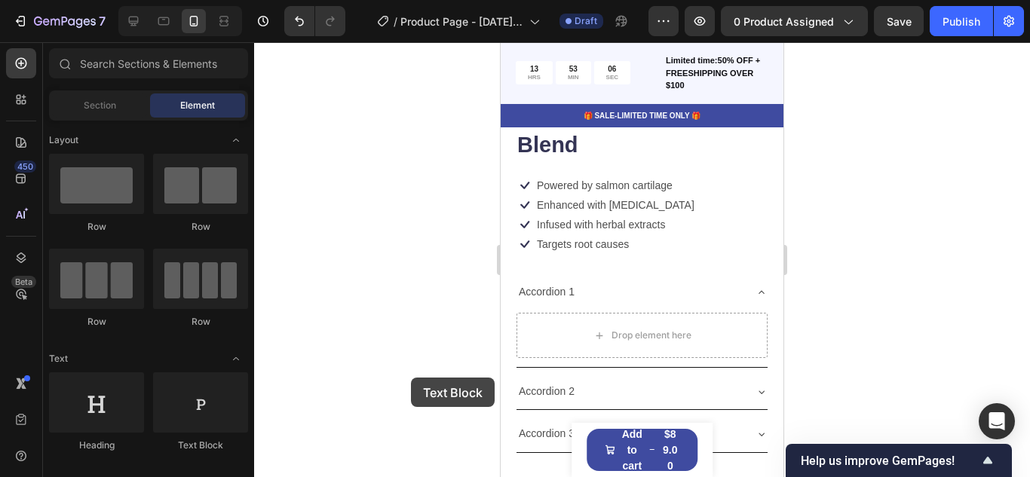
scroll to position [504, 0]
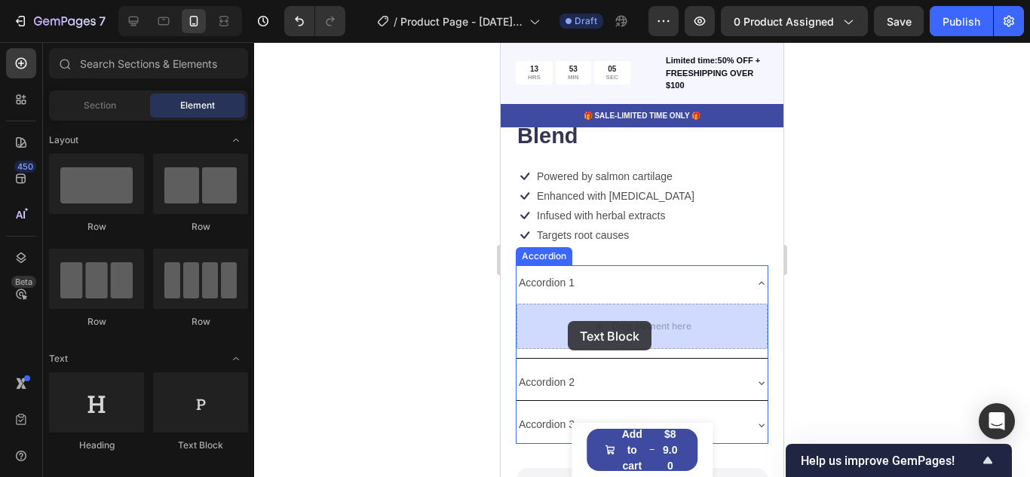
drag, startPoint x: 699, startPoint y: 458, endPoint x: 669, endPoint y: 338, distance: 124.1
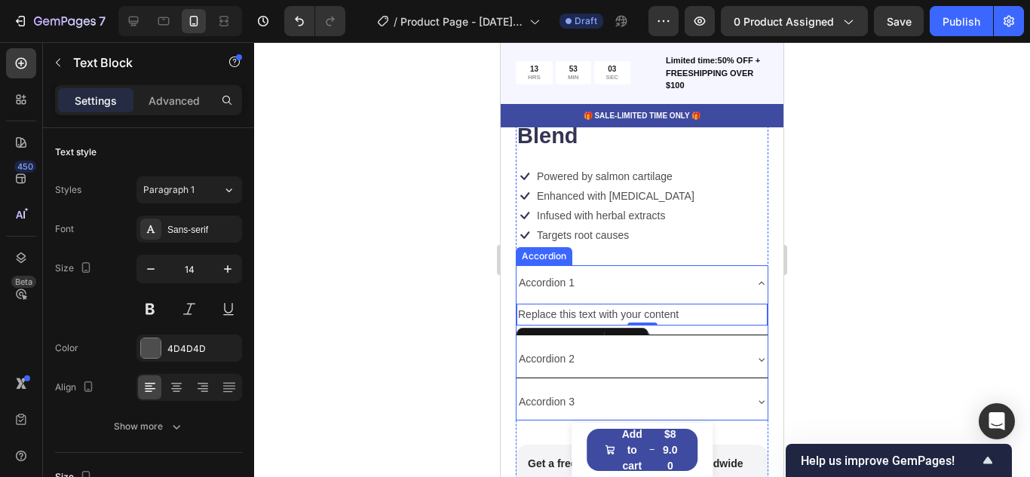
click at [712, 354] on div "Accordion 2" at bounding box center [629, 358] width 227 height 23
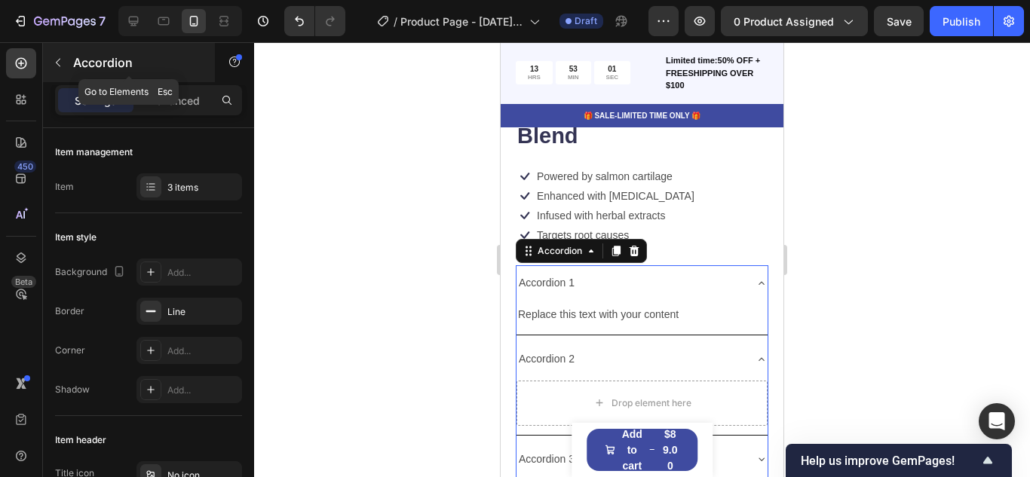
click at [55, 61] on icon "button" at bounding box center [58, 63] width 12 height 12
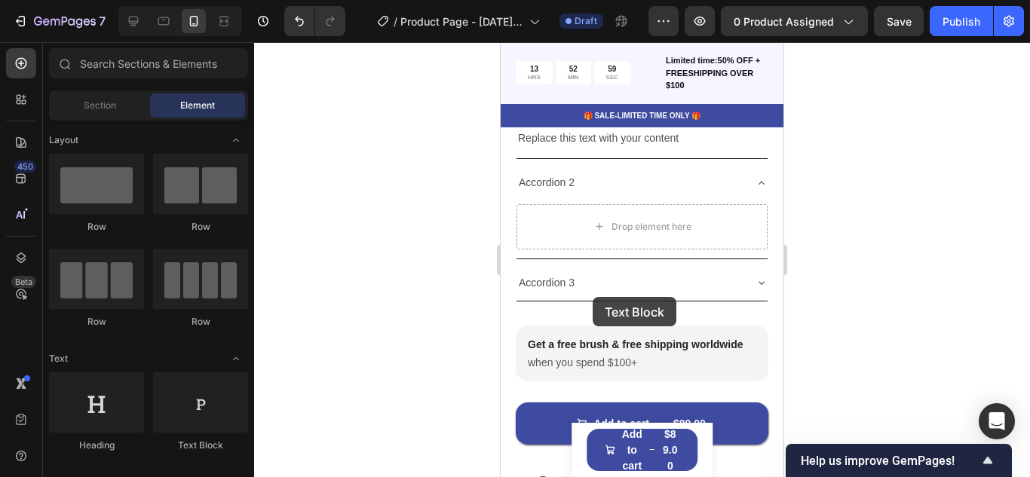
scroll to position [730, 0]
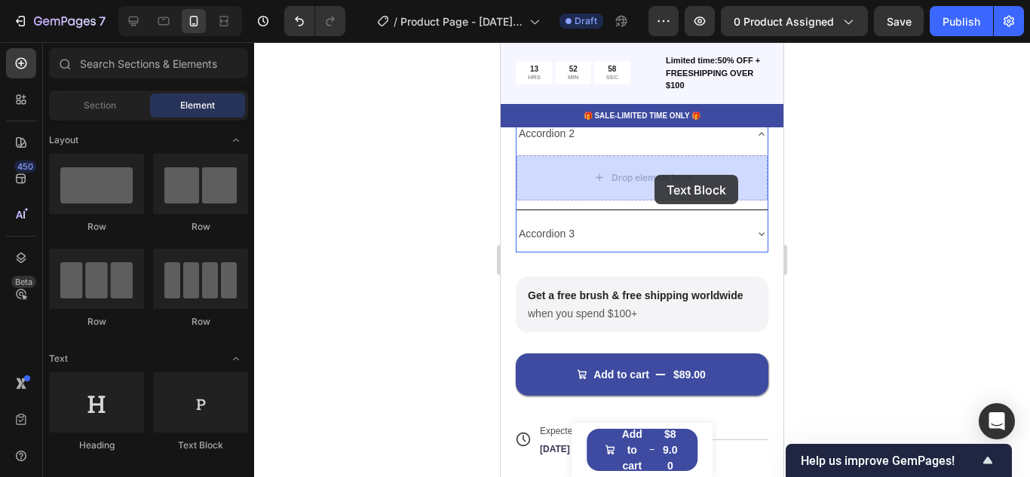
drag, startPoint x: 696, startPoint y: 445, endPoint x: 654, endPoint y: 175, distance: 273.9
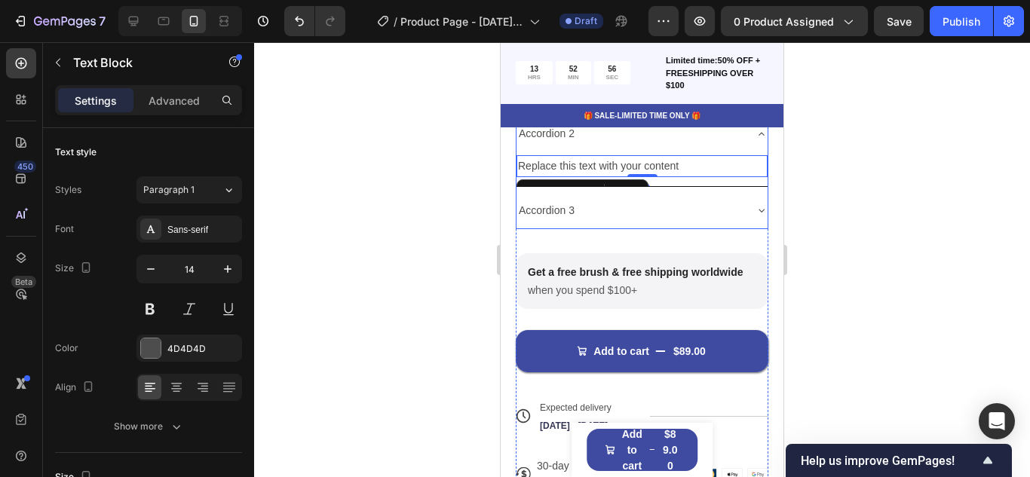
click at [736, 215] on div "Accordion 3" at bounding box center [629, 210] width 227 height 23
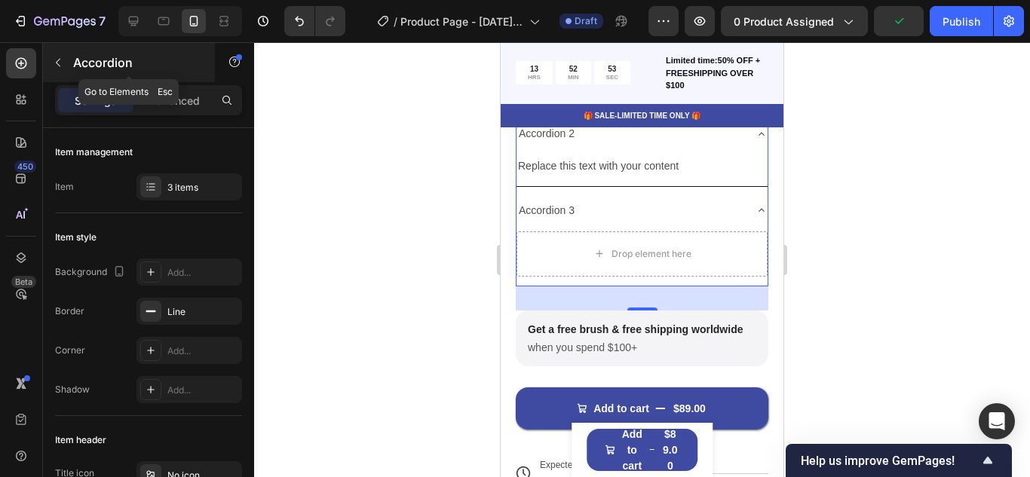
click at [61, 72] on button "button" at bounding box center [58, 63] width 24 height 24
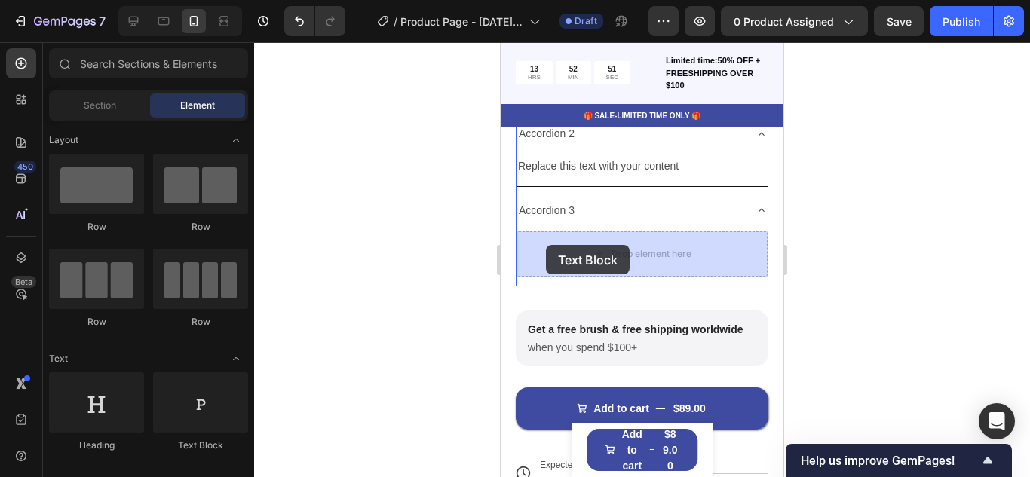
drag, startPoint x: 666, startPoint y: 433, endPoint x: 516, endPoint y: 257, distance: 231.0
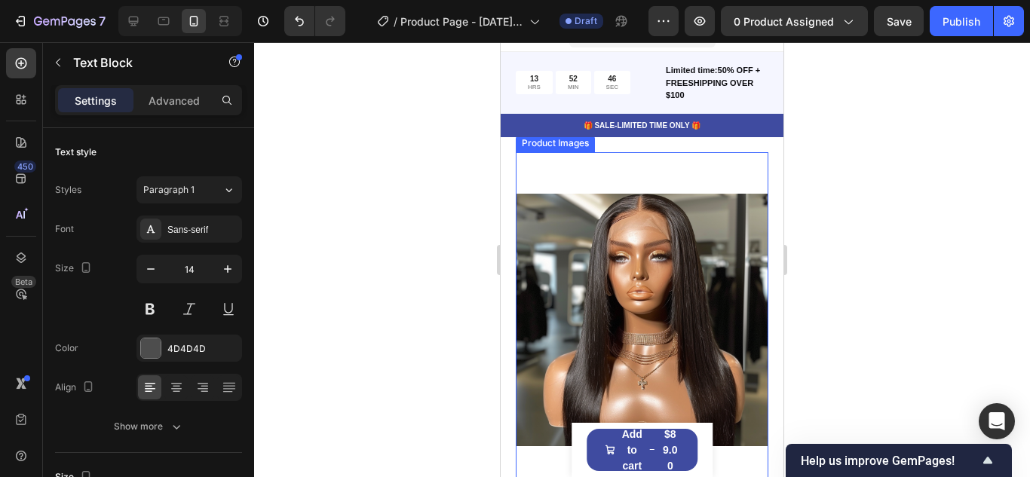
scroll to position [0, 0]
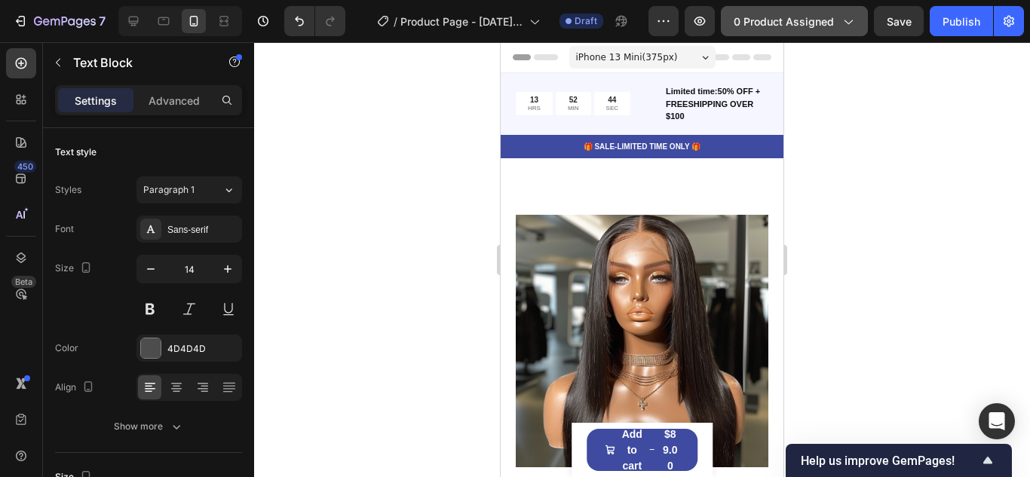
click at [832, 23] on span "0 product assigned" at bounding box center [783, 22] width 100 height 16
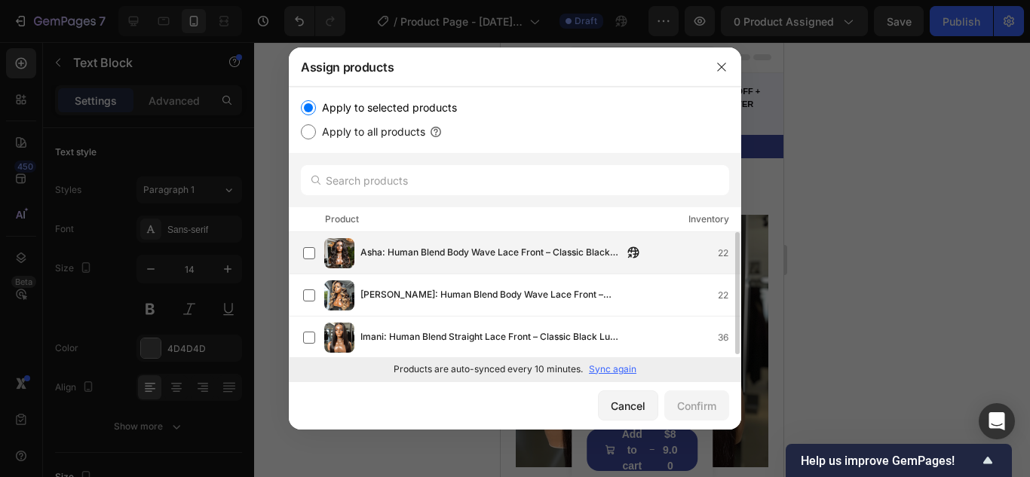
click at [583, 234] on div "Asha: Human Blend Body Wave Lace Front – Classic Black Luxe Blend 22" at bounding box center [515, 253] width 452 height 42
click at [681, 395] on button "Confirm" at bounding box center [696, 405] width 65 height 30
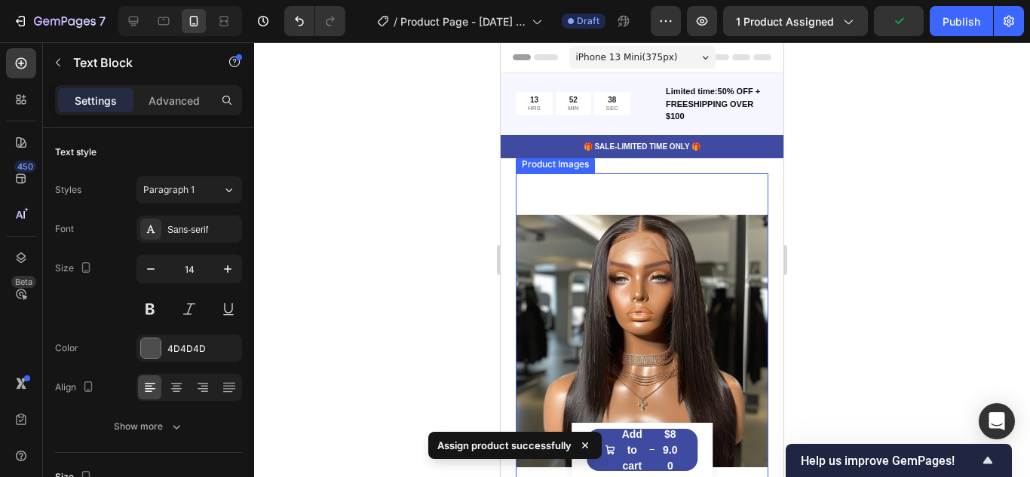
click at [731, 249] on img at bounding box center [642, 341] width 253 height 337
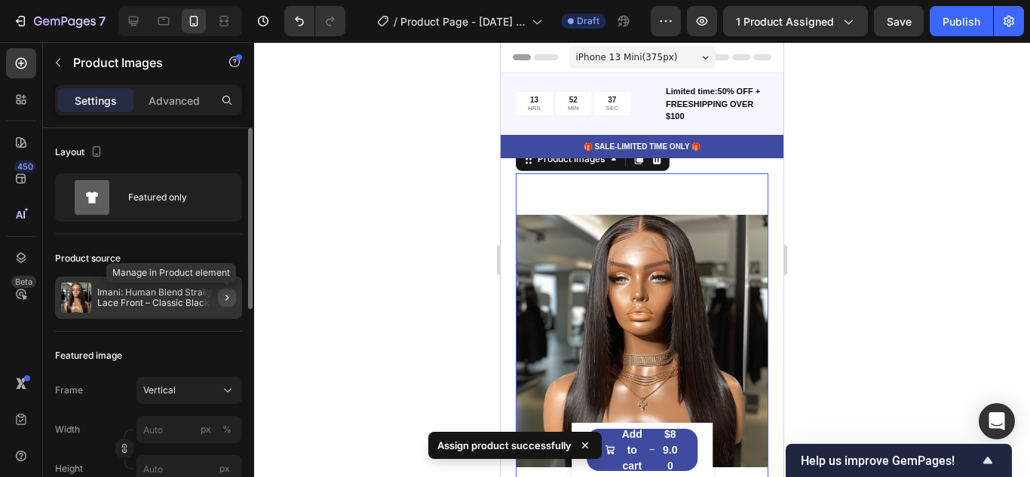
click at [226, 301] on icon "button" at bounding box center [227, 298] width 12 height 12
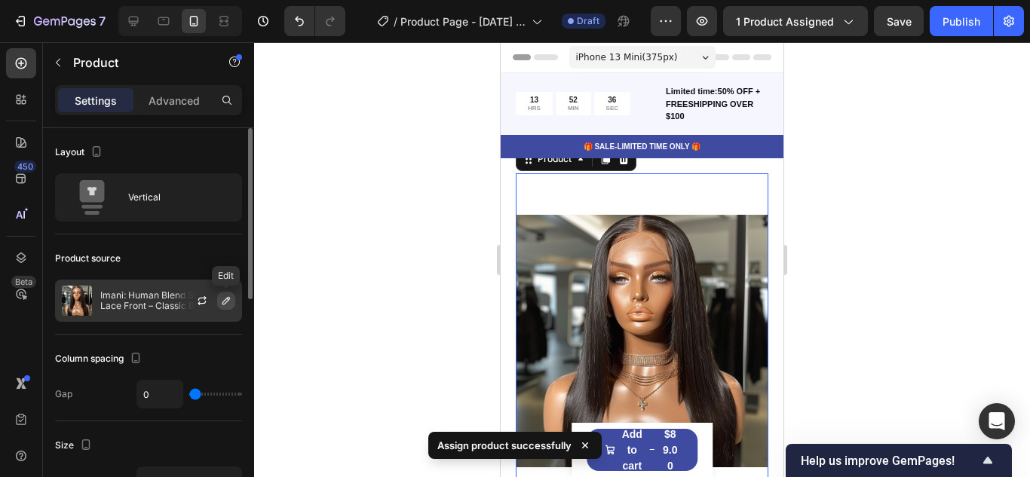
click at [226, 301] on icon "button" at bounding box center [226, 301] width 8 height 8
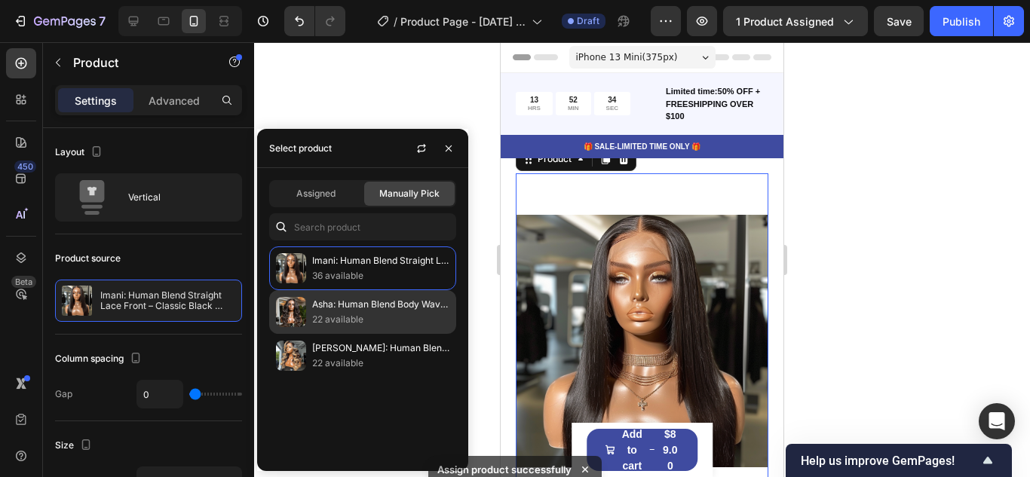
click at [359, 320] on p "22 available" at bounding box center [380, 319] width 137 height 15
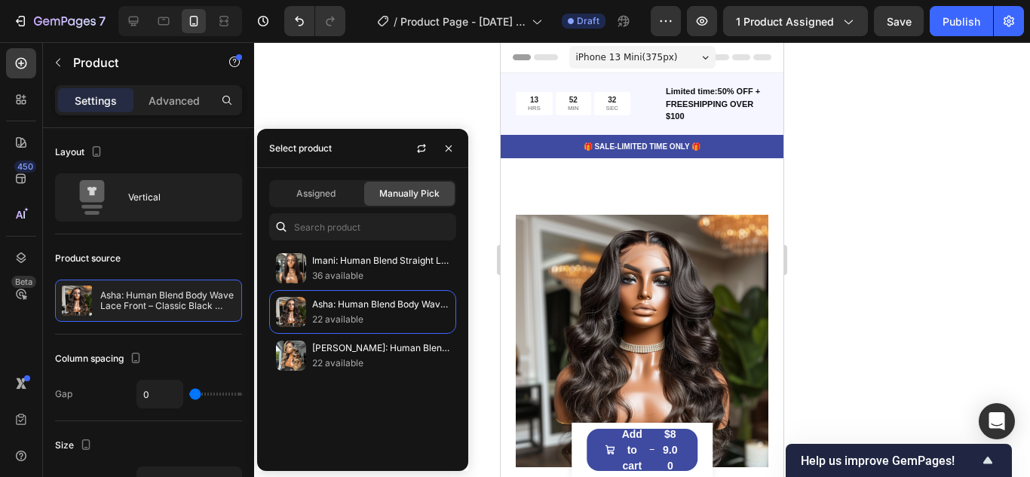
click at [433, 103] on div at bounding box center [642, 259] width 776 height 435
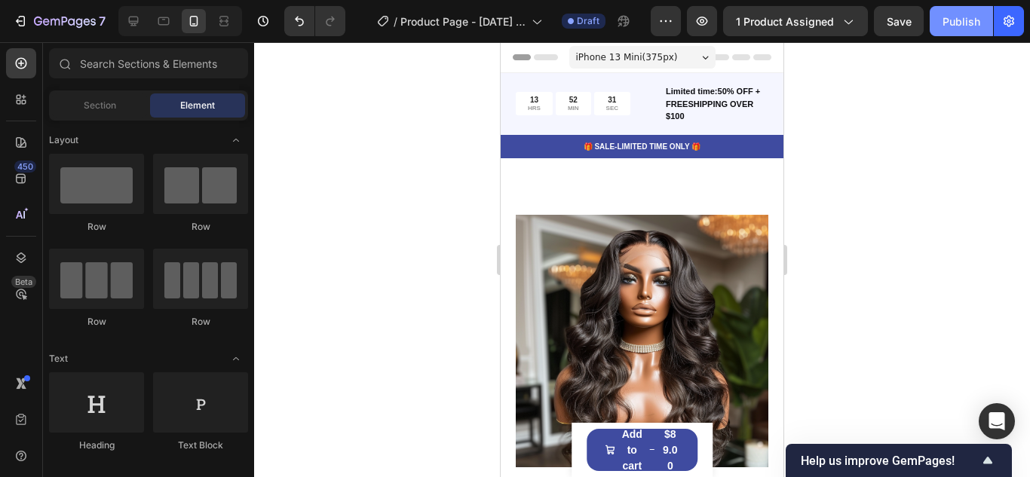
click at [963, 32] on button "Publish" at bounding box center [960, 21] width 63 height 30
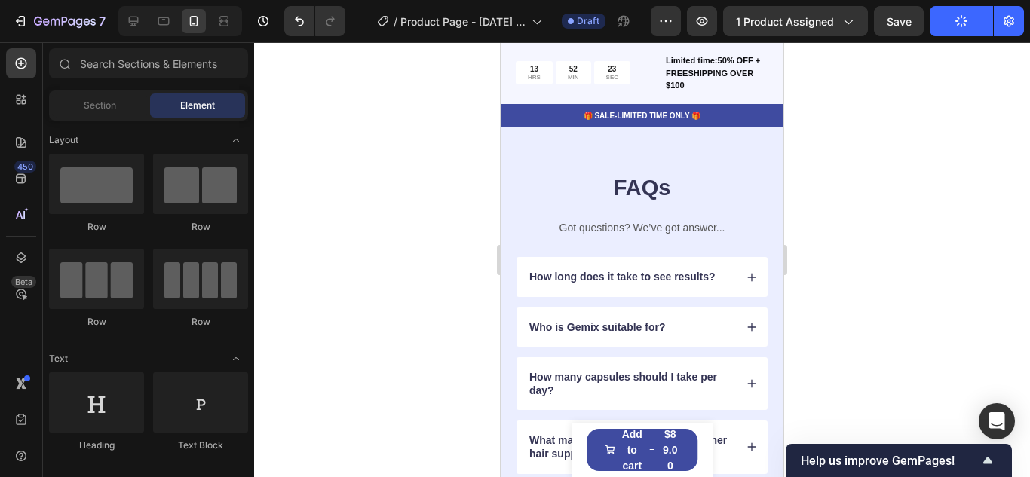
scroll to position [1663, 0]
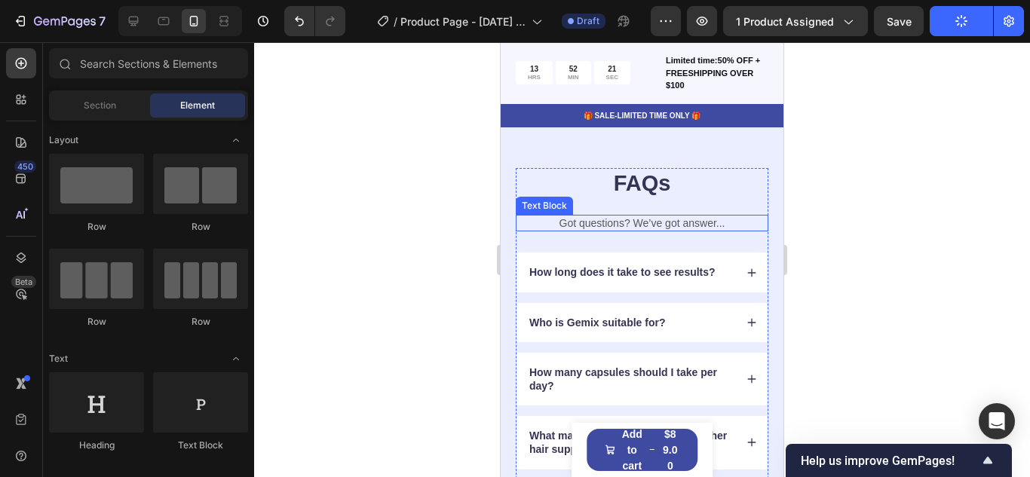
click at [722, 226] on p "Got questions? We’ve got answer..." at bounding box center [641, 223] width 249 height 14
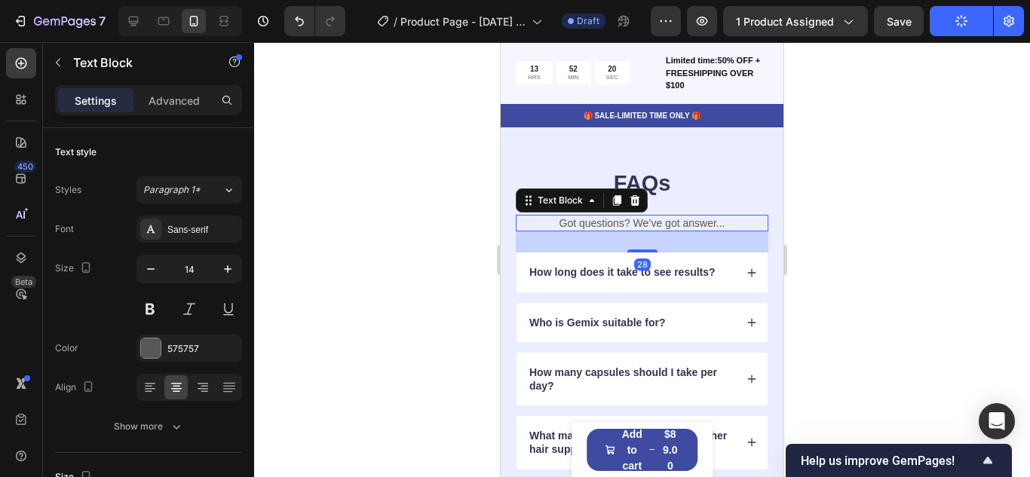
click at [716, 224] on p "Got questions? We’ve got answer..." at bounding box center [641, 223] width 249 height 14
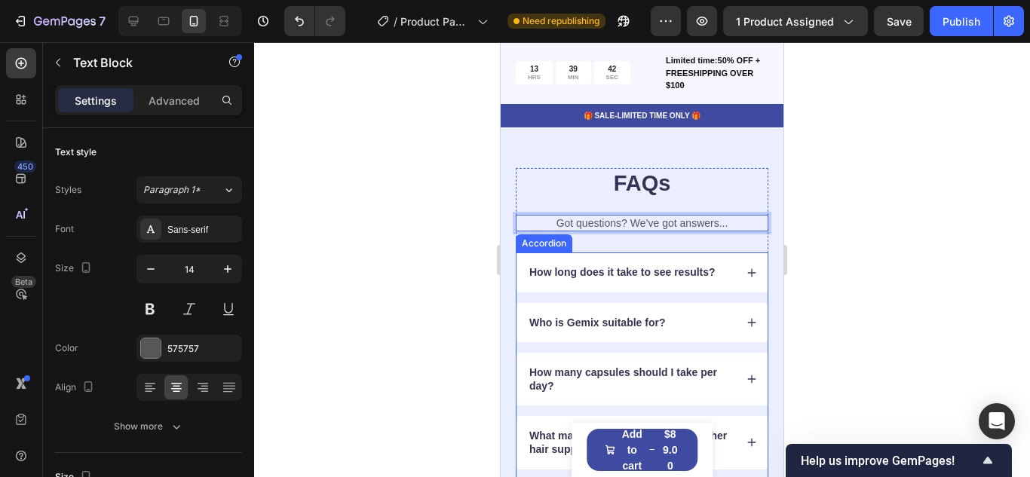
click at [748, 271] on icon at bounding box center [751, 273] width 11 height 11
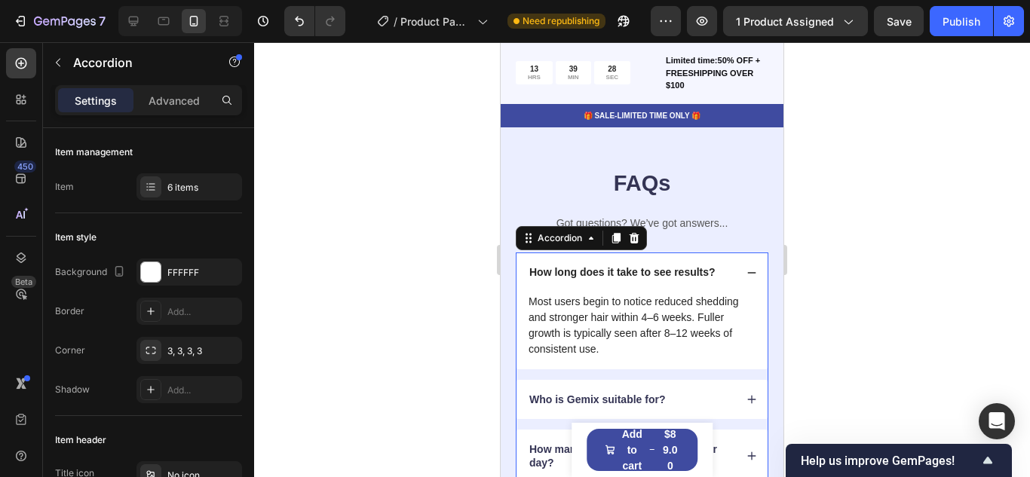
click at [636, 268] on p "How long does it take to see results?" at bounding box center [622, 272] width 186 height 14
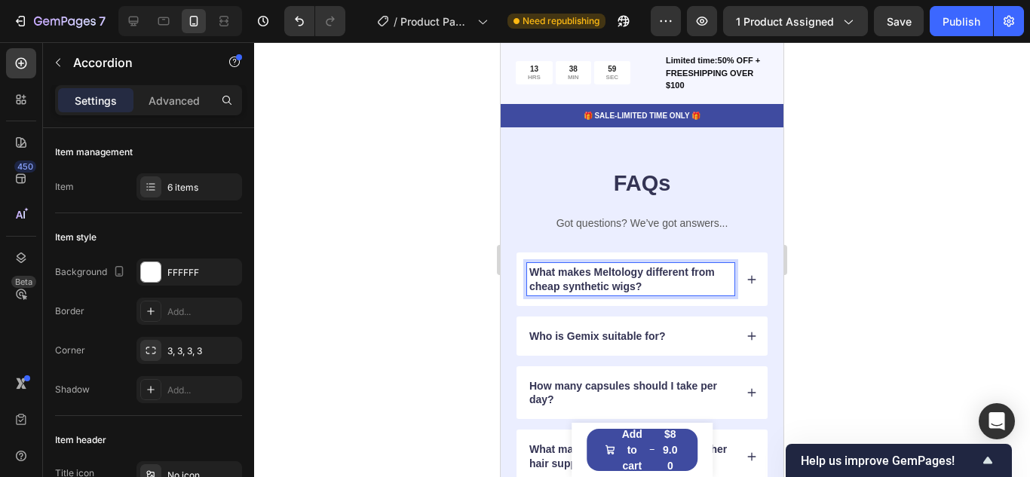
click at [746, 282] on icon at bounding box center [751, 279] width 11 height 11
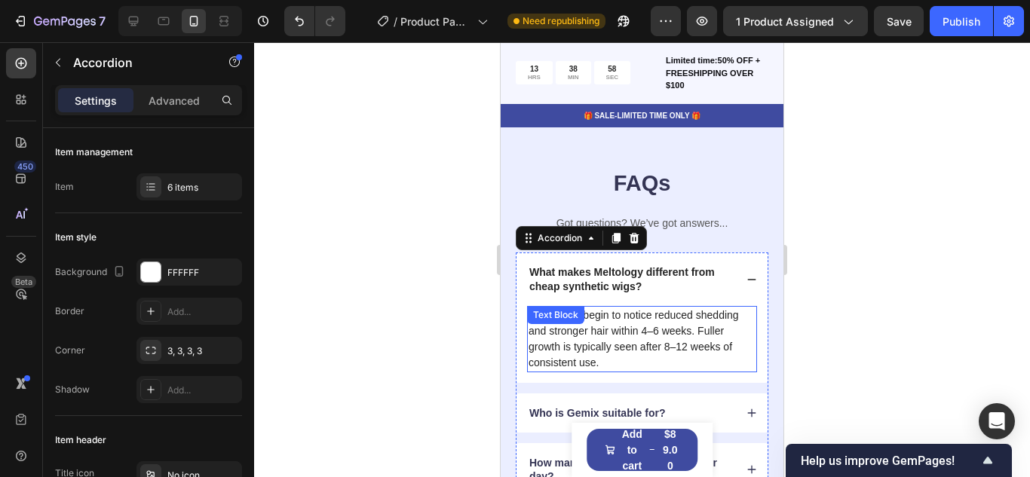
click at [646, 329] on p "Most users begin to notice reduced shedding and stronger hair within 4–6 weeks.…" at bounding box center [641, 339] width 227 height 63
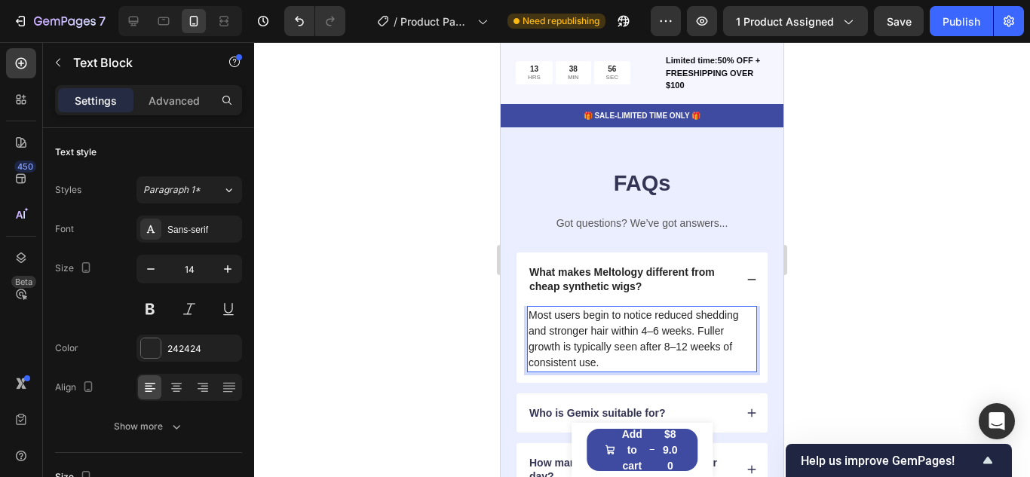
click at [601, 351] on p "Most users begin to notice reduced shedding and stronger hair within 4–6 weeks.…" at bounding box center [641, 339] width 227 height 63
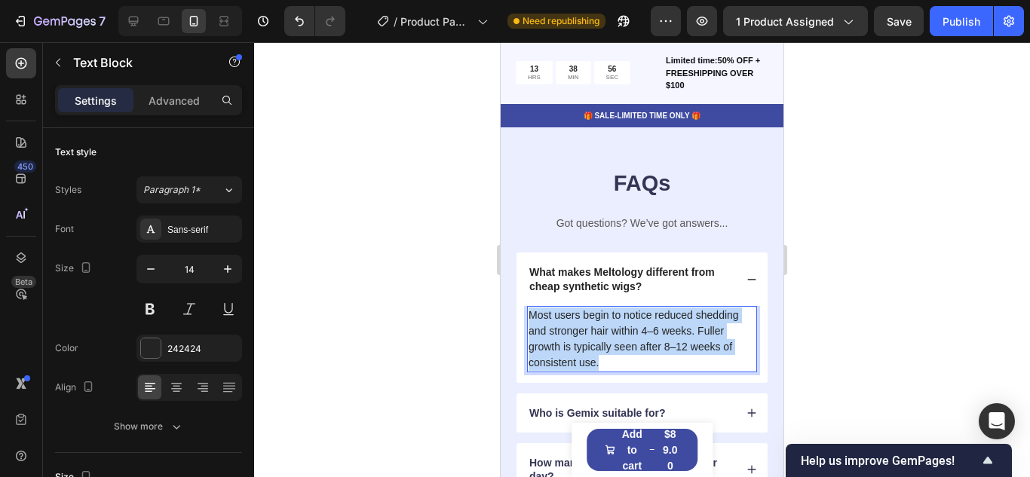
click at [601, 351] on p "Most users begin to notice reduced shedding and stronger hair within 4–6 weeks.…" at bounding box center [641, 339] width 227 height 63
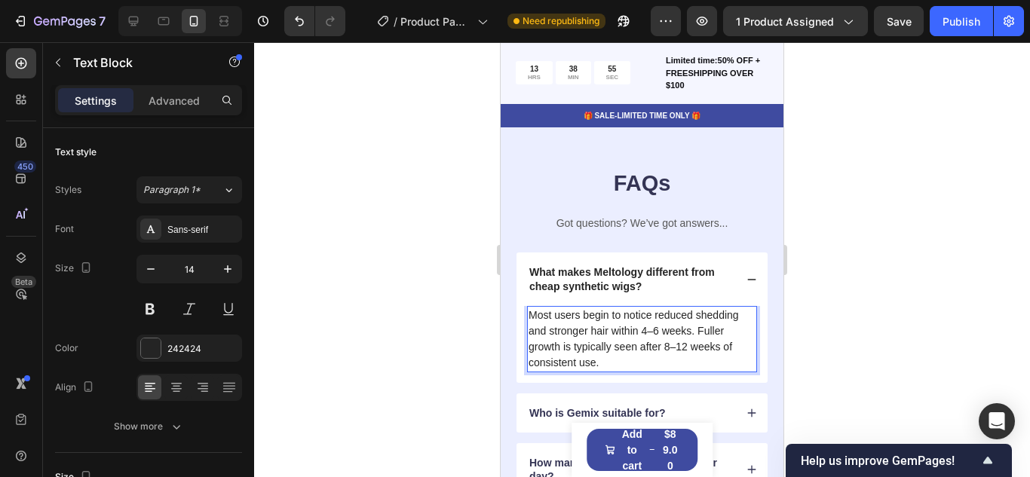
click at [601, 351] on p "Most users begin to notice reduced shedding and stronger hair within 4–6 weeks.…" at bounding box center [641, 339] width 227 height 63
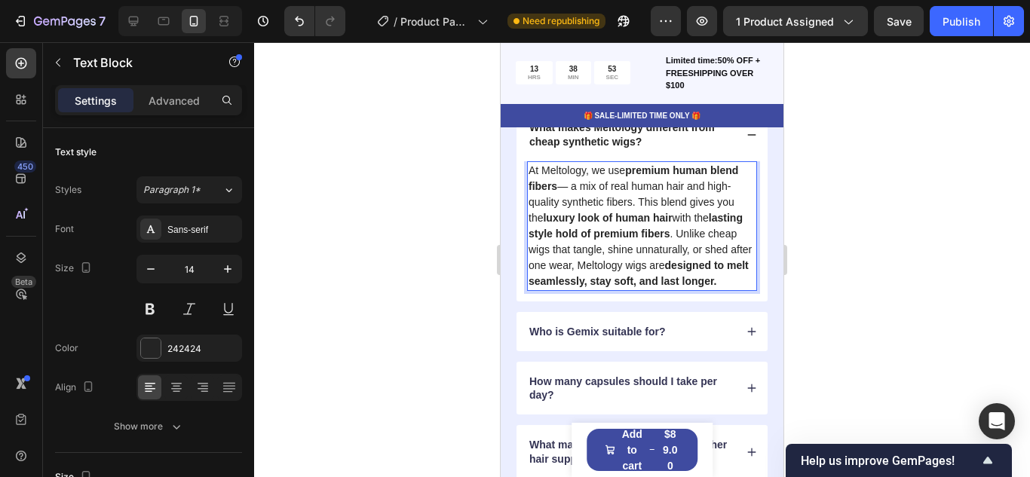
scroll to position [1815, 0]
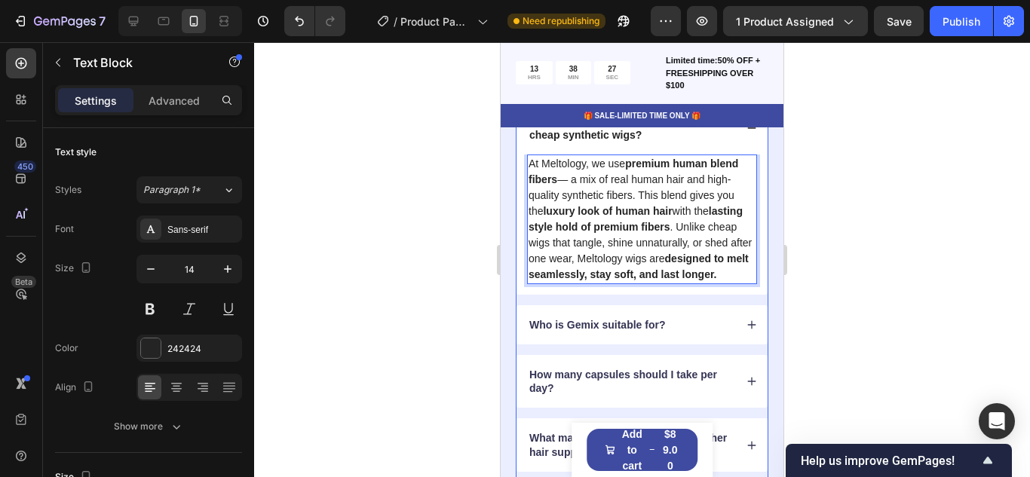
click at [743, 338] on div "Who is Gemix suitable for?" at bounding box center [641, 324] width 251 height 39
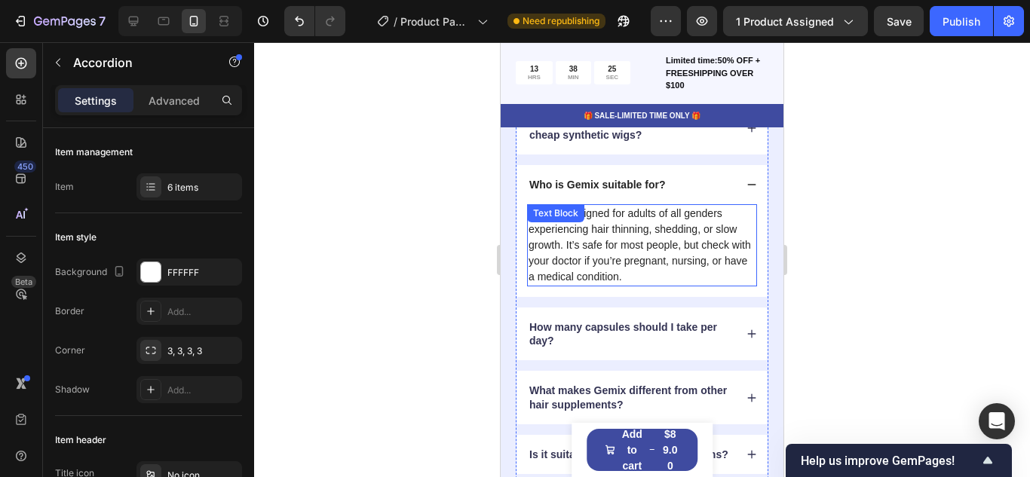
click at [621, 252] on p "Follix is designed for adults of all genders experiencing hair thinning, sheddi…" at bounding box center [641, 245] width 227 height 79
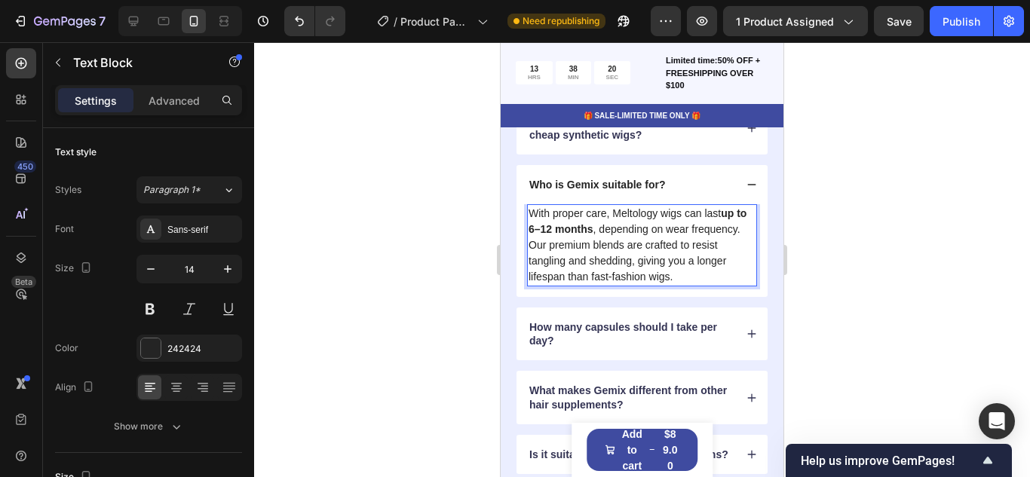
click at [540, 226] on strong "up to 6–12 months" at bounding box center [637, 221] width 218 height 28
click at [592, 186] on p "Who is Gemix suitable for?" at bounding box center [597, 185] width 136 height 14
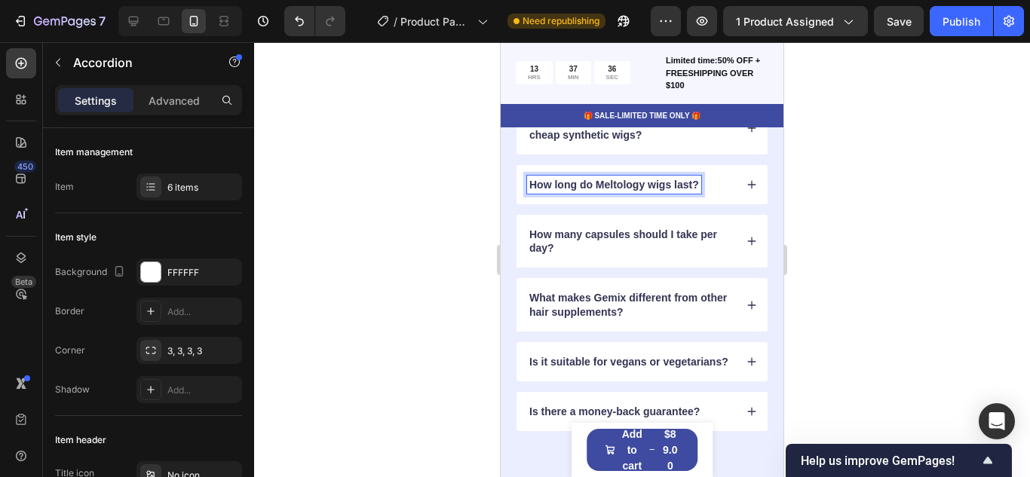
click at [751, 241] on icon at bounding box center [752, 241] width 8 height 8
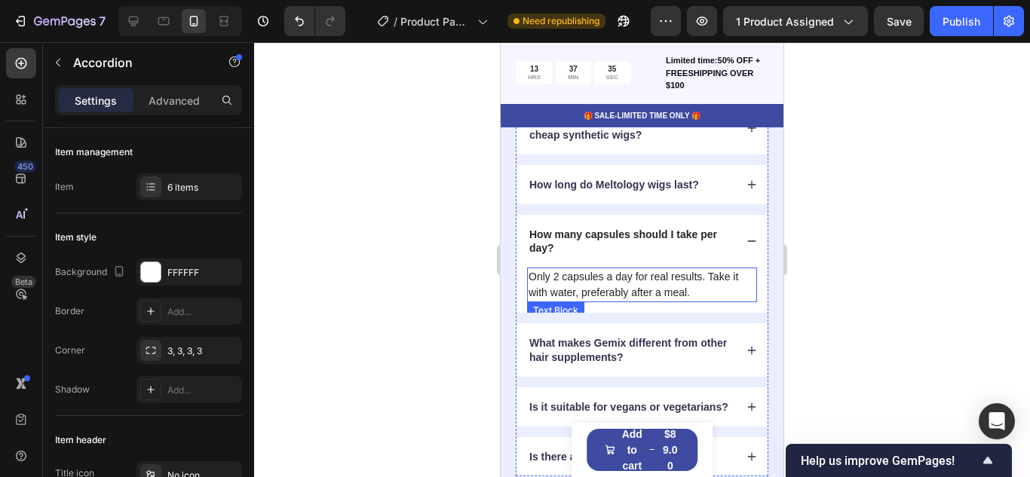
click at [644, 280] on p "Only 2 capsules a day for real results. Take it with water, preferably after a …" at bounding box center [641, 285] width 227 height 32
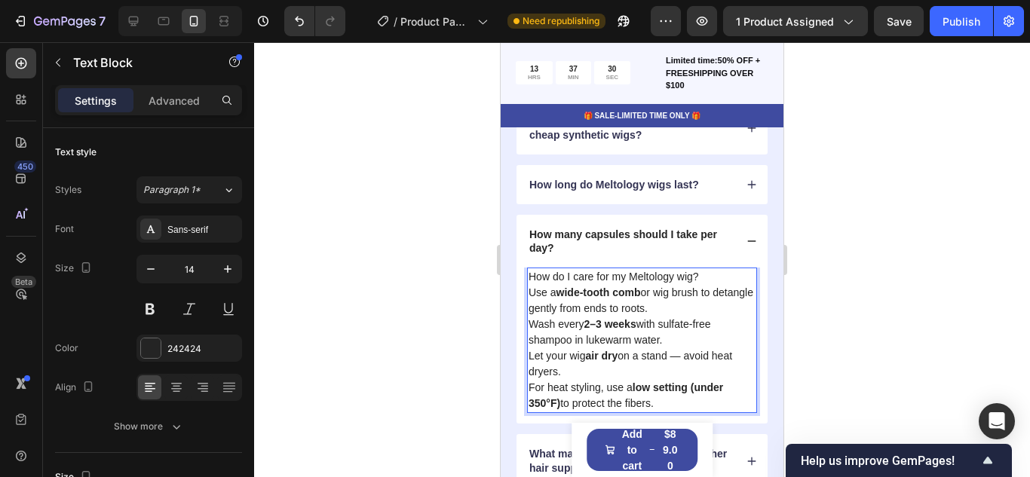
click at [587, 278] on p "How do I care for my Meltology wig?" at bounding box center [641, 277] width 227 height 16
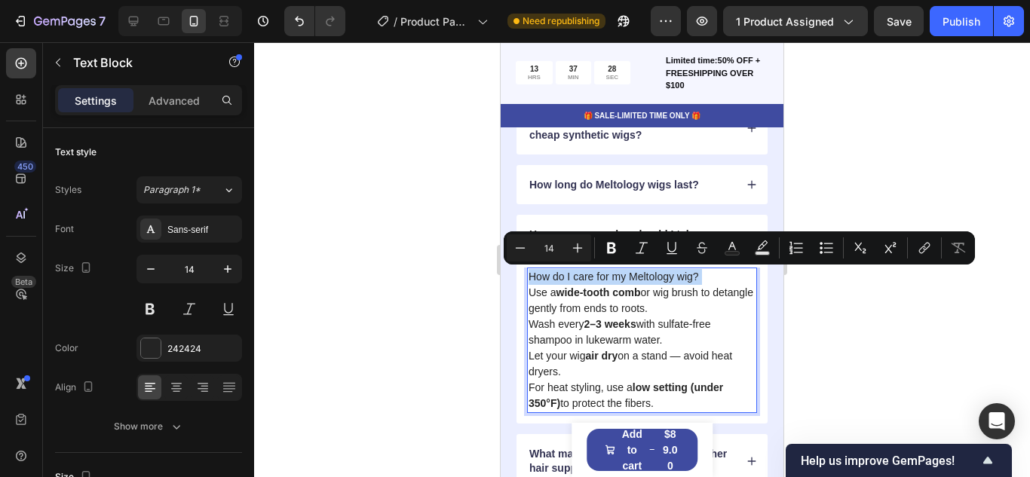
copy p "How do I care for my Meltology wig?"
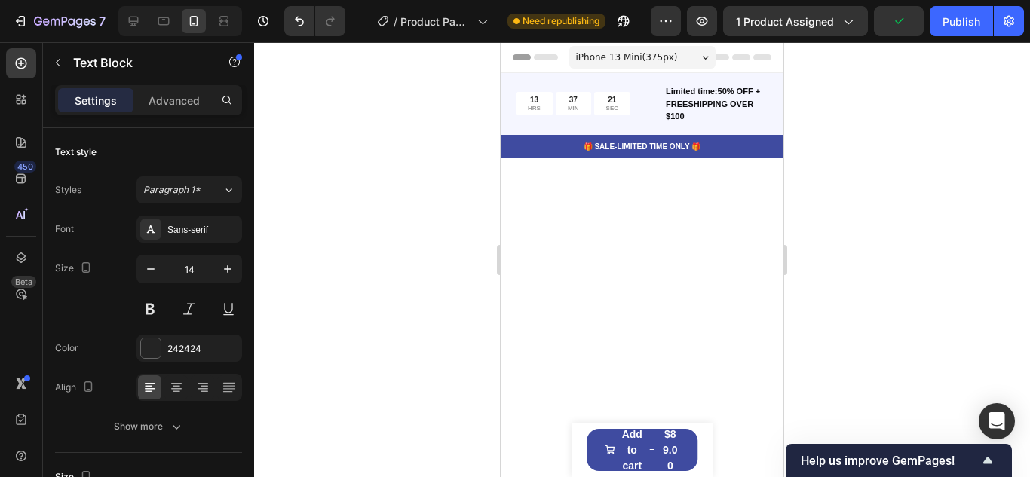
scroll to position [1815, 0]
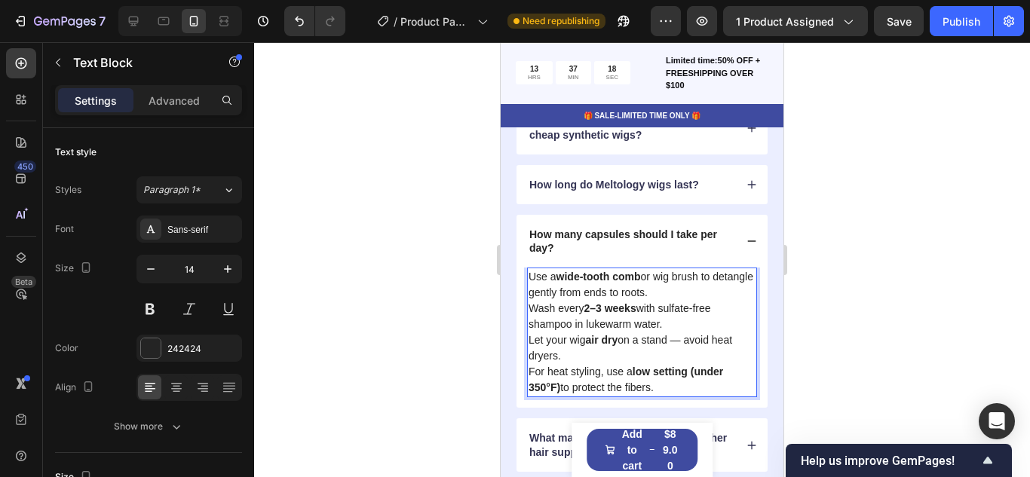
click at [642, 370] on strong "low setting (under 350°F)" at bounding box center [625, 380] width 194 height 28
click at [723, 369] on strong "setting (under 350°F)" at bounding box center [684, 372] width 105 height 12
click at [632, 372] on p "For heat styling, use a setting (under 400°F) to protect the fibers." at bounding box center [641, 380] width 227 height 32
click at [693, 372] on p "For heat styling, use a heay protectant and keep the setting (under 400°F) to p…" at bounding box center [641, 380] width 227 height 32
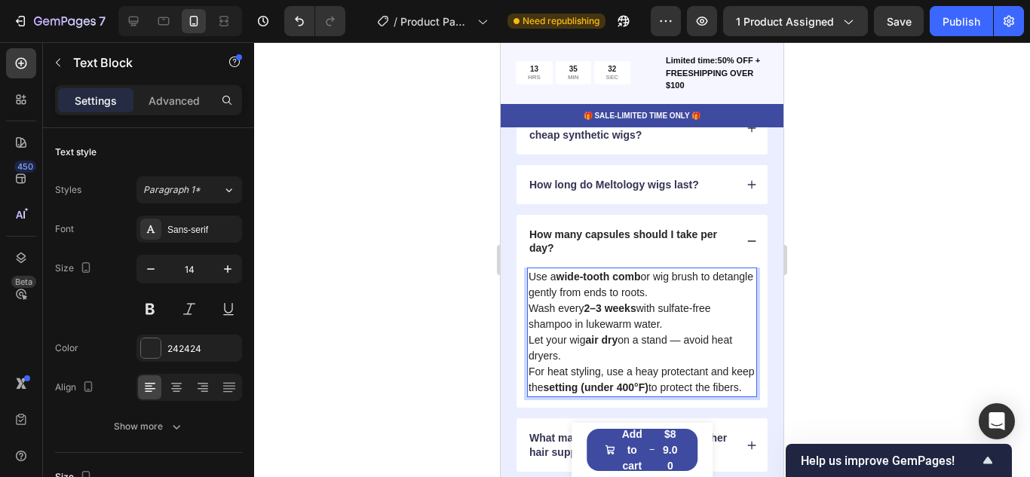
click at [686, 371] on p "For heat styling, use a heay protectant and keep the setting (under 400°F) to p…" at bounding box center [641, 380] width 227 height 32
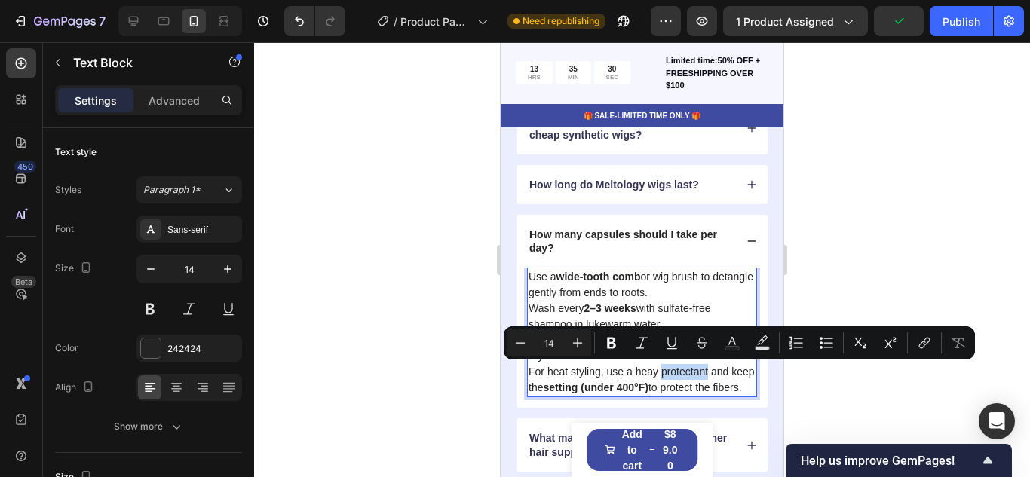
click at [688, 372] on p "For heat styling, use a heay protectant and keep the setting (under 400°F) to p…" at bounding box center [641, 380] width 227 height 32
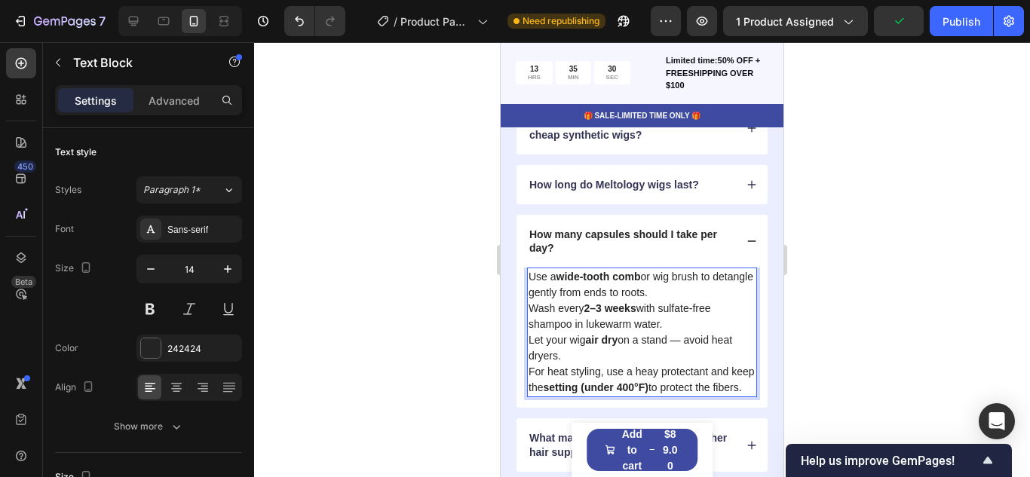
click at [688, 372] on p "For heat styling, use a heay protectant and keep the setting (under 400°F) to p…" at bounding box center [641, 380] width 227 height 32
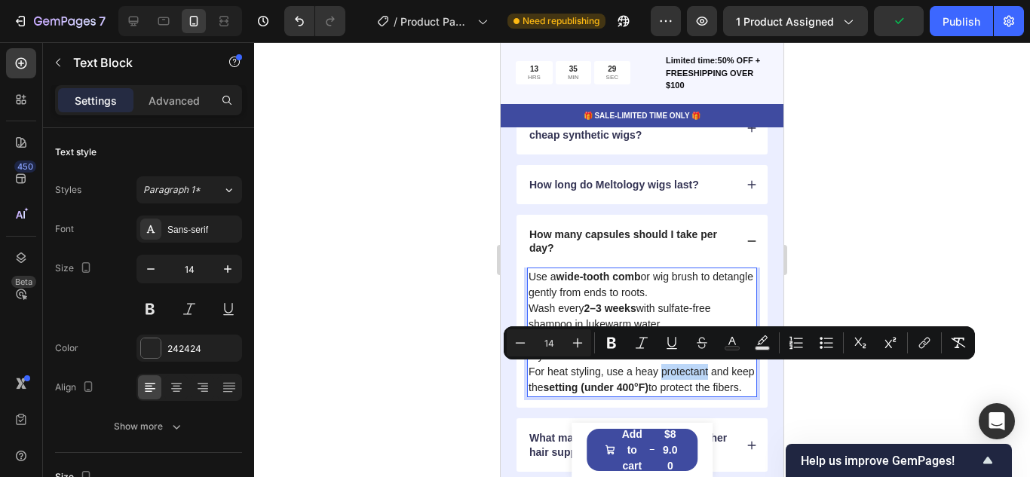
click at [688, 372] on p "For heat styling, use a heay protectant and keep the setting (under 400°F) to p…" at bounding box center [641, 380] width 227 height 32
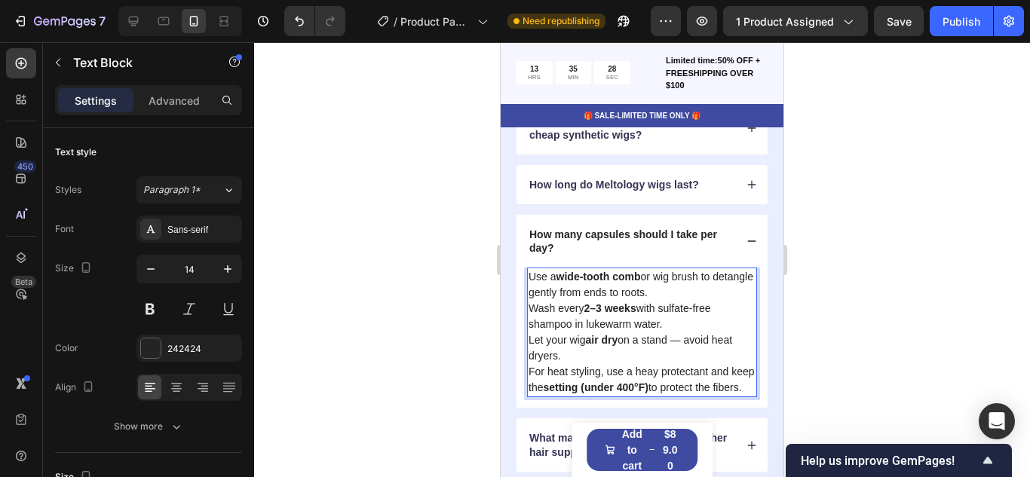
click at [688, 372] on p "For heat styling, use a heay protectant and keep the setting (under 400°F) to p…" at bounding box center [641, 380] width 227 height 32
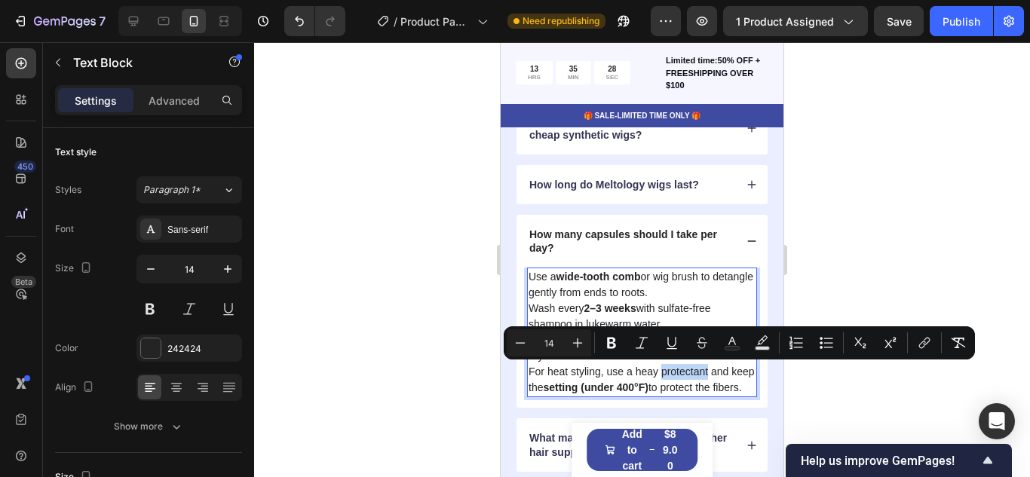
click at [688, 372] on p "For heat styling, use a heay protectant and keep the setting (under 400°F) to p…" at bounding box center [641, 380] width 227 height 32
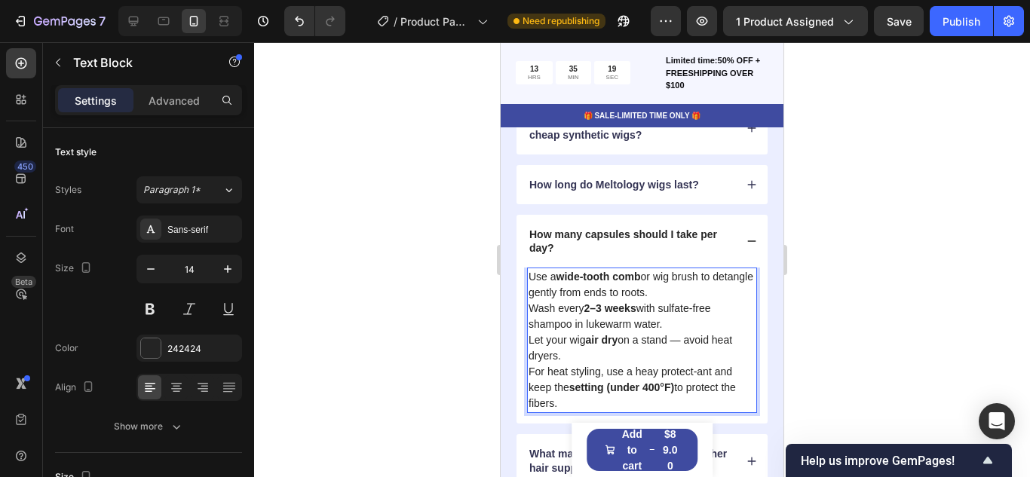
click at [701, 370] on p "For heat styling, use a heay protect-ant and keep the setting (under 400°F) to …" at bounding box center [641, 387] width 227 height 47
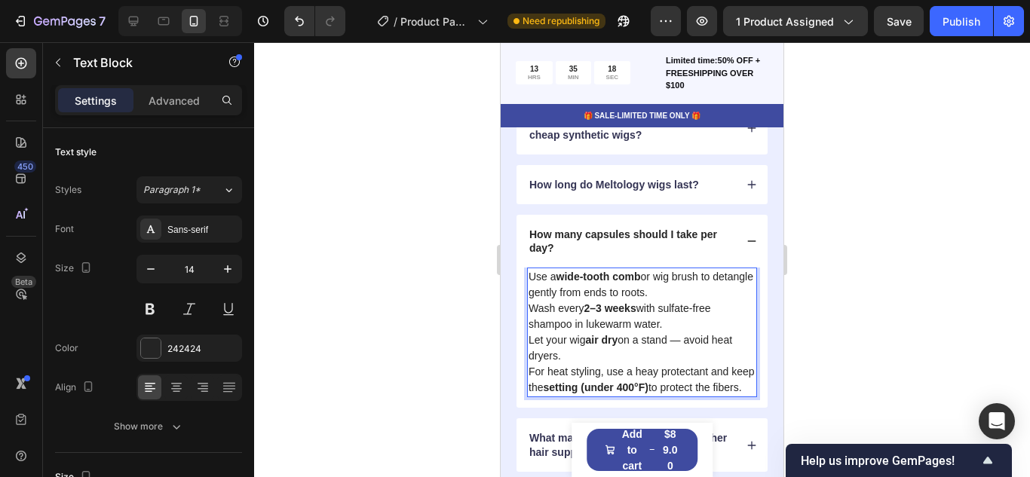
click at [711, 391] on p "For heat styling, use a heay protectant and keep the setting (under 400°F) to p…" at bounding box center [641, 380] width 227 height 32
click at [830, 320] on div at bounding box center [642, 259] width 776 height 435
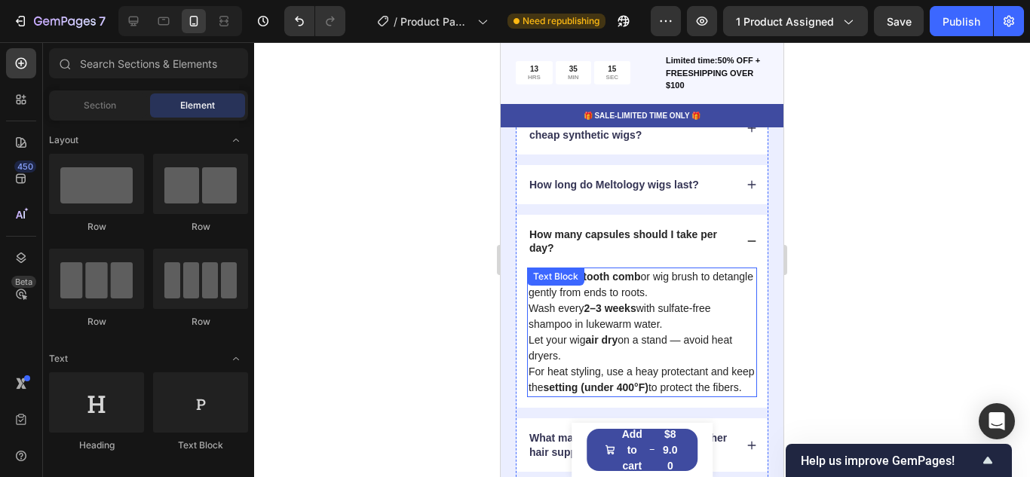
click at [658, 373] on p "For heat styling, use a heay protectant and keep the setting (under 400°F) to p…" at bounding box center [641, 380] width 227 height 32
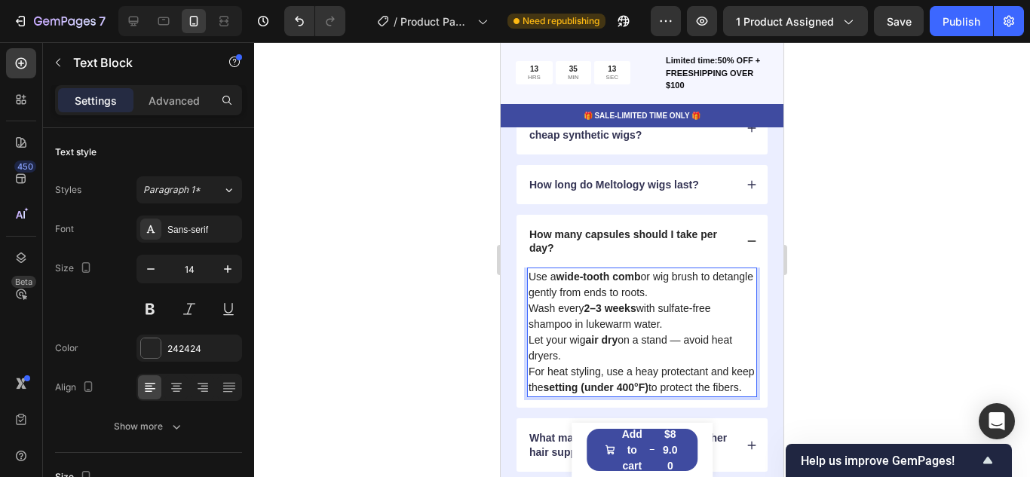
click at [660, 373] on p "For heat styling, use a heay protectant and keep the setting (under 400°F) to p…" at bounding box center [641, 380] width 227 height 32
click at [700, 374] on p "For heat styling, use a heat protectant and keep the setting (under 400°F) to p…" at bounding box center [641, 380] width 227 height 32
click at [672, 369] on p "For heat styling, use a heat protectent and keep the setting (under 400°F) to p…" at bounding box center [641, 380] width 227 height 32
click at [714, 373] on p "For heat styling, use a heat protectent and keep the setting (under 400°F) to p…" at bounding box center [641, 380] width 227 height 32
click at [624, 240] on p "How many capsules should I take per day?" at bounding box center [630, 241] width 203 height 27
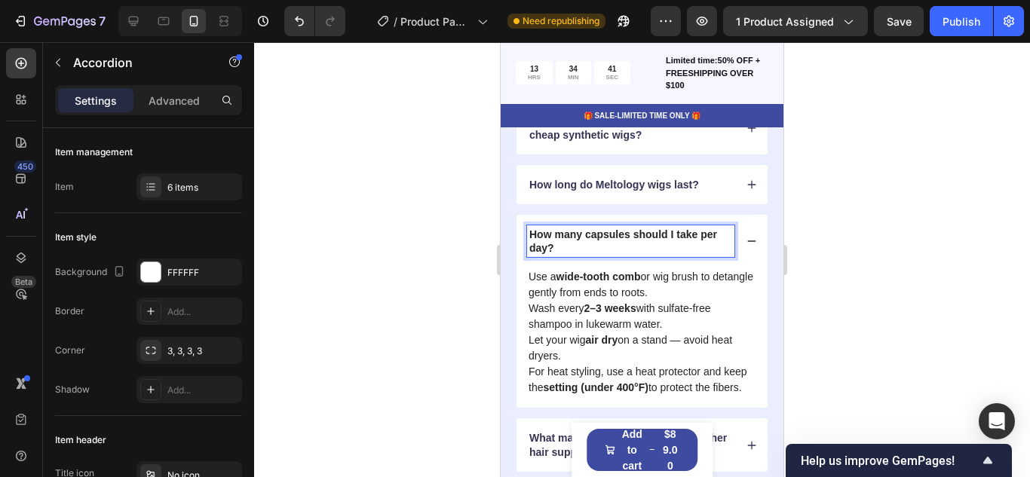
click at [545, 240] on p "How many capsules should I take per day?" at bounding box center [630, 241] width 203 height 27
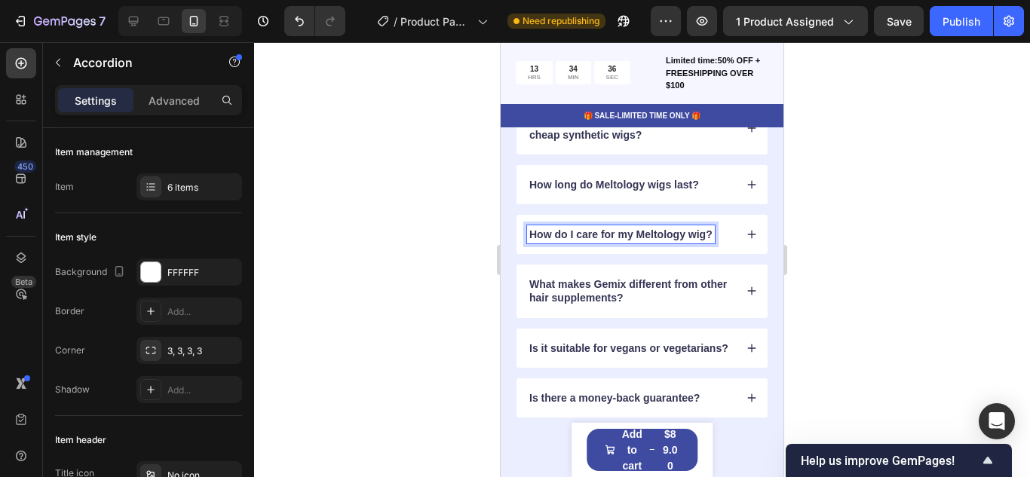
scroll to position [1887, 0]
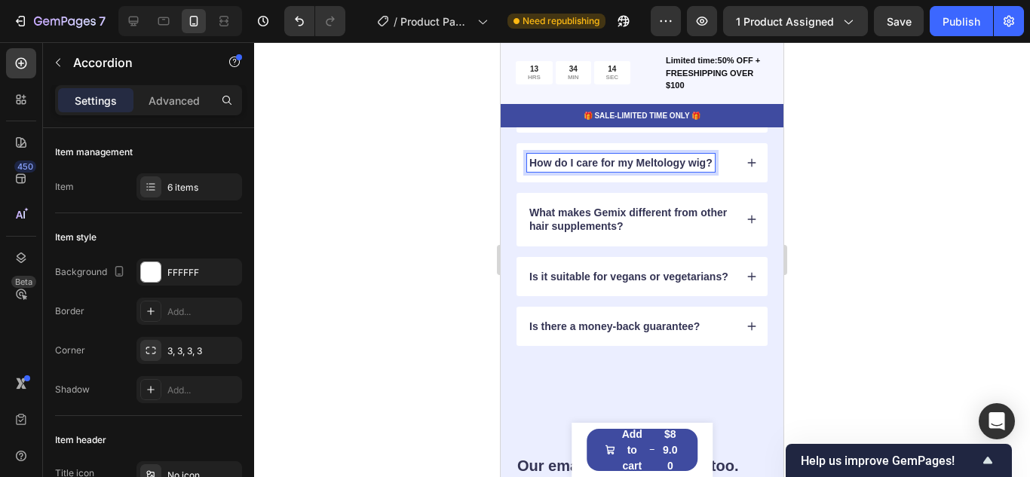
click at [742, 228] on div "What makes Gemix different from other hair supplements?" at bounding box center [641, 219] width 251 height 53
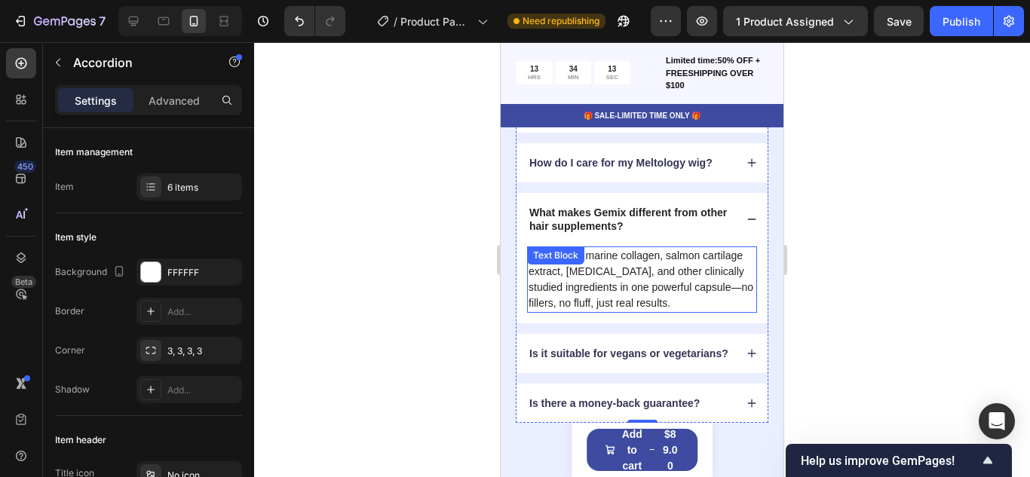
click at [666, 265] on p "It combines marine collagen, salmon cartilage extract, biotin, and other clinic…" at bounding box center [641, 279] width 227 height 63
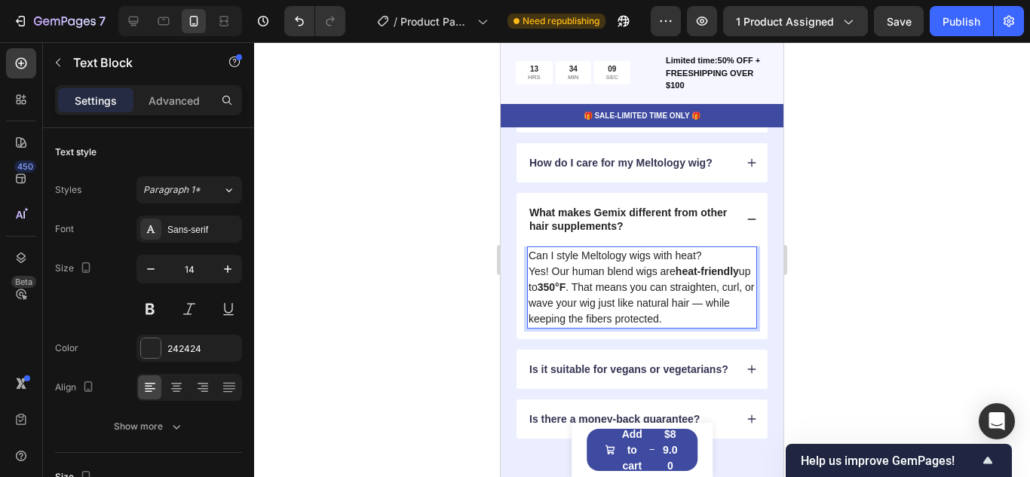
click at [673, 259] on p "Can I style Meltology wigs with heat?" at bounding box center [641, 256] width 227 height 16
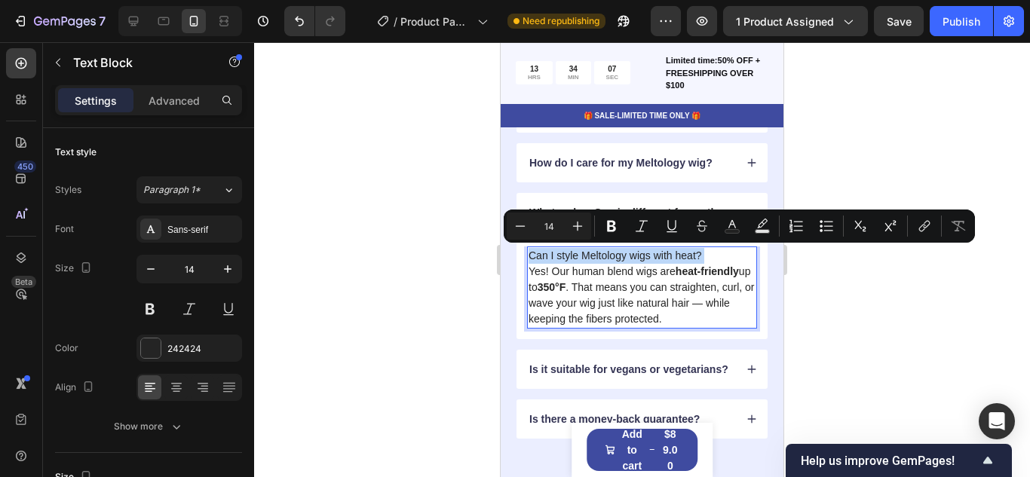
copy p "Can I style Meltology wigs with heat?"
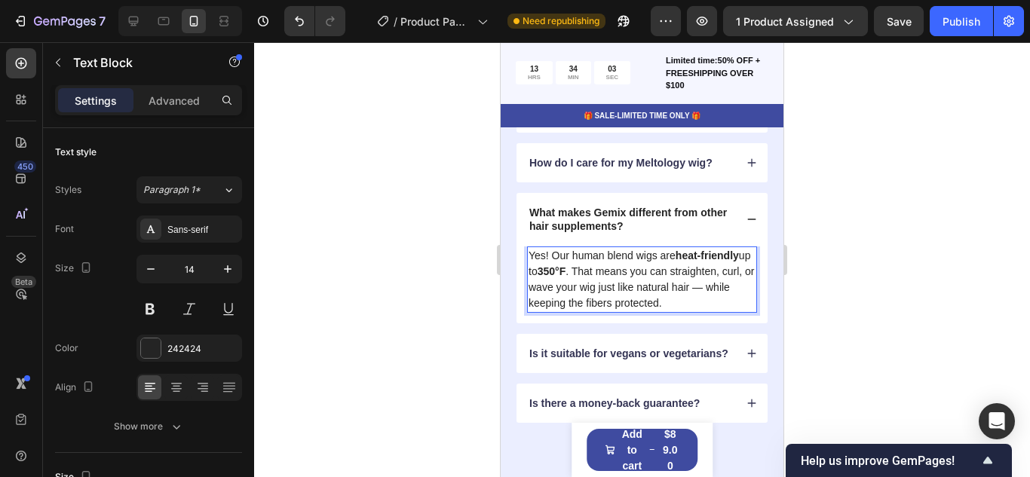
click at [563, 268] on strong "350°F" at bounding box center [551, 271] width 29 height 12
drag, startPoint x: 561, startPoint y: 268, endPoint x: 571, endPoint y: 264, distance: 10.5
click at [571, 264] on p "Yes! Our human blend wigs are heat-friendly up to 40 0°F . That means you can s…" at bounding box center [641, 279] width 227 height 63
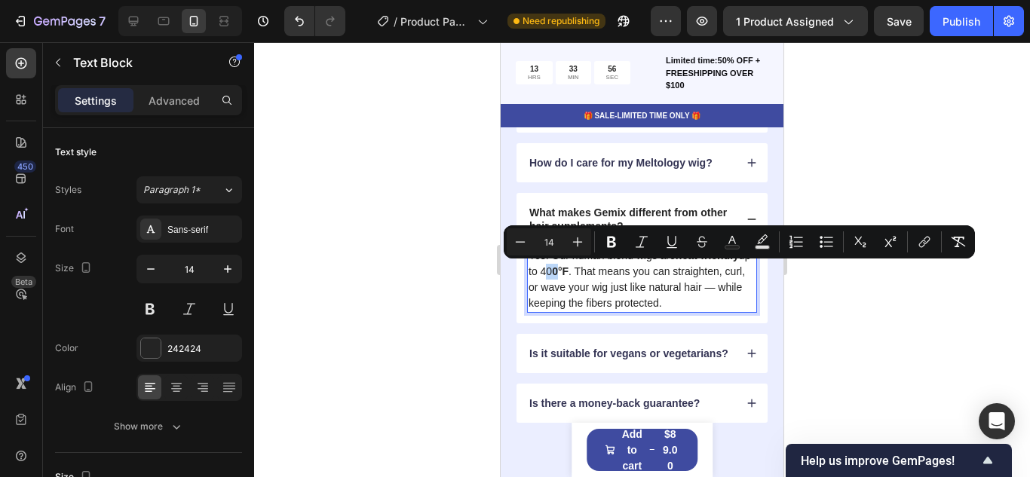
drag, startPoint x: 555, startPoint y: 268, endPoint x: 573, endPoint y: 269, distance: 18.1
click at [573, 269] on p "Yes! Our human blend wigs are heat-friendly up to 40 0°F . That means you can s…" at bounding box center [641, 279] width 227 height 63
click at [608, 240] on icon "Editor contextual toolbar" at bounding box center [611, 242] width 9 height 11
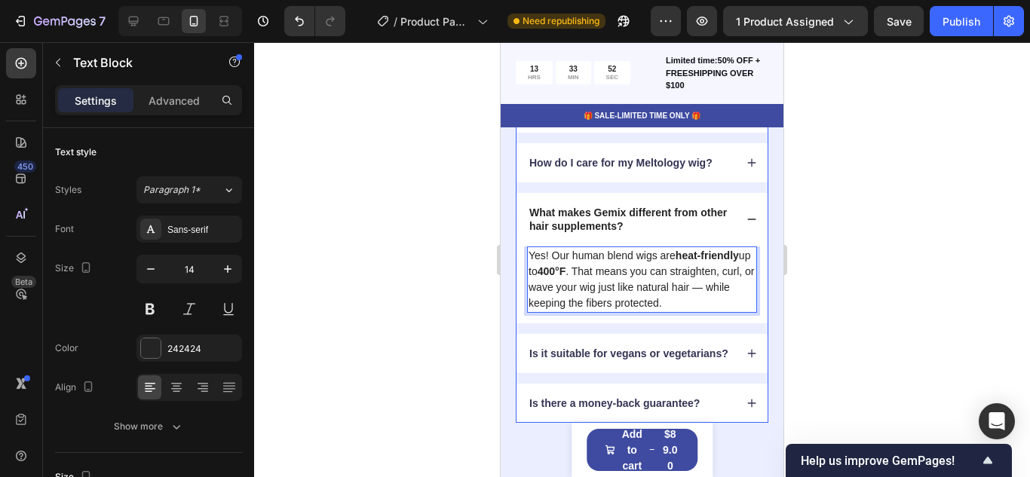
click at [579, 219] on p "What makes Gemix different from other hair supplements?" at bounding box center [630, 219] width 203 height 27
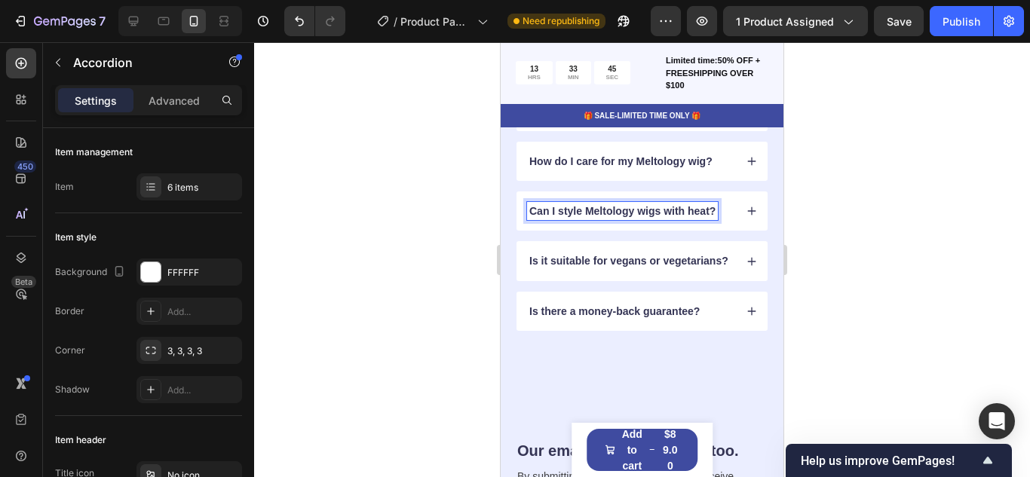
scroll to position [1890, 0]
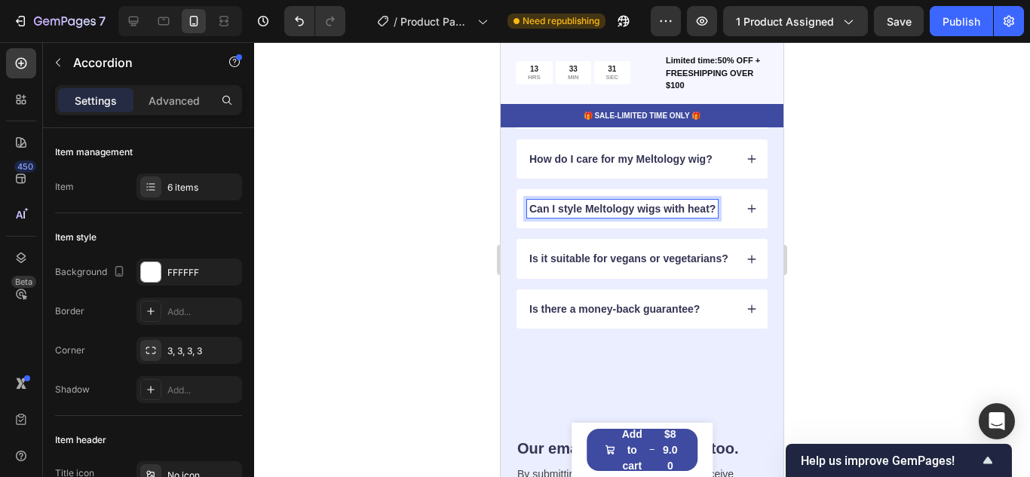
click at [749, 272] on div "Is it suitable for vegans or vegetarians?" at bounding box center [641, 258] width 251 height 39
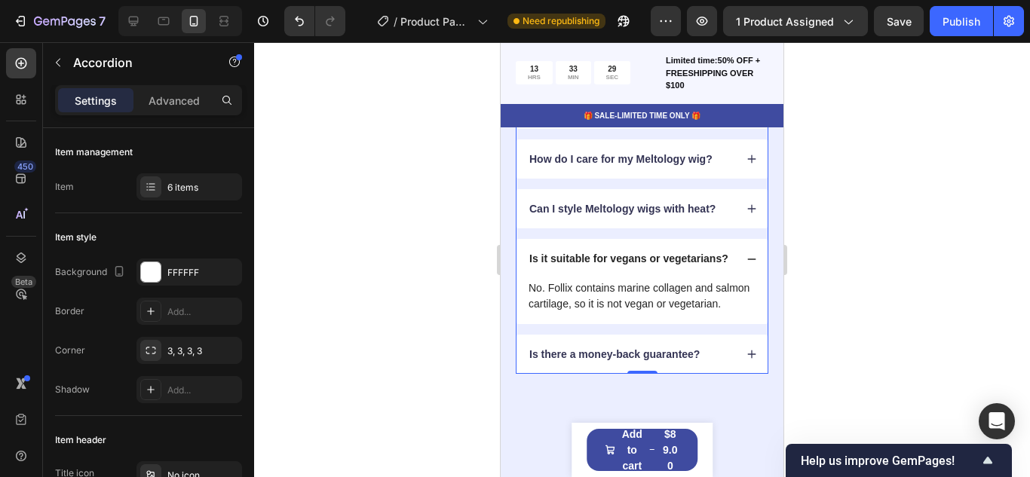
click at [604, 265] on p "Is it suitable for vegans or vegetarians?" at bounding box center [628, 259] width 199 height 14
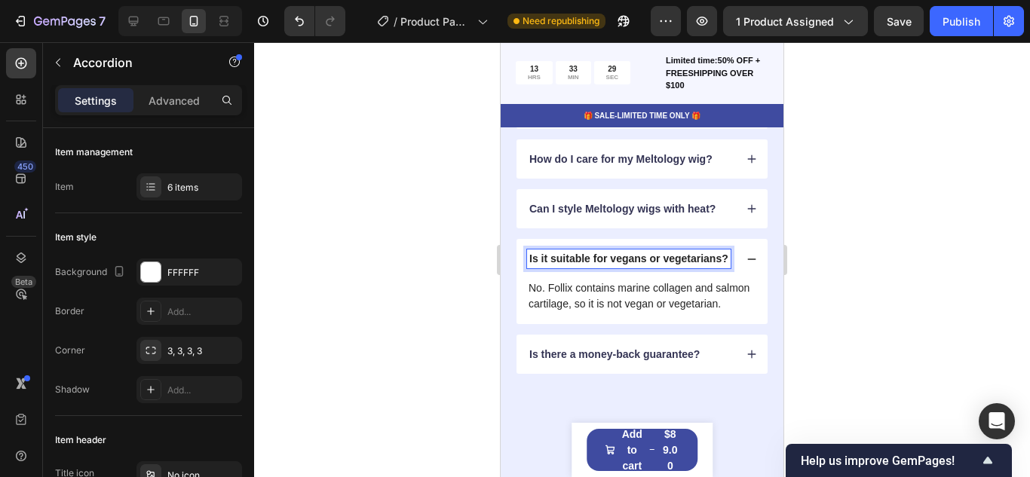
click at [604, 265] on p "Is it suitable for vegans or vegetarians?" at bounding box center [628, 259] width 199 height 14
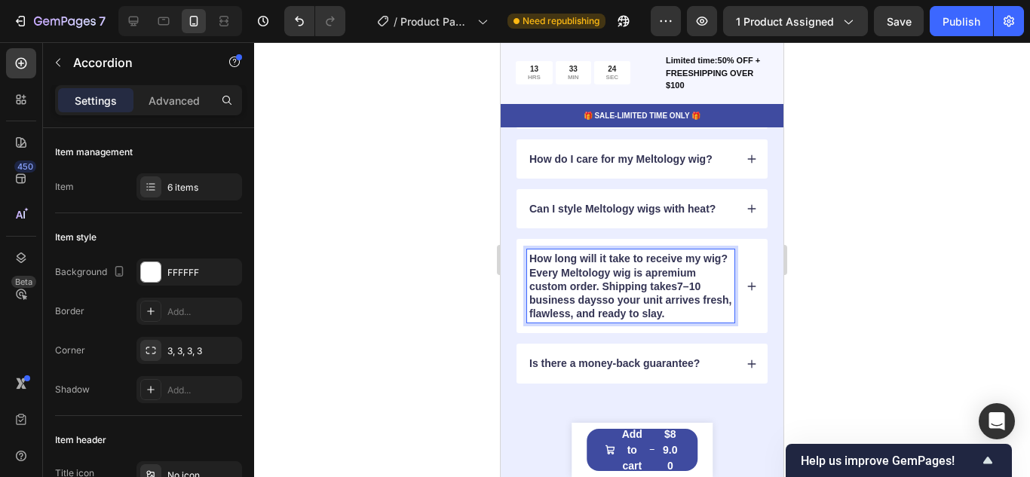
drag, startPoint x: 704, startPoint y: 324, endPoint x: 531, endPoint y: 286, distance: 177.4
click at [531, 286] on p "Every Meltology wig is a premium custom order . Shipping takes 7–10 business da…" at bounding box center [630, 293] width 203 height 55
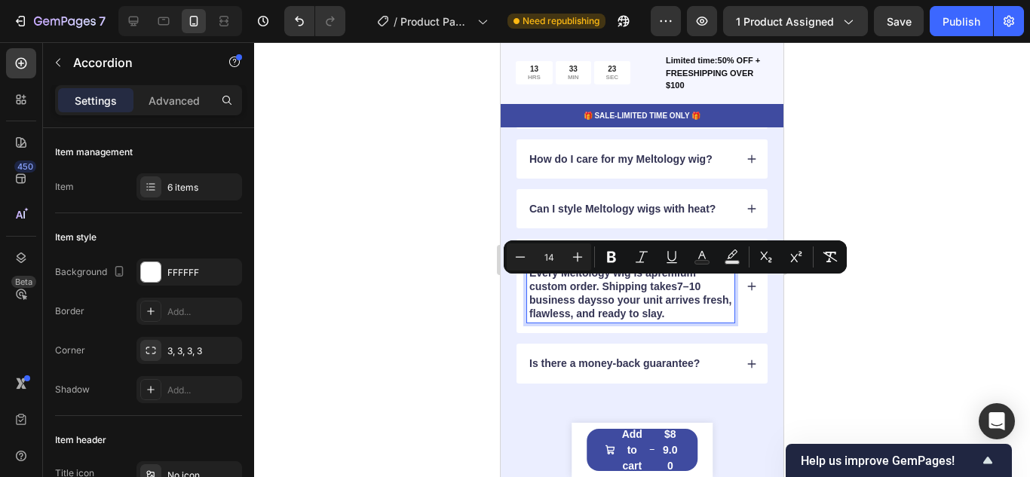
copy p "Every Meltology wig is a premium custom order . Shipping takes 7–10 business da…"
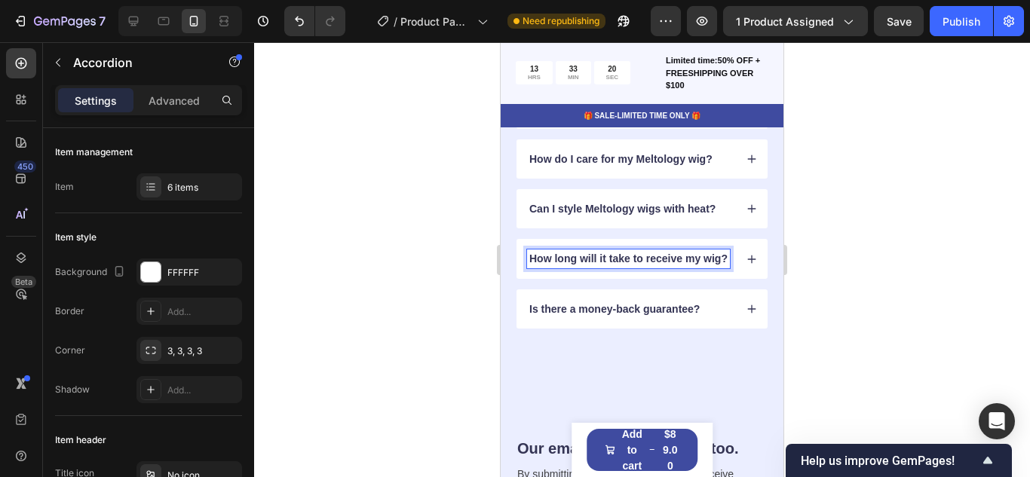
click at [756, 262] on icon at bounding box center [751, 259] width 11 height 11
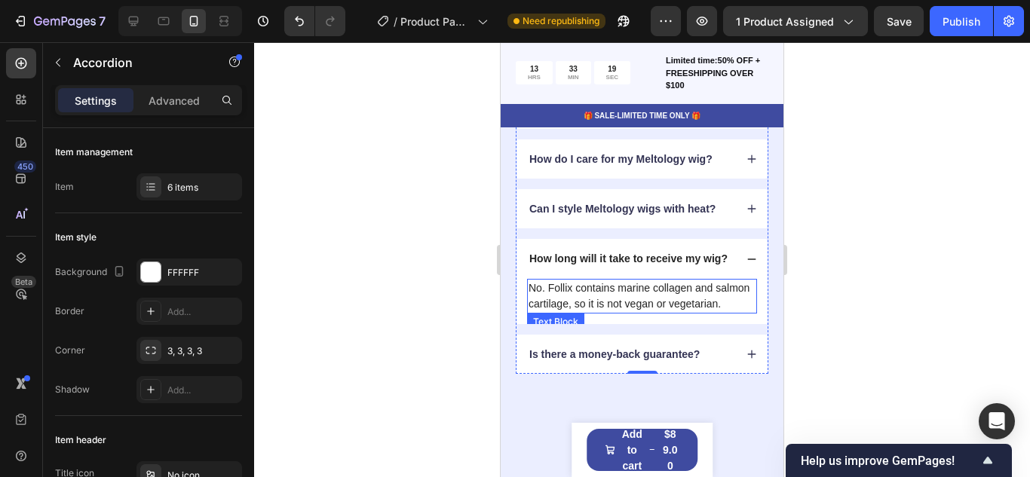
click at [623, 308] on p "No. Follix contains marine collagen and salmon cartilage, so it is not vegan or…" at bounding box center [641, 296] width 227 height 32
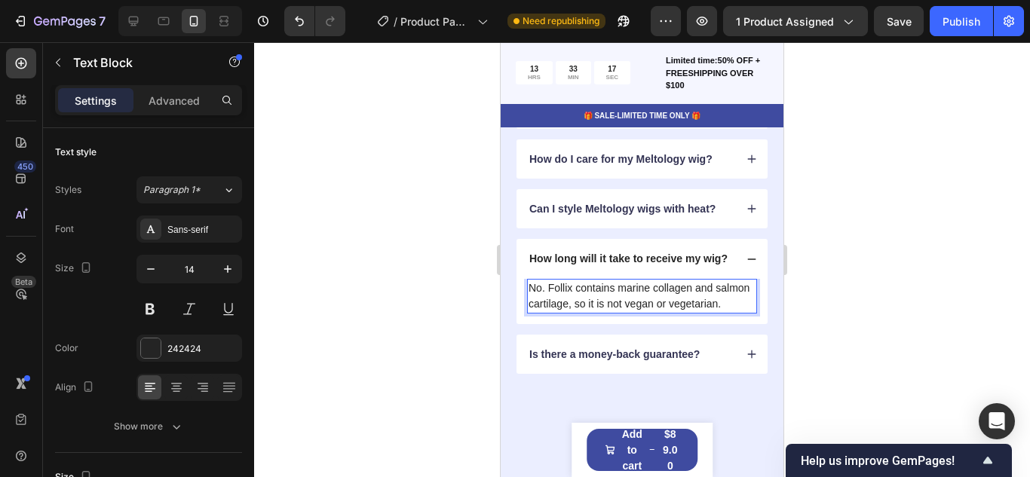
click at [623, 308] on p "No. Follix contains marine collagen and salmon cartilage, so it is not vegan or…" at bounding box center [641, 296] width 227 height 32
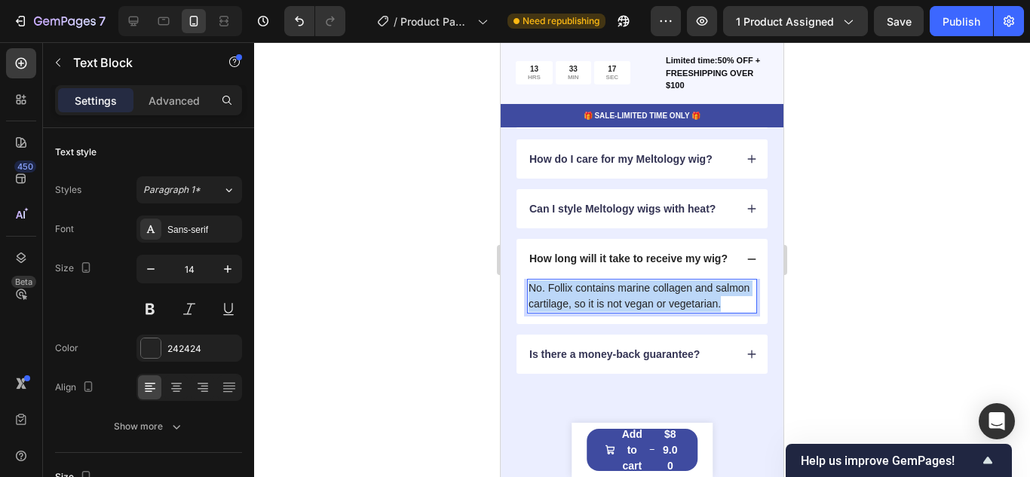
click at [623, 308] on p "No. Follix contains marine collagen and salmon cartilage, so it is not vegan or…" at bounding box center [641, 296] width 227 height 32
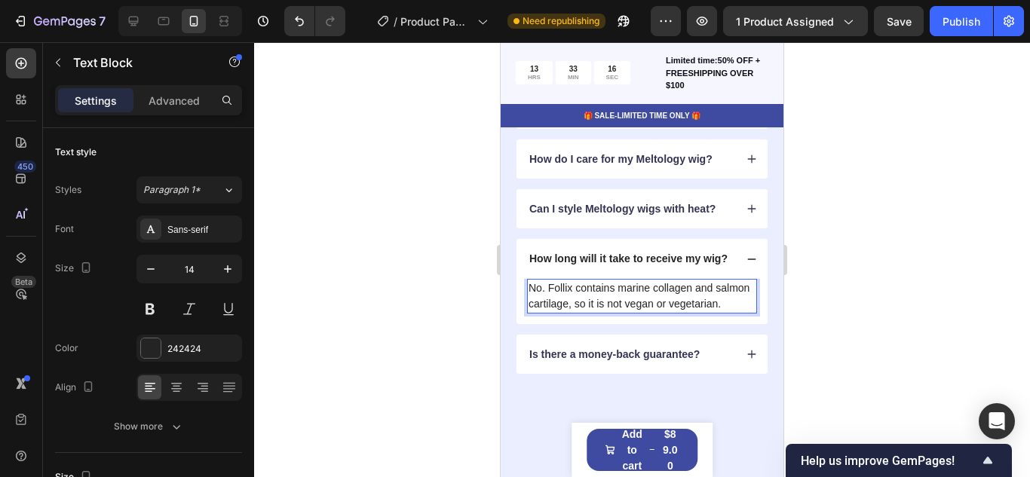
click at [623, 308] on p "No. Follix contains marine collagen and salmon cartilage, so it is not vegan or…" at bounding box center [641, 296] width 227 height 32
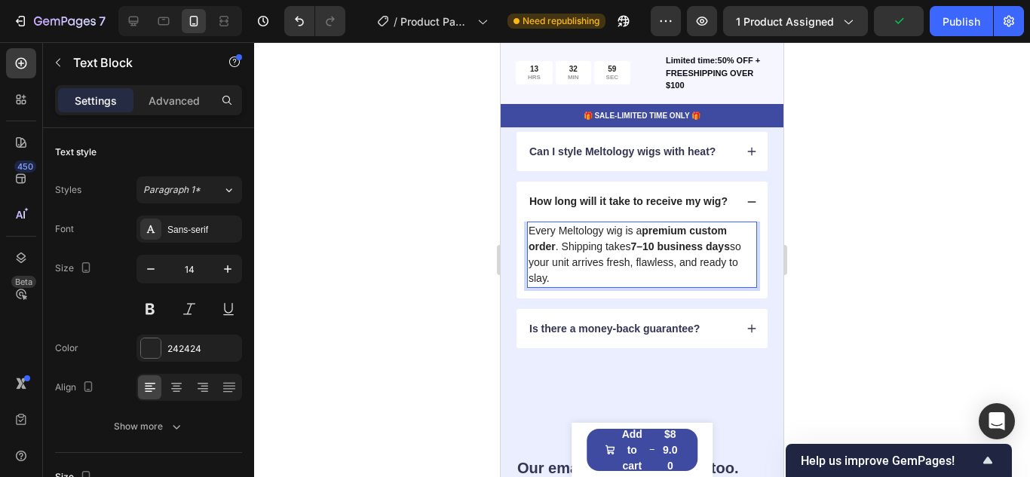
scroll to position [2022, 0]
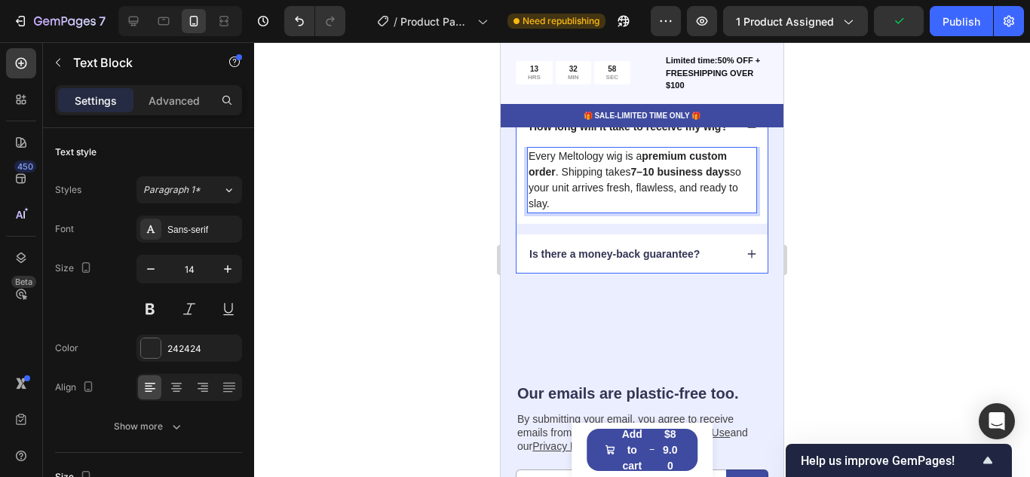
click at [746, 274] on div "Is there a money-back guarantee?" at bounding box center [641, 253] width 251 height 39
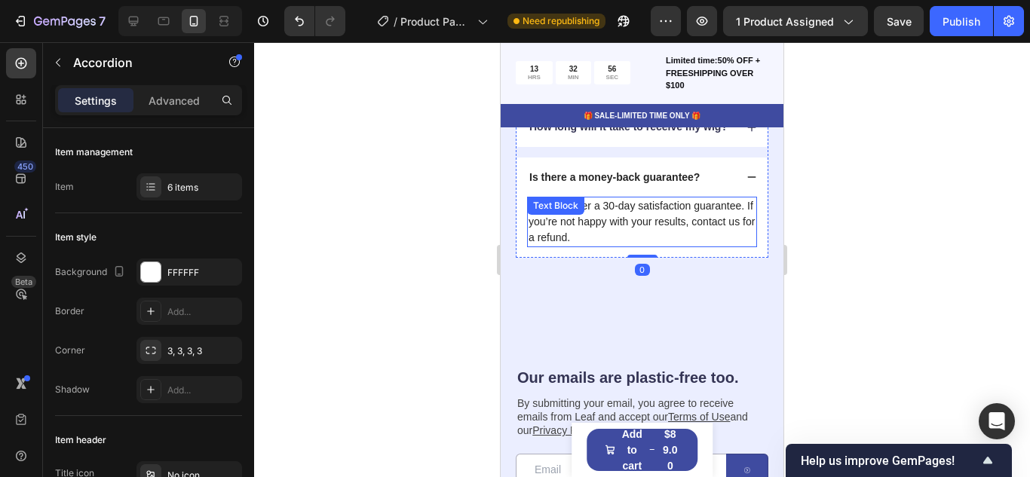
click at [650, 238] on p "Yes! We offer a 30-day satisfaction guarantee. If you’re not happy with your re…" at bounding box center [641, 221] width 227 height 47
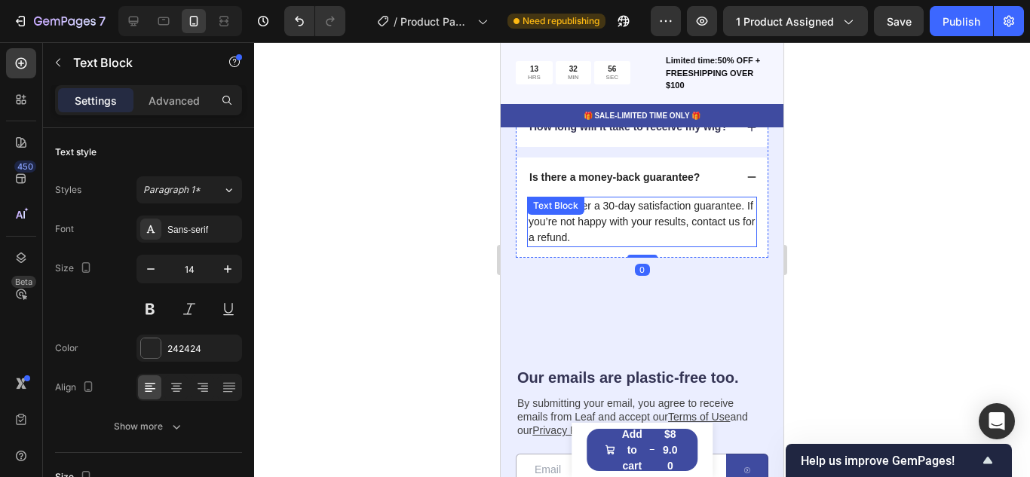
click at [650, 238] on p "Yes! We offer a 30-day satisfaction guarantee. If you’re not happy with your re…" at bounding box center [641, 221] width 227 height 47
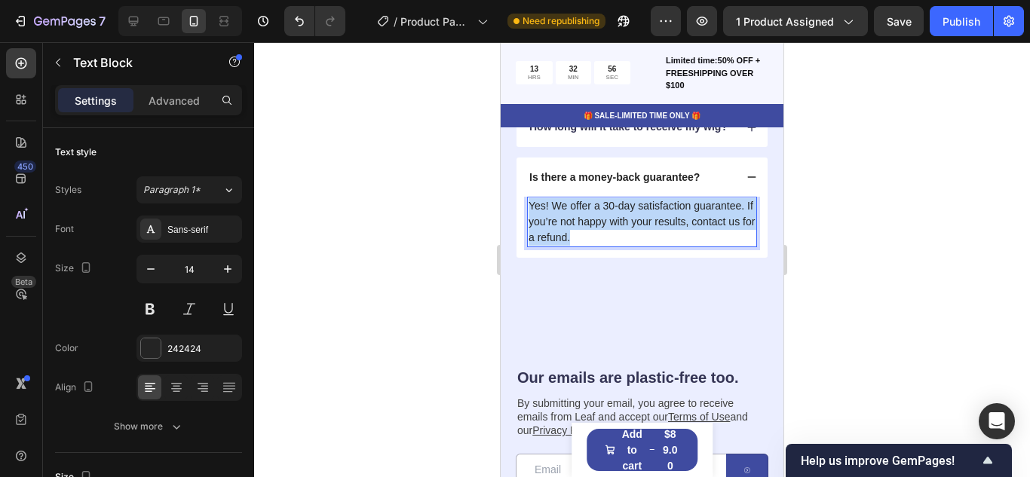
click at [650, 238] on p "Yes! We offer a 30-day satisfaction guarantee. If you’re not happy with your re…" at bounding box center [641, 221] width 227 height 47
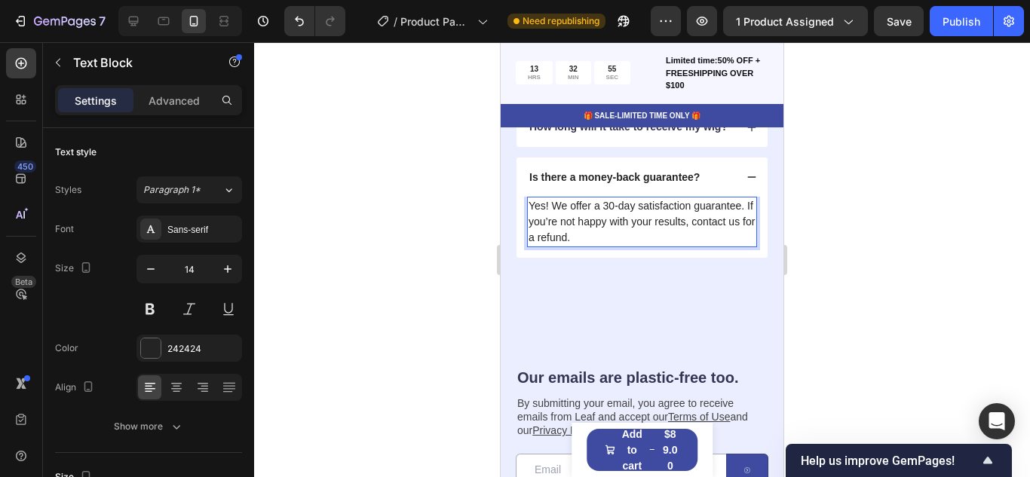
click at [650, 238] on p "Yes! We offer a 30-day satisfaction guarantee. If you’re not happy with your re…" at bounding box center [641, 221] width 227 height 47
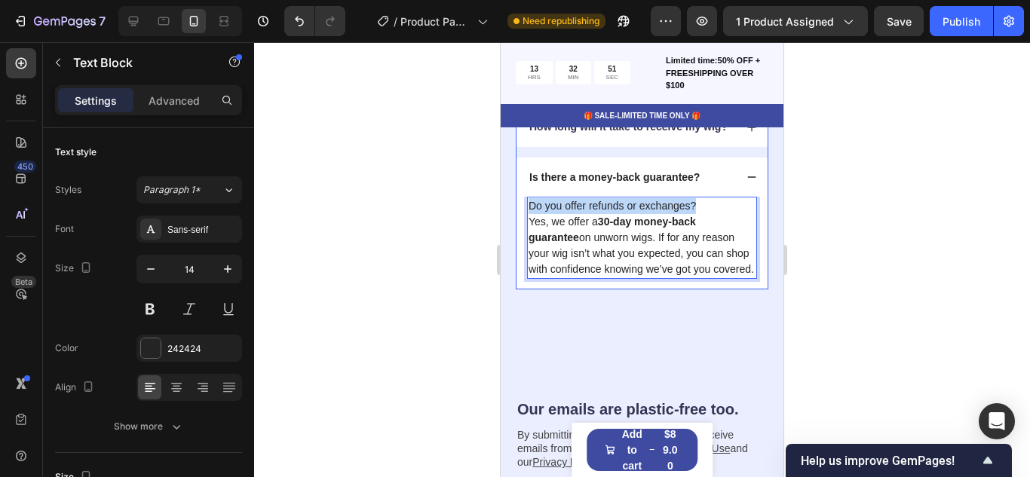
drag, startPoint x: 703, startPoint y: 222, endPoint x: 517, endPoint y: 206, distance: 186.9
click at [517, 206] on div "Is there a money-back guarantee? Do you offer refunds or exchanges? Yes, we off…" at bounding box center [641, 224] width 251 height 132
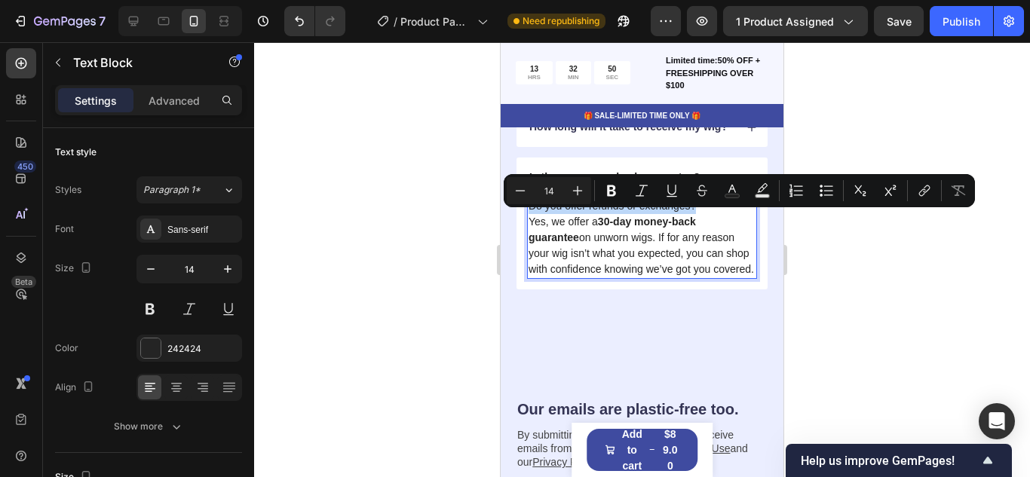
copy p "Do you offer refunds or exchanges?"
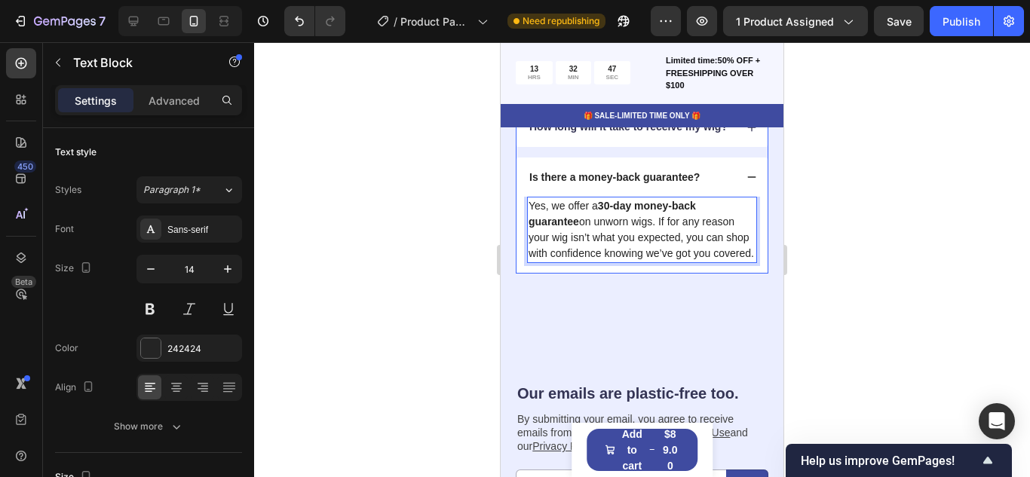
click at [586, 184] on p "Is there a money-back guarantee?" at bounding box center [614, 177] width 170 height 14
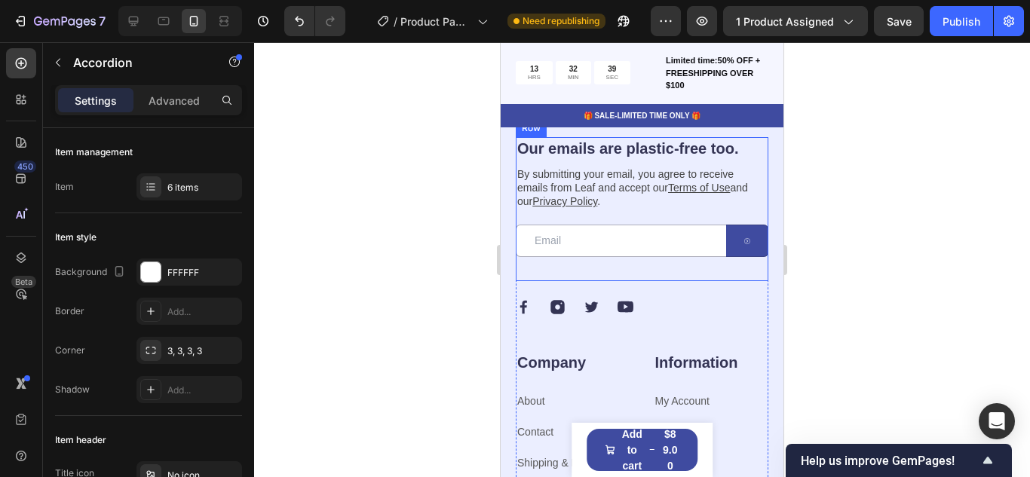
scroll to position [2117, 0]
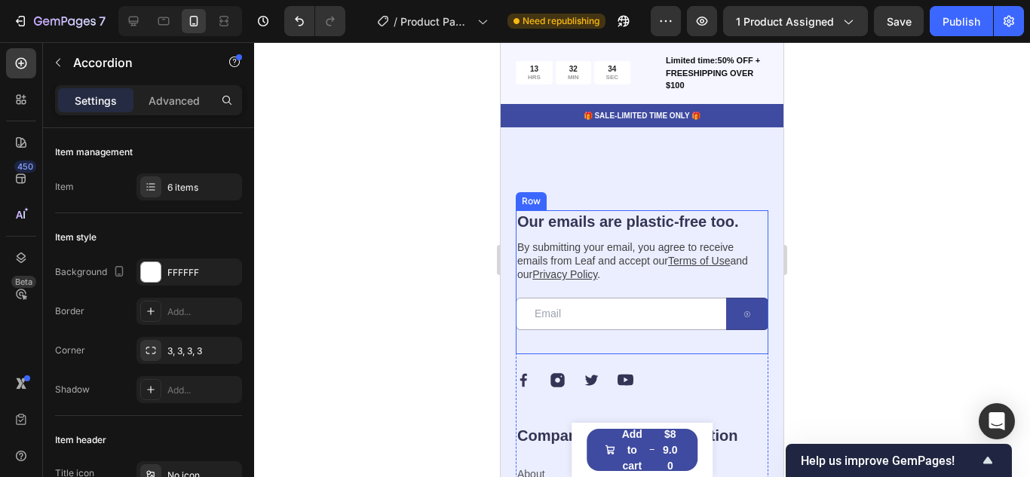
click at [761, 250] on div "Our emails are plastic-free too. Heading By submitting your email, you agree to…" at bounding box center [642, 282] width 253 height 145
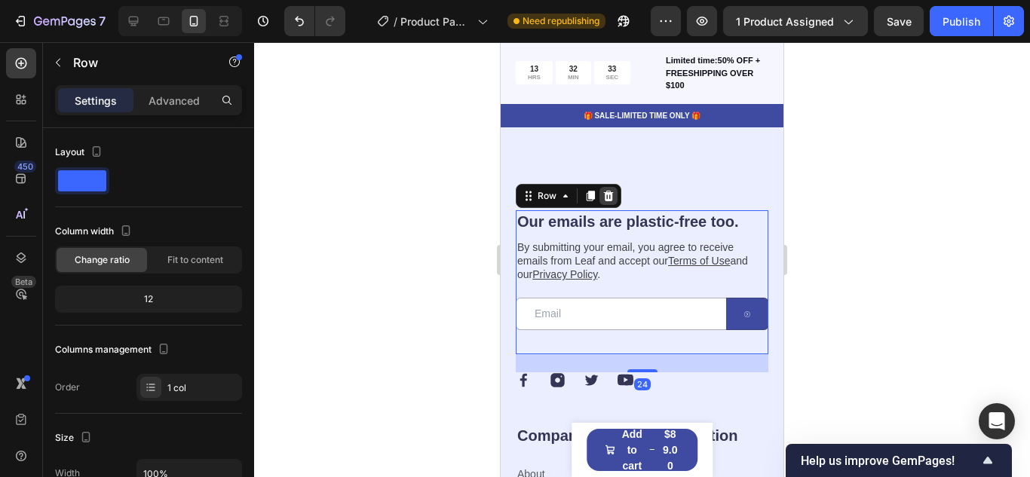
click at [611, 201] on icon at bounding box center [609, 196] width 10 height 11
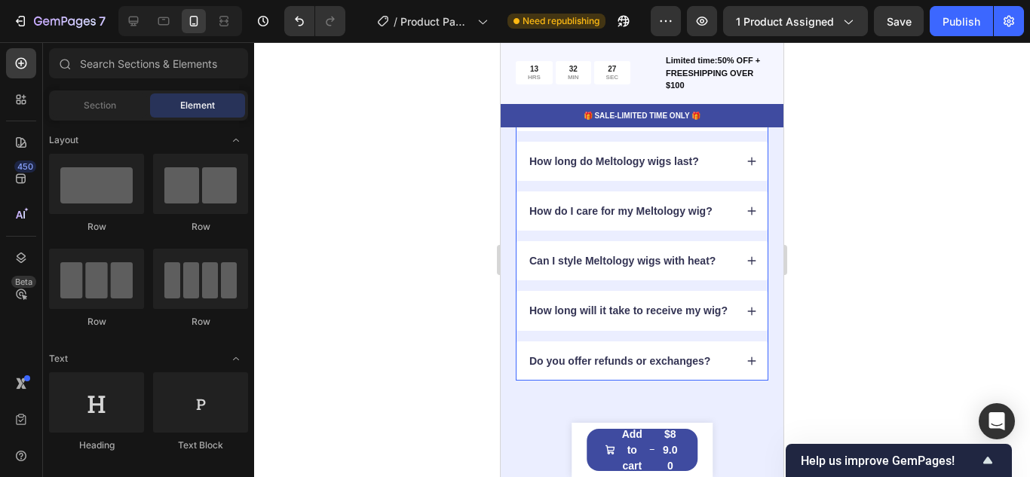
scroll to position [1880, 0]
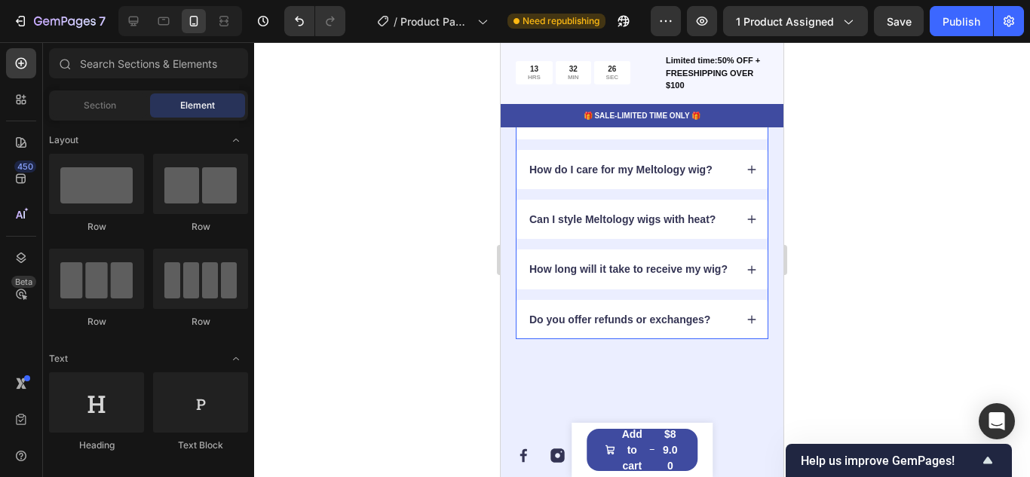
click at [755, 325] on icon at bounding box center [751, 319] width 11 height 11
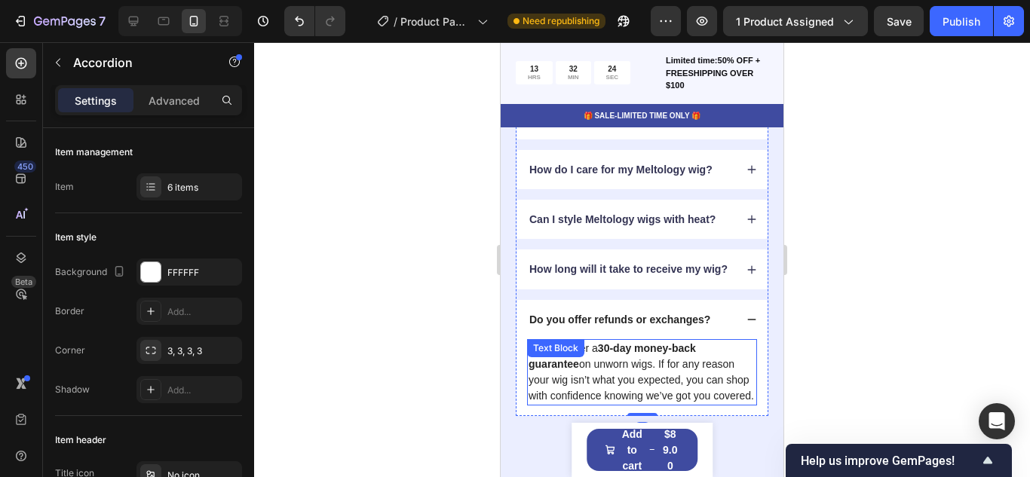
click at [656, 378] on p "Yes, we offer a 30-day money-back guarantee on unworn wigs. If for any reason y…" at bounding box center [641, 372] width 227 height 63
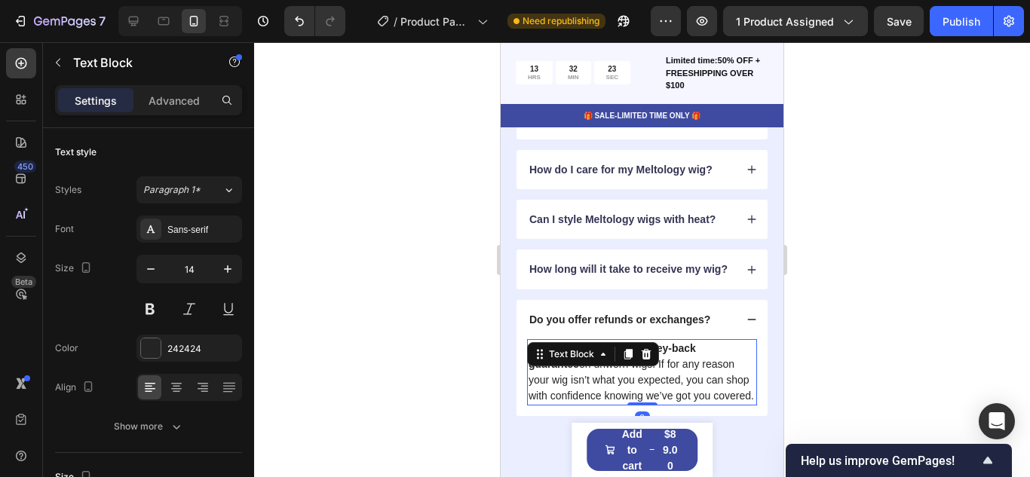
click at [662, 384] on p "Yes, we offer a 30-day money-back guarantee on unworn wigs. If for any reason y…" at bounding box center [641, 372] width 227 height 63
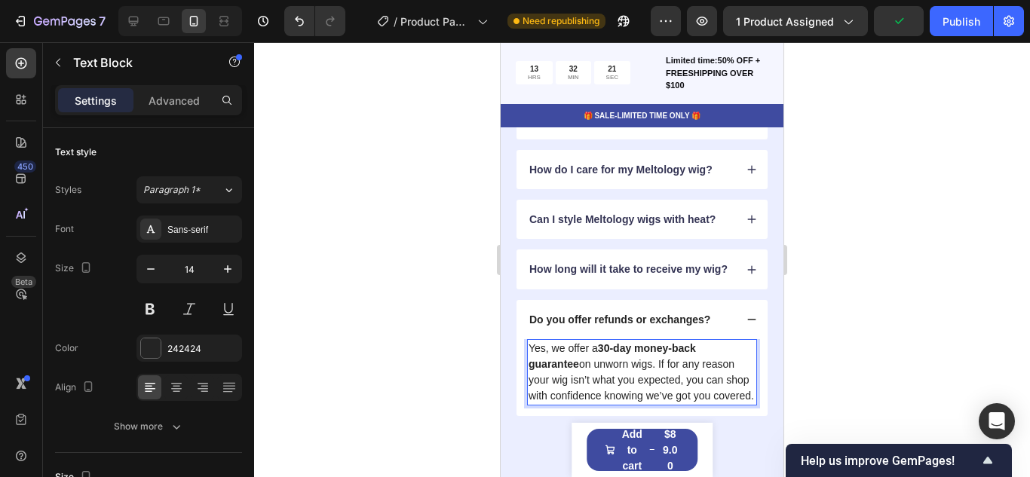
click at [657, 379] on p "Yes, we offer a 30-day money-back guarantee on unworn wigs. If for any reason y…" at bounding box center [641, 372] width 227 height 63
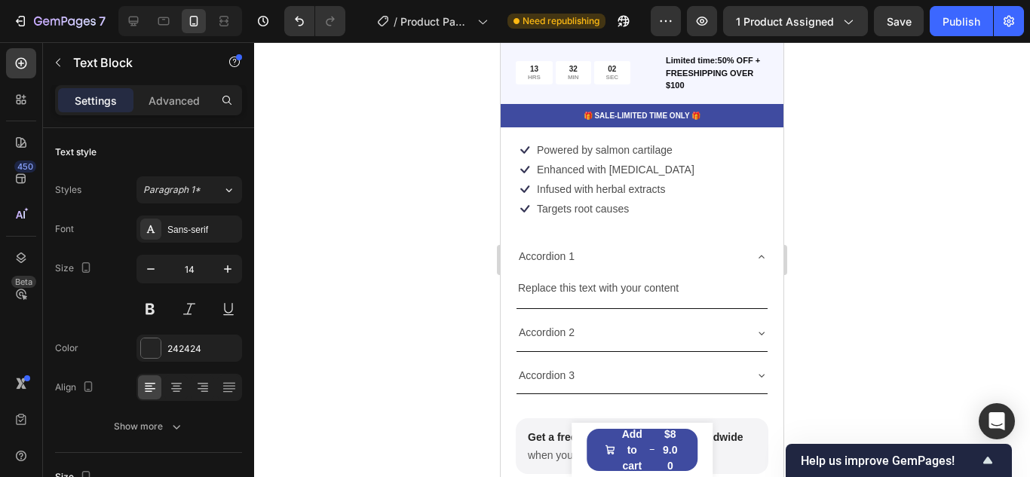
scroll to position [481, 0]
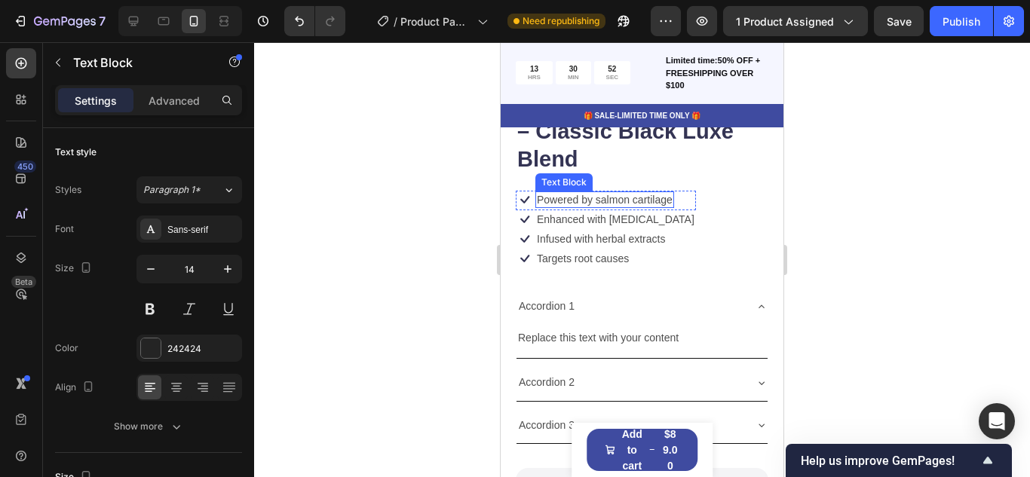
click at [564, 200] on p "Powered by salmon cartilage" at bounding box center [605, 200] width 136 height 14
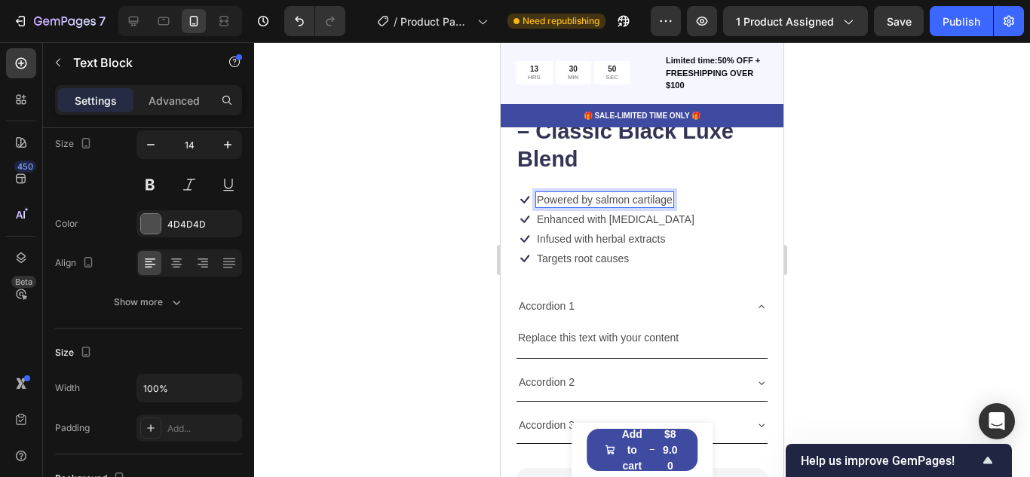
click at [564, 200] on p "Powered by salmon cartilage" at bounding box center [605, 200] width 136 height 14
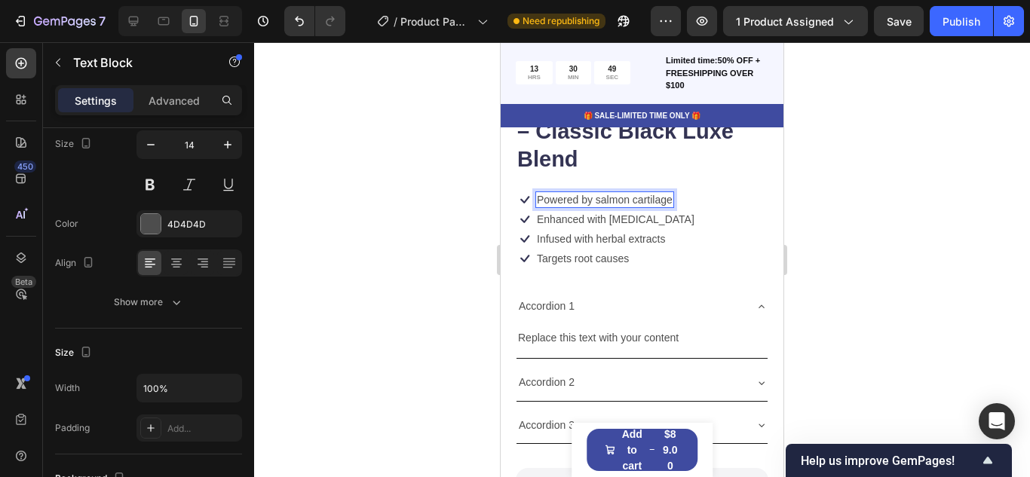
click at [564, 200] on p "Powered by salmon cartilage" at bounding box center [605, 200] width 136 height 14
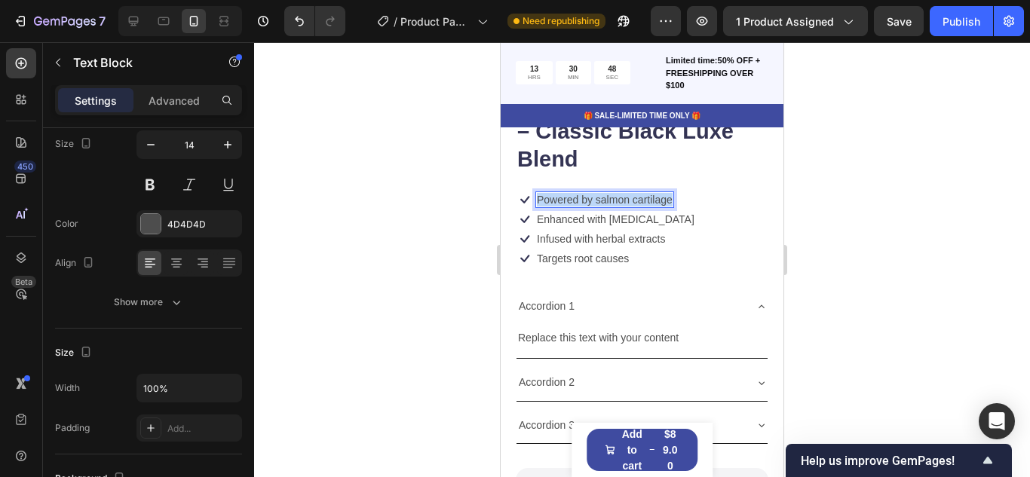
click at [564, 200] on p "Powered by salmon cartilage" at bounding box center [605, 200] width 136 height 14
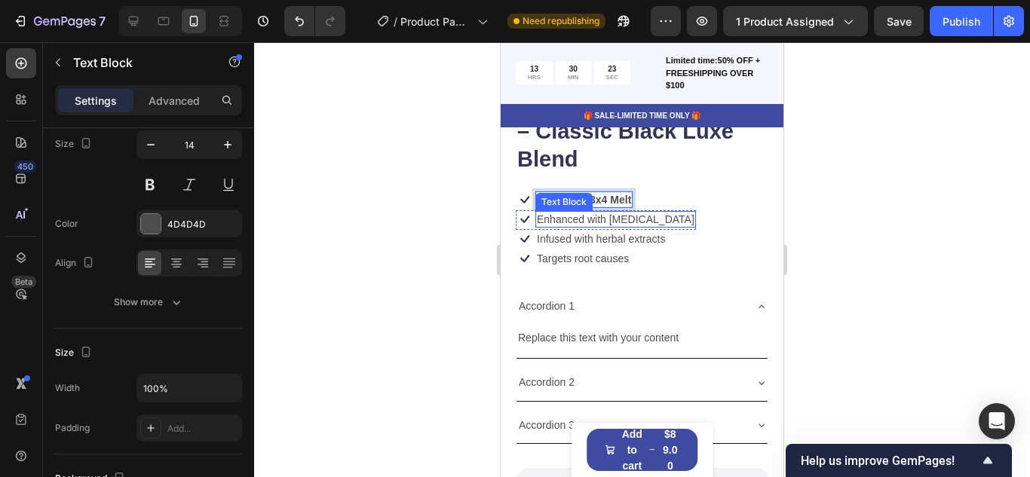
click at [625, 219] on p "Enhanced with [MEDICAL_DATA]" at bounding box center [616, 220] width 158 height 14
click at [609, 215] on p "Enhanced with [MEDICAL_DATA]" at bounding box center [616, 220] width 158 height 14
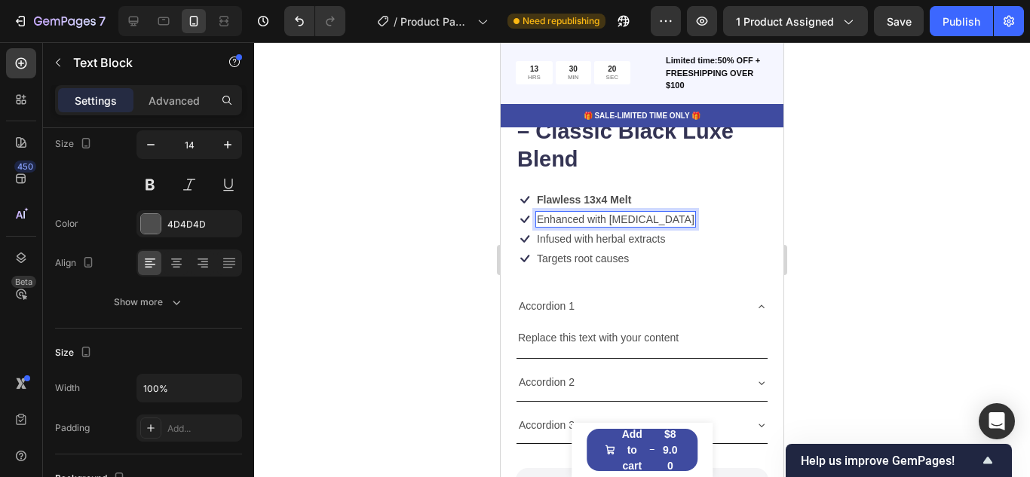
click at [609, 215] on p "Enhanced with [MEDICAL_DATA]" at bounding box center [616, 220] width 158 height 14
click at [595, 219] on p "Enhanced with [MEDICAL_DATA]" at bounding box center [616, 220] width 158 height 14
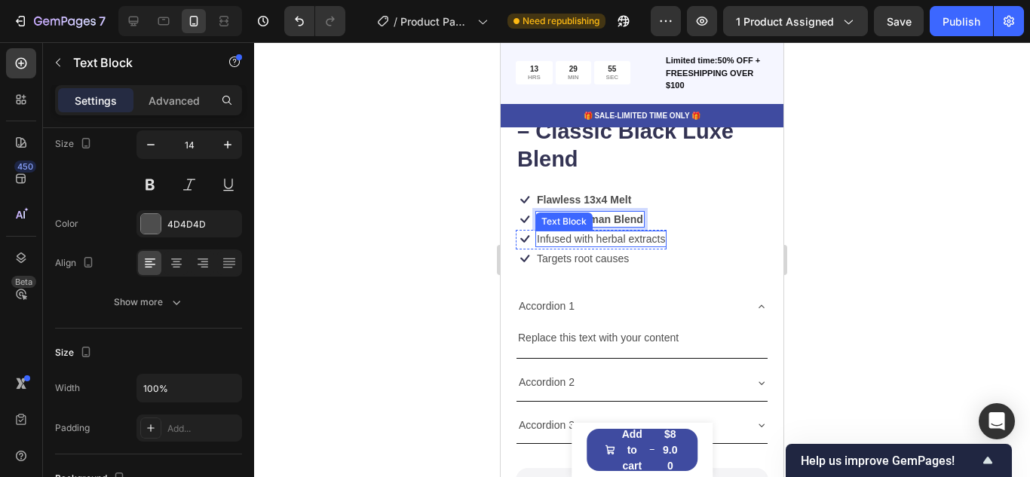
click at [556, 237] on p "Infused with herbal extracts" at bounding box center [601, 239] width 128 height 14
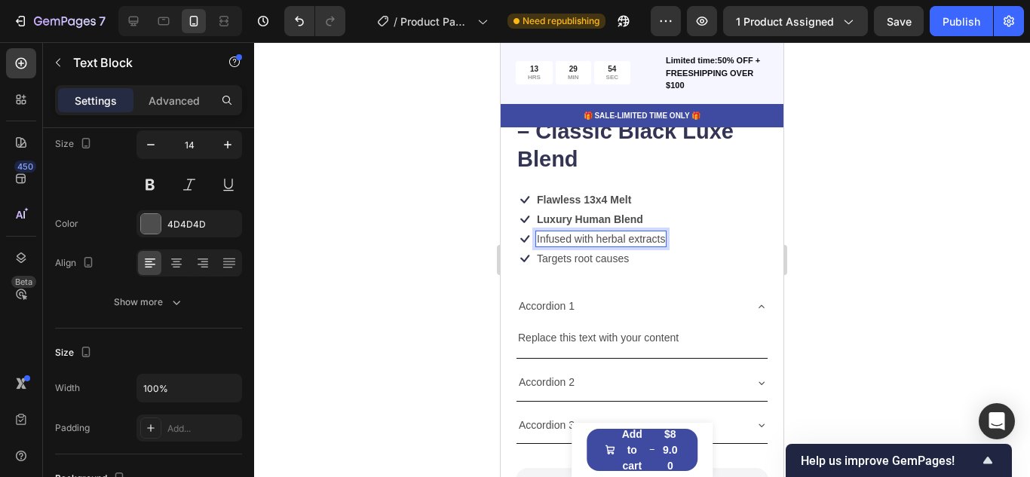
click at [556, 237] on p "Infused with herbal extracts" at bounding box center [601, 239] width 128 height 14
click at [556, 259] on p "Targets root causes" at bounding box center [583, 259] width 92 height 14
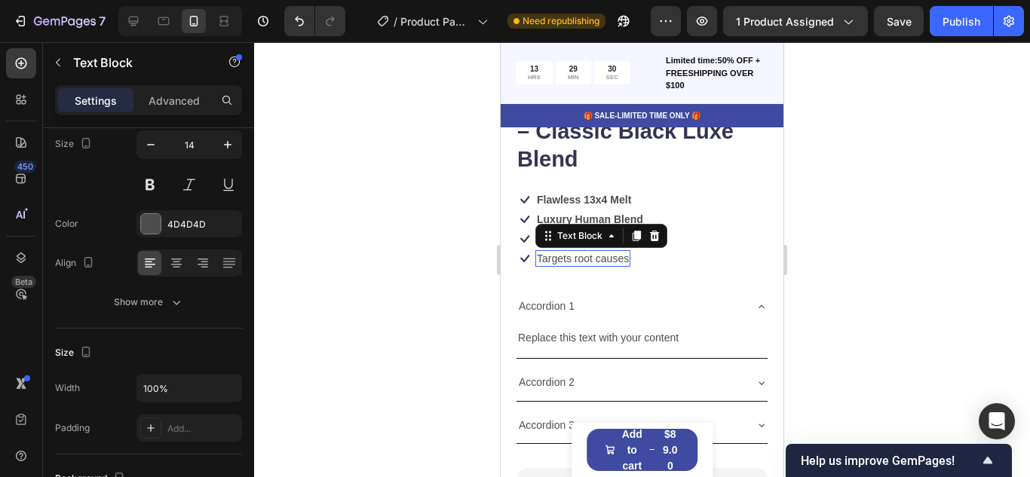
click at [556, 259] on p "Targets root causes" at bounding box center [583, 259] width 92 height 14
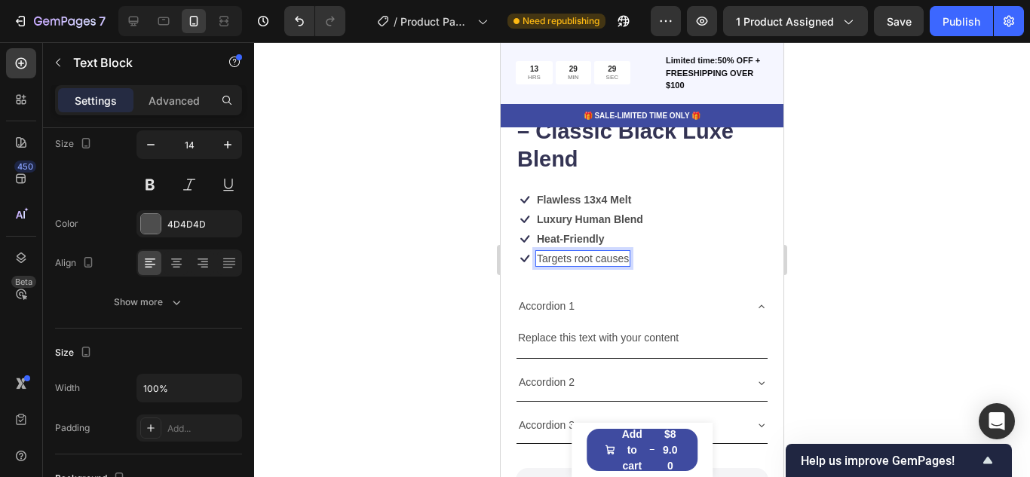
click at [556, 259] on p "Targets root causes" at bounding box center [583, 259] width 92 height 14
click at [554, 259] on p "30-Day Guarantee" at bounding box center [580, 259] width 87 height 14
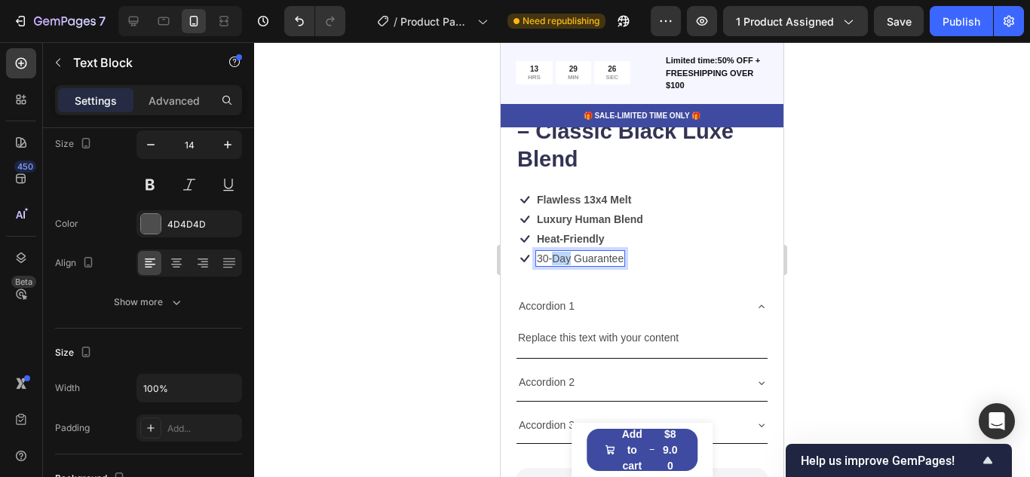
click at [554, 259] on p "30-Day Guarantee" at bounding box center [580, 259] width 87 height 14
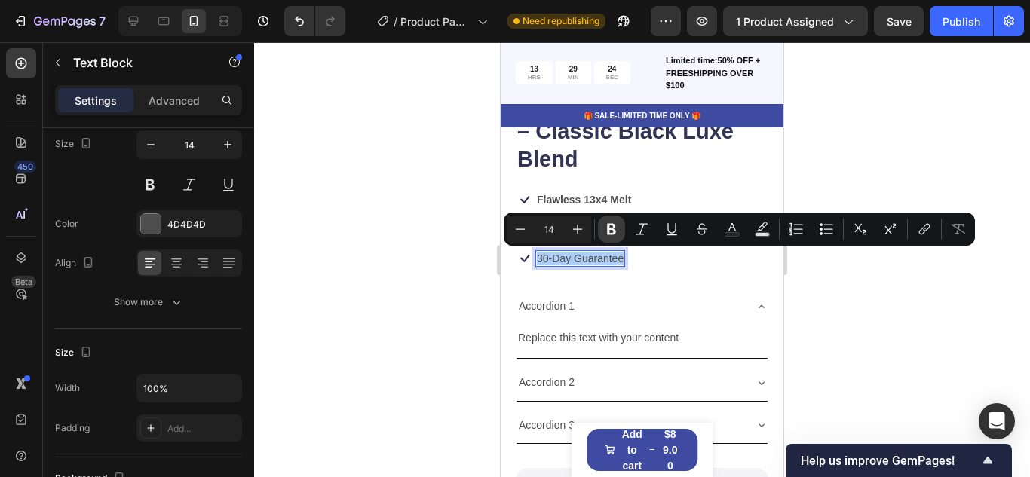
click at [608, 237] on button "Bold" at bounding box center [611, 229] width 27 height 27
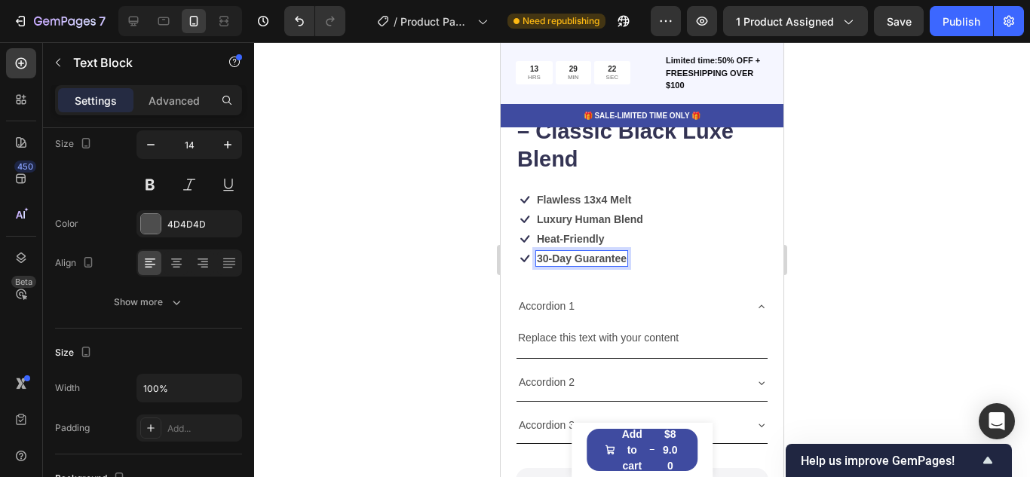
click at [460, 314] on div at bounding box center [642, 259] width 776 height 435
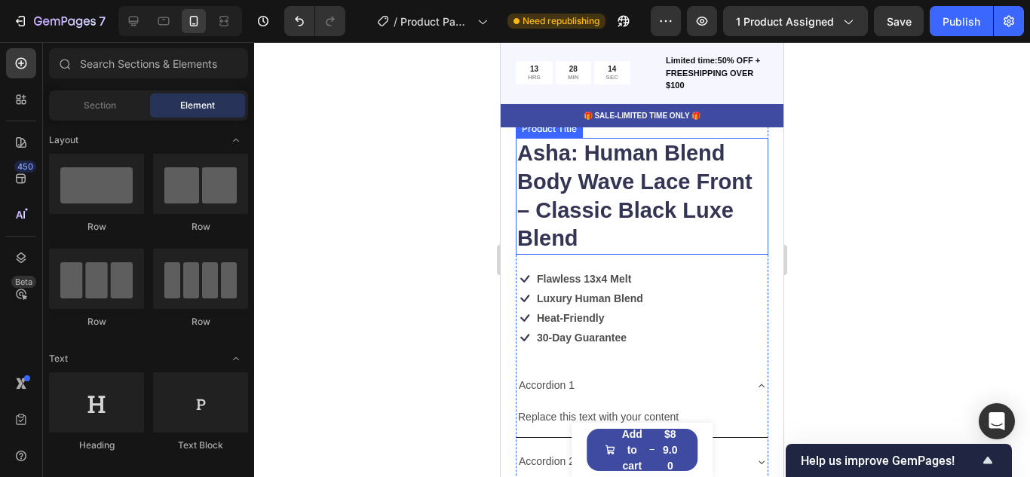
scroll to position [515, 0]
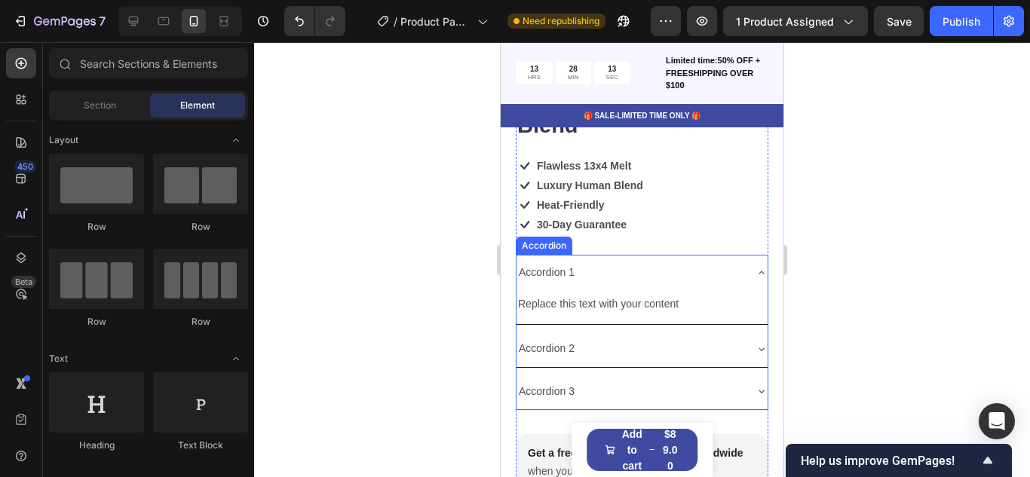
click at [560, 271] on div "Accordion 1" at bounding box center [546, 272] width 60 height 23
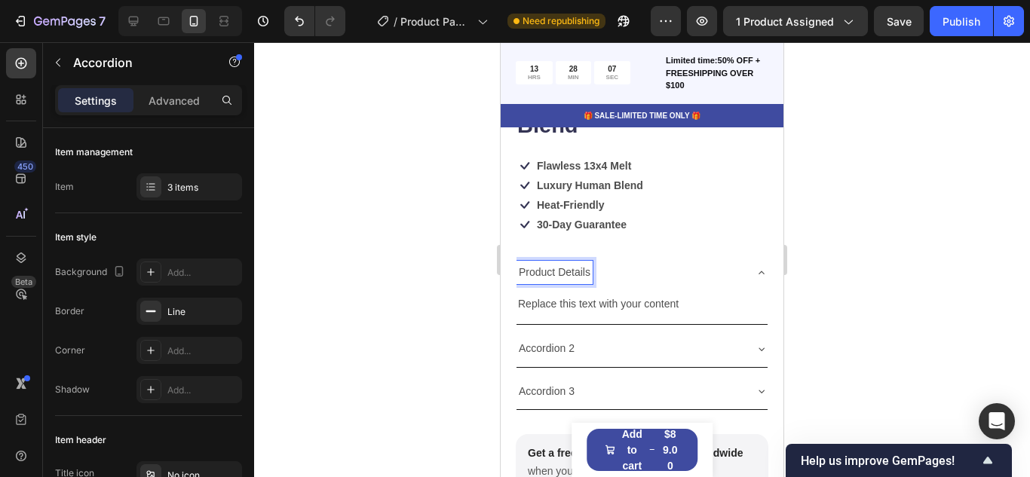
click at [542, 274] on p "Product Details" at bounding box center [555, 272] width 72 height 19
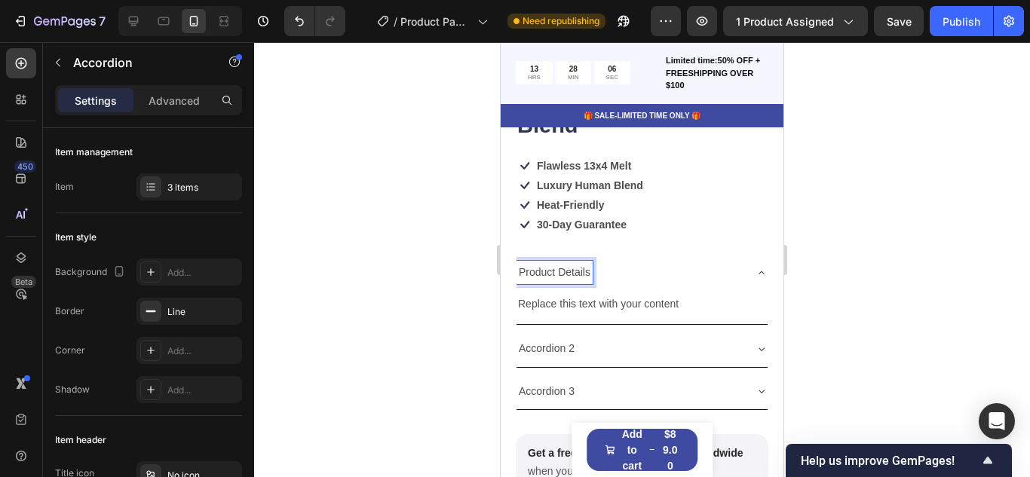
click at [542, 274] on p "Product Details" at bounding box center [555, 272] width 72 height 19
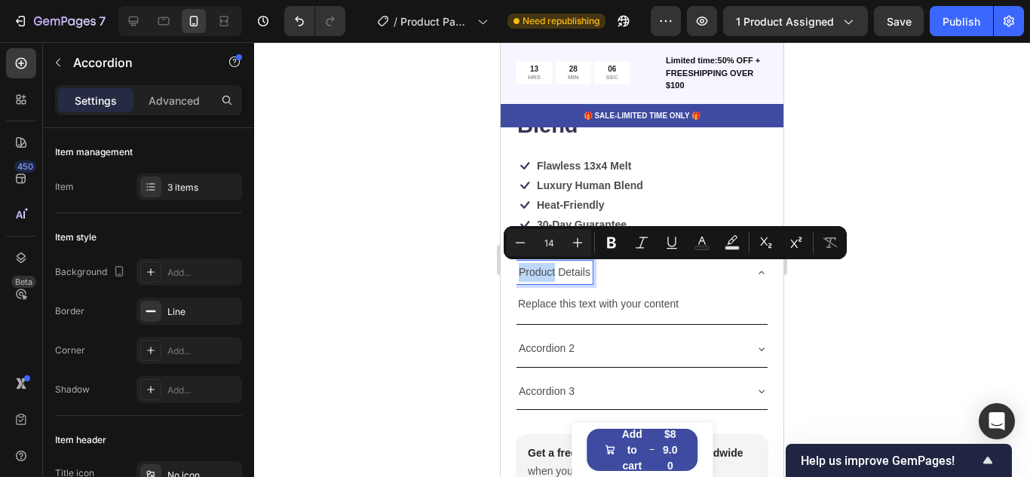
click at [542, 274] on p "Product Details" at bounding box center [555, 272] width 72 height 19
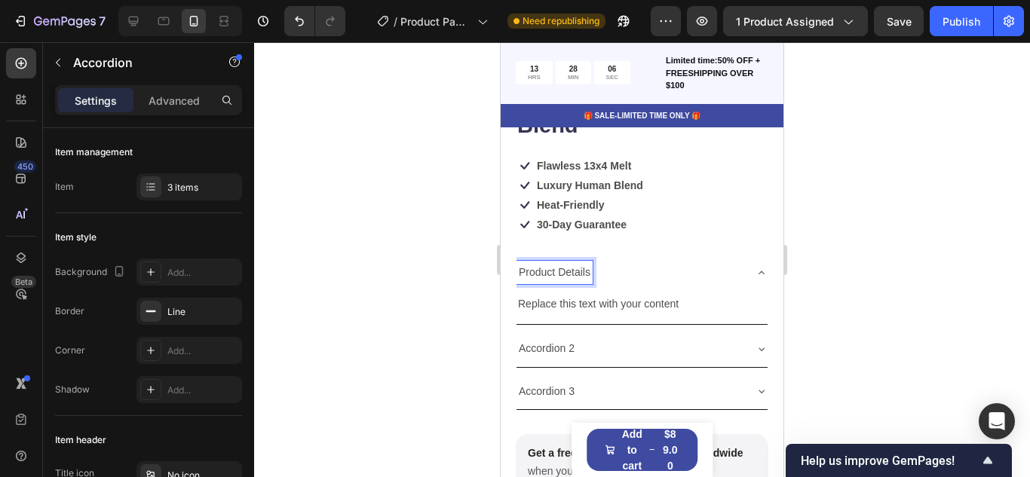
click at [542, 274] on p "Product Details" at bounding box center [555, 272] width 72 height 19
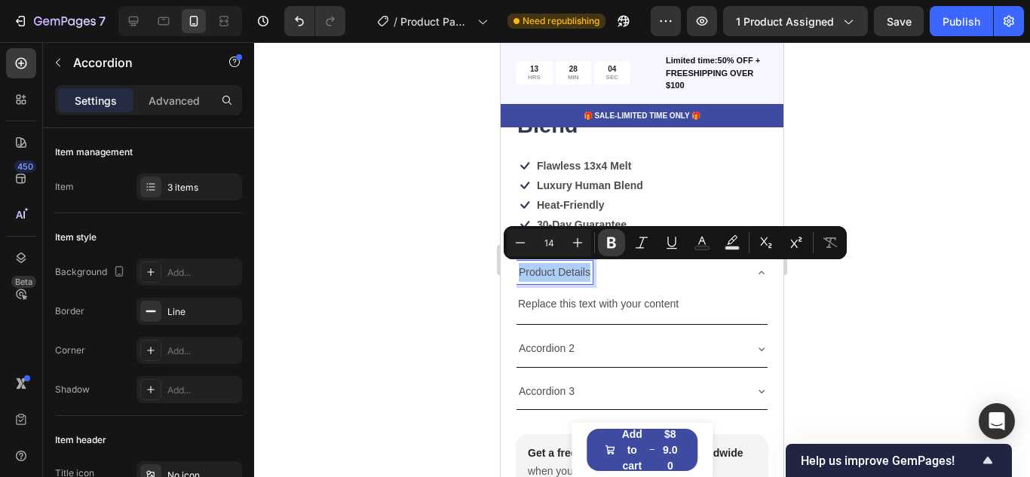
click at [617, 242] on icon "Editor contextual toolbar" at bounding box center [611, 242] width 15 height 15
click at [458, 291] on div at bounding box center [642, 259] width 776 height 435
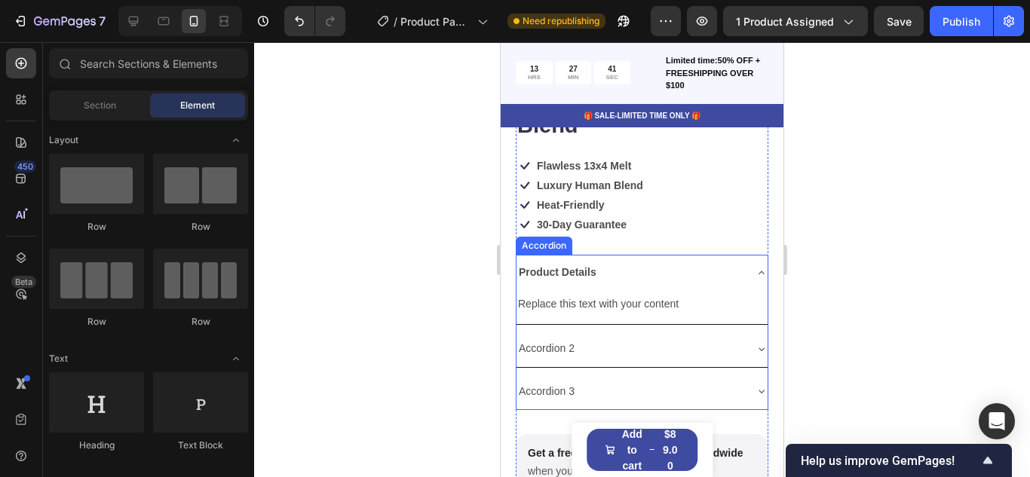
click at [626, 347] on div "Accordion 2" at bounding box center [629, 348] width 227 height 23
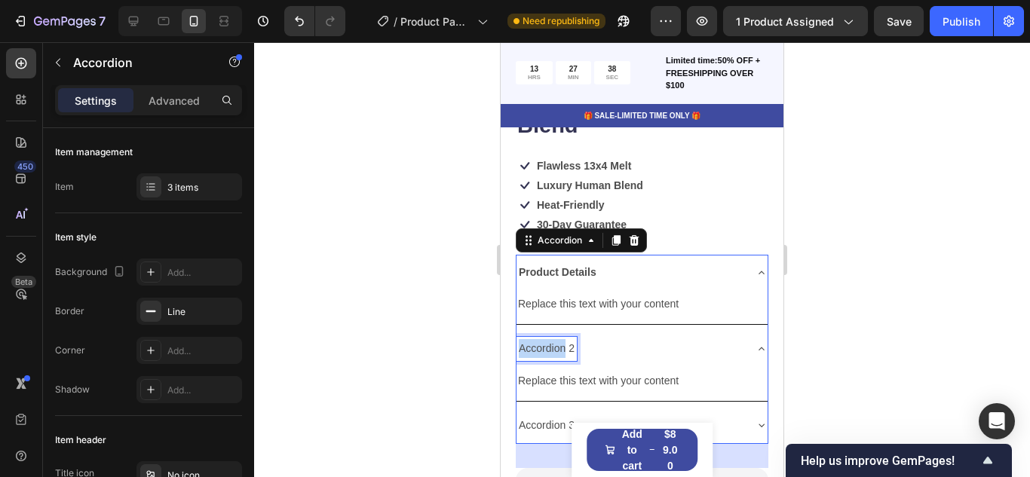
click at [561, 352] on p "Accordion 2" at bounding box center [547, 348] width 56 height 19
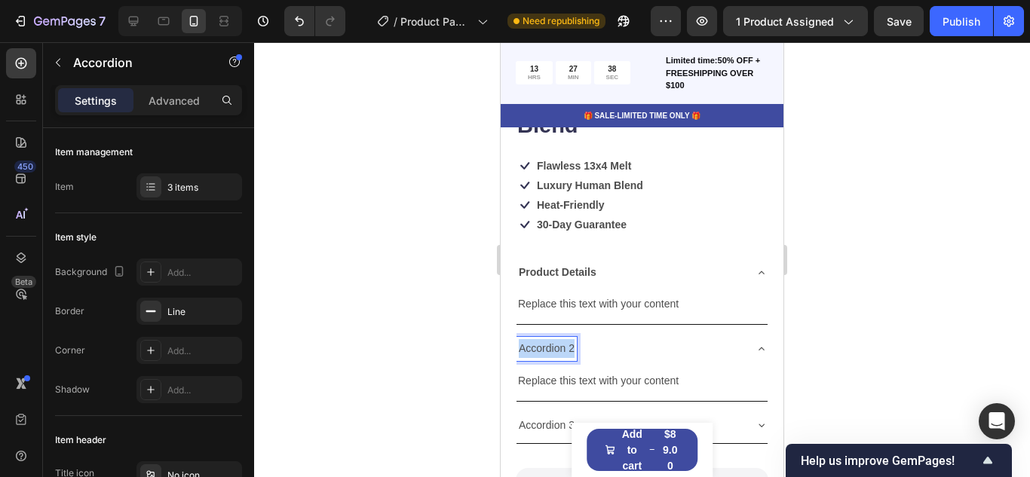
click at [561, 352] on p "Accordion 2" at bounding box center [547, 348] width 56 height 19
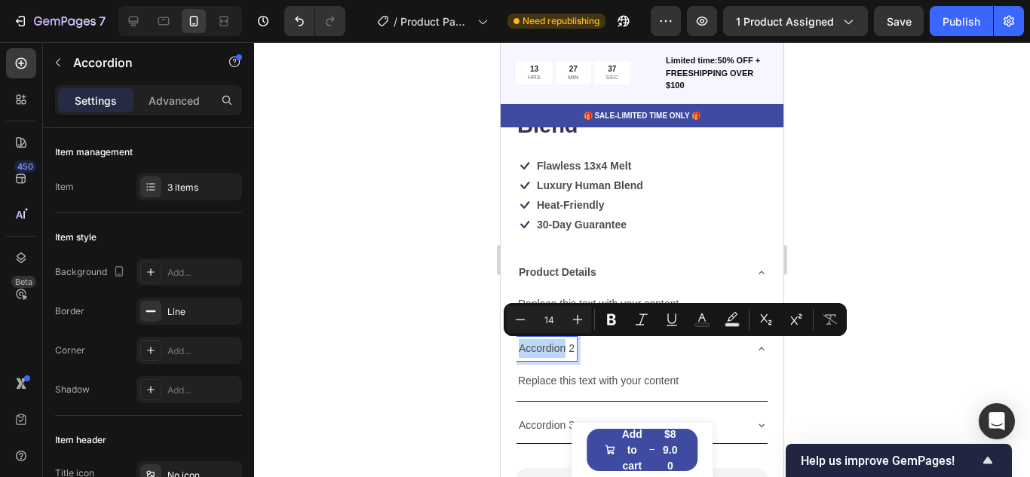
click at [561, 352] on p "Accordion 2" at bounding box center [547, 348] width 56 height 19
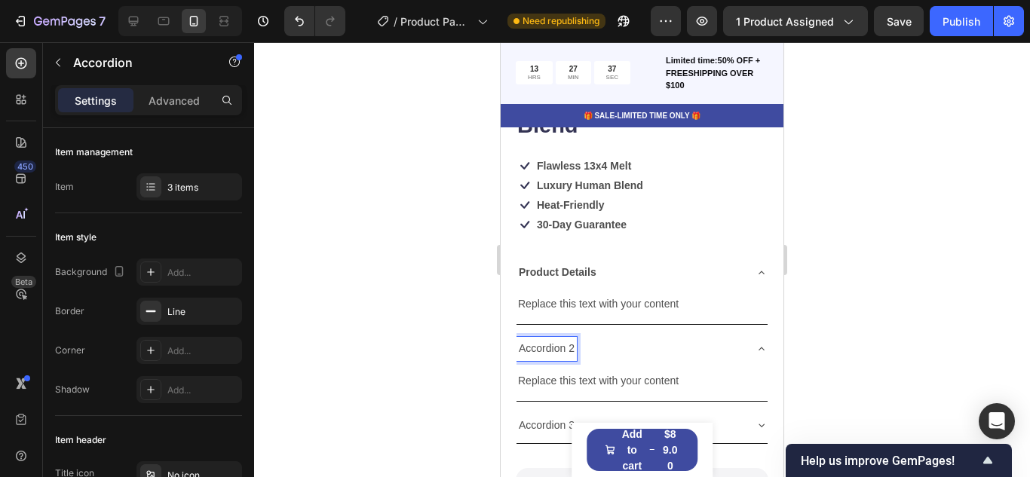
click at [561, 352] on p "Accordion 2" at bounding box center [547, 348] width 56 height 19
click at [570, 348] on p "Care Instructions" at bounding box center [559, 348] width 80 height 19
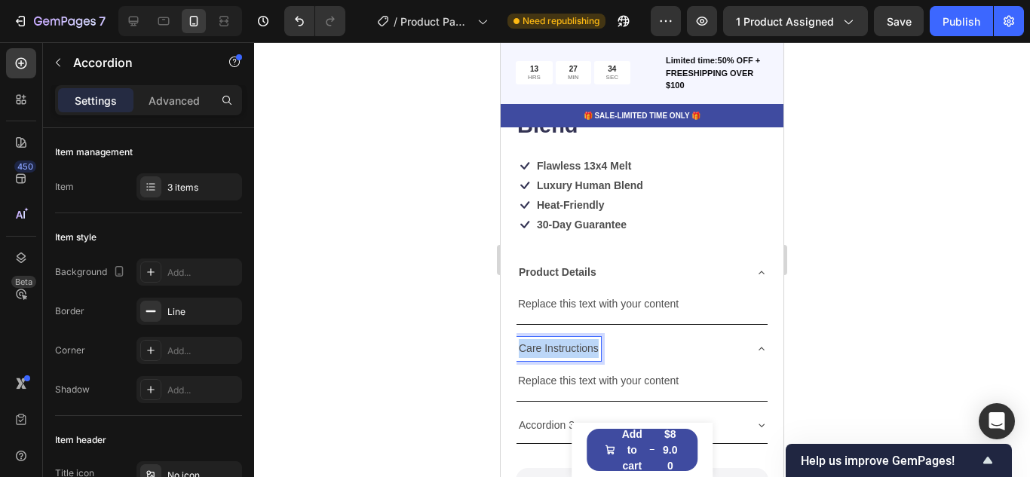
click at [570, 348] on p "Care Instructions" at bounding box center [559, 348] width 80 height 19
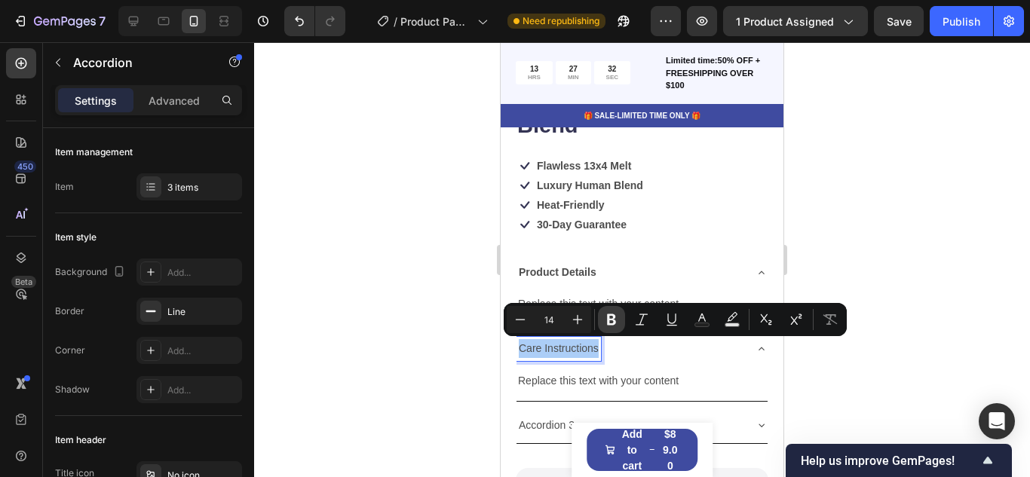
click at [613, 320] on icon "Editor contextual toolbar" at bounding box center [611, 319] width 9 height 11
click at [471, 371] on div at bounding box center [642, 259] width 776 height 435
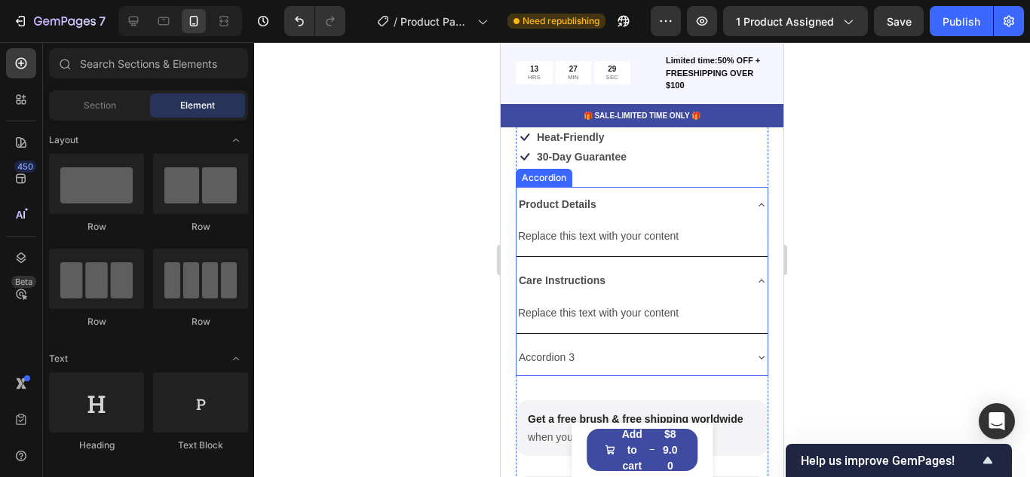
scroll to position [598, 0]
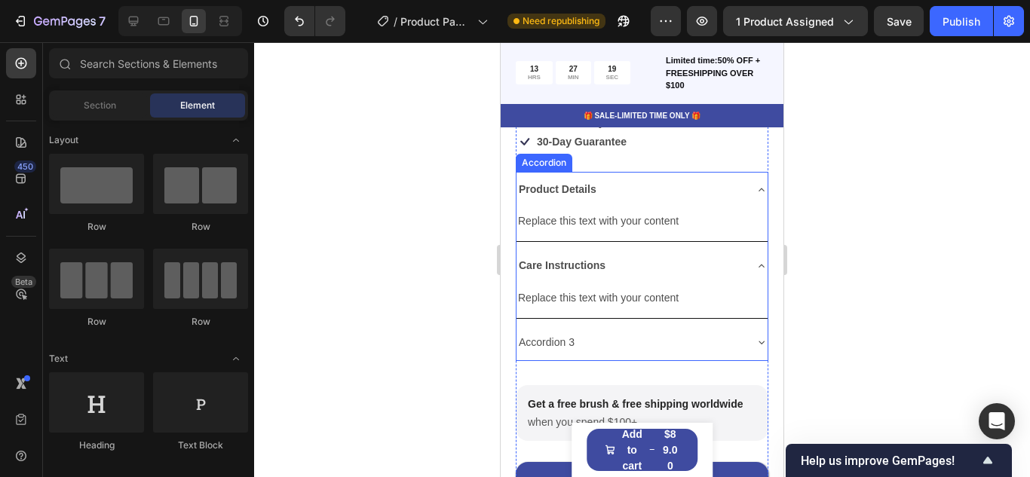
click at [701, 346] on div "Accordion 3" at bounding box center [629, 342] width 227 height 23
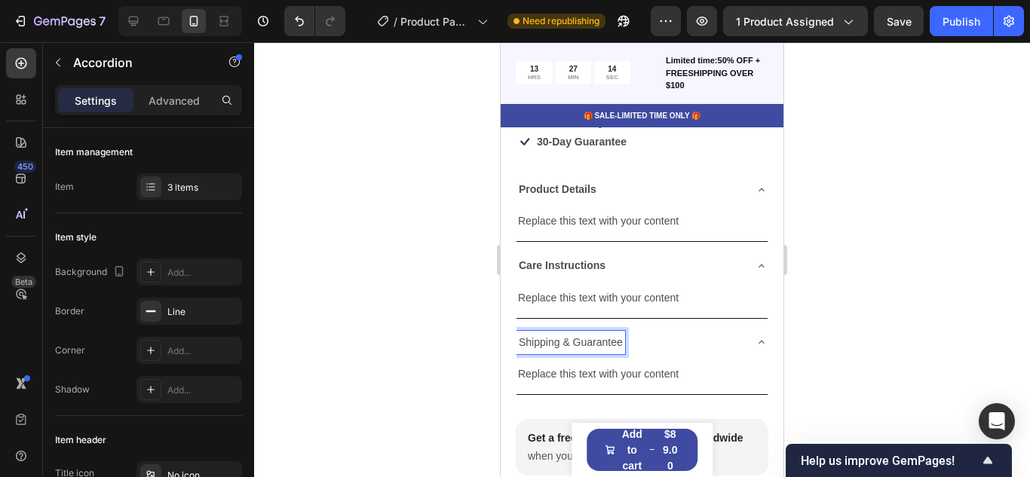
click at [564, 339] on p "Shipping & Guarantee" at bounding box center [571, 342] width 104 height 19
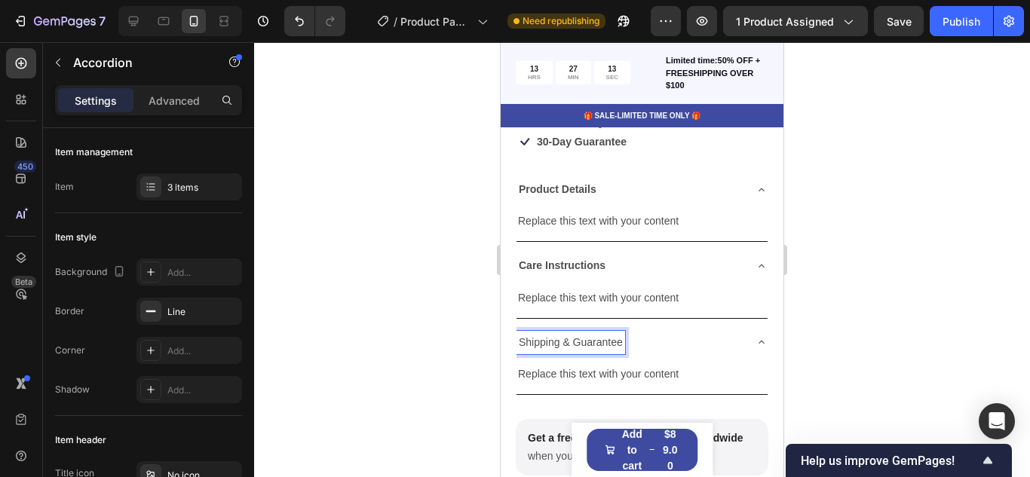
click at [564, 339] on p "Shipping & Guarantee" at bounding box center [571, 342] width 104 height 19
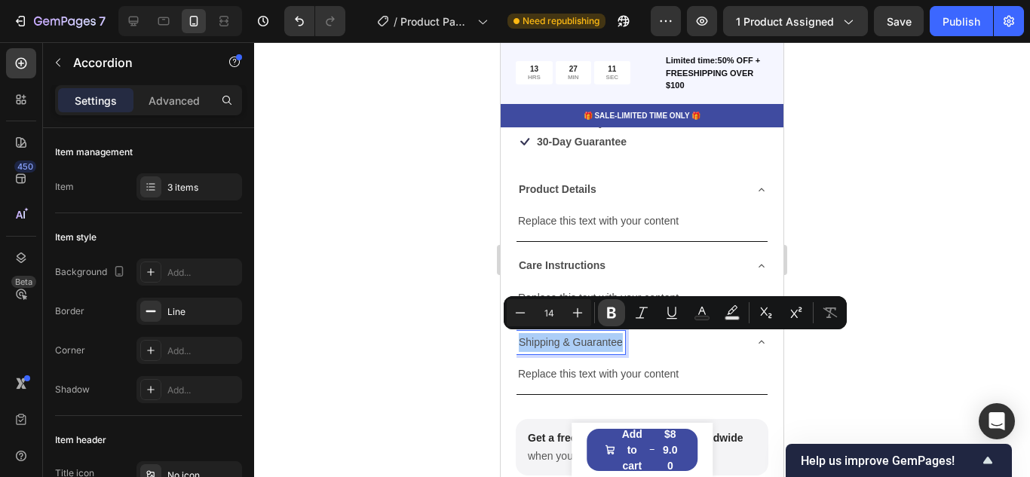
click at [608, 315] on icon "Editor contextual toolbar" at bounding box center [611, 313] width 9 height 11
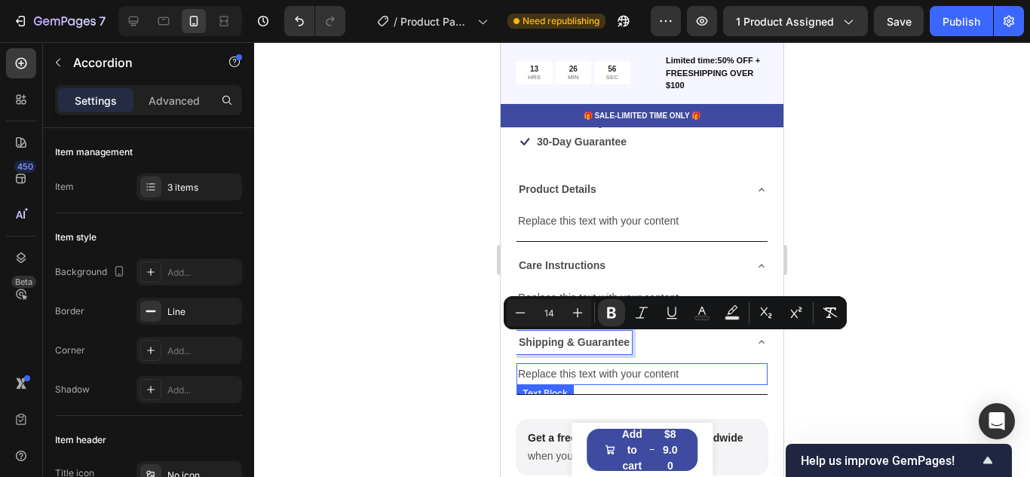
click at [561, 373] on div "Replace this text with your content" at bounding box center [641, 374] width 251 height 22
click at [561, 373] on p "Replace this text with your content" at bounding box center [642, 374] width 248 height 19
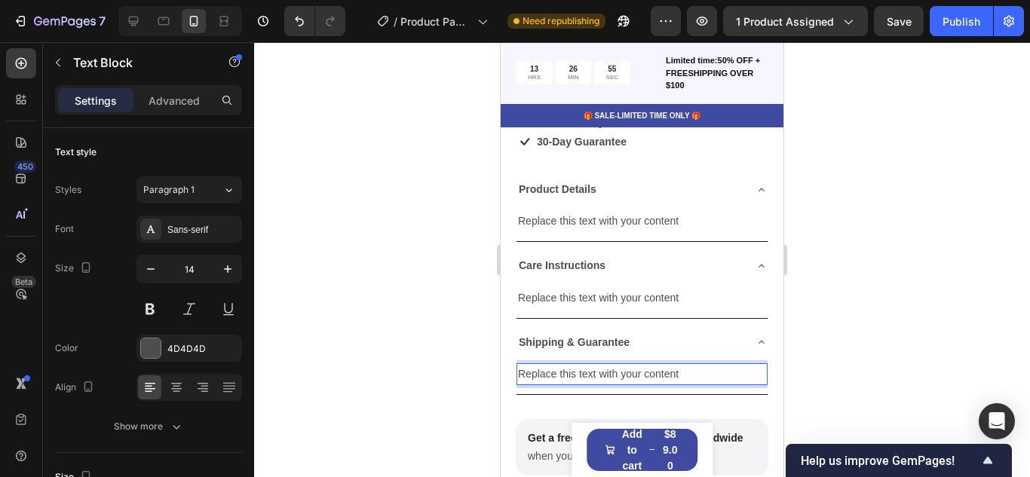
click at [561, 373] on p "Replace this text with your content" at bounding box center [642, 374] width 248 height 19
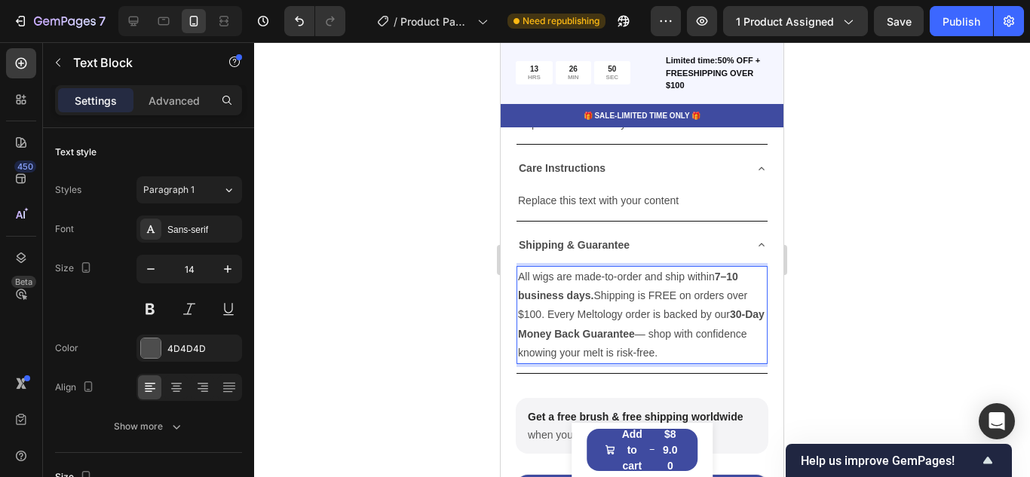
scroll to position [721, 0]
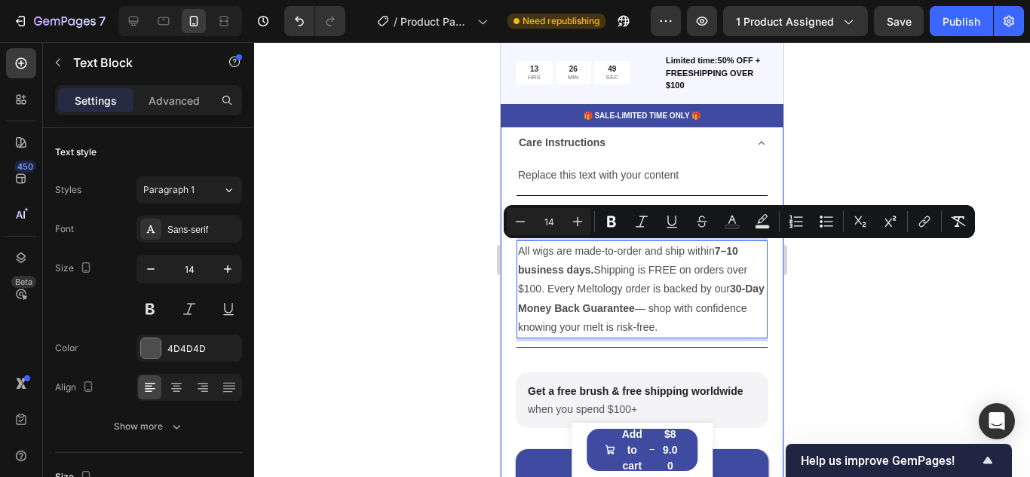
drag, startPoint x: 729, startPoint y: 326, endPoint x: 502, endPoint y: 258, distance: 237.0
click at [502, 258] on div "Product Images Asha: Human Blend Body Wave Lace Front – Classic Black Luxe Blen…" at bounding box center [641, 52] width 283 height 1228
click at [641, 214] on icon "Editor contextual toolbar" at bounding box center [641, 221] width 15 height 15
click at [427, 262] on div at bounding box center [642, 259] width 776 height 435
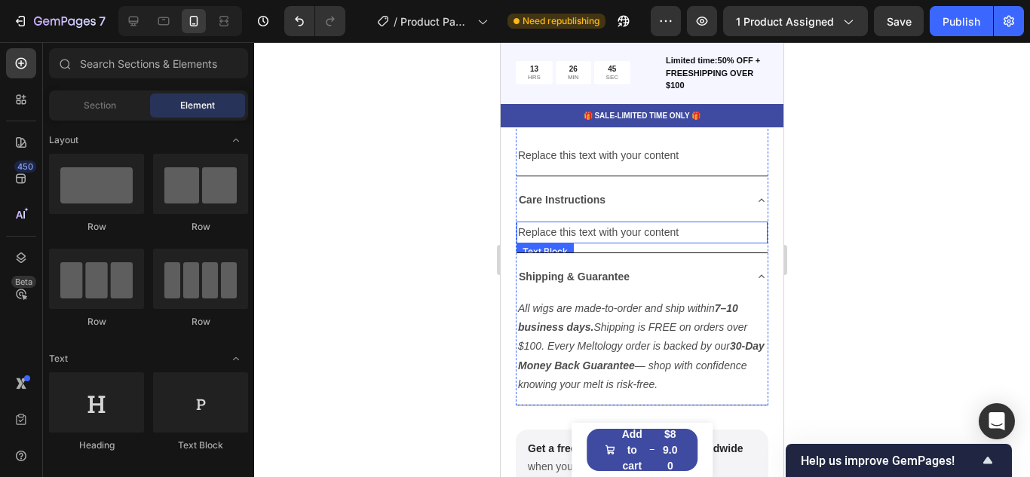
scroll to position [656, 0]
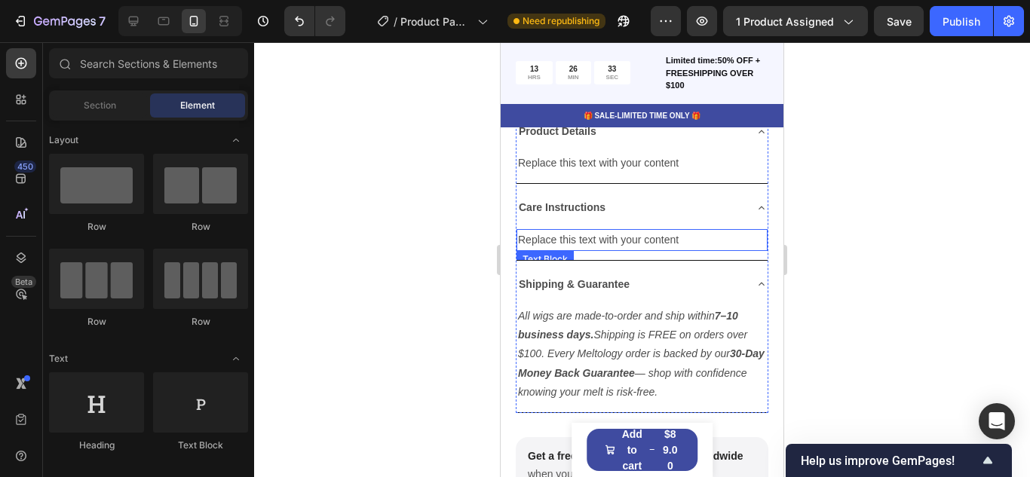
click at [594, 237] on div "Replace this text with your content" at bounding box center [641, 240] width 251 height 22
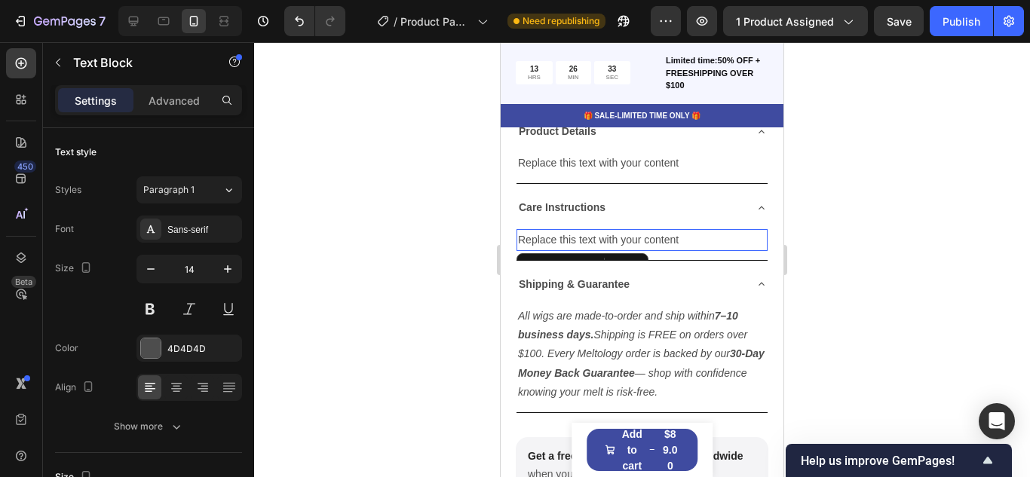
click at [594, 237] on p "Replace this text with your content" at bounding box center [642, 240] width 248 height 19
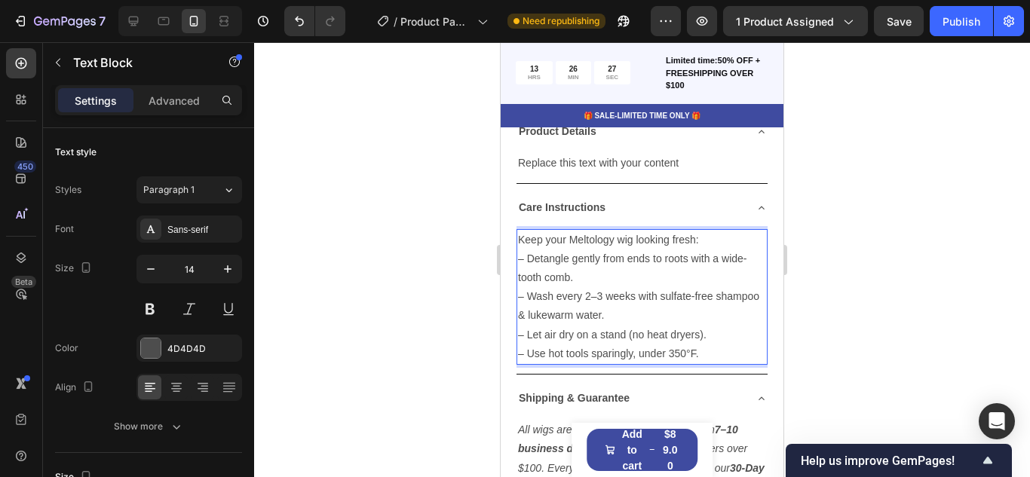
click at [617, 353] on p "Keep your Meltology wig looking fresh: – Detangle gently from ends to roots wit…" at bounding box center [642, 297] width 248 height 133
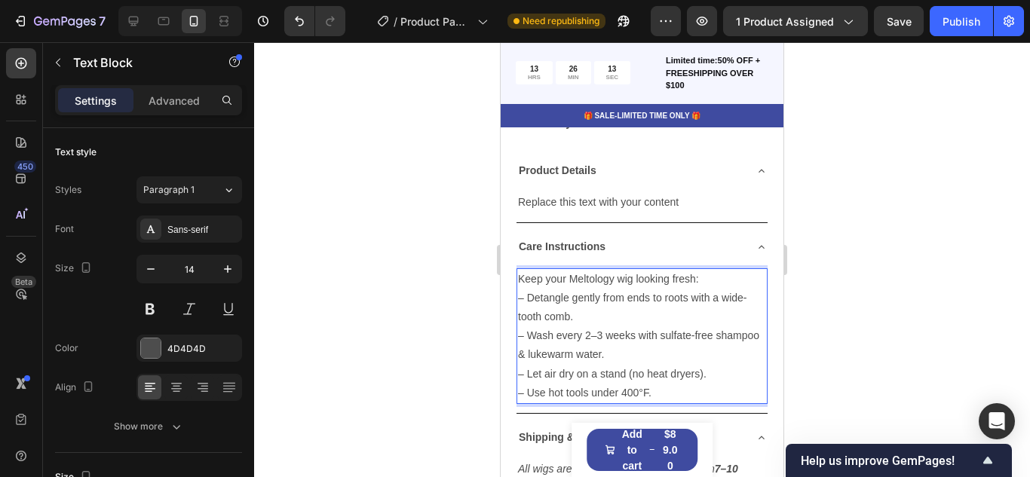
scroll to position [616, 0]
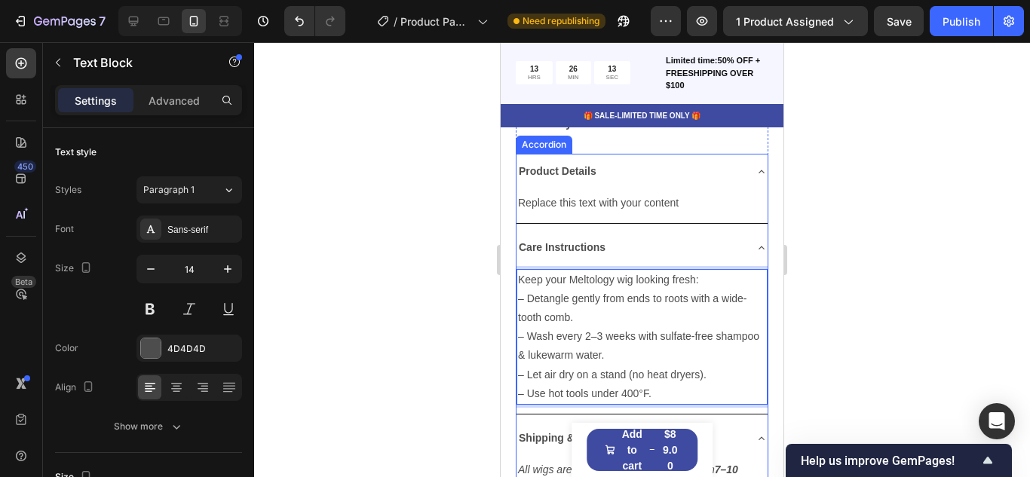
click at [762, 244] on icon at bounding box center [761, 248] width 12 height 12
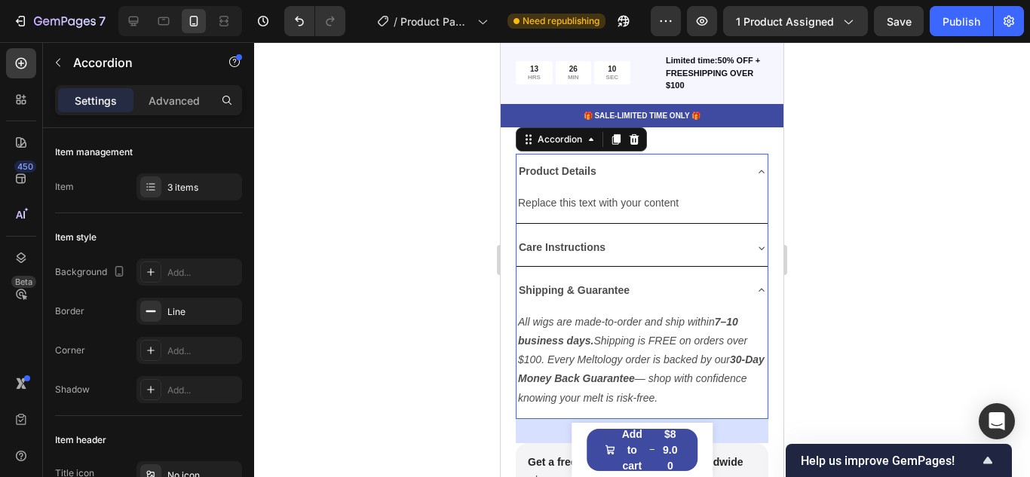
click at [762, 288] on icon at bounding box center [761, 290] width 12 height 12
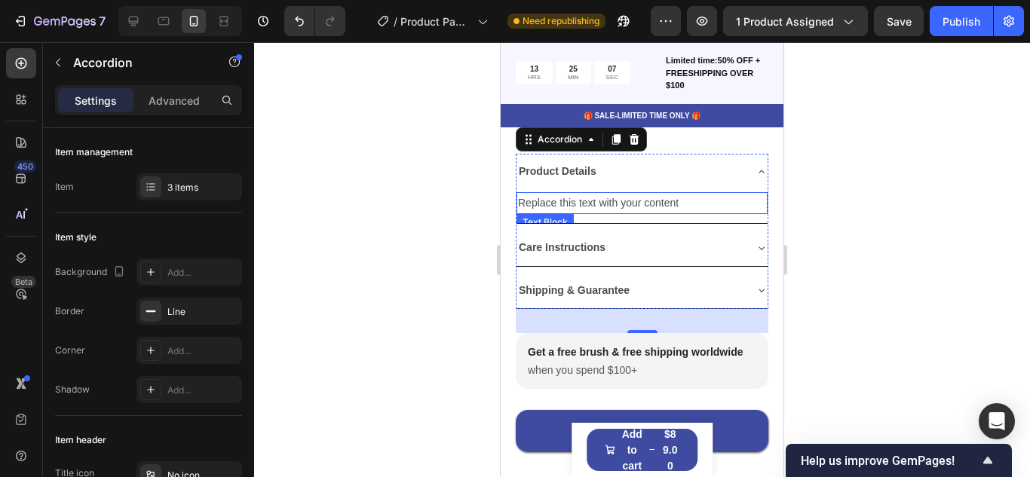
click at [553, 200] on div "Replace this text with your content" at bounding box center [641, 203] width 251 height 22
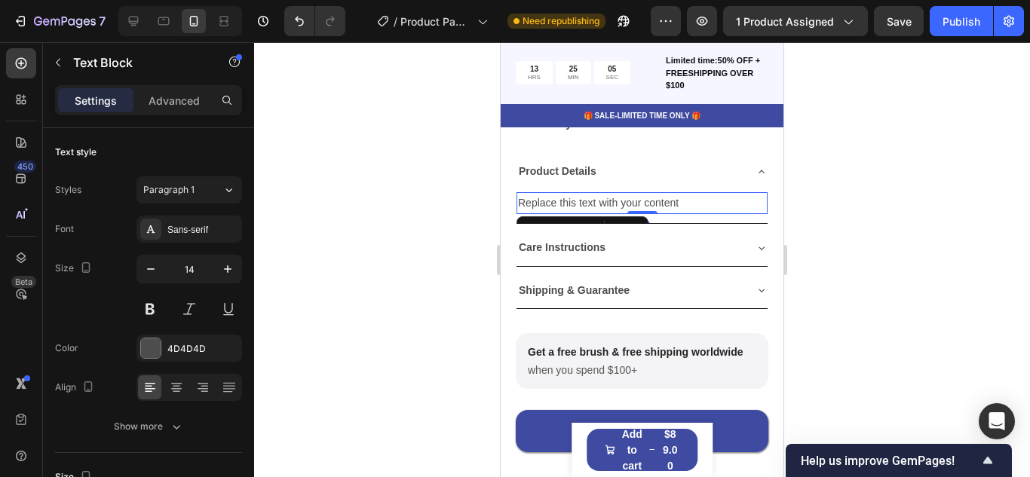
click at [553, 200] on p "Replace this text with your content" at bounding box center [642, 203] width 248 height 19
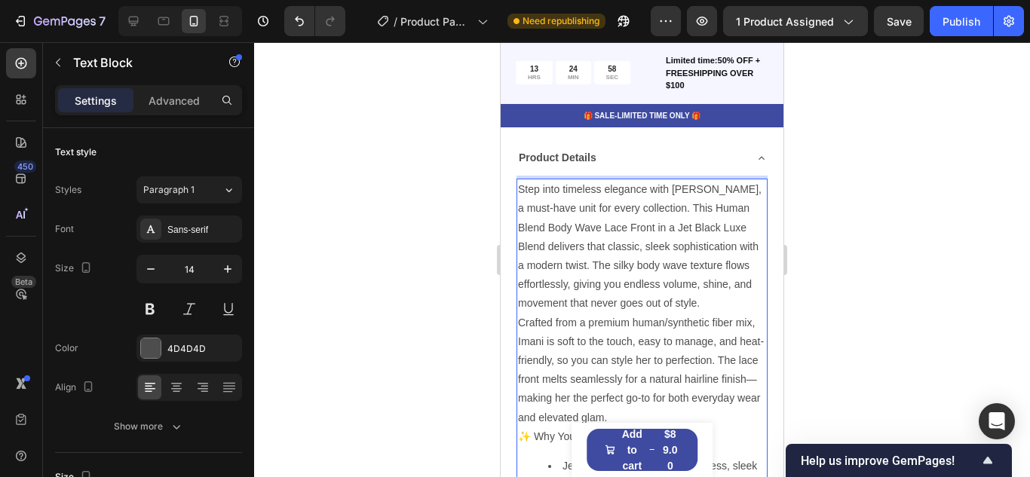
scroll to position [681, 0]
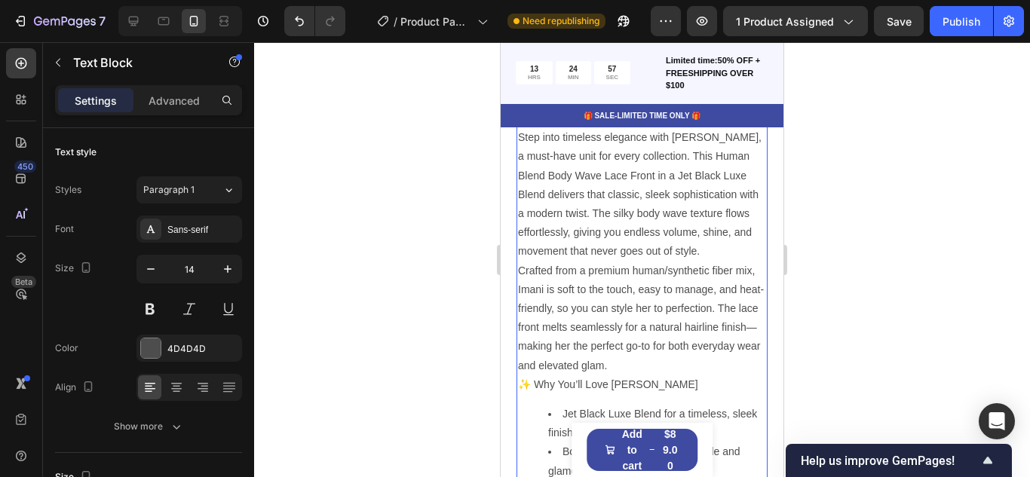
click at [519, 272] on p "Crafted from a premium human/synthetic fiber mix, Imani is soft to the touch, e…" at bounding box center [642, 319] width 248 height 114
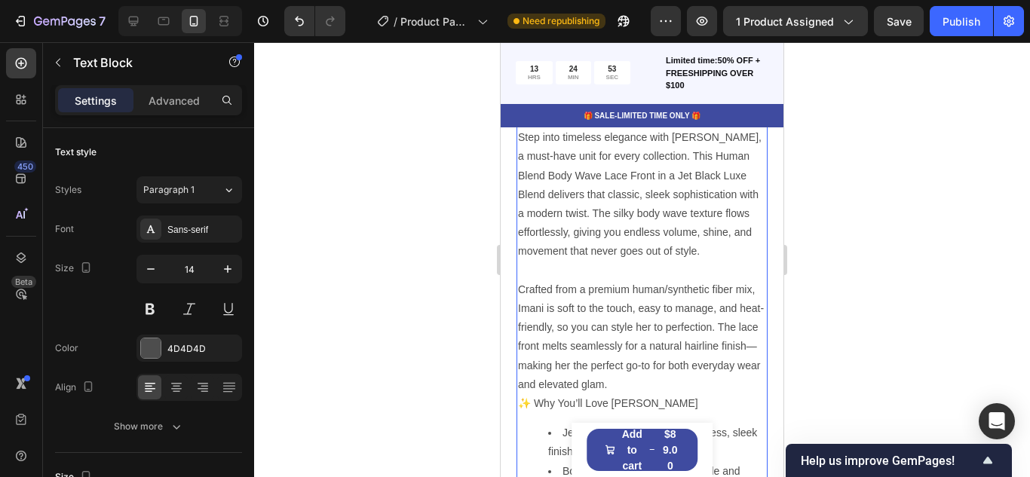
scroll to position [840, 0]
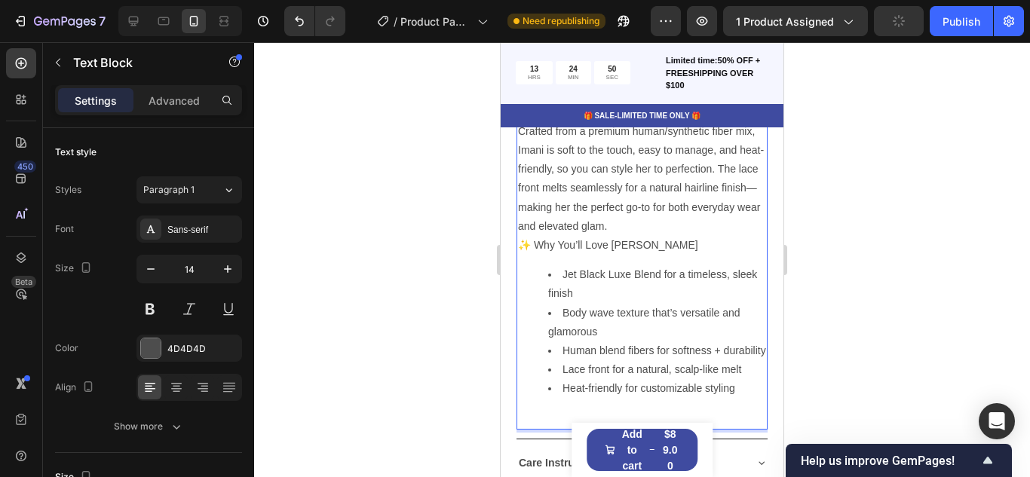
drag, startPoint x: 742, startPoint y: 415, endPoint x: 526, endPoint y: 243, distance: 275.7
click at [730, 374] on ul "Jet Black Luxe Blend for a timeless, sleek finish Body wave texture that’s vers…" at bounding box center [642, 331] width 248 height 133
click at [526, 243] on p "✨ Why You’ll Love Asha" at bounding box center [642, 245] width 248 height 19
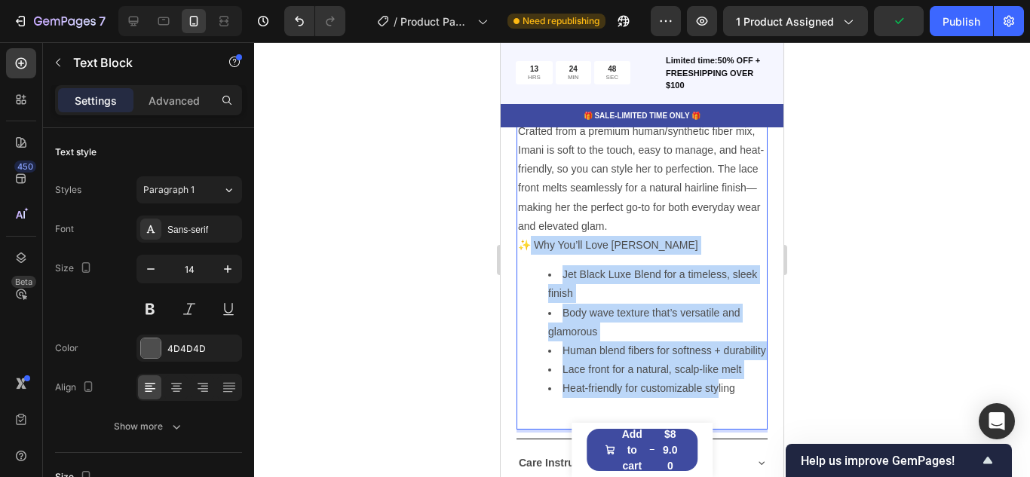
drag, startPoint x: 526, startPoint y: 243, endPoint x: 720, endPoint y: 414, distance: 258.5
click at [720, 414] on div "Step into timeless elegance with Asha, a must-have unit for every collection. T…" at bounding box center [641, 198] width 251 height 461
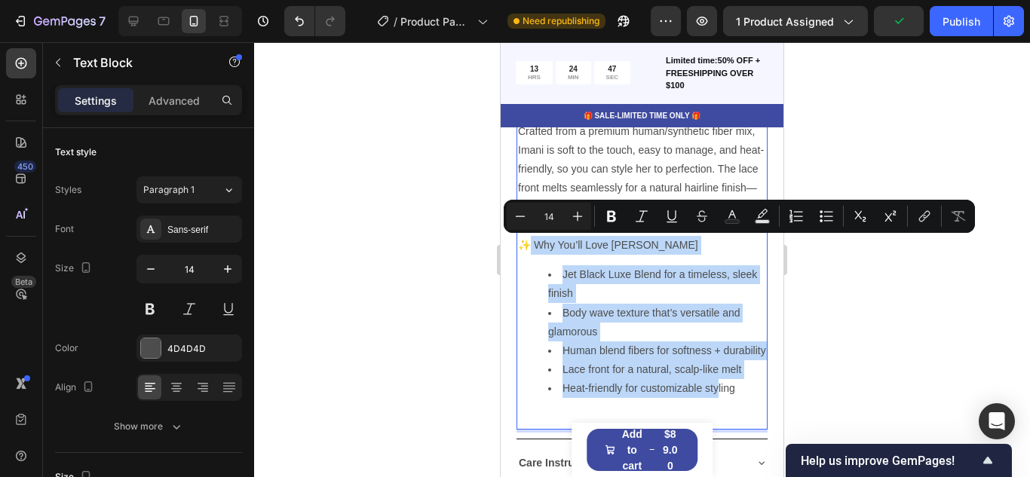
click at [748, 398] on li "Heat-friendly for customizable styling" at bounding box center [657, 388] width 218 height 19
drag, startPoint x: 748, startPoint y: 405, endPoint x: 514, endPoint y: 243, distance: 283.9
click at [514, 243] on div "Product Images Asha: Human Blend Body Wave Lace Front – Classic Black Luxe Blen…" at bounding box center [641, 80] width 283 height 1523
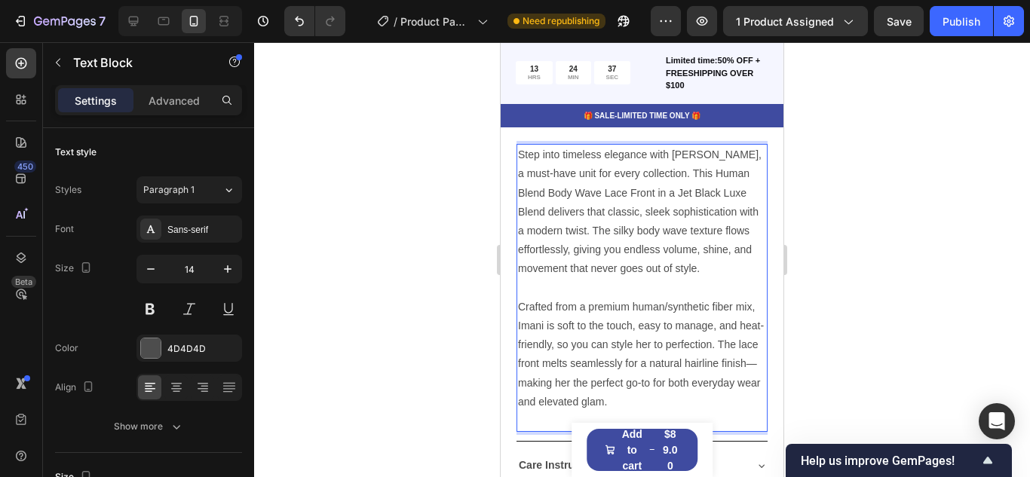
scroll to position [665, 0]
click at [580, 213] on p "Step into timeless elegance with Asha, a must-have unit for every collection. T…" at bounding box center [642, 211] width 248 height 133
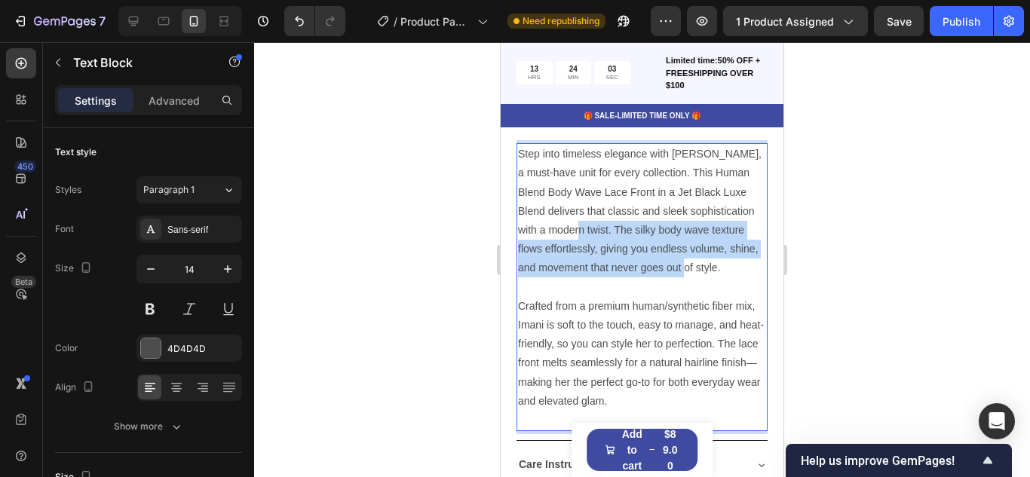
drag, startPoint x: 546, startPoint y: 226, endPoint x: 654, endPoint y: 272, distance: 117.2
click at [654, 272] on p "Step into timeless elegance with Asha, a must-have unit for every collection. T…" at bounding box center [642, 211] width 248 height 133
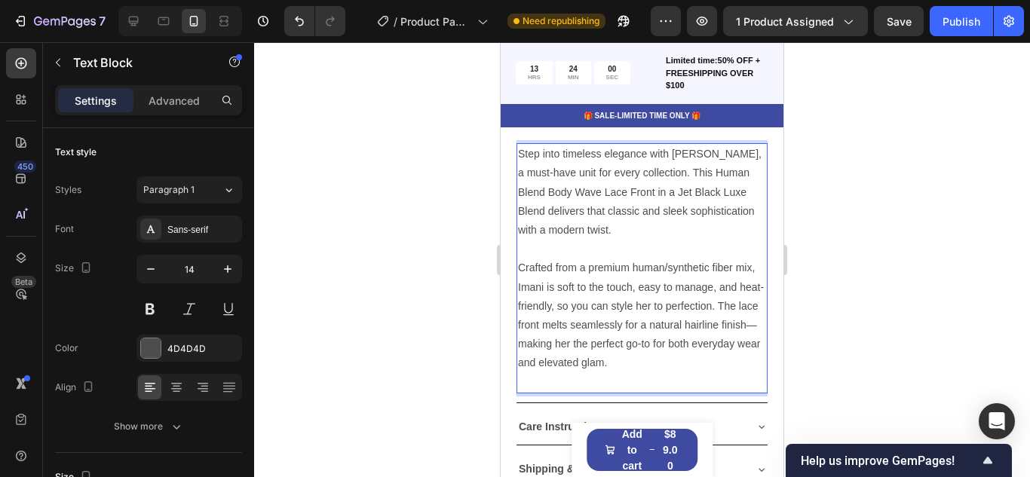
click at [525, 268] on p "Crafted from a premium human/synthetic fiber mix, Imani is soft to the touch, e…" at bounding box center [642, 316] width 248 height 114
click at [529, 290] on p "Crafted from a premium human/synthetic fiber mix, Imani is soft to the touch, e…" at bounding box center [642, 316] width 248 height 114
click at [519, 265] on p "Crafted from a premium human/synthetic fiber mix, Asha is soft to the touch, ea…" at bounding box center [642, 316] width 248 height 114
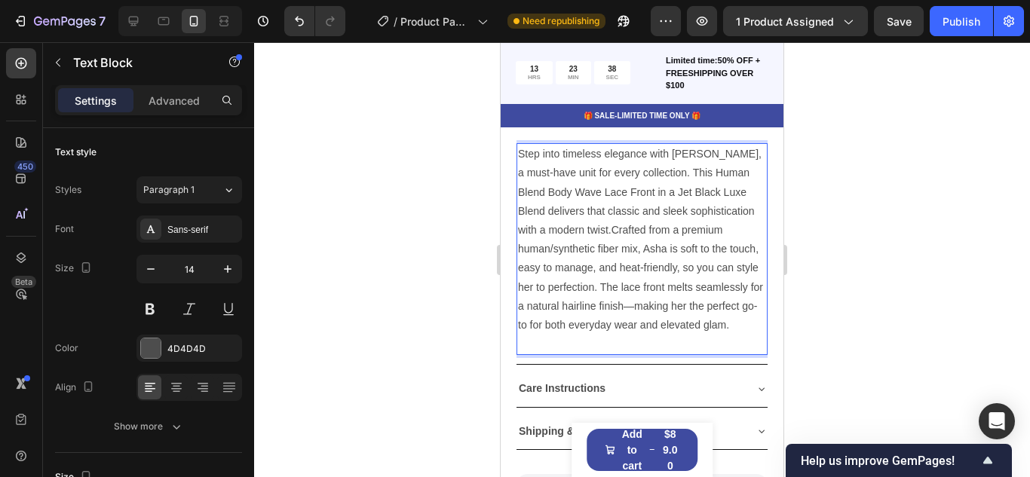
click at [549, 308] on p "Step into timeless elegance with Asha, a must-have unit for every collection. T…" at bounding box center [642, 240] width 248 height 190
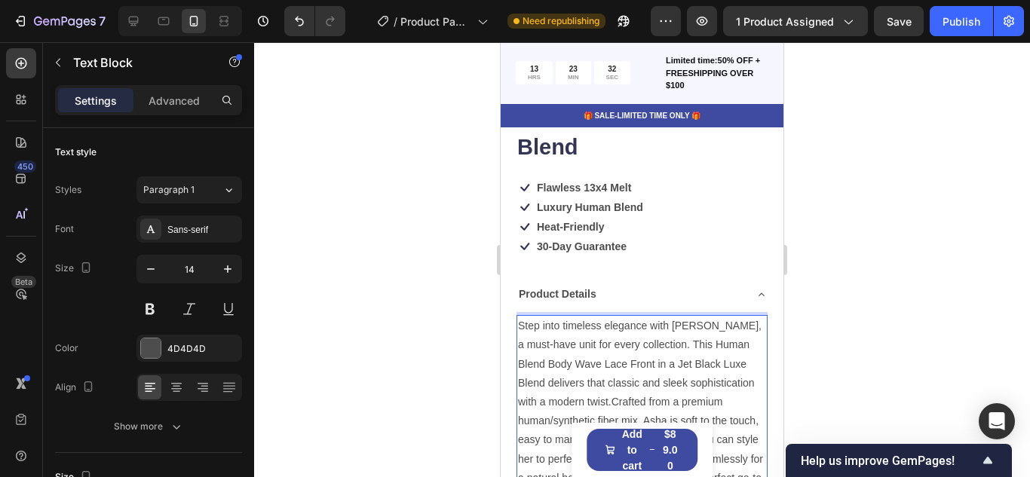
scroll to position [482, 0]
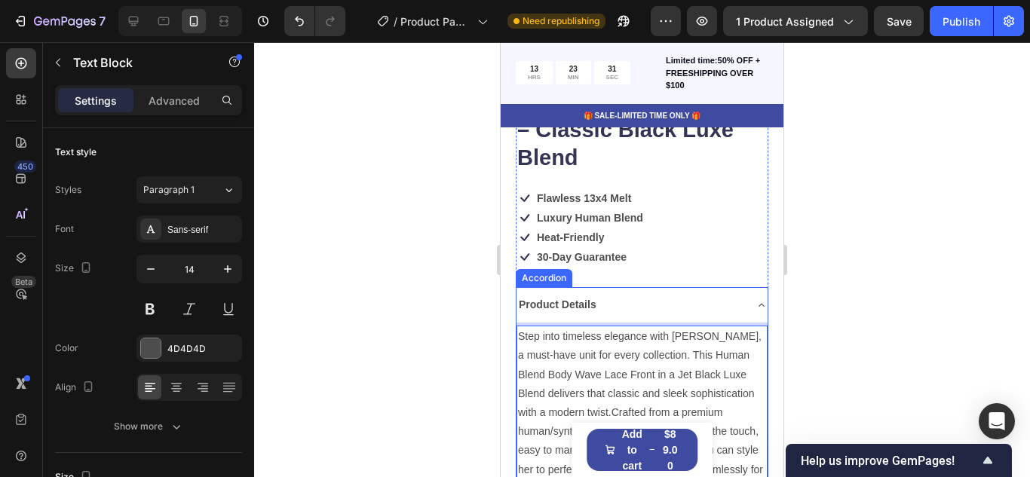
click at [760, 310] on icon at bounding box center [761, 305] width 12 height 12
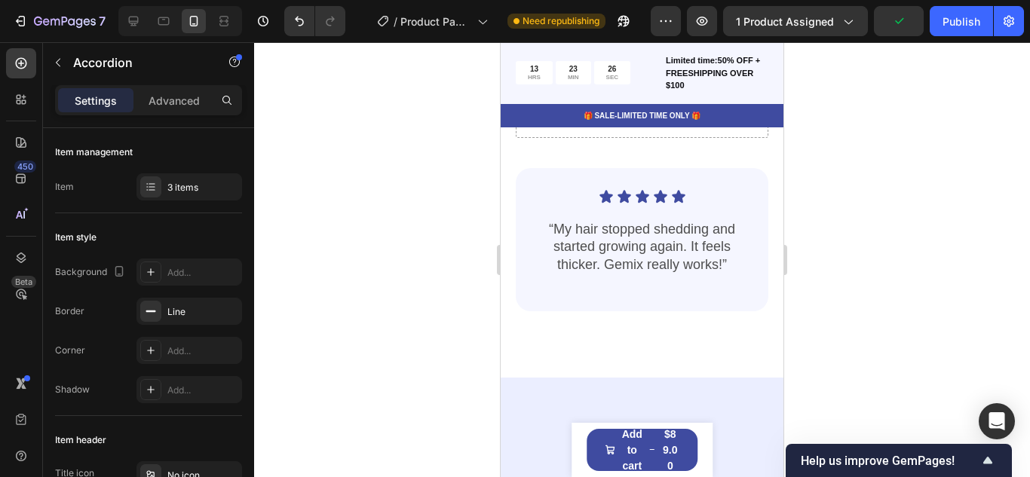
scroll to position [1353, 0]
click at [617, 252] on p "“My hair stopped shedding and started growing again. It feels thicker. Gemix re…" at bounding box center [641, 245] width 219 height 53
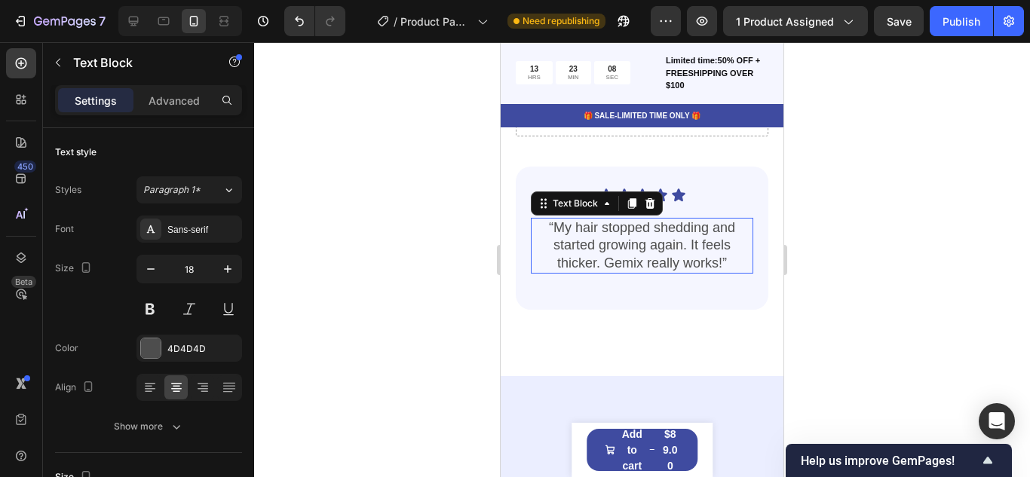
click at [617, 252] on p "“My hair stopped shedding and started growing again. It feels thicker. Gemix re…" at bounding box center [641, 245] width 219 height 53
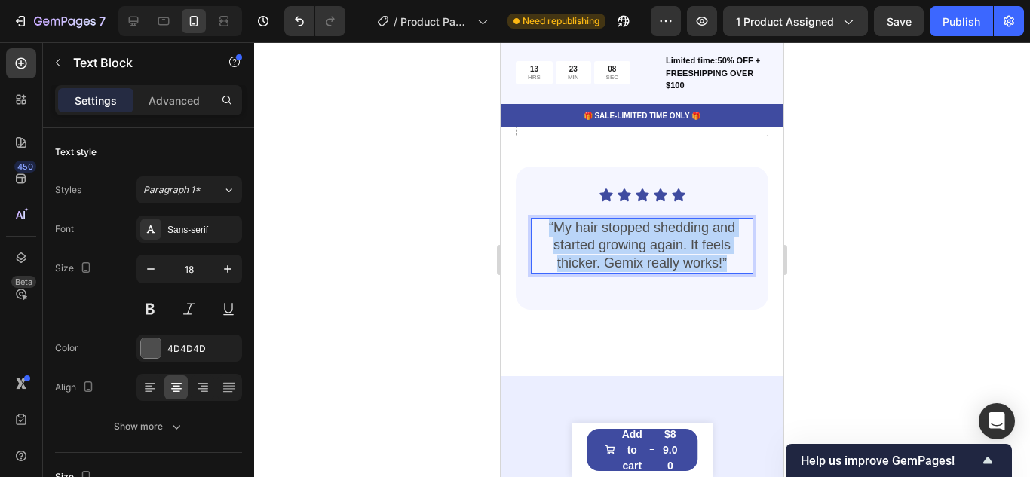
click at [617, 252] on p "“My hair stopped shedding and started growing again. It feels thicker. Gemix re…" at bounding box center [641, 245] width 219 height 53
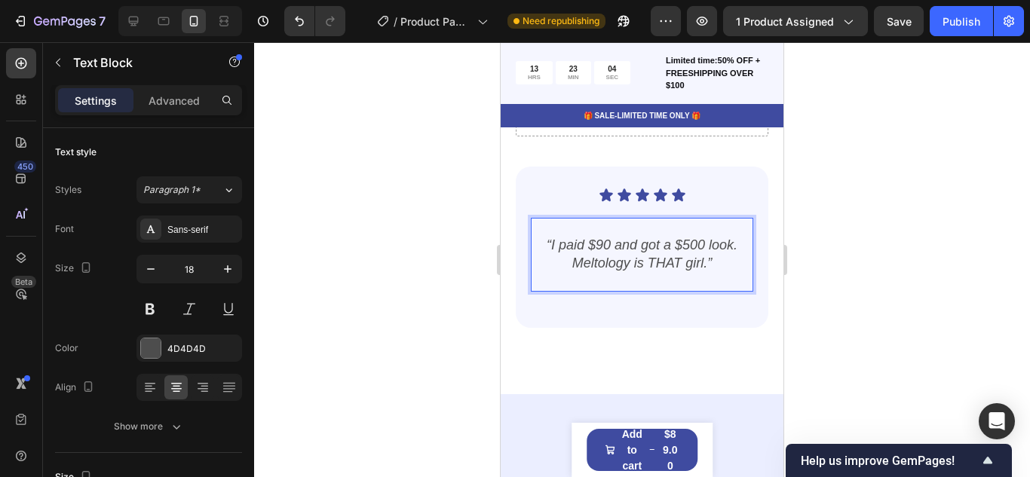
click at [397, 284] on div at bounding box center [642, 259] width 776 height 435
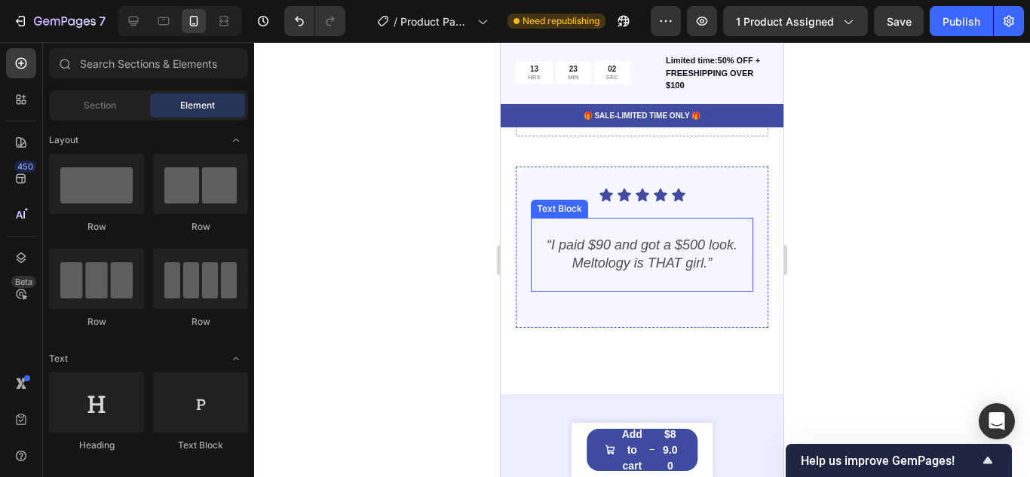
click at [718, 270] on p "“I paid $90 and got a $500 look. Meltology is THAT girl.”" at bounding box center [641, 245] width 219 height 53
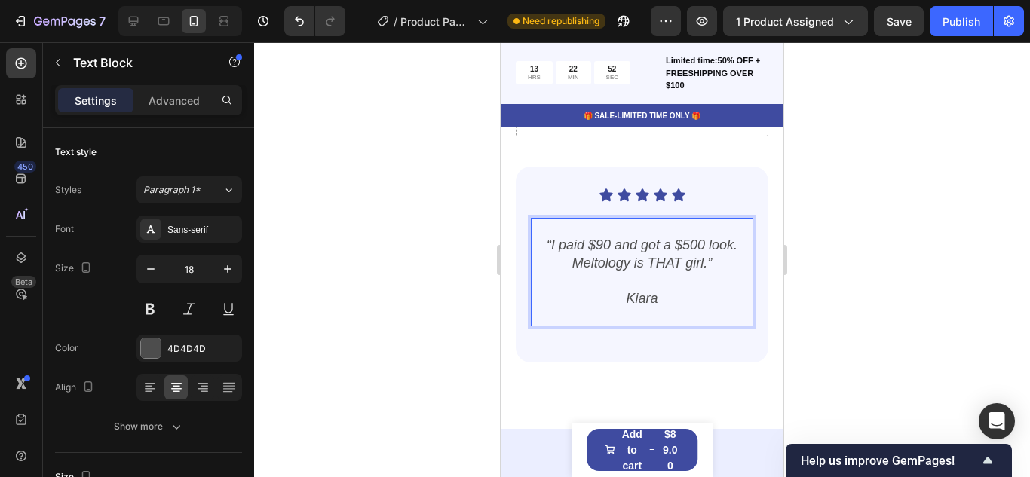
click at [642, 306] on icon "Kiara" at bounding box center [642, 298] width 32 height 15
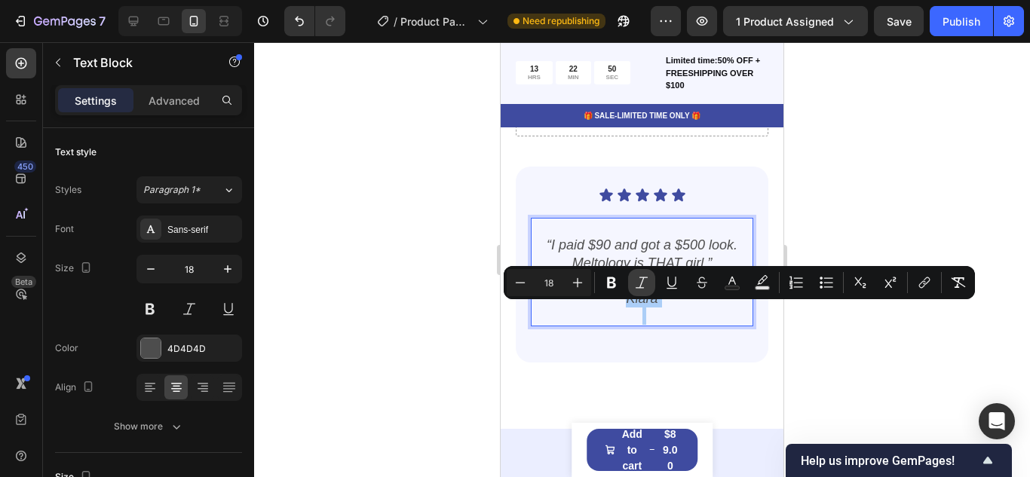
click at [638, 282] on icon "Editor contextual toolbar" at bounding box center [641, 282] width 15 height 15
click at [868, 255] on div at bounding box center [642, 259] width 776 height 435
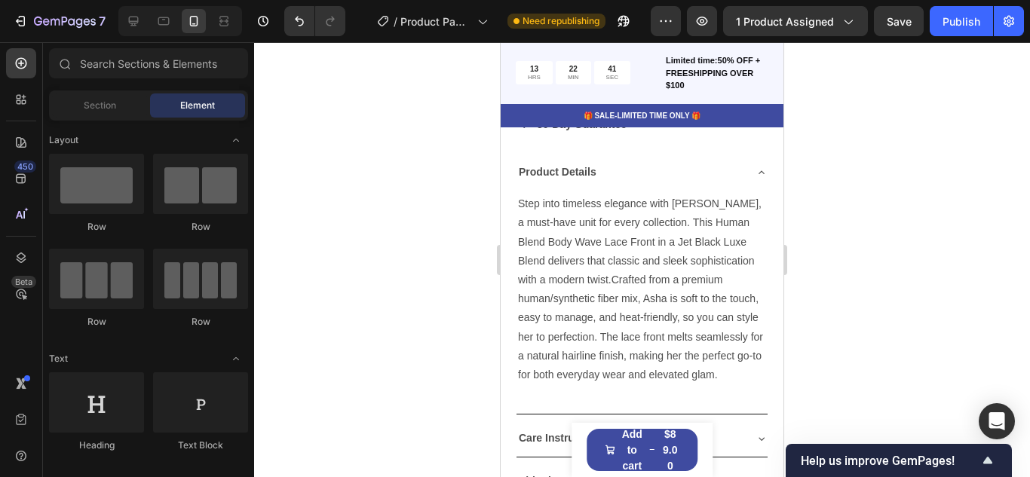
scroll to position [0, 0]
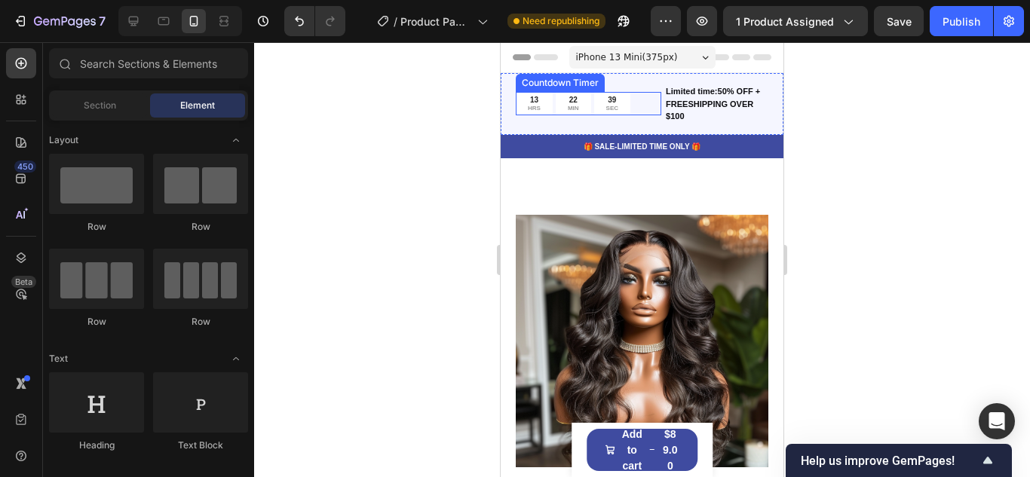
click at [623, 99] on div "39 SEC" at bounding box center [612, 103] width 36 height 23
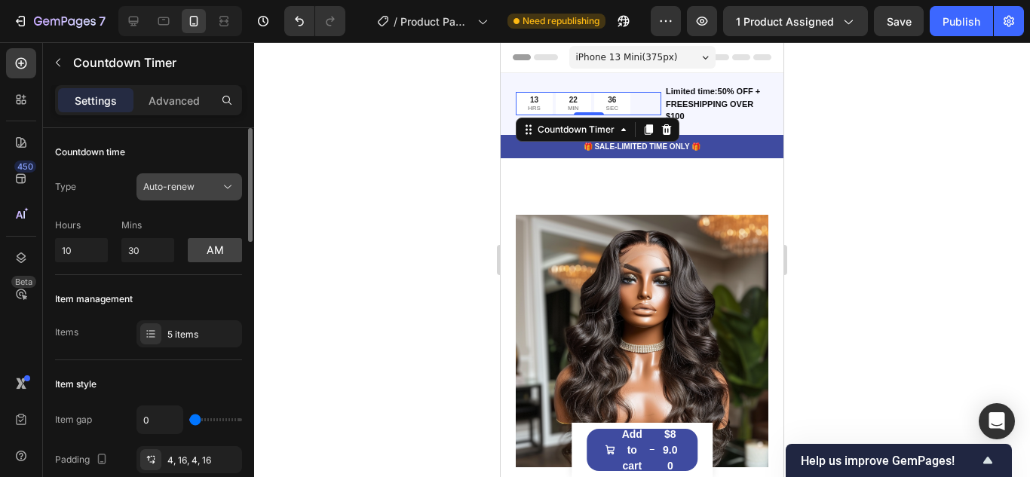
click at [199, 194] on button "Auto-renew" at bounding box center [189, 186] width 106 height 27
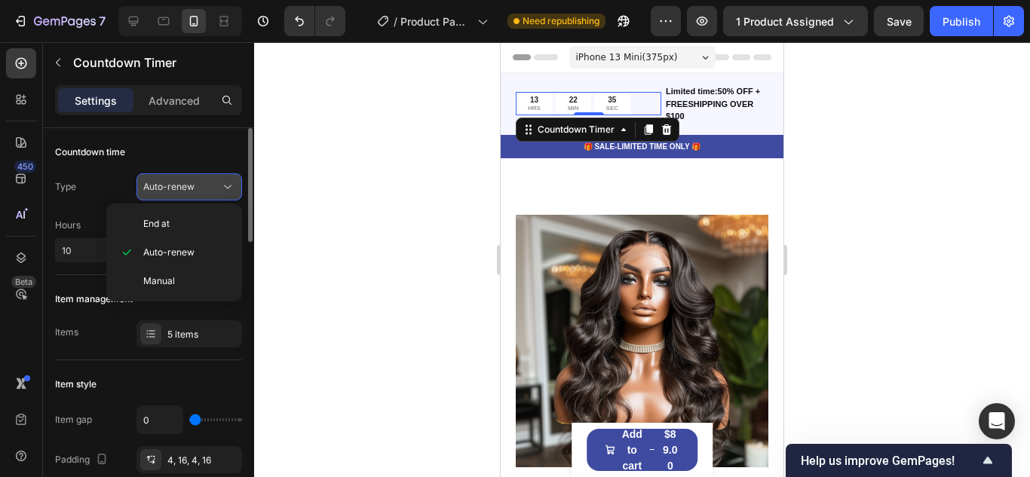
click at [199, 194] on button "Auto-renew" at bounding box center [189, 186] width 106 height 27
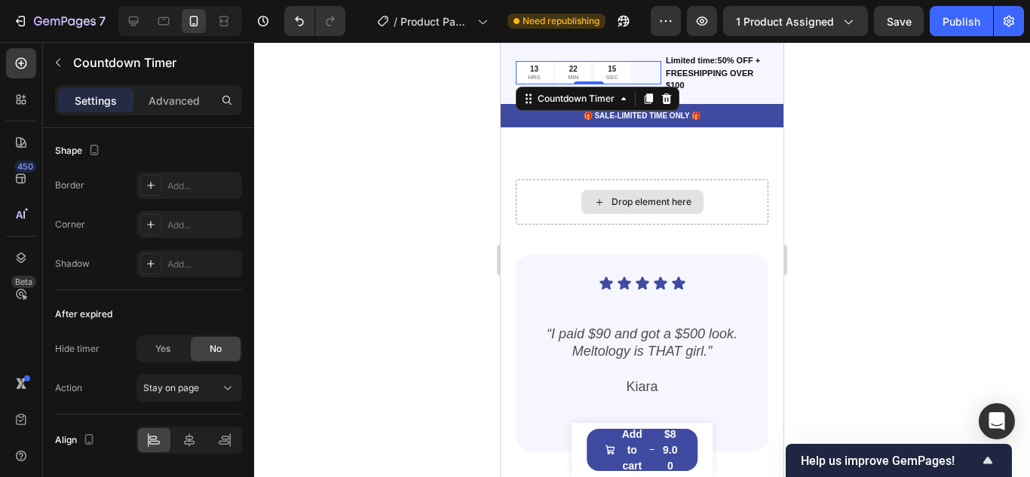
scroll to position [1494, 0]
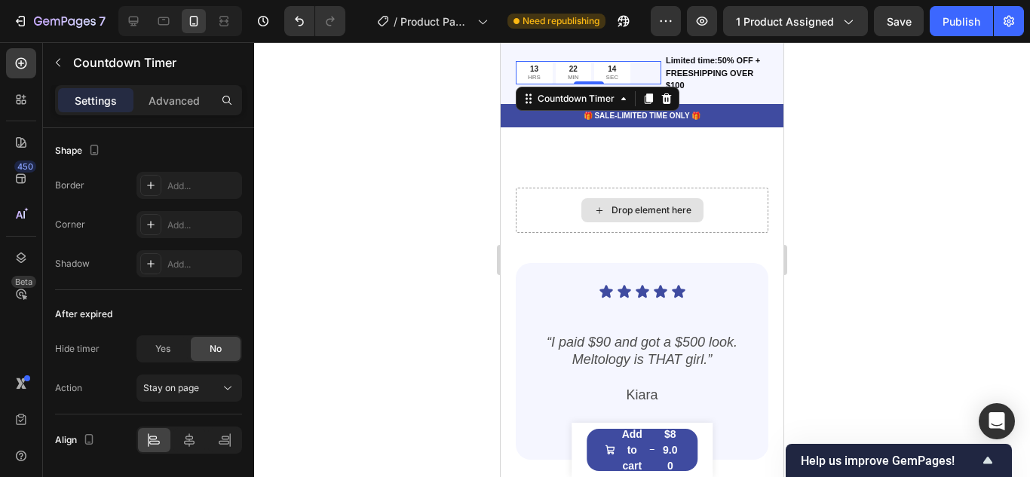
click at [521, 205] on div "Drop element here" at bounding box center [642, 210] width 253 height 45
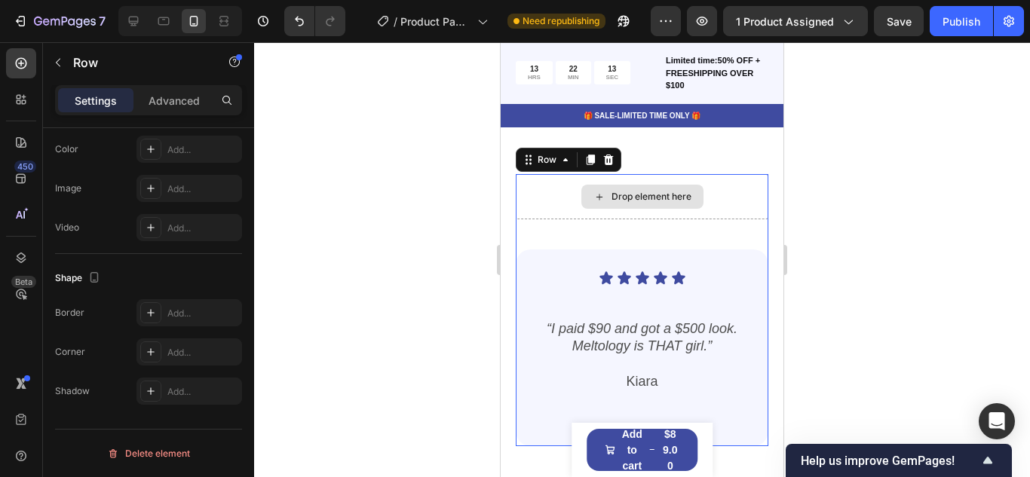
scroll to position [0, 0]
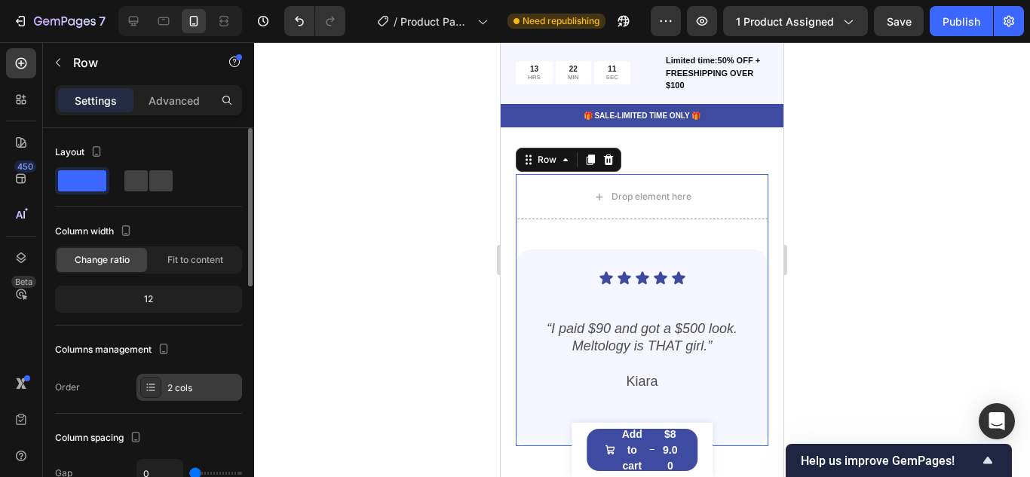
click at [194, 396] on div "2 cols" at bounding box center [189, 387] width 106 height 27
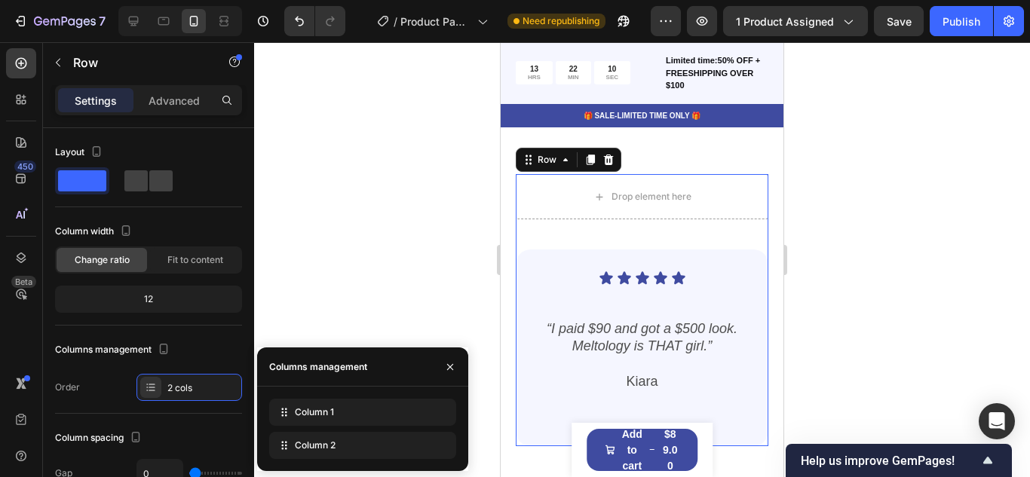
click at [459, 239] on div at bounding box center [642, 259] width 776 height 435
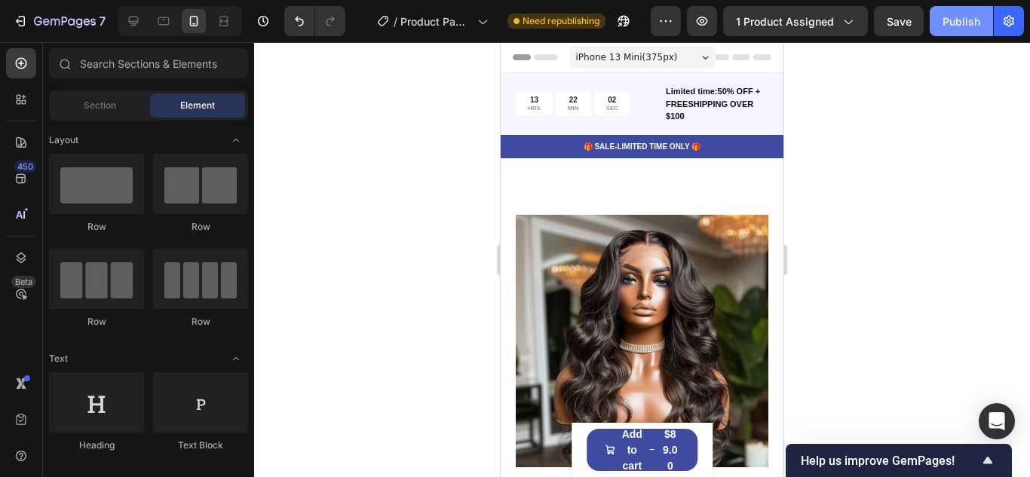
click at [941, 23] on button "Publish" at bounding box center [960, 21] width 63 height 30
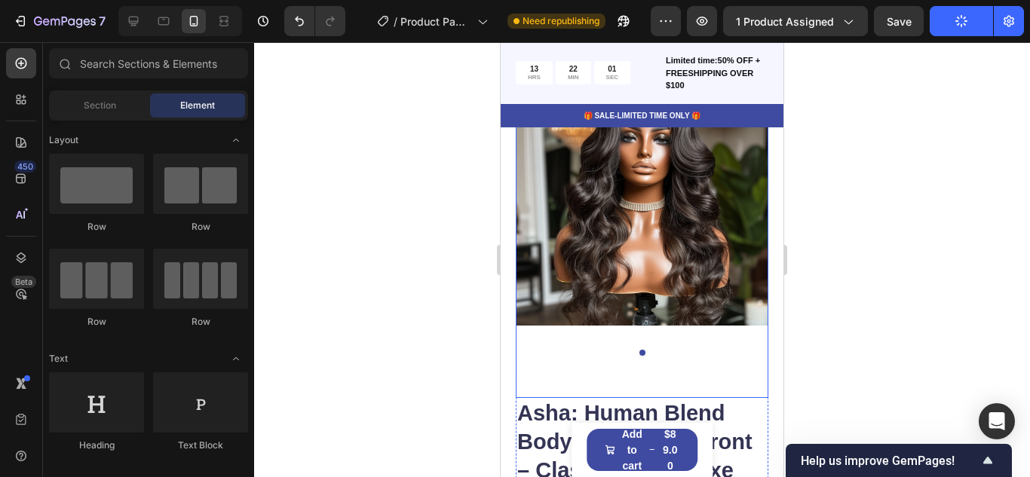
scroll to position [178, 0]
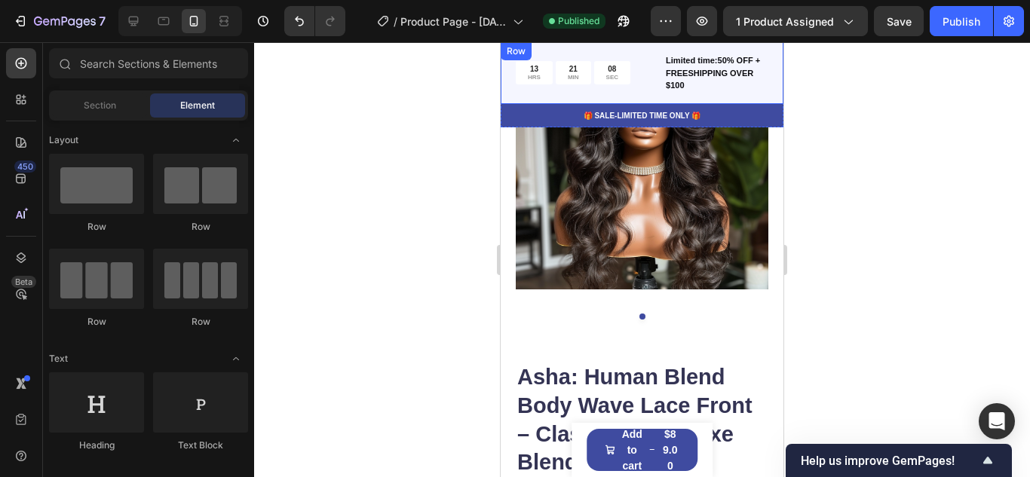
click at [772, 91] on div "13 HRS 21 MIN 08 SEC Countdown Timer Limited time:50% OFF + FREESHIPPING OVER $…" at bounding box center [641, 73] width 283 height 62
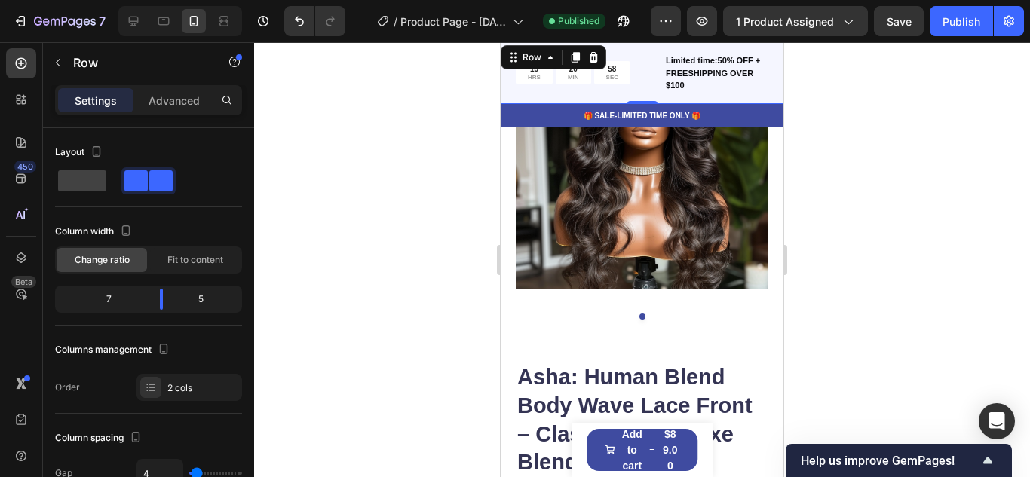
scroll to position [660, 0]
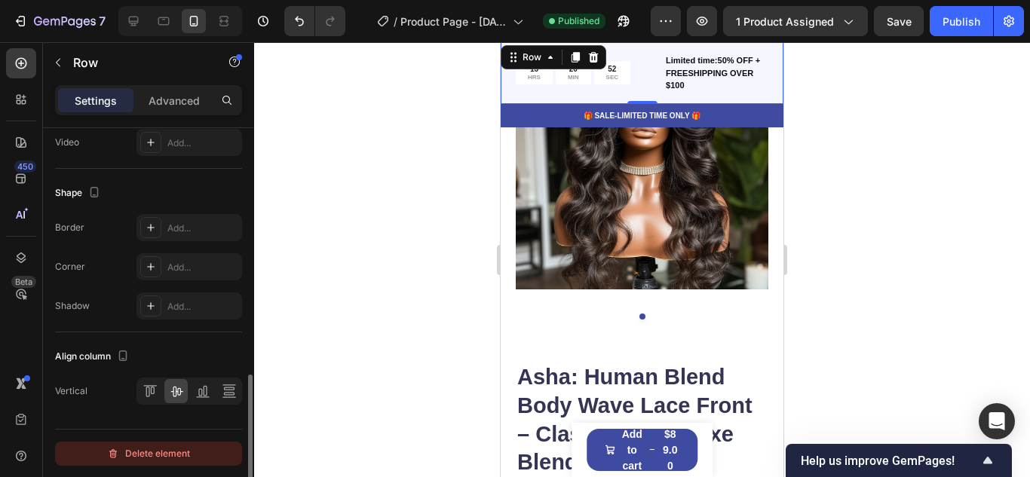
click at [158, 455] on div "Delete element" at bounding box center [148, 454] width 83 height 18
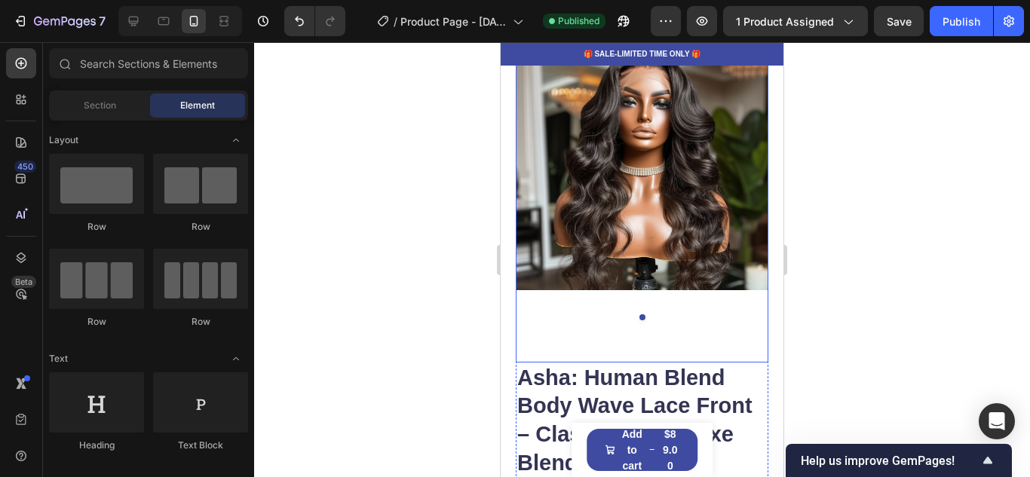
scroll to position [0, 0]
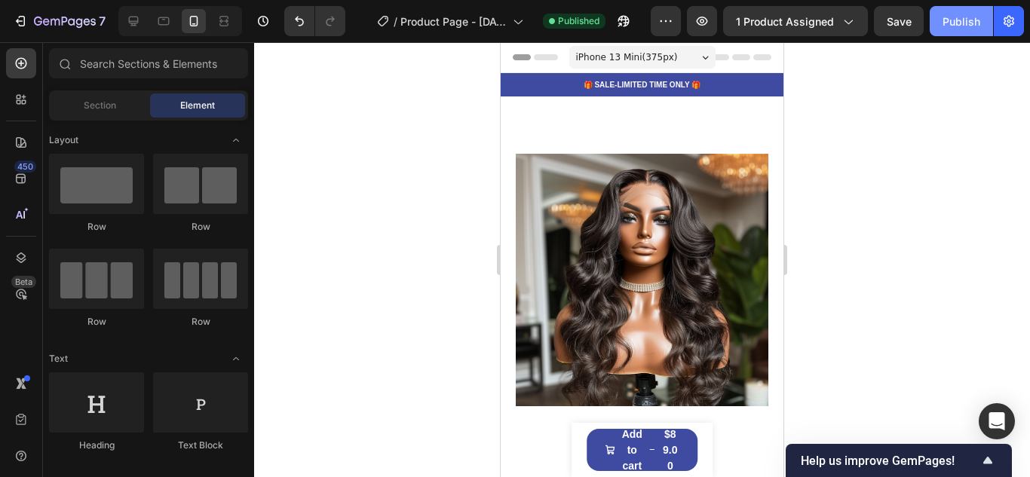
click at [950, 19] on div "Publish" at bounding box center [961, 22] width 38 height 16
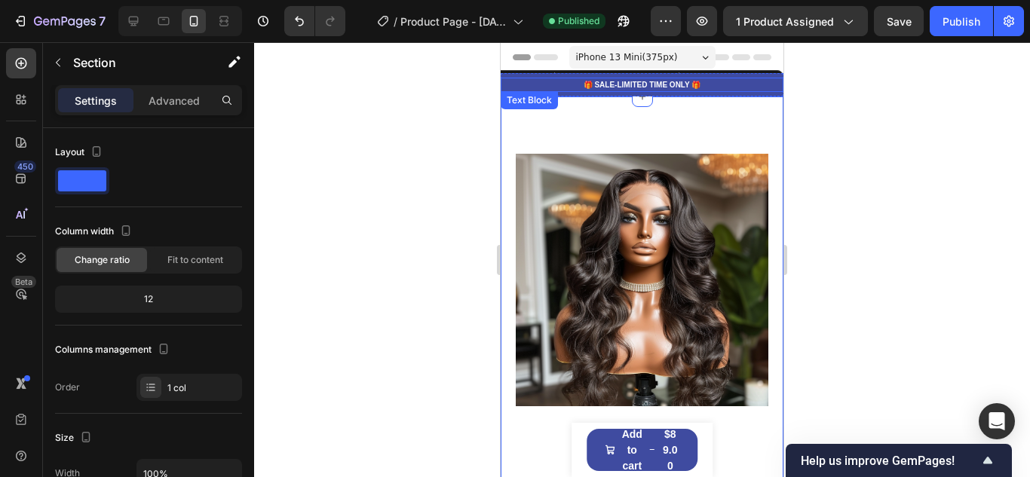
click at [515, 85] on p "🎁 SALE-LIMITED TIME ONLY 🎁" at bounding box center [642, 84] width 280 height 11
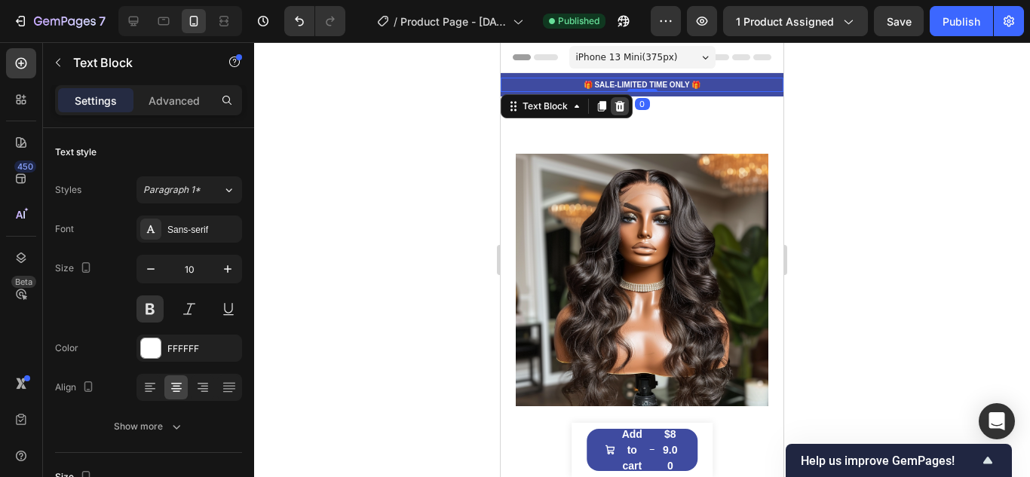
click at [617, 110] on icon at bounding box center [620, 106] width 10 height 11
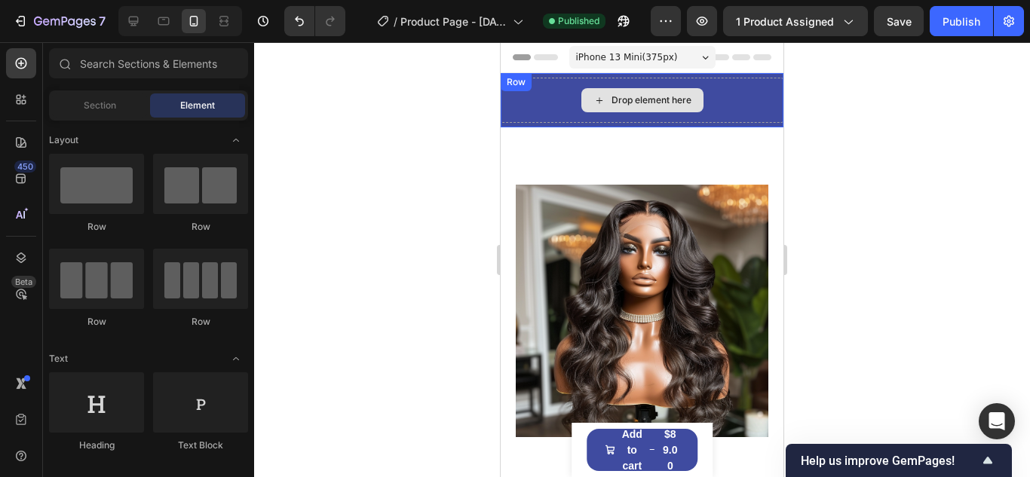
click at [516, 95] on div "Drop element here Row" at bounding box center [641, 100] width 283 height 54
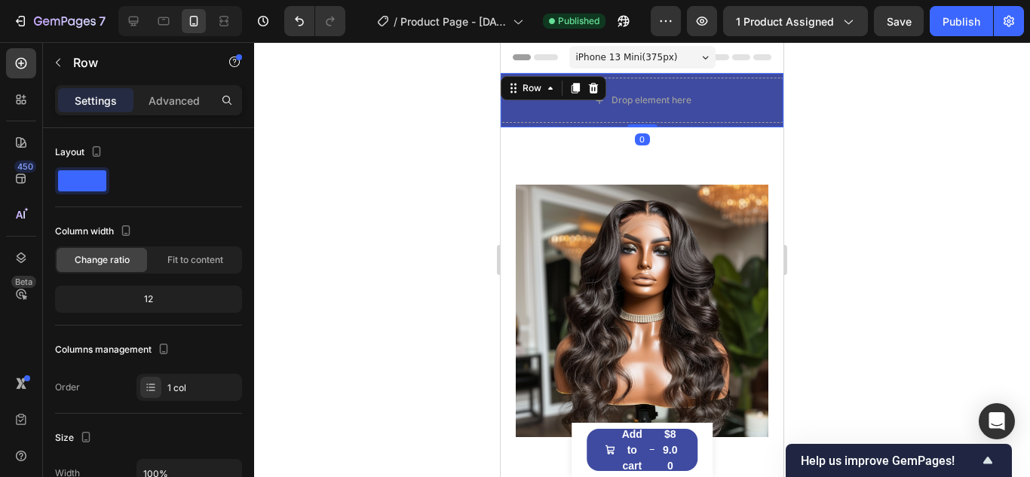
click at [602, 87] on div "Row" at bounding box center [553, 88] width 106 height 24
click at [591, 87] on icon at bounding box center [593, 88] width 12 height 12
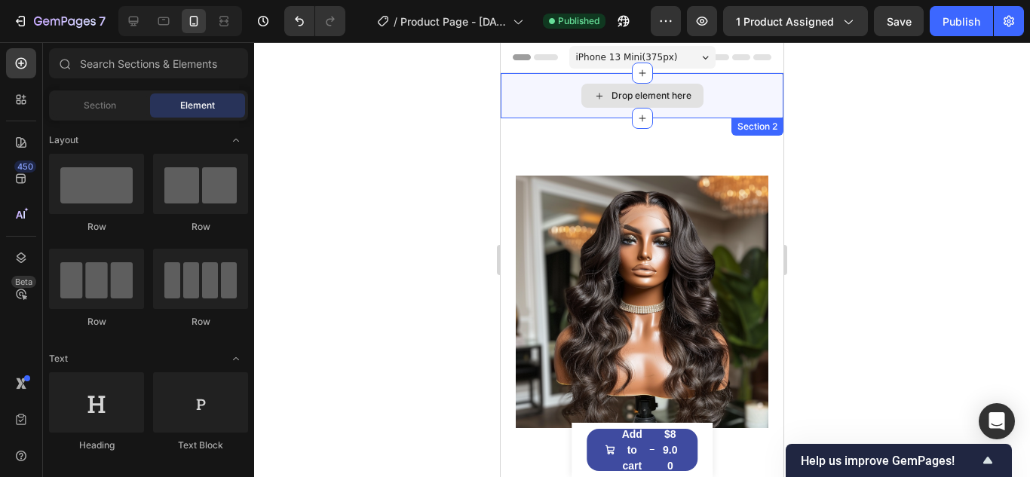
click at [574, 116] on div "Drop element here" at bounding box center [641, 95] width 283 height 45
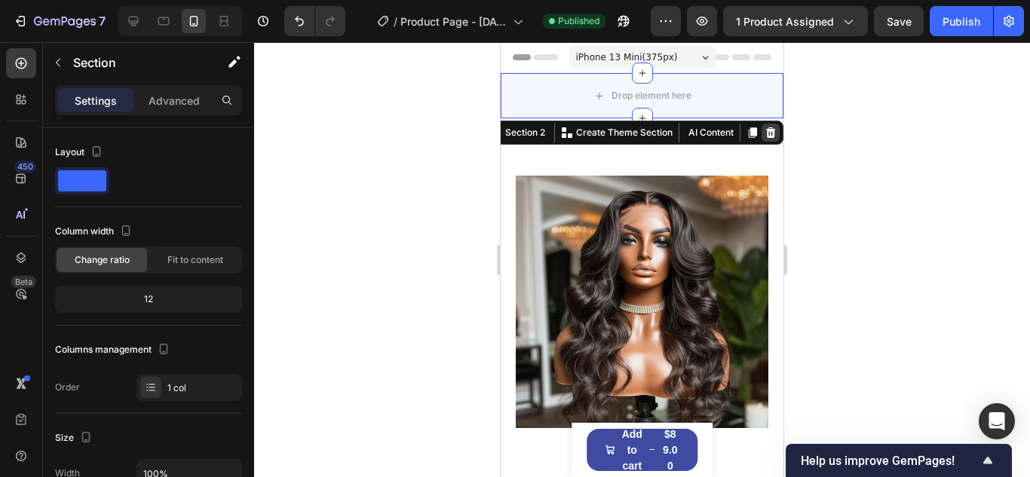
click at [771, 137] on icon at bounding box center [771, 132] width 10 height 11
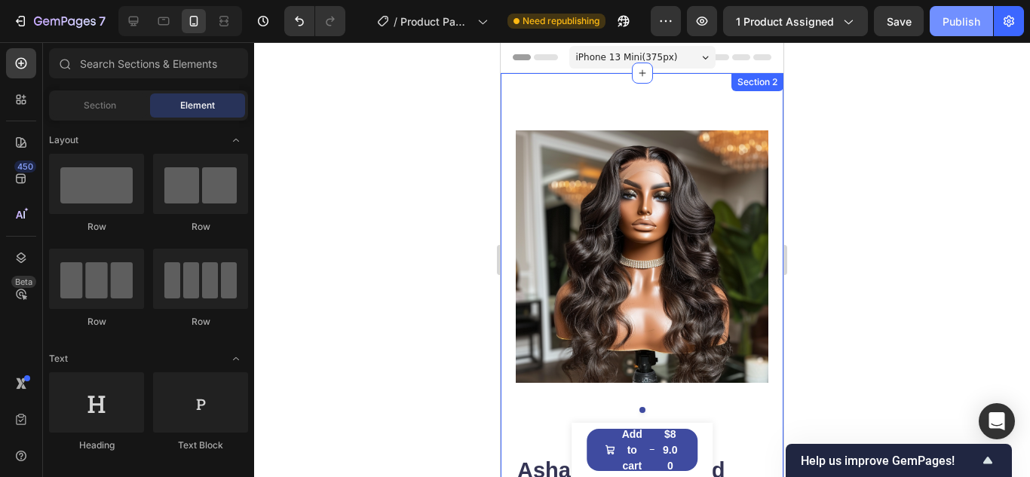
click at [959, 27] on div "Publish" at bounding box center [961, 22] width 38 height 16
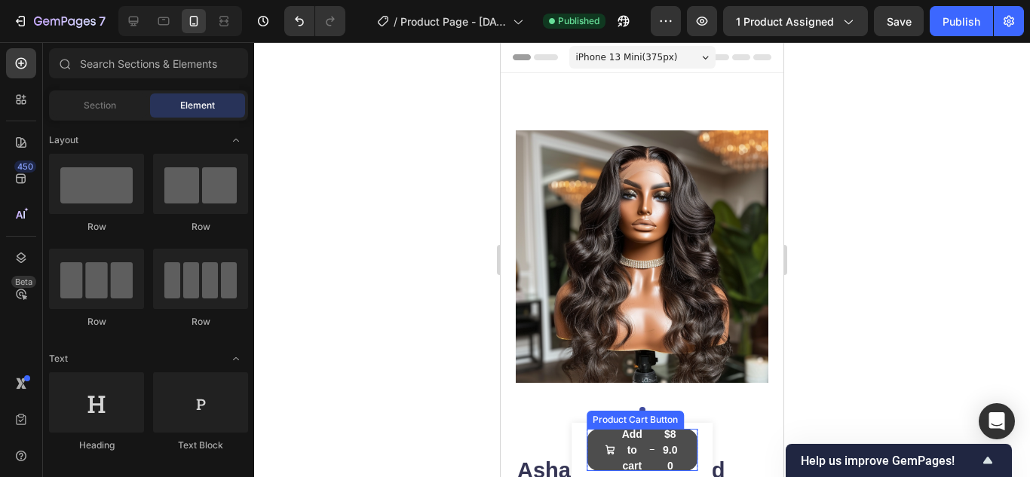
click at [612, 461] on span "Add to cart" at bounding box center [609, 450] width 11 height 47
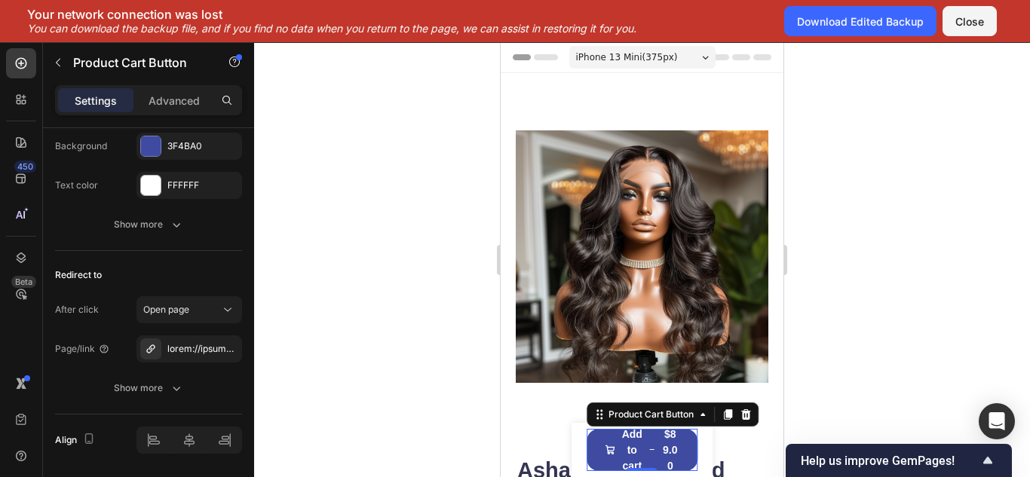
scroll to position [1565, 0]
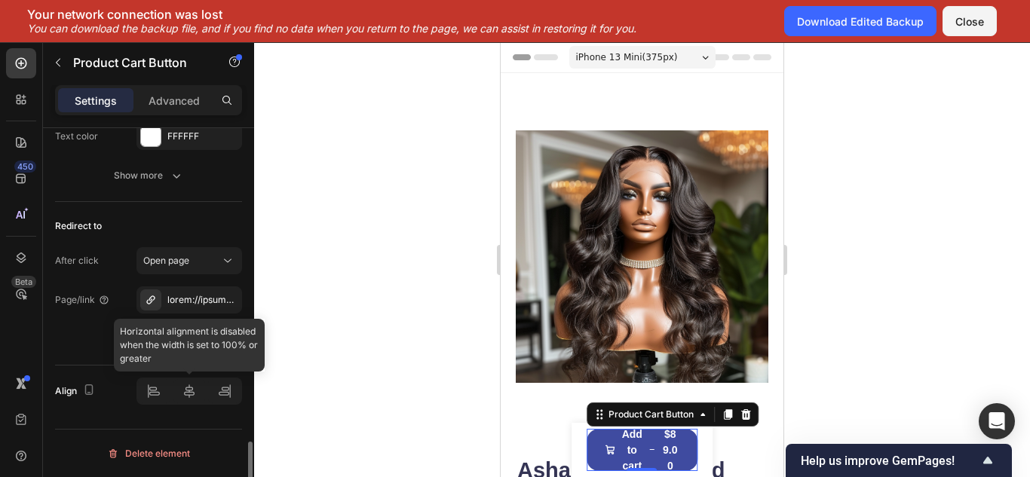
click at [193, 386] on div at bounding box center [189, 391] width 106 height 27
